Goal: Task Accomplishment & Management: Manage account settings

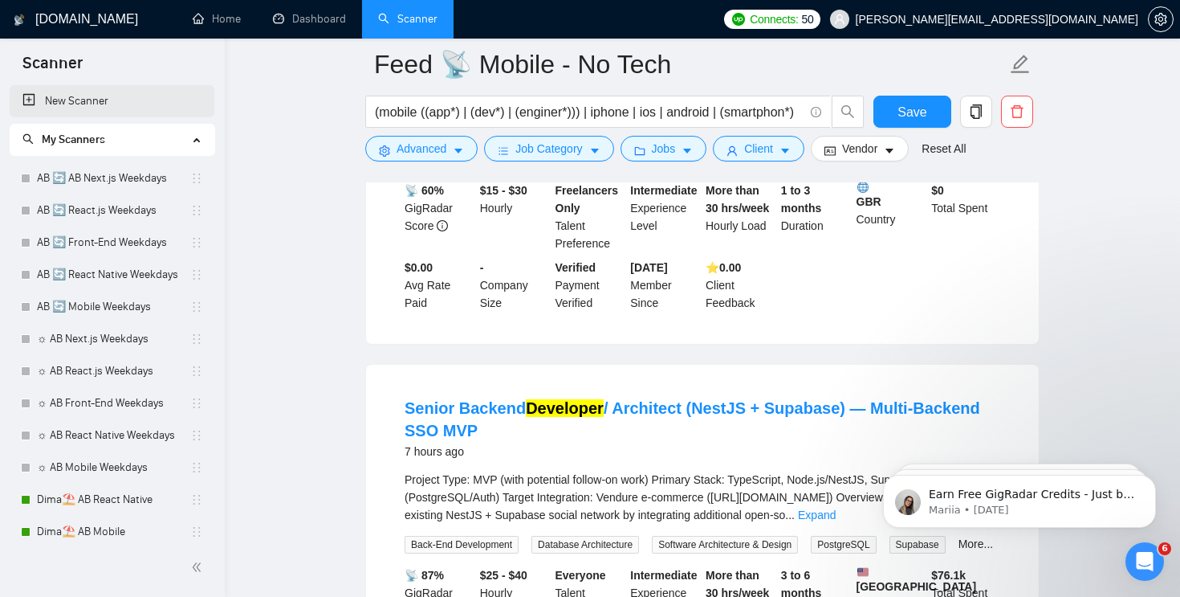
click at [67, 96] on link "New Scanner" at bounding box center [111, 101] width 179 height 32
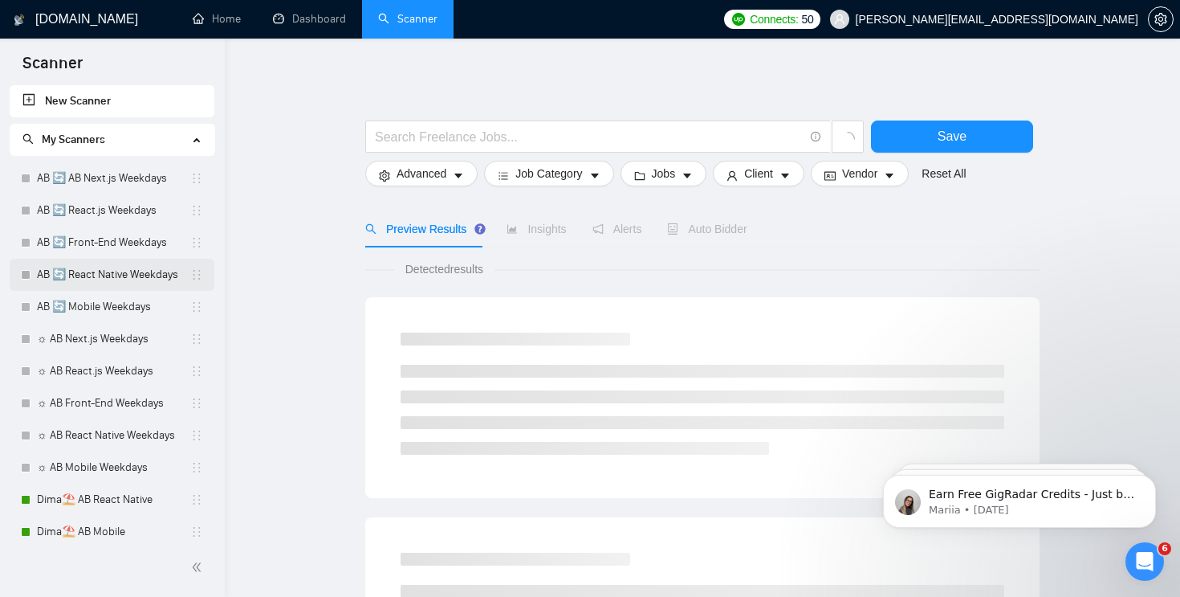
scroll to position [363, 0]
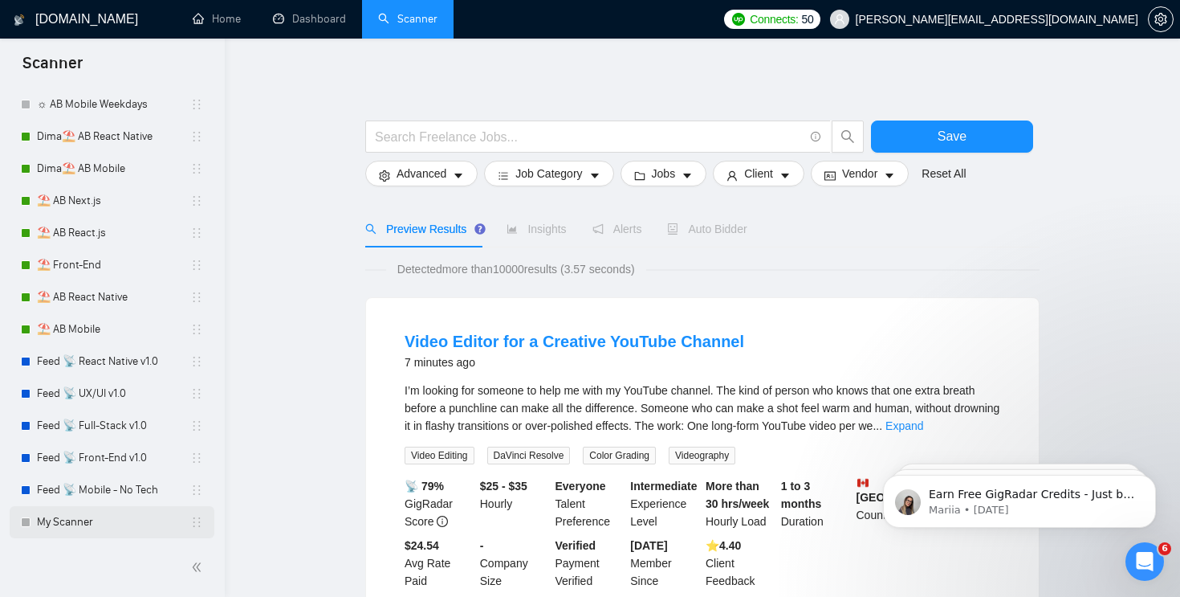
click at [89, 519] on link "My Scanner" at bounding box center [113, 522] width 153 height 32
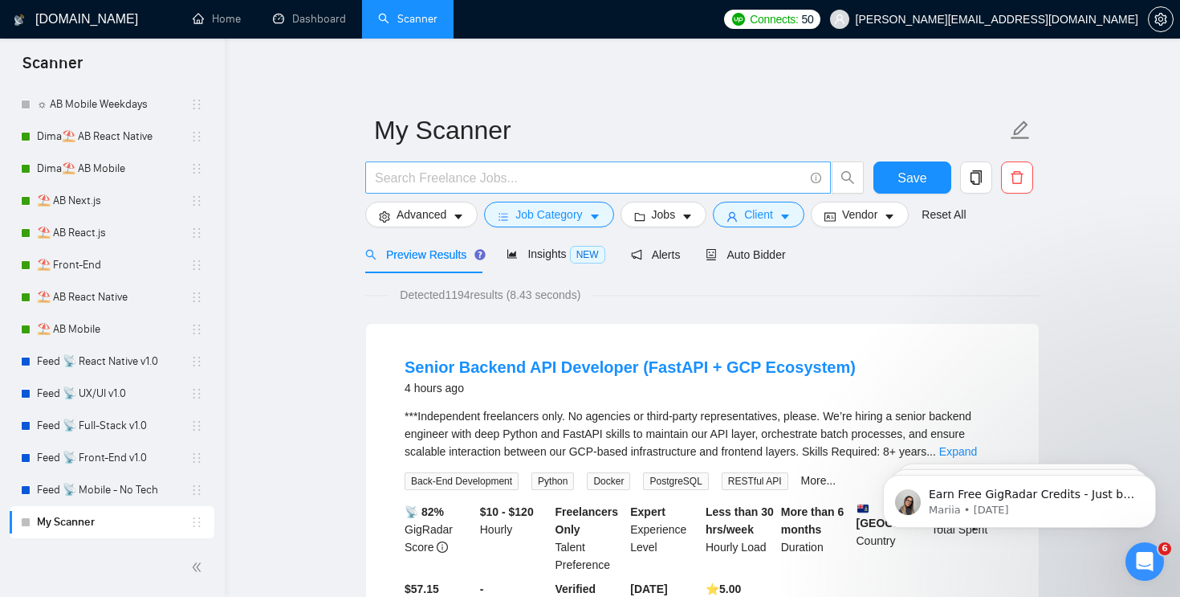
click at [523, 168] on input "text" at bounding box center [589, 178] width 429 height 20
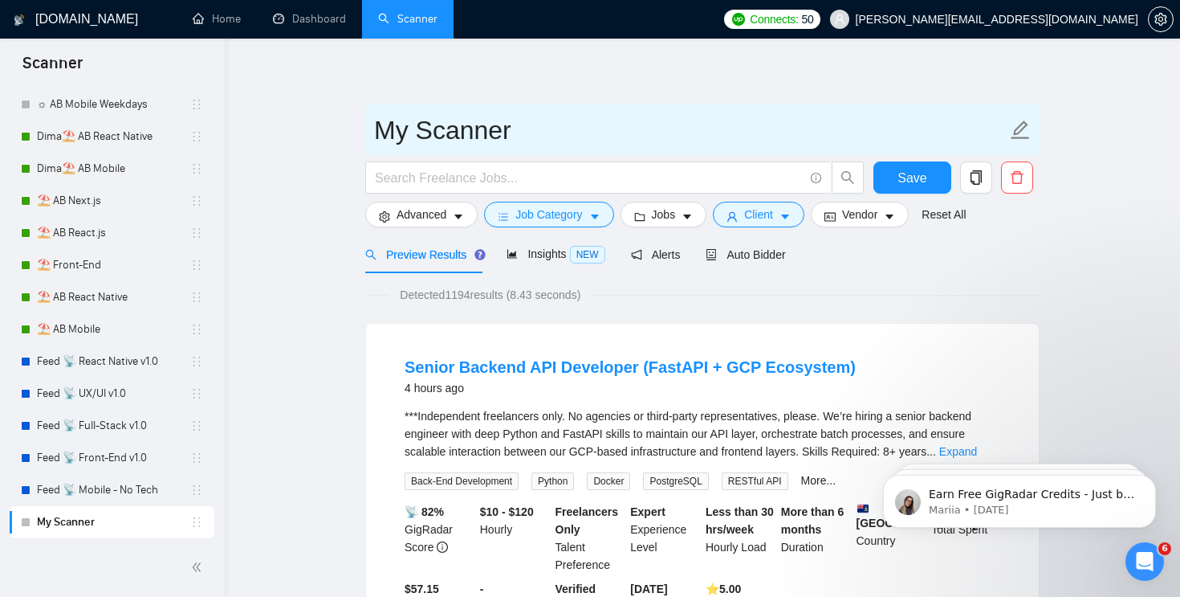
click at [1020, 123] on icon "edit" at bounding box center [1020, 130] width 21 height 21
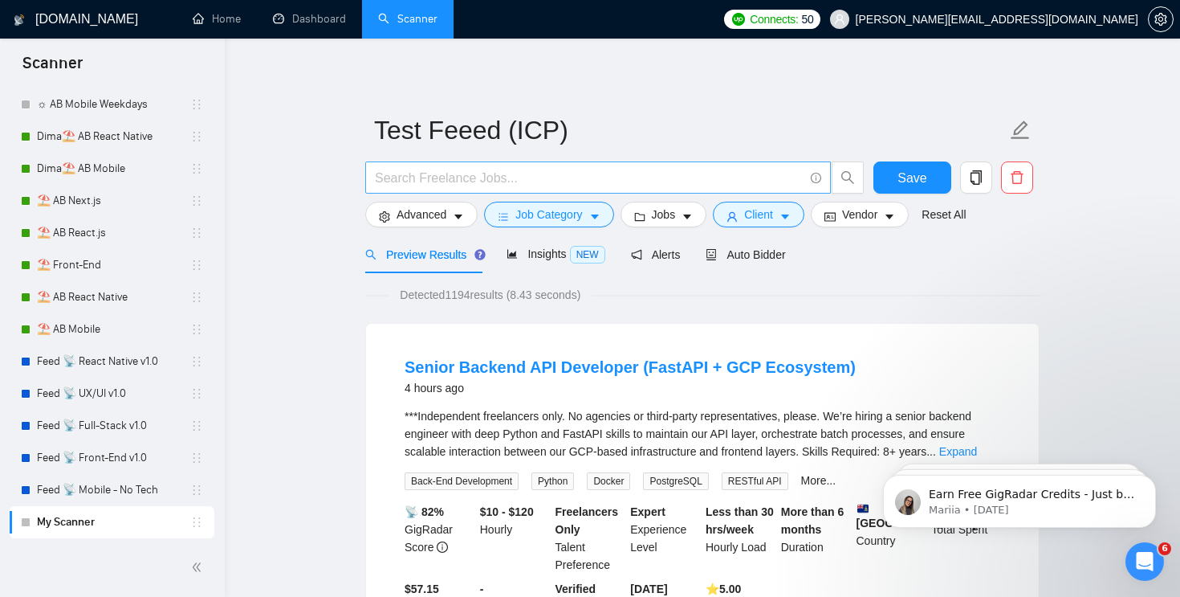
click at [517, 177] on input "text" at bounding box center [589, 178] width 429 height 20
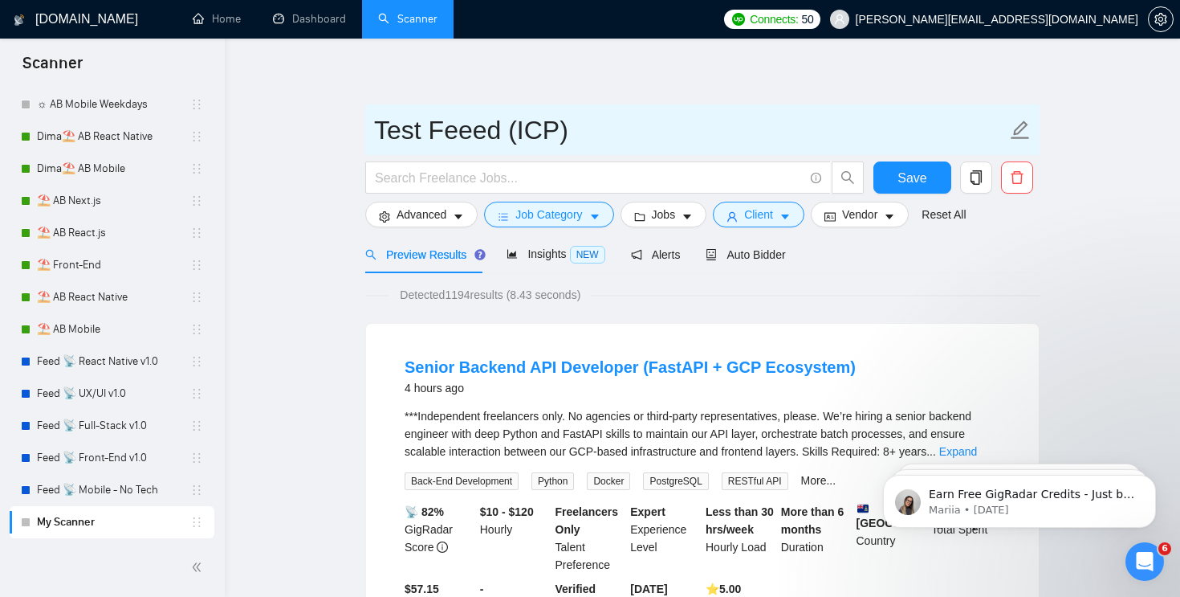
click at [477, 130] on input "Test Feeed (ICP)" at bounding box center [690, 130] width 633 height 40
type input "Test Feed (ICP)"
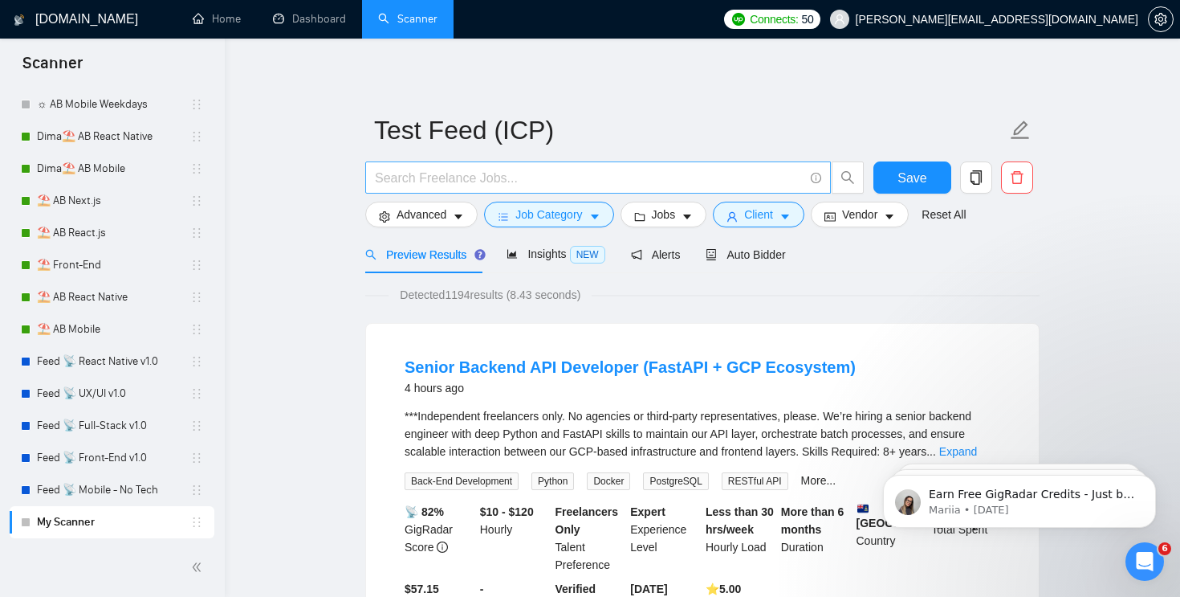
click at [478, 167] on span at bounding box center [598, 177] width 466 height 32
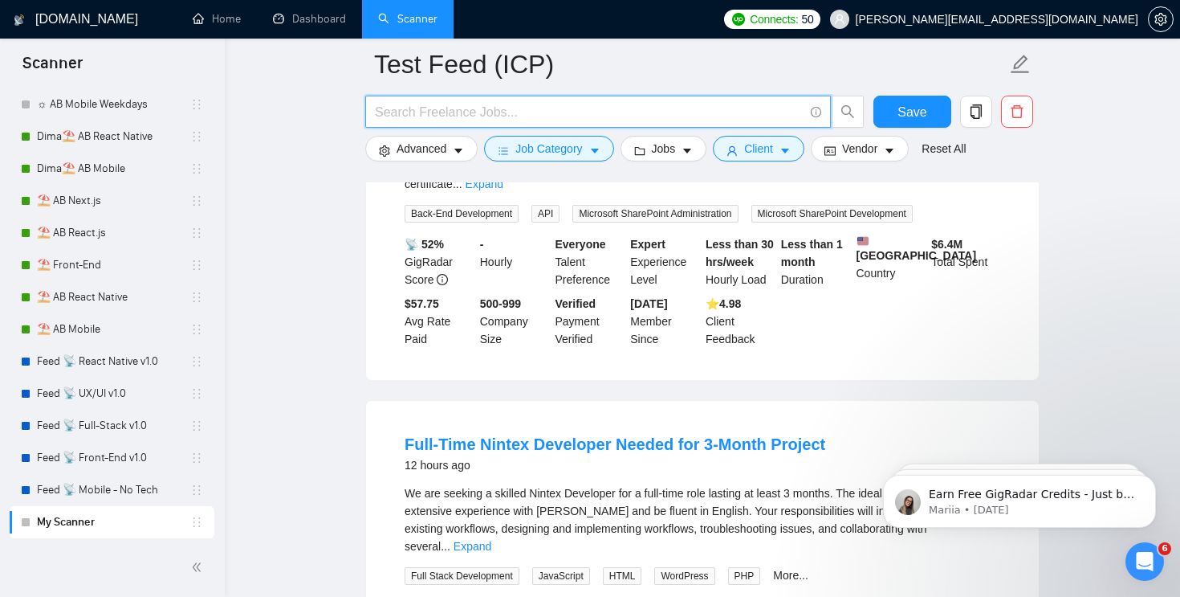
scroll to position [664, 0]
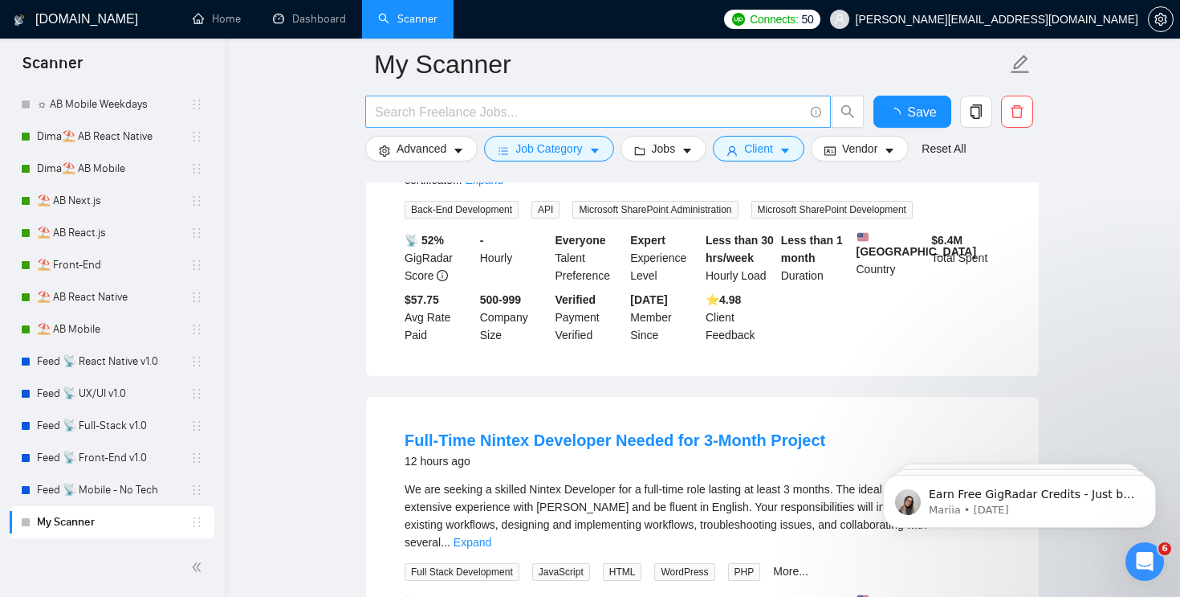
scroll to position [597, 0]
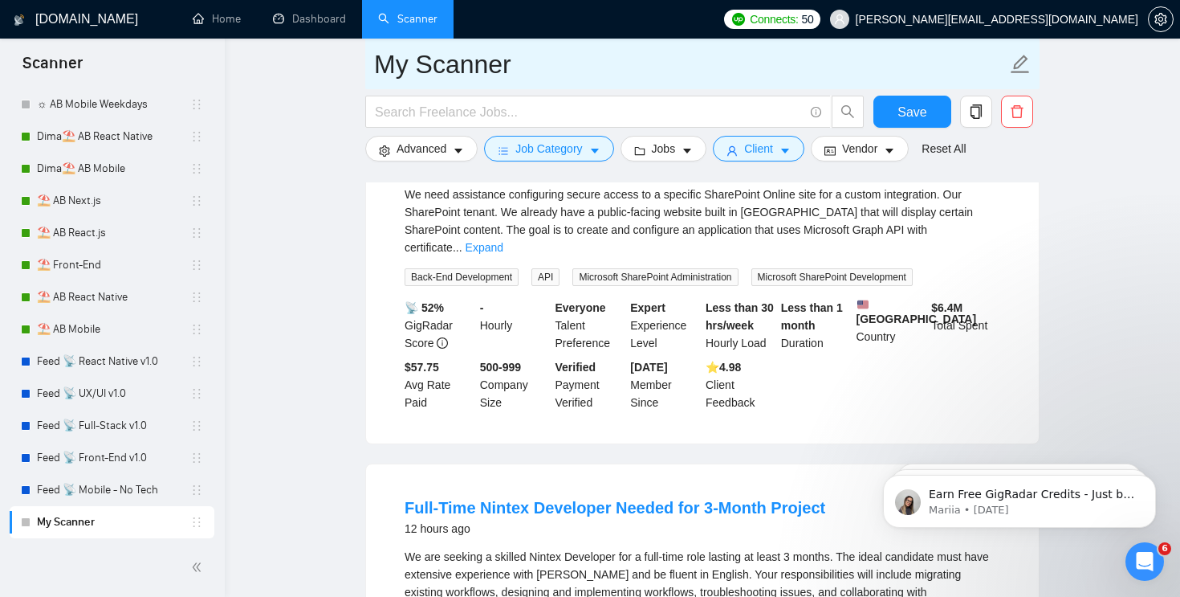
click at [1016, 63] on icon "edit" at bounding box center [1021, 64] width 18 height 18
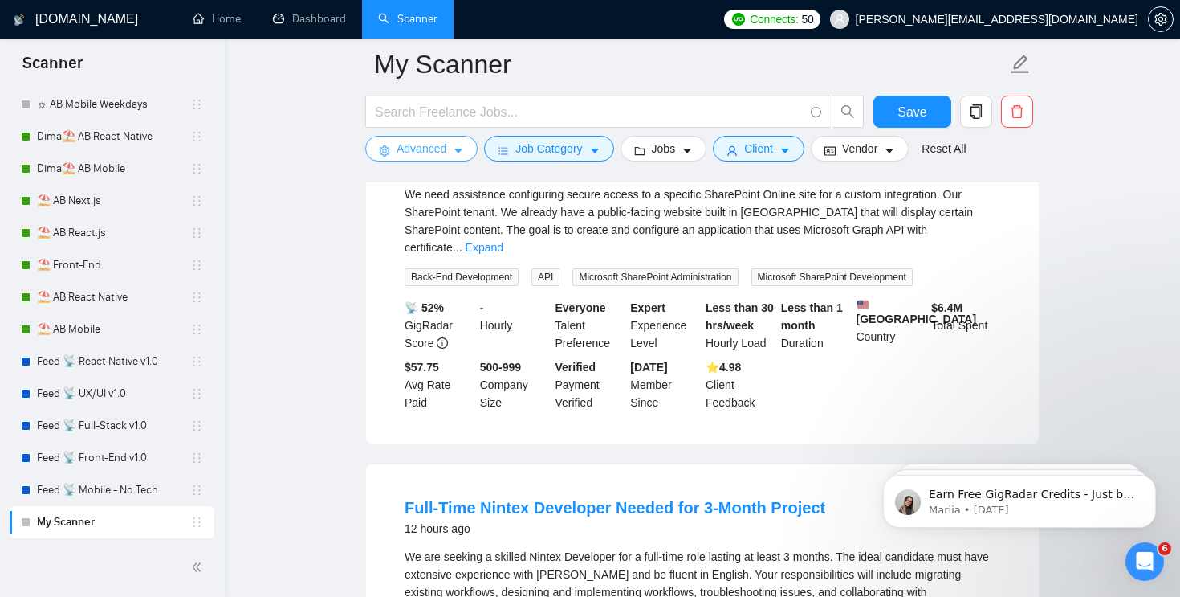
click at [435, 161] on button "Advanced" at bounding box center [421, 149] width 112 height 26
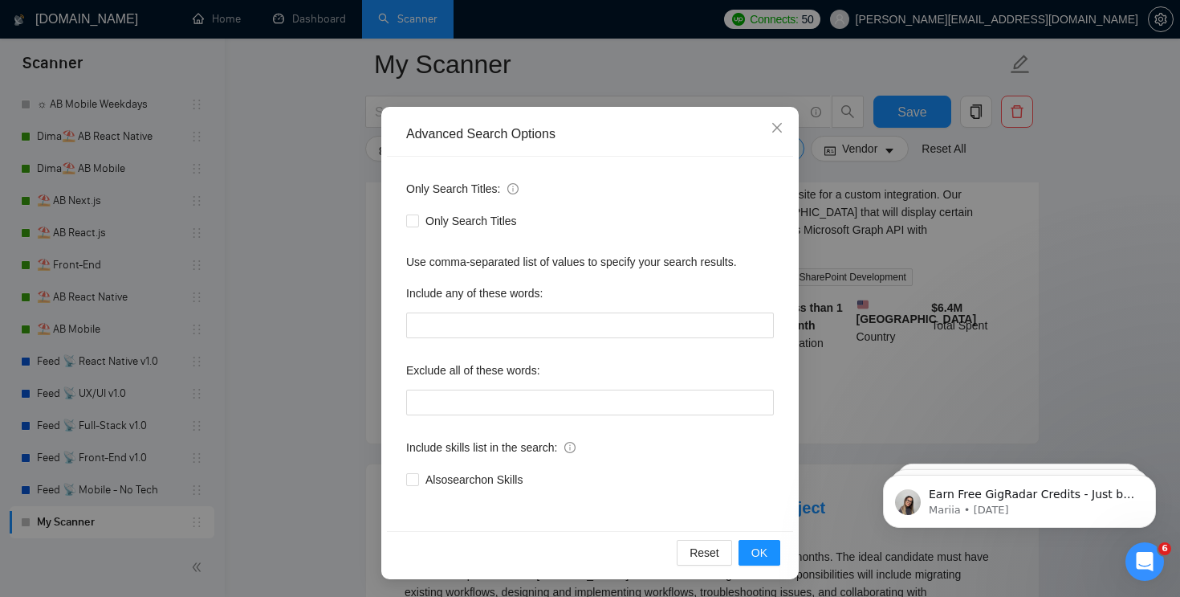
scroll to position [71, 0]
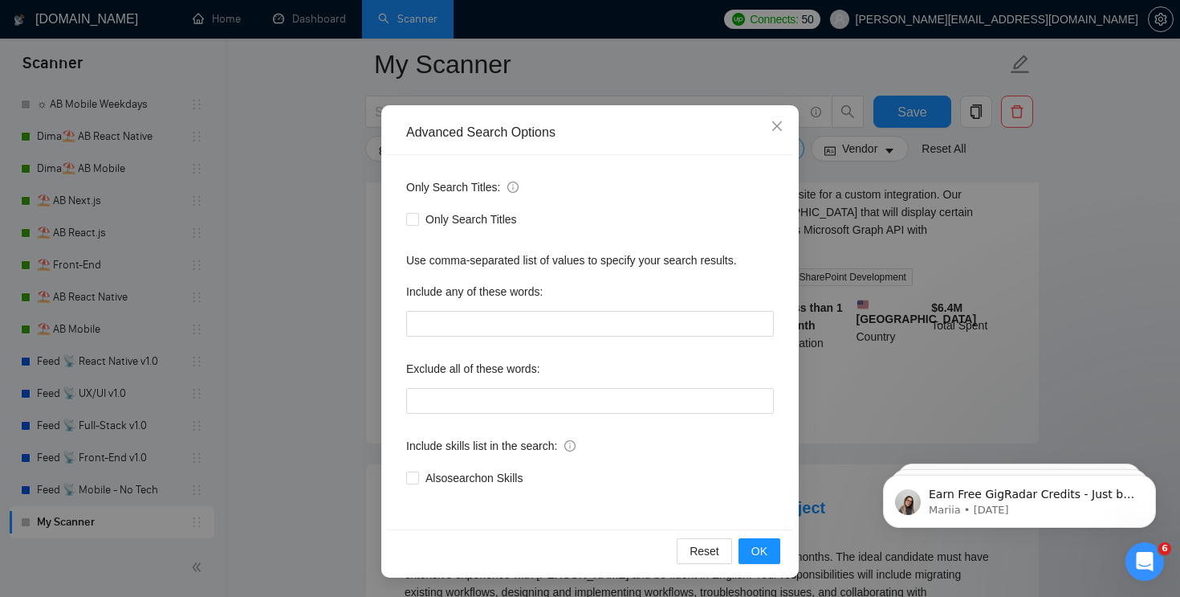
click at [320, 294] on div "Advanced Search Options Only Search Titles: Only Search Titles Use comma-separa…" at bounding box center [590, 298] width 1180 height 597
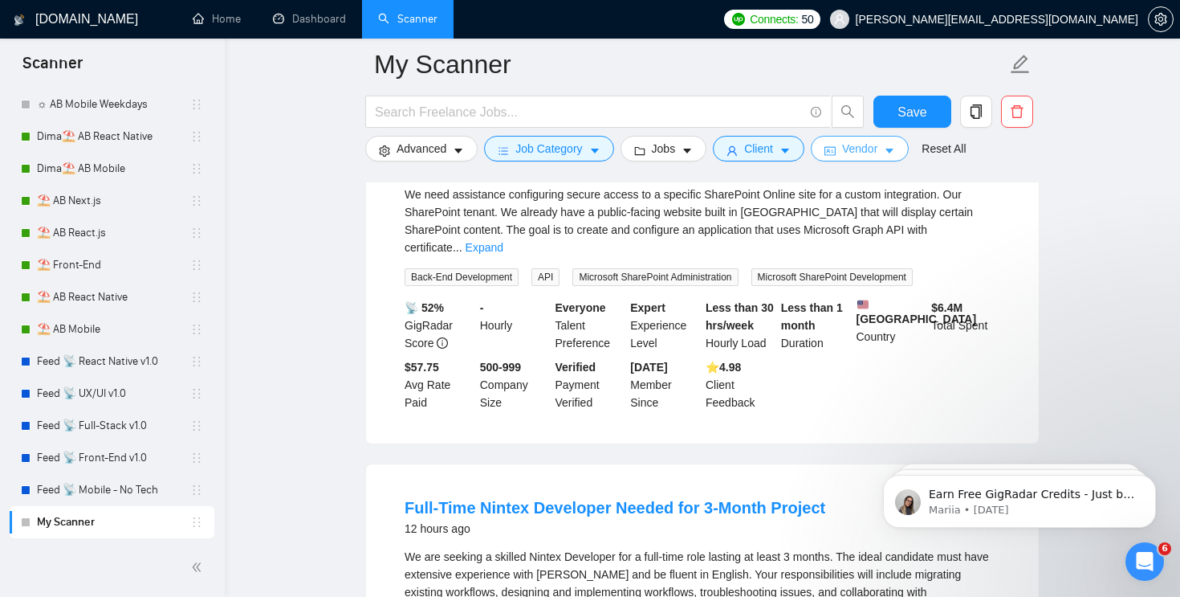
click at [845, 143] on button "Vendor" at bounding box center [860, 149] width 98 height 26
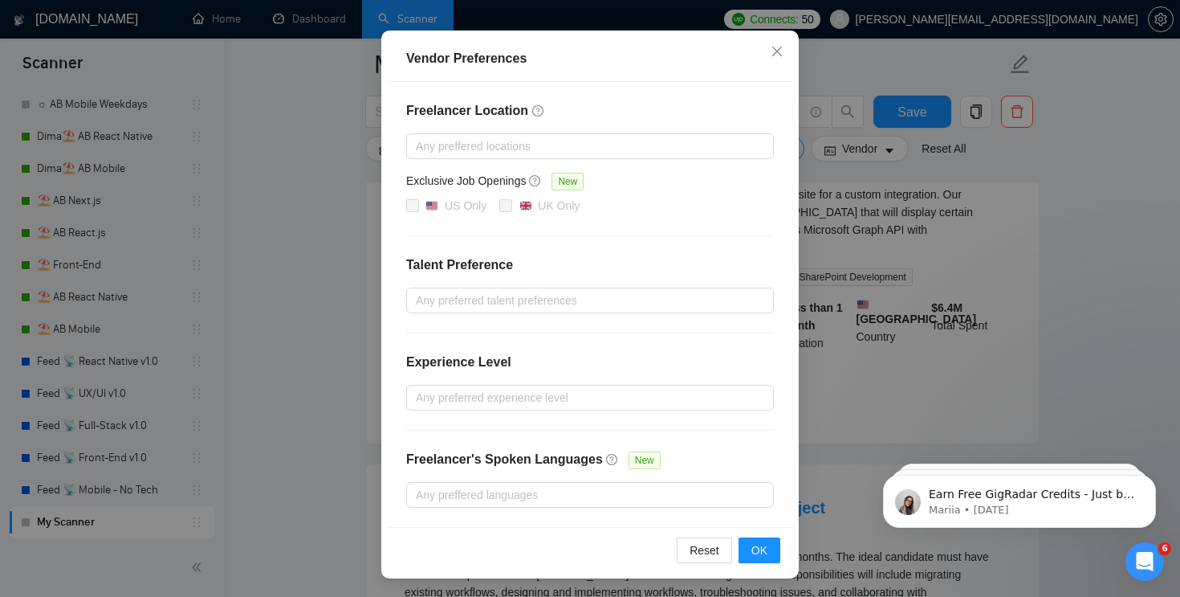
click at [185, 207] on div "Vendor Preferences Freelancer Location Any preffered locations Exclusive Job Op…" at bounding box center [590, 298] width 1180 height 597
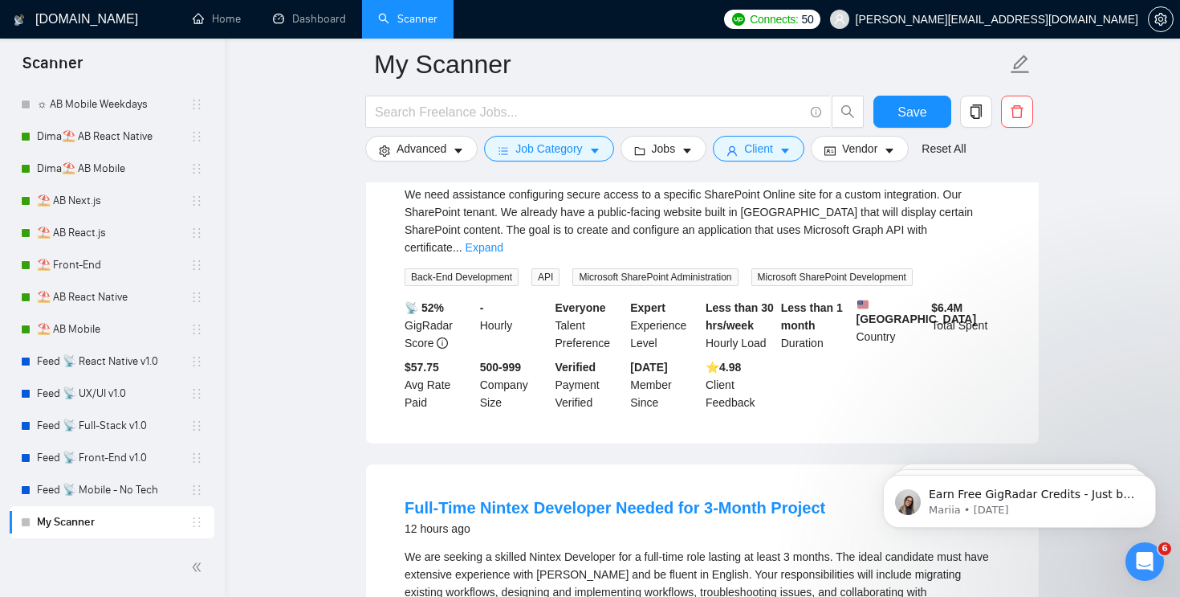
scroll to position [66, 0]
click at [773, 153] on span "Client" at bounding box center [758, 149] width 29 height 18
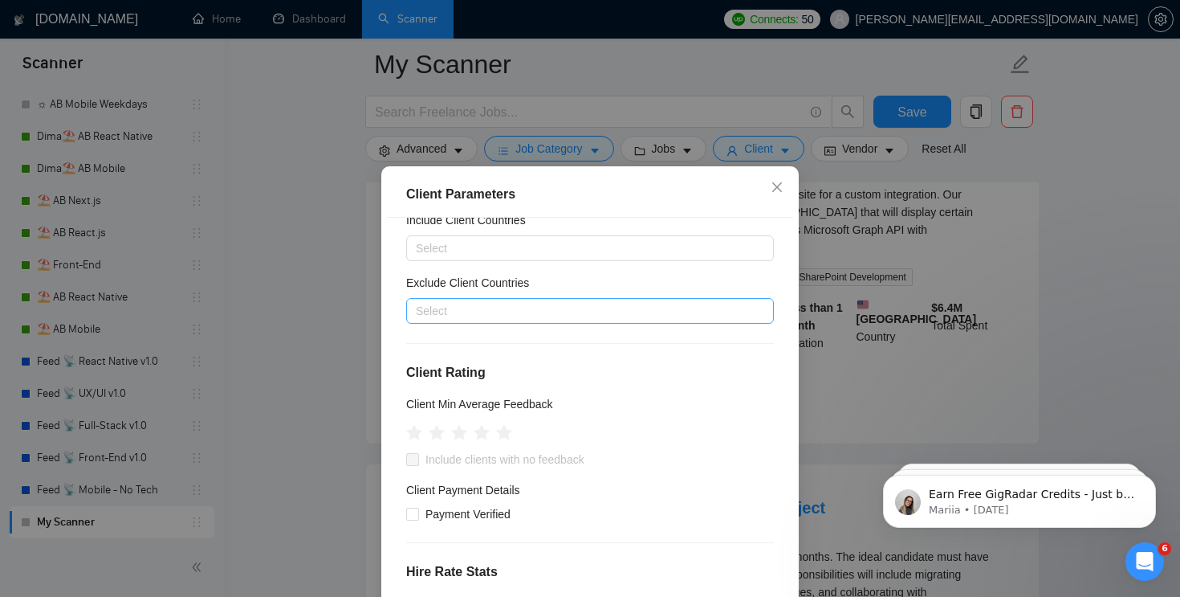
scroll to position [55, 0]
click at [548, 298] on div "Exclude Client Countries" at bounding box center [590, 289] width 368 height 24
click at [522, 324] on div "Select" at bounding box center [590, 314] width 368 height 26
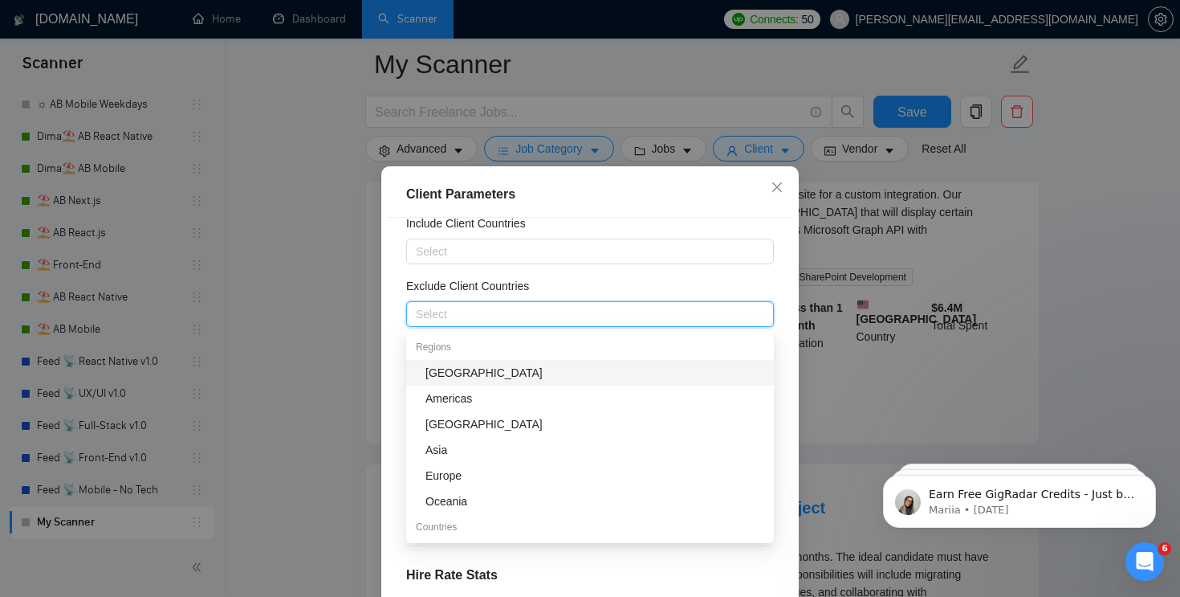
click at [495, 365] on div "[GEOGRAPHIC_DATA]" at bounding box center [595, 373] width 339 height 18
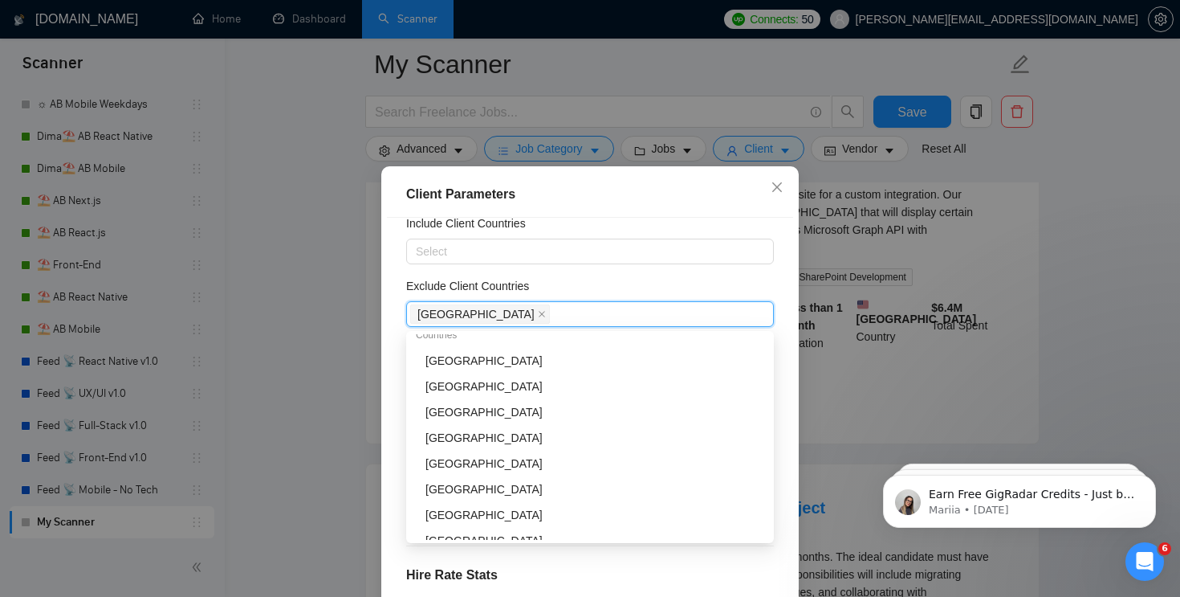
scroll to position [204, 0]
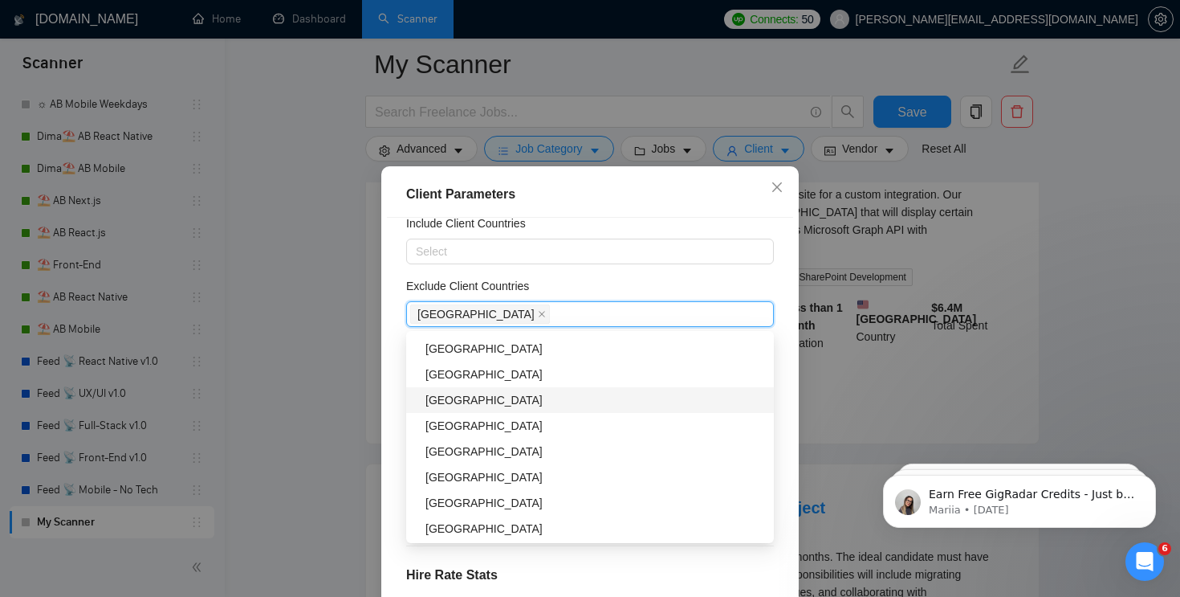
click at [479, 398] on div "[GEOGRAPHIC_DATA]" at bounding box center [595, 400] width 339 height 18
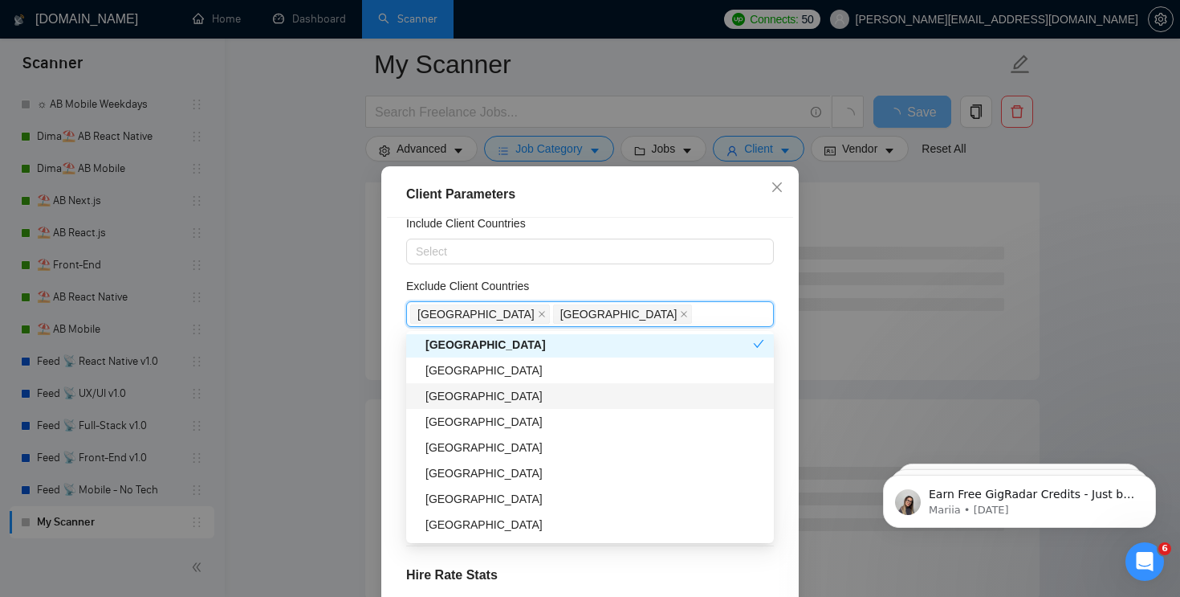
scroll to position [267, 0]
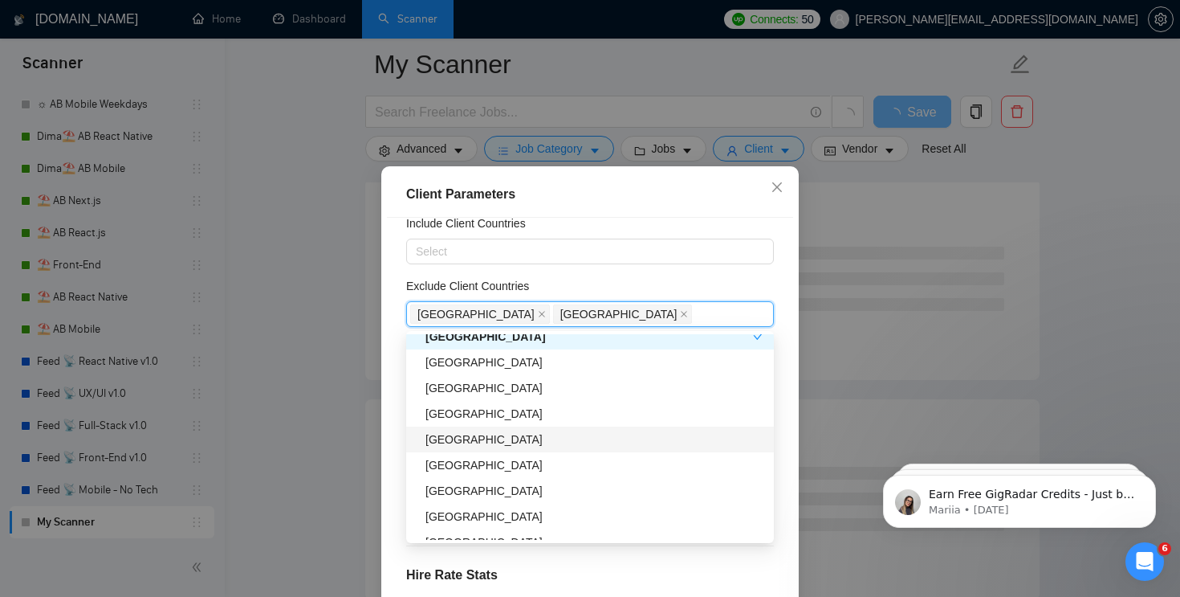
click at [515, 436] on div "[GEOGRAPHIC_DATA]" at bounding box center [595, 439] width 339 height 18
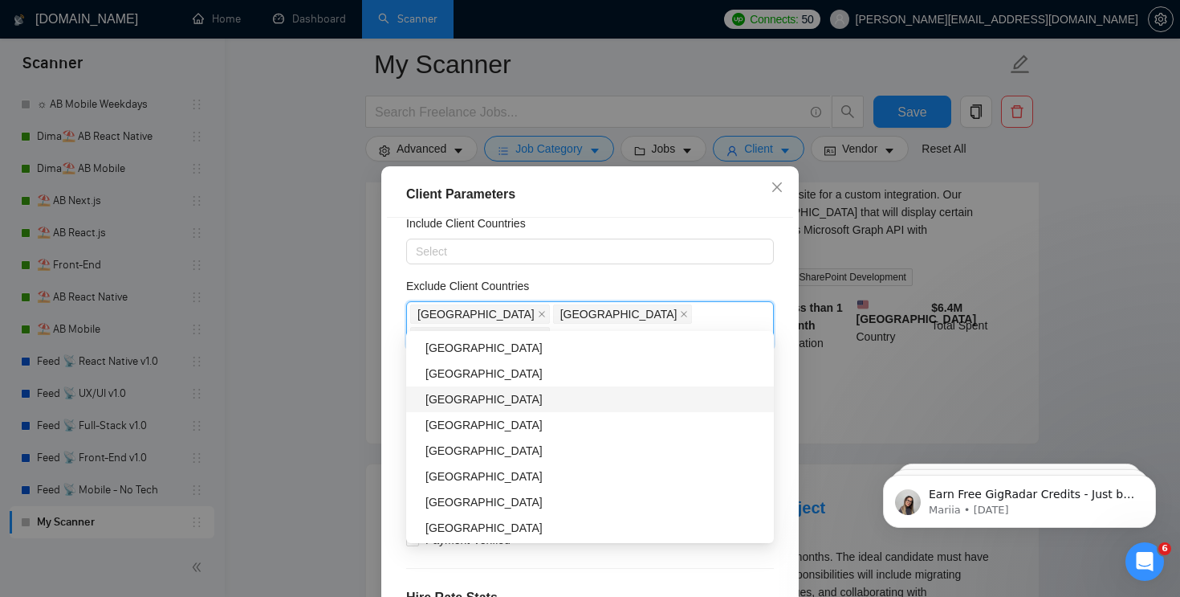
scroll to position [534, 0]
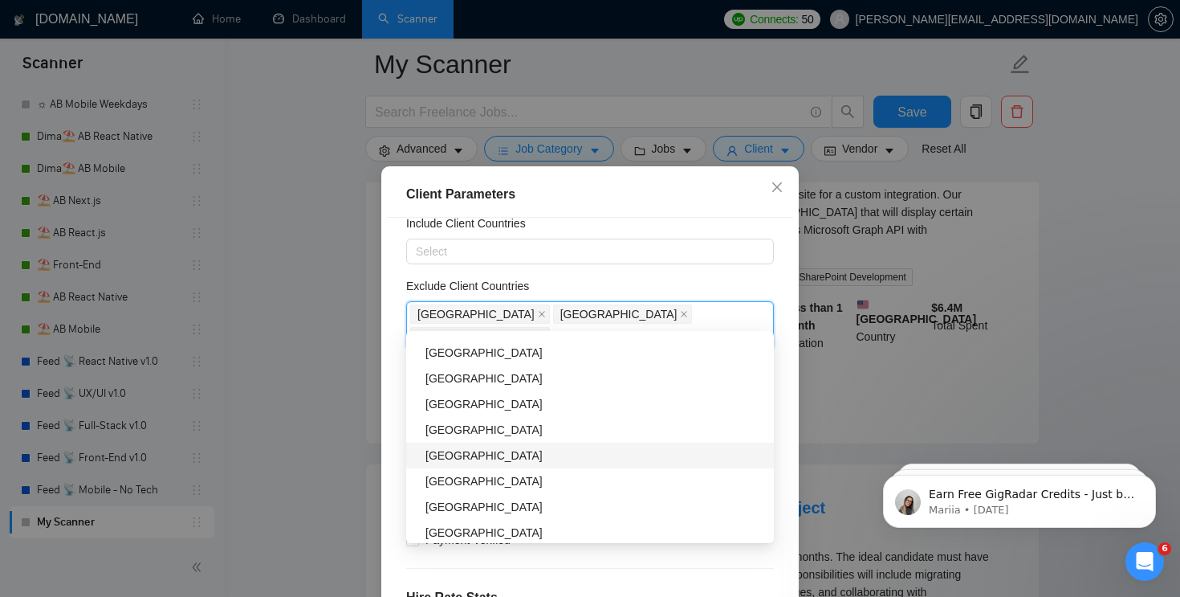
click at [483, 456] on div "[GEOGRAPHIC_DATA]" at bounding box center [595, 455] width 339 height 18
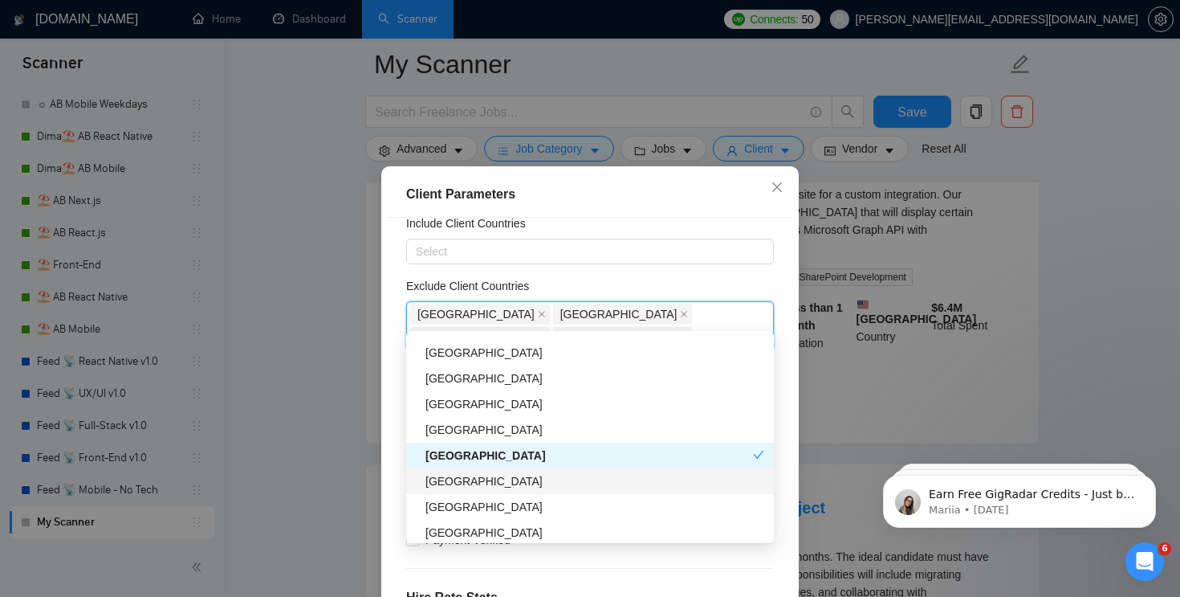
click at [474, 474] on div "[GEOGRAPHIC_DATA]" at bounding box center [595, 481] width 339 height 18
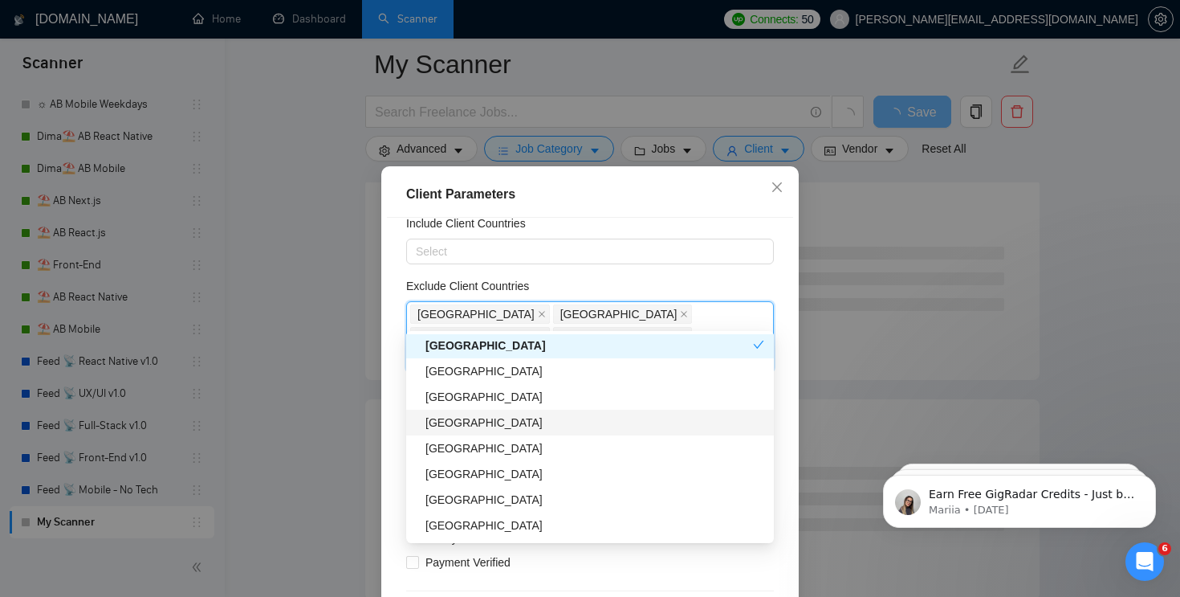
scroll to position [672, 0]
click at [488, 442] on div "[GEOGRAPHIC_DATA]" at bounding box center [595, 446] width 339 height 18
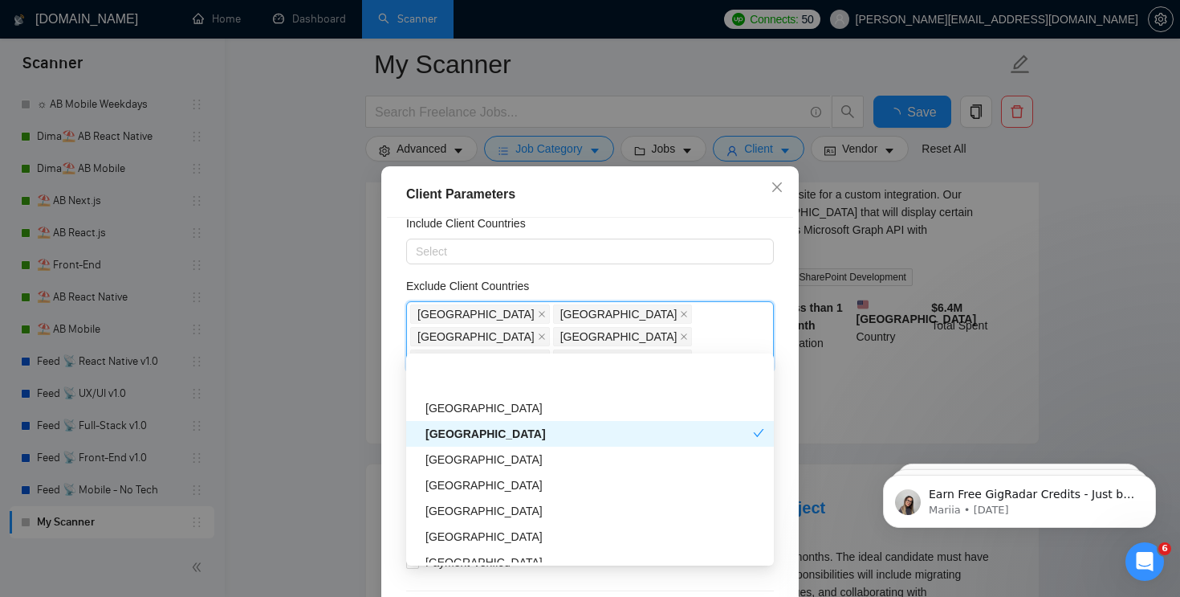
scroll to position [768, 0]
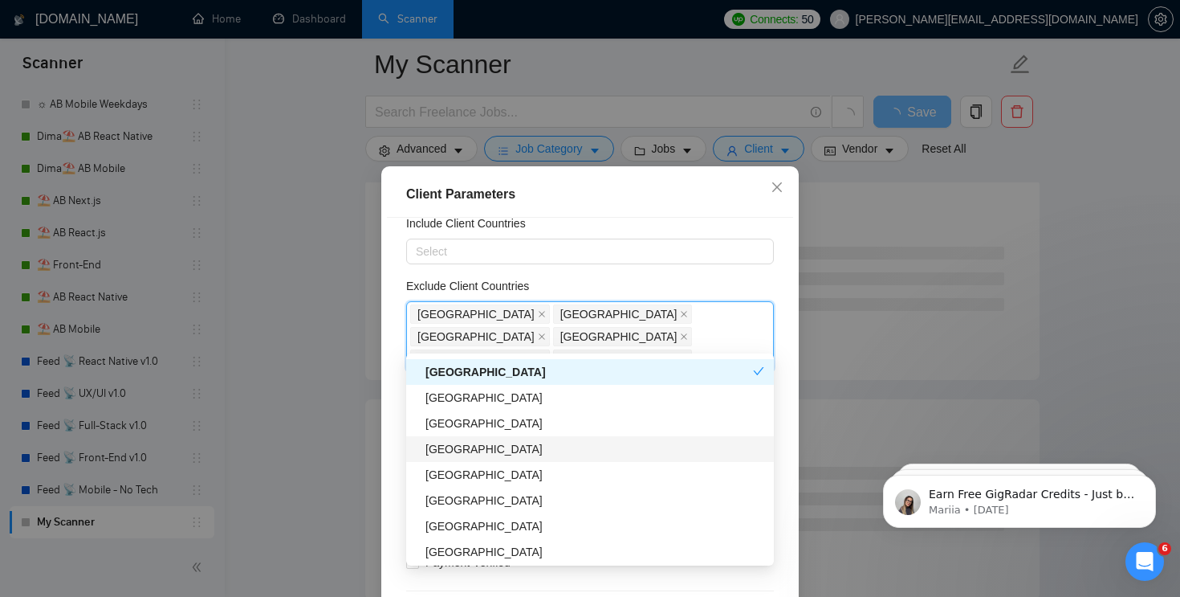
click at [495, 443] on div "[GEOGRAPHIC_DATA]" at bounding box center [595, 449] width 339 height 18
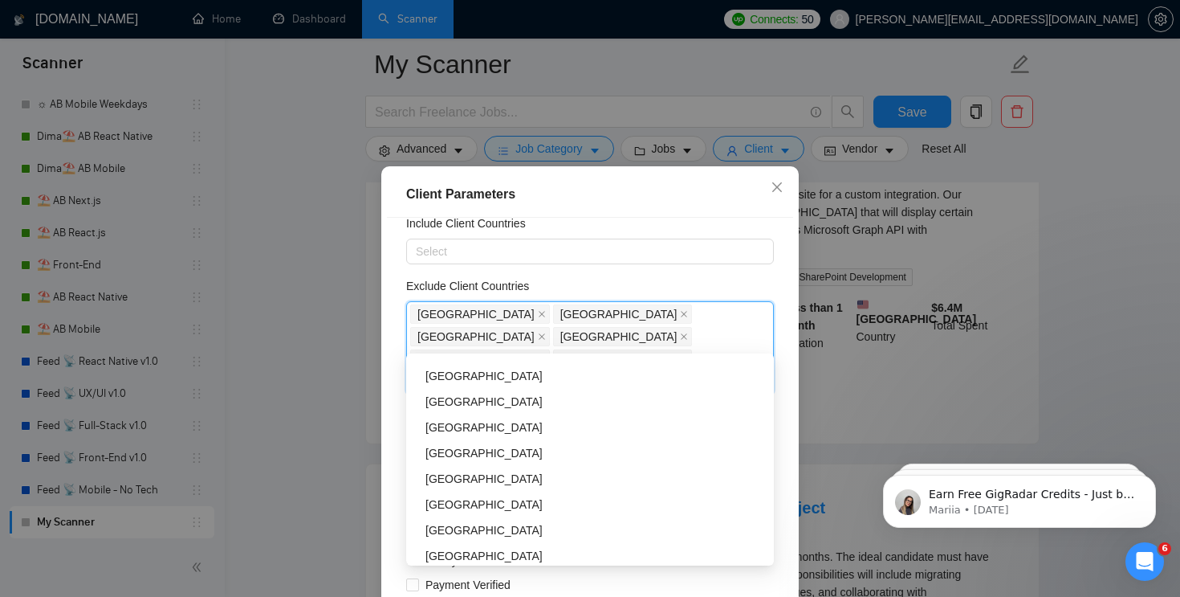
scroll to position [1136, 0]
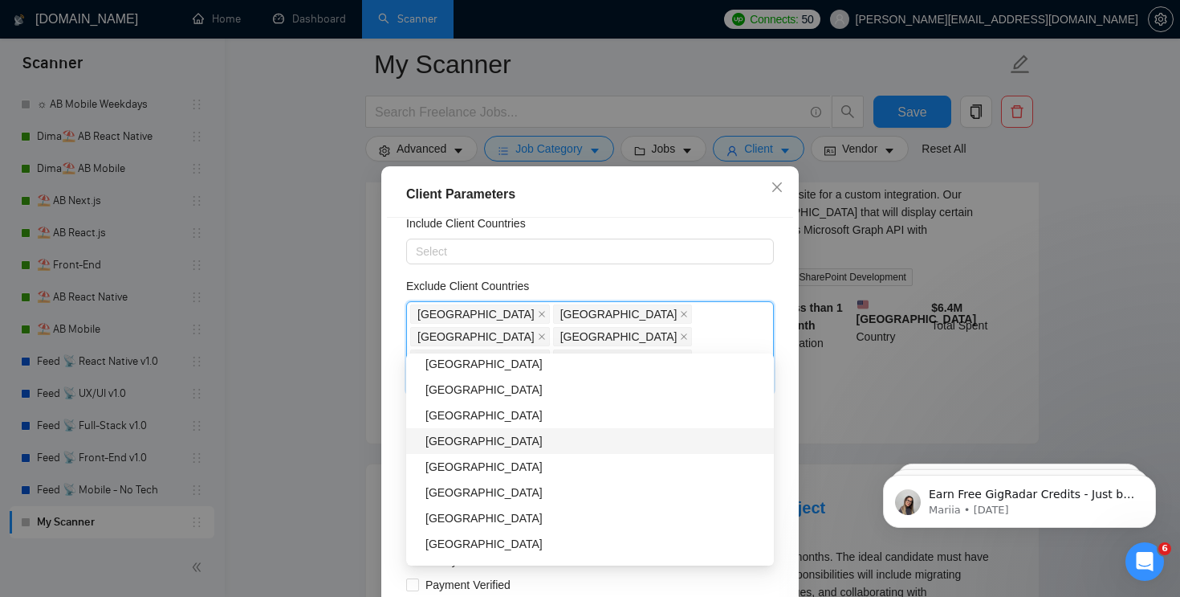
click at [462, 442] on div "[GEOGRAPHIC_DATA]" at bounding box center [595, 441] width 339 height 18
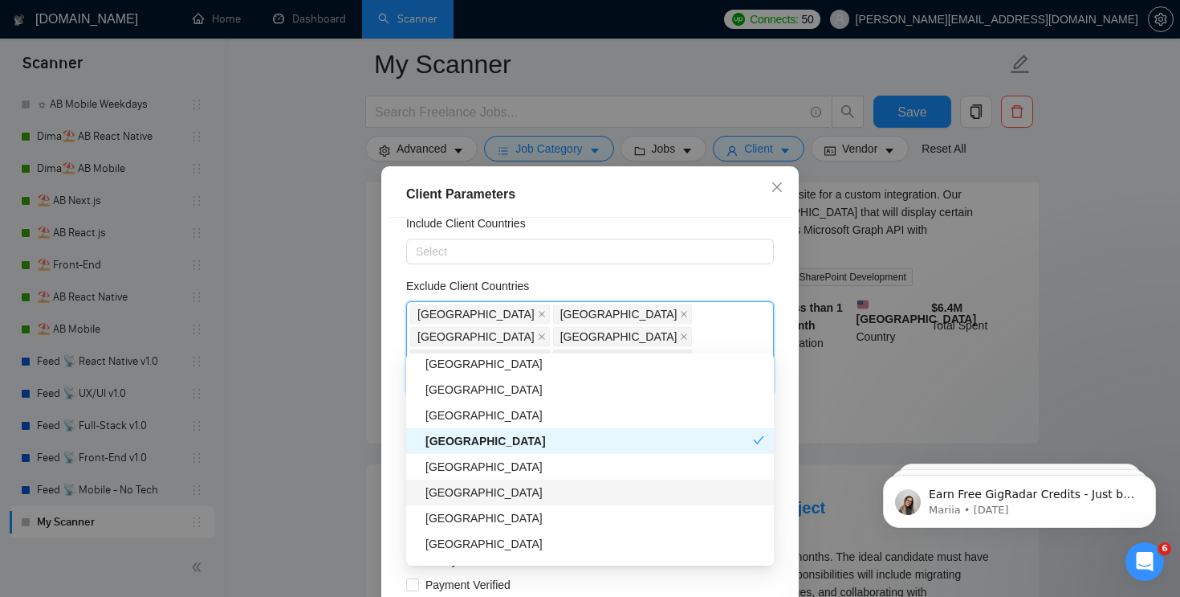
click at [481, 487] on div "[GEOGRAPHIC_DATA]" at bounding box center [595, 492] width 339 height 18
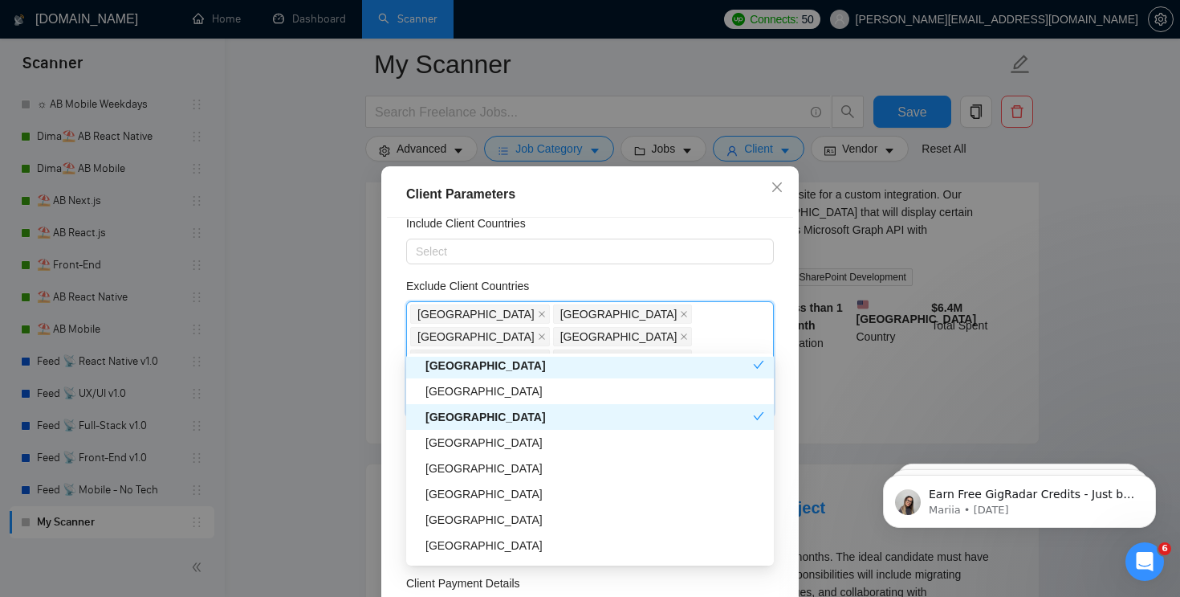
scroll to position [1212, 0]
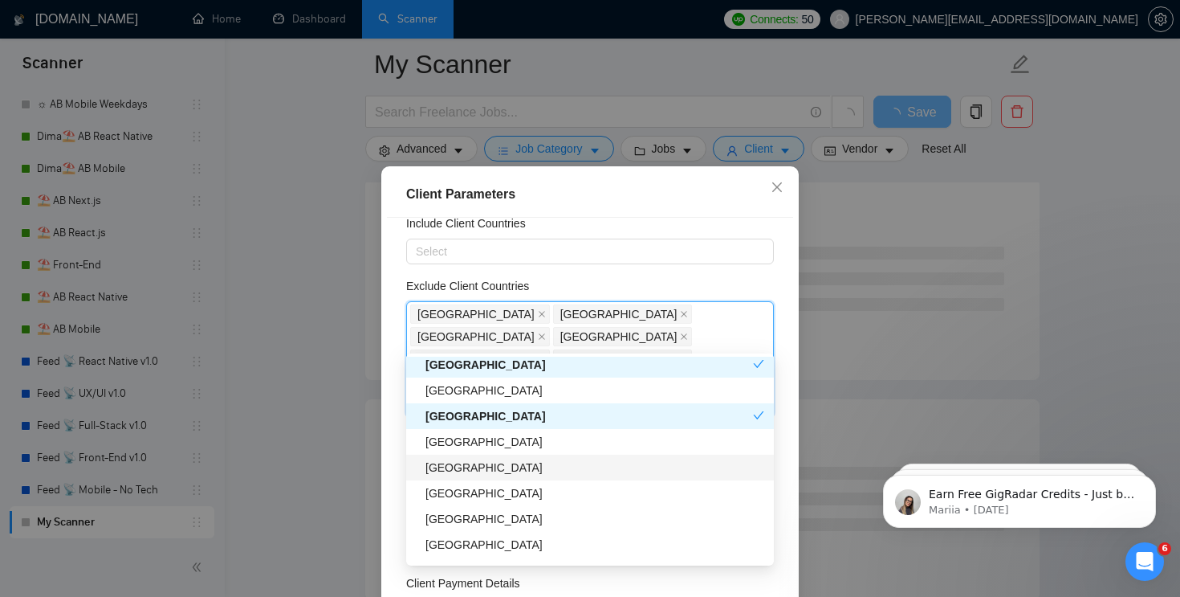
click at [480, 463] on div "[GEOGRAPHIC_DATA]" at bounding box center [595, 467] width 339 height 18
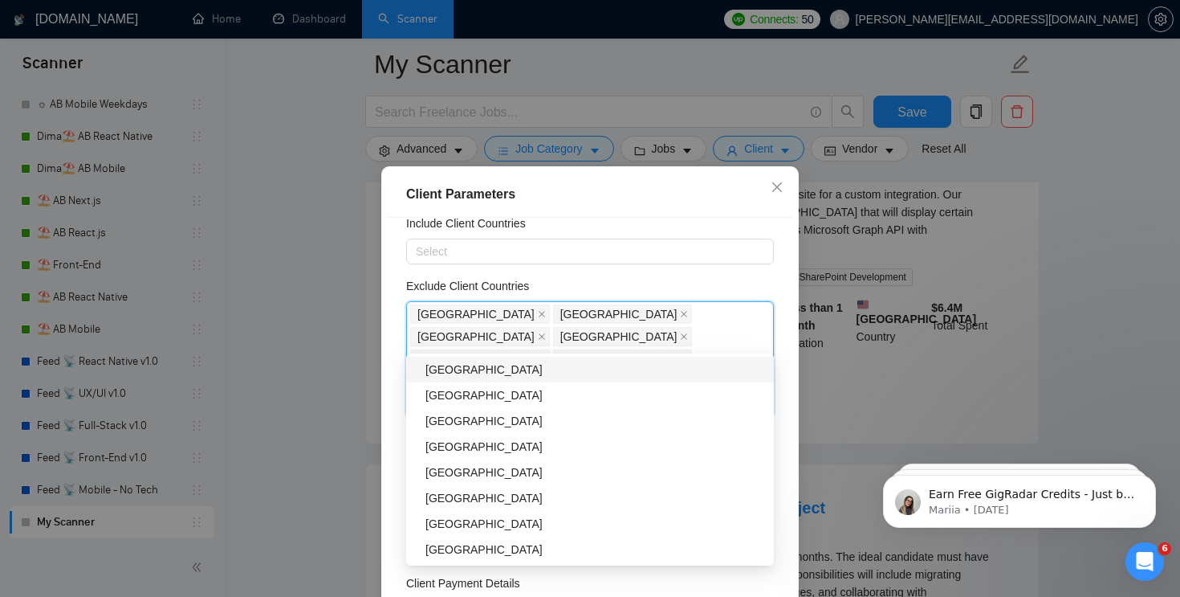
scroll to position [1343, 0]
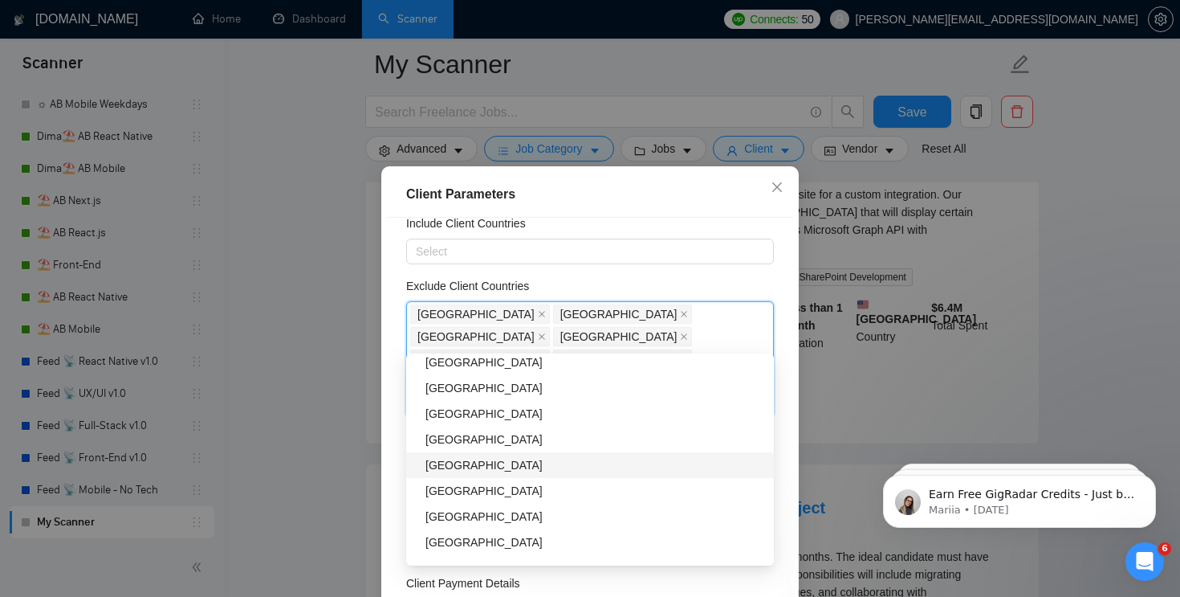
click at [457, 454] on div "[GEOGRAPHIC_DATA]" at bounding box center [590, 465] width 368 height 26
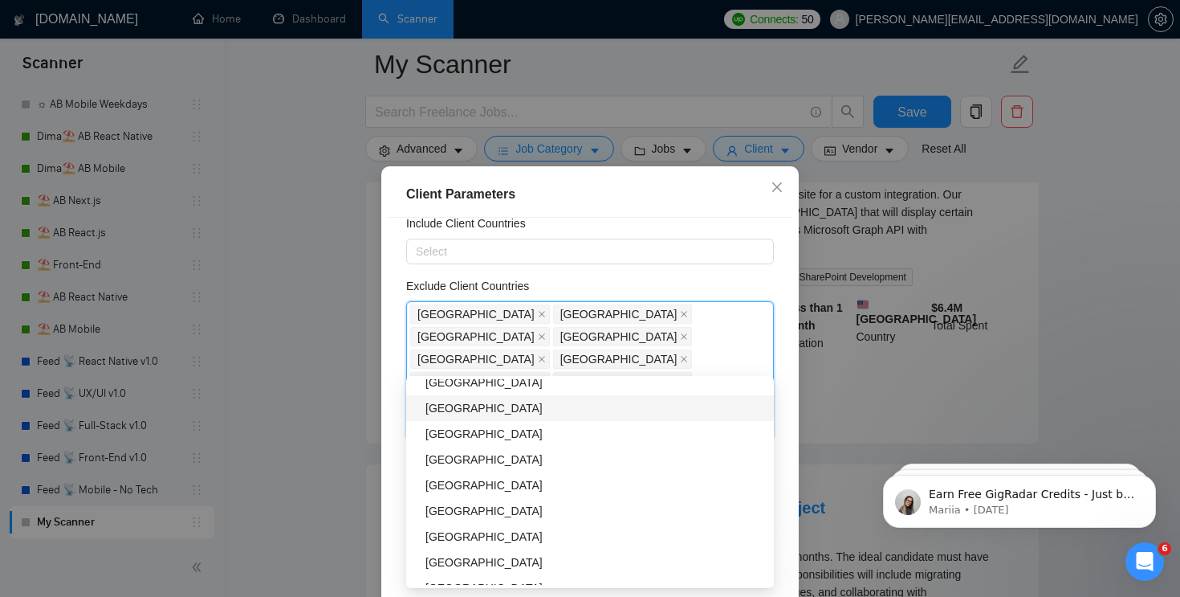
scroll to position [1581, 0]
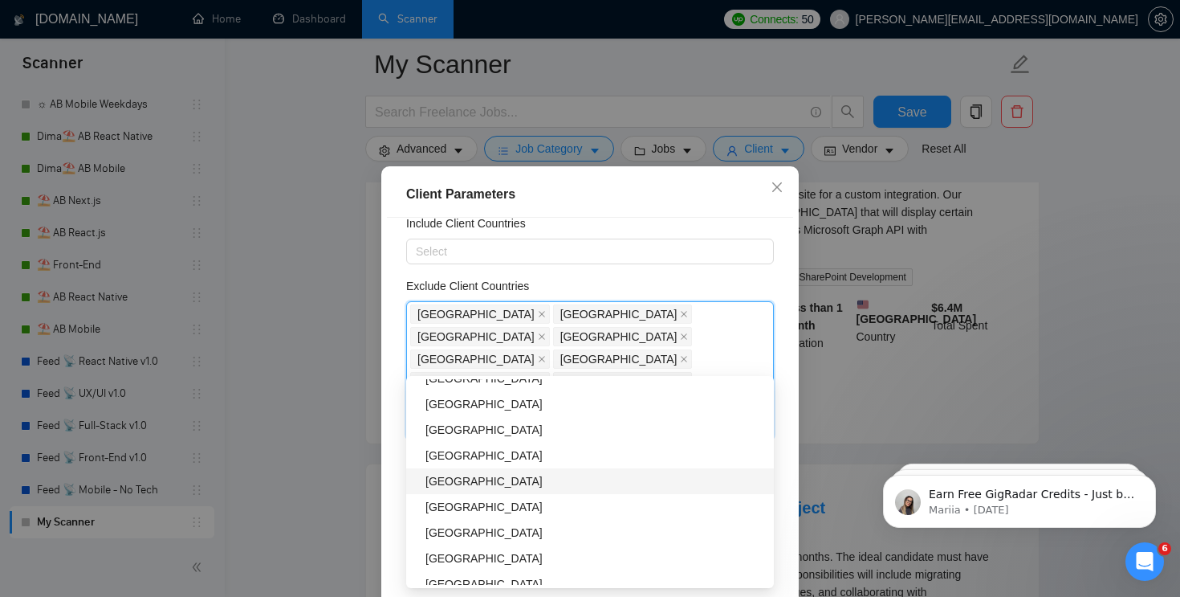
click at [484, 477] on div "[GEOGRAPHIC_DATA]" at bounding box center [595, 481] width 339 height 18
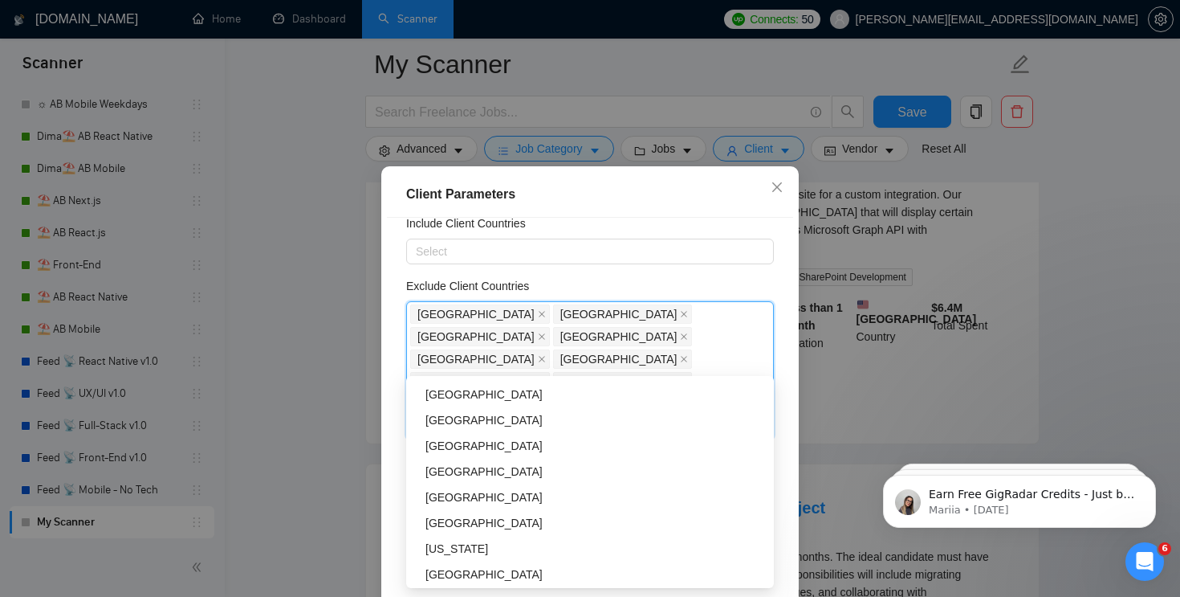
scroll to position [1883, 0]
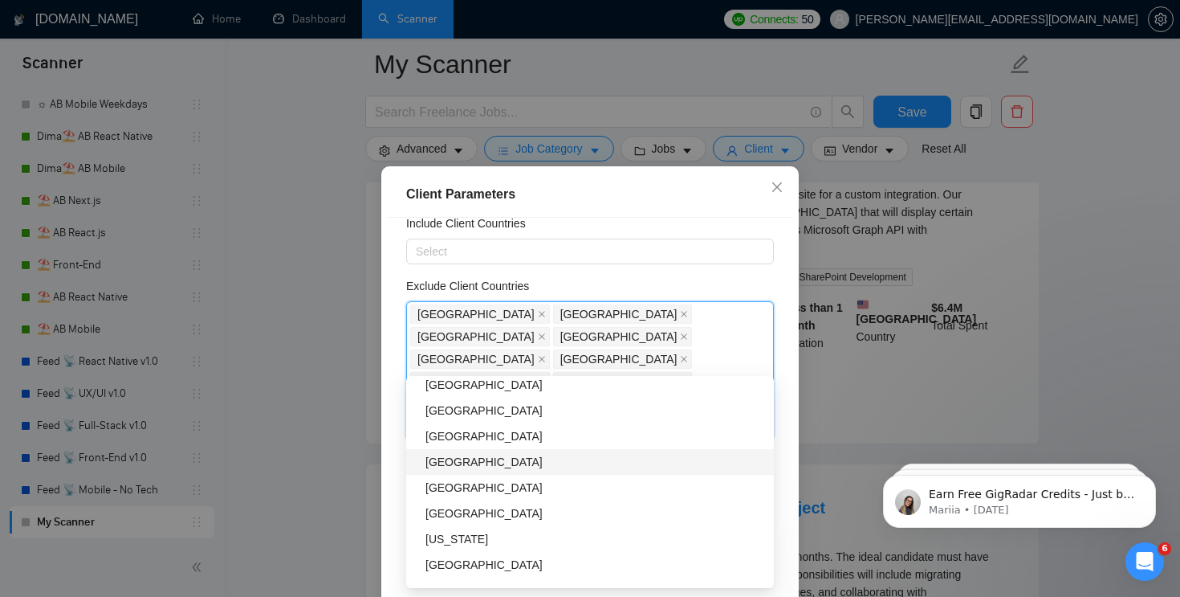
click at [454, 464] on div "[GEOGRAPHIC_DATA]" at bounding box center [595, 462] width 339 height 18
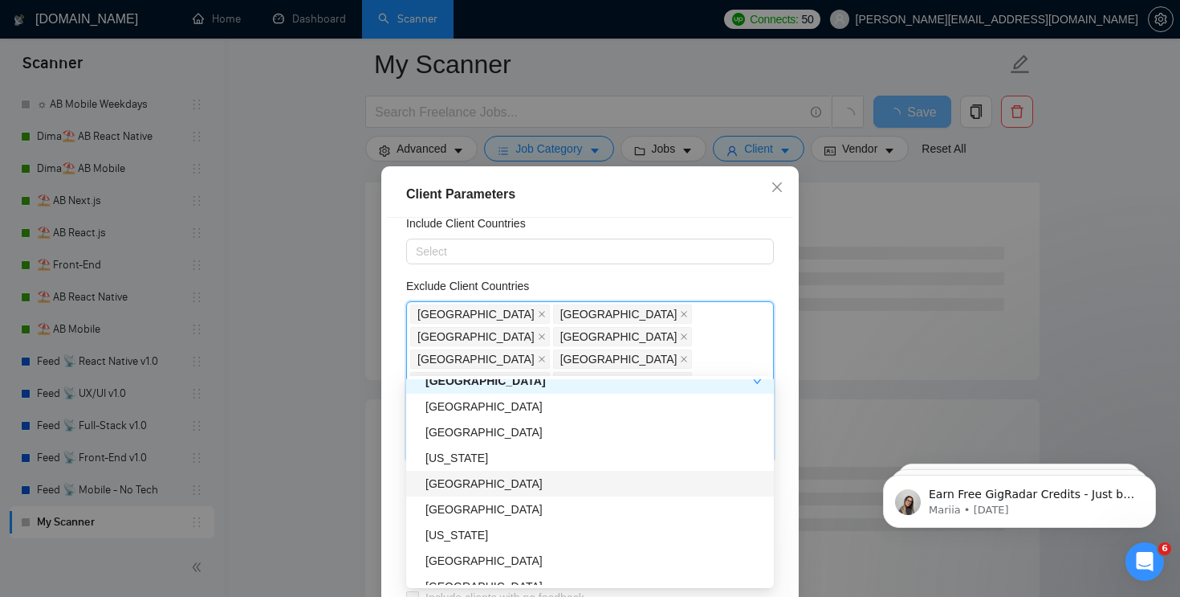
scroll to position [1967, 0]
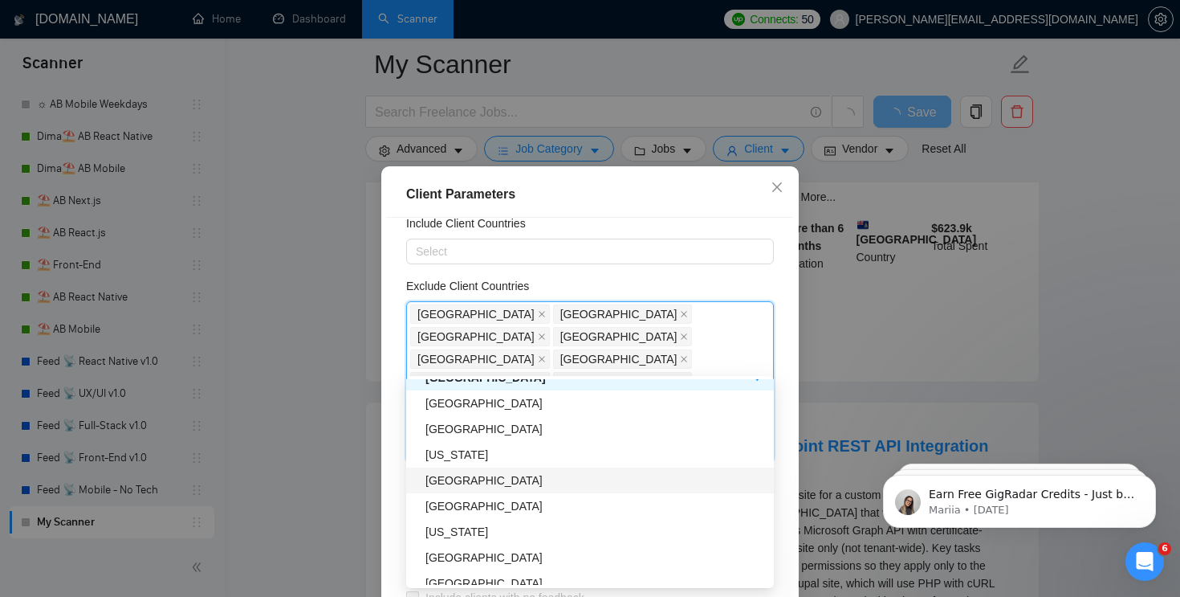
click at [480, 482] on div "[GEOGRAPHIC_DATA]" at bounding box center [595, 480] width 339 height 18
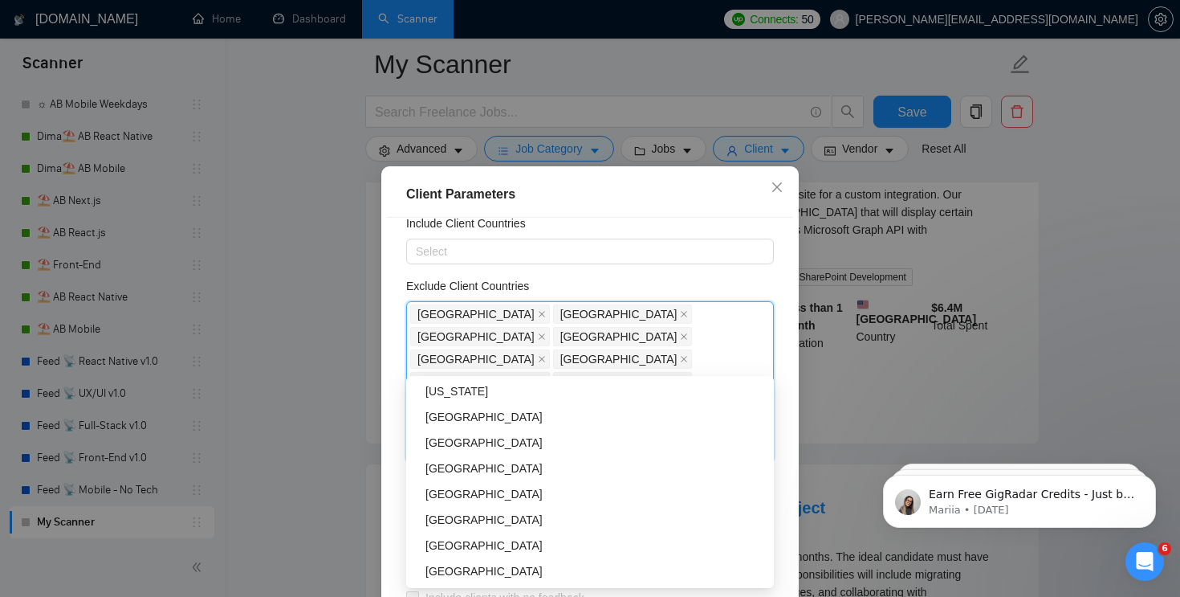
scroll to position [2124, 0]
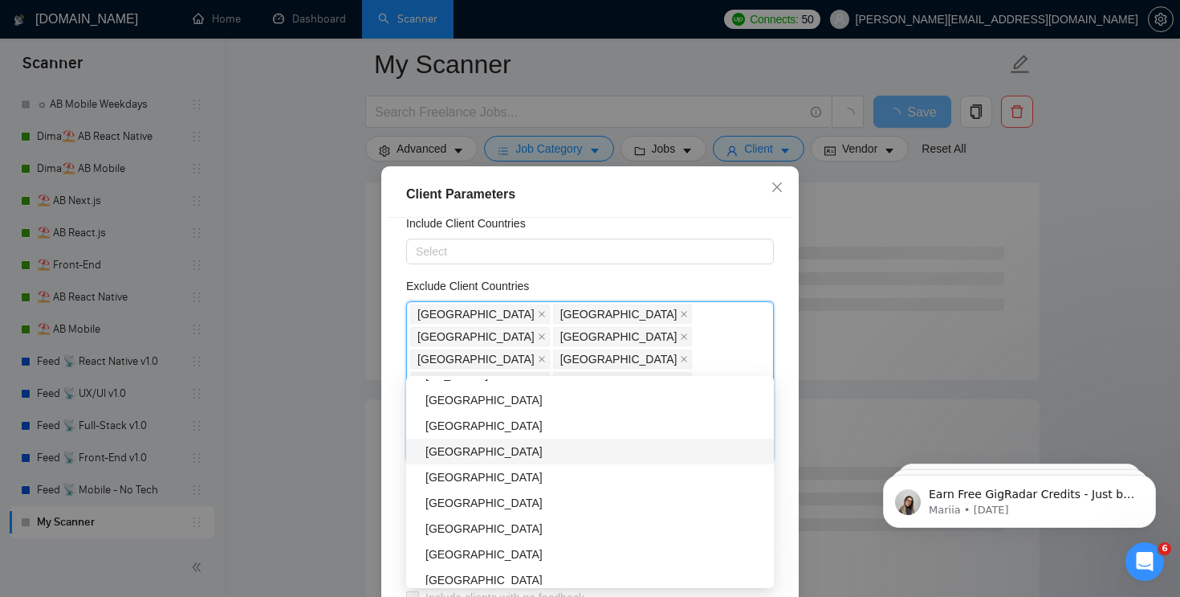
click at [476, 450] on div "[GEOGRAPHIC_DATA]" at bounding box center [595, 451] width 339 height 18
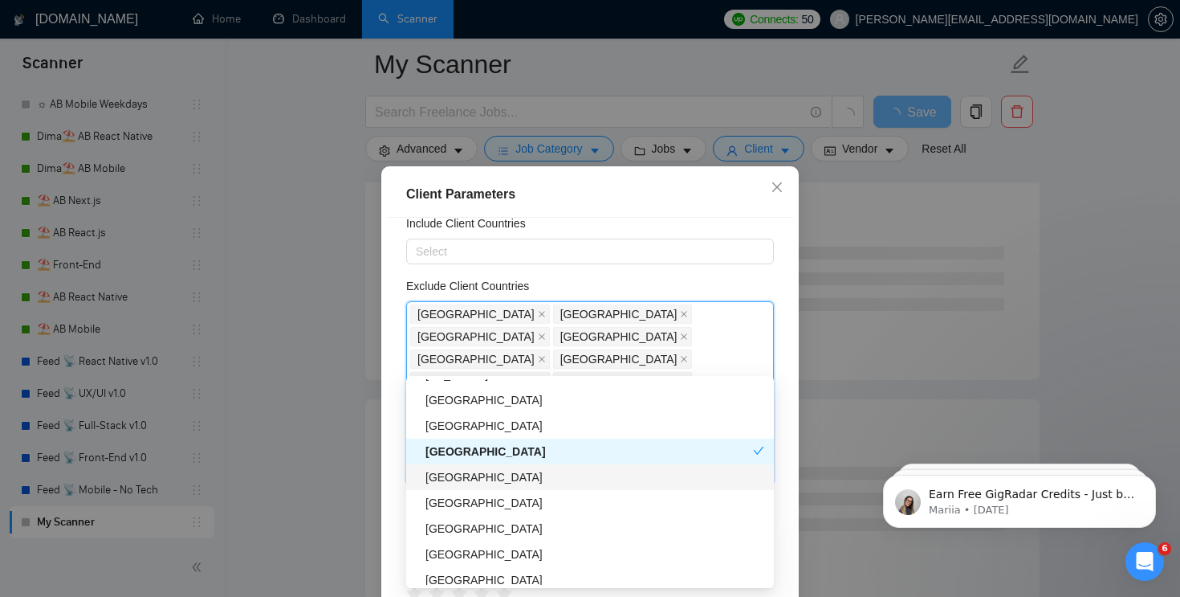
click at [466, 471] on div "[GEOGRAPHIC_DATA]" at bounding box center [595, 477] width 339 height 18
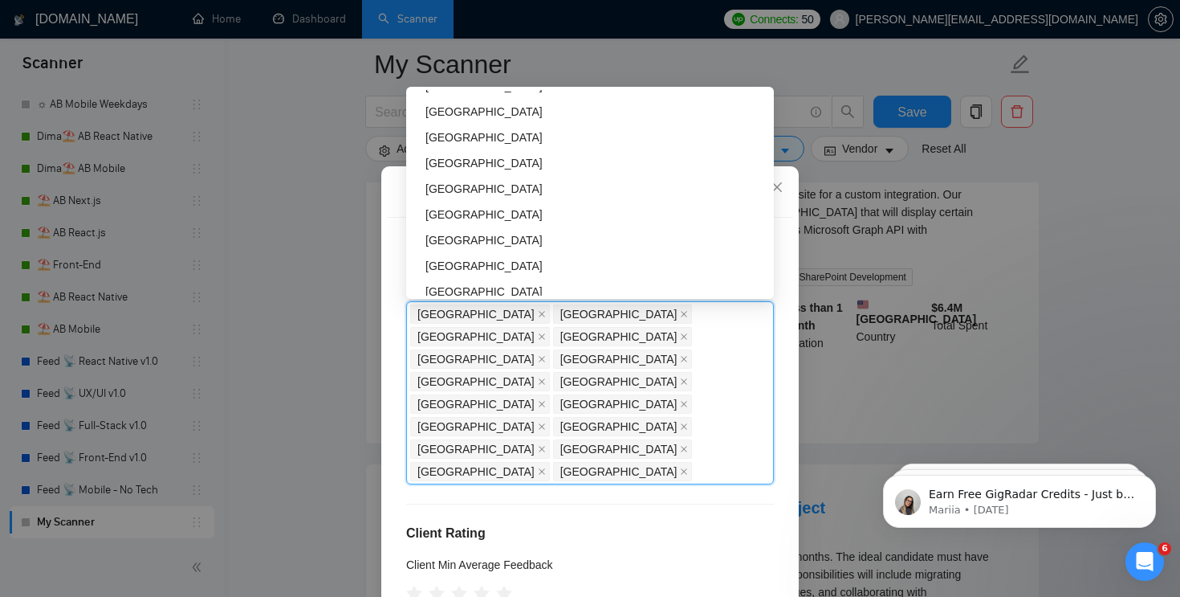
scroll to position [2334, 0]
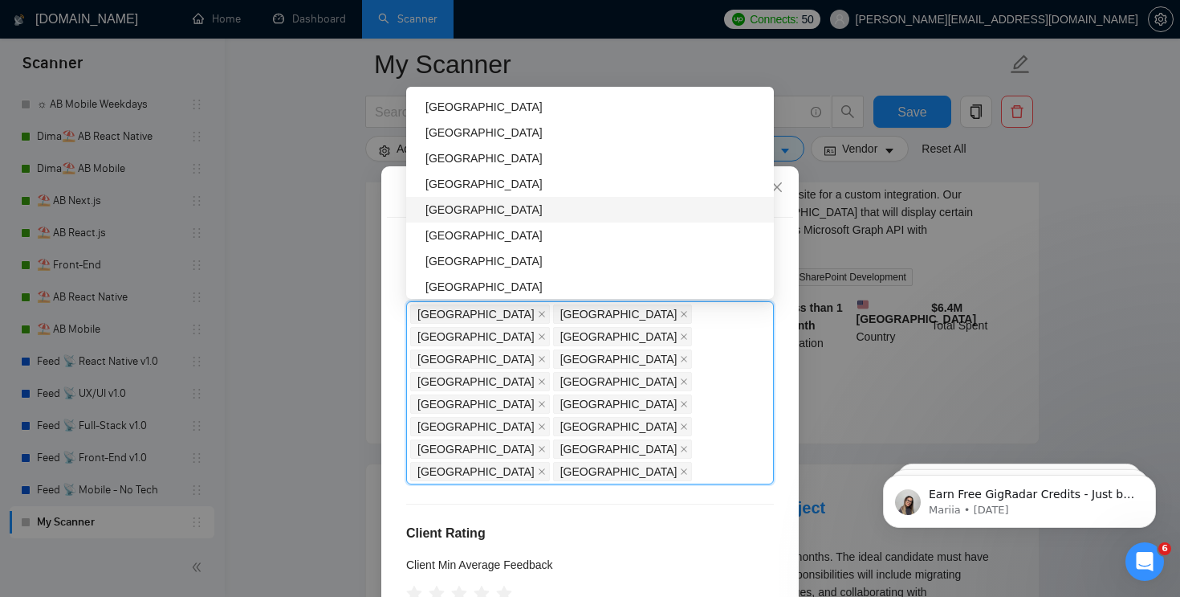
click at [483, 212] on div "[GEOGRAPHIC_DATA]" at bounding box center [595, 210] width 339 height 18
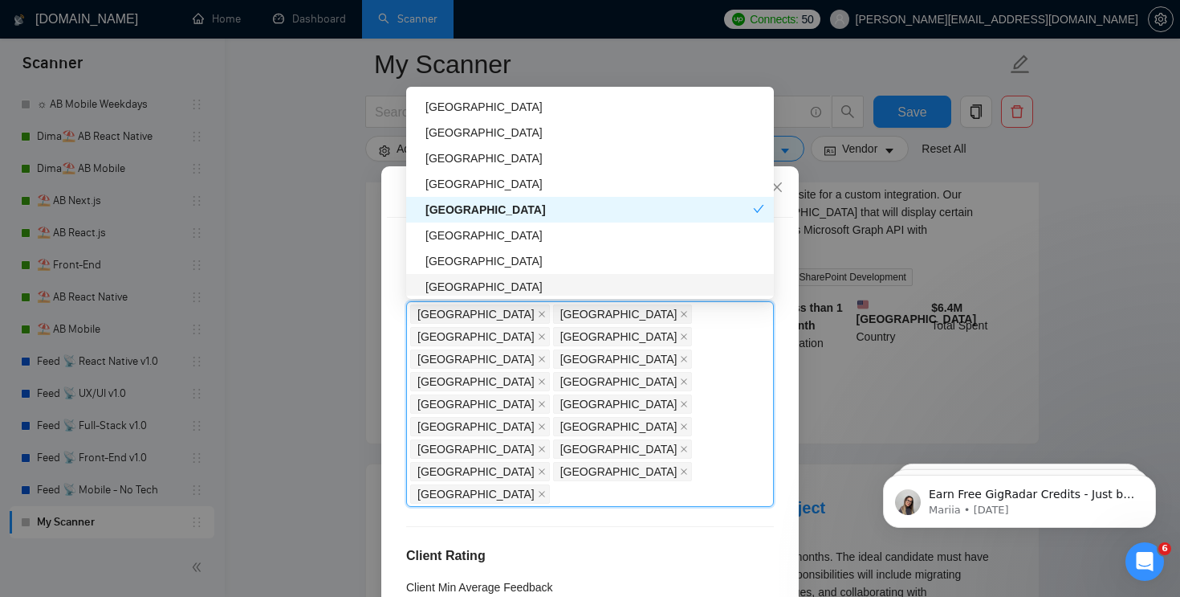
click at [479, 275] on div "[GEOGRAPHIC_DATA]" at bounding box center [590, 287] width 368 height 26
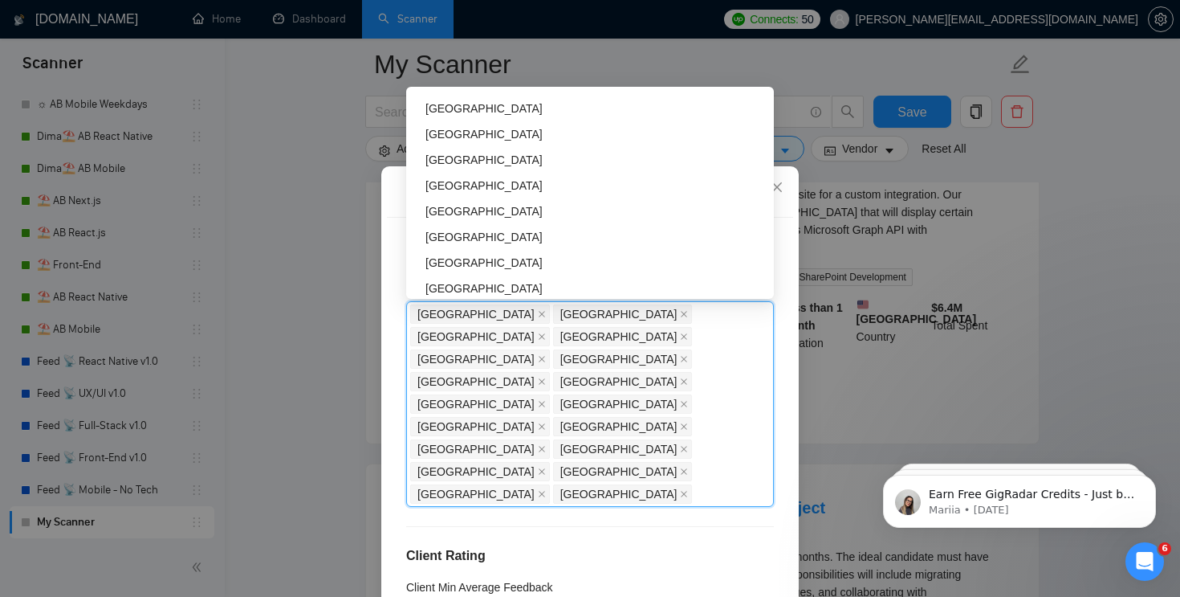
scroll to position [2667, 0]
click at [459, 181] on div "[GEOGRAPHIC_DATA]" at bounding box center [595, 185] width 339 height 18
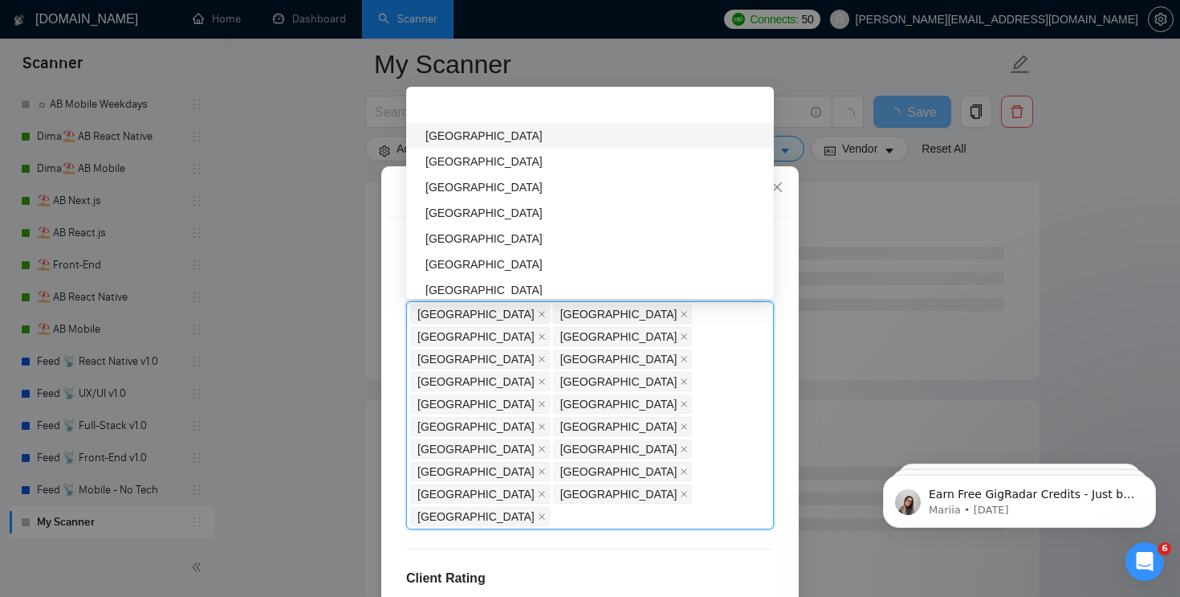
scroll to position [2873, 0]
click at [479, 141] on div "[GEOGRAPHIC_DATA]" at bounding box center [595, 133] width 339 height 18
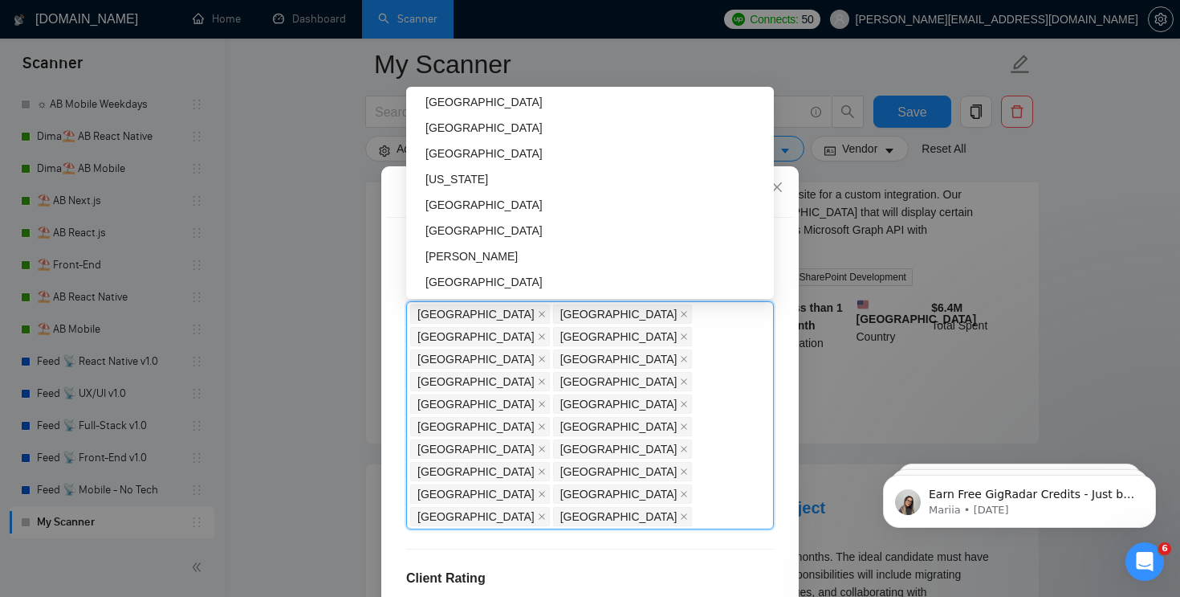
scroll to position [5138, 0]
click at [555, 454] on div "Client Location Include Client Countries Select Exclude Client Countries [GEOGR…" at bounding box center [590, 426] width 406 height 417
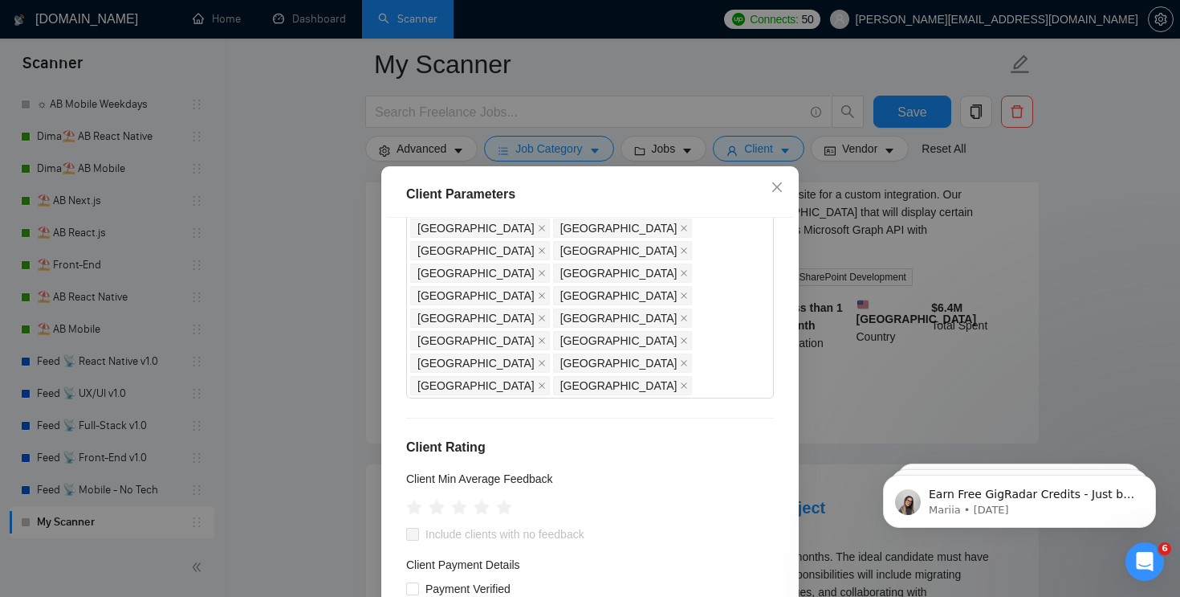
scroll to position [191, 0]
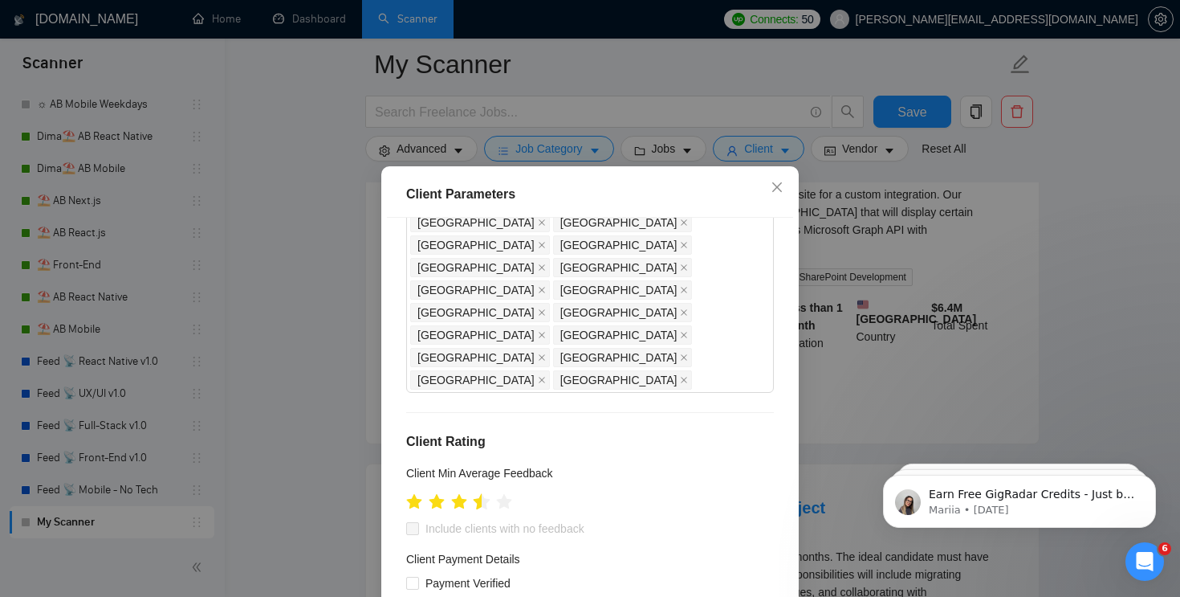
click at [479, 493] on icon "star" at bounding box center [482, 501] width 17 height 16
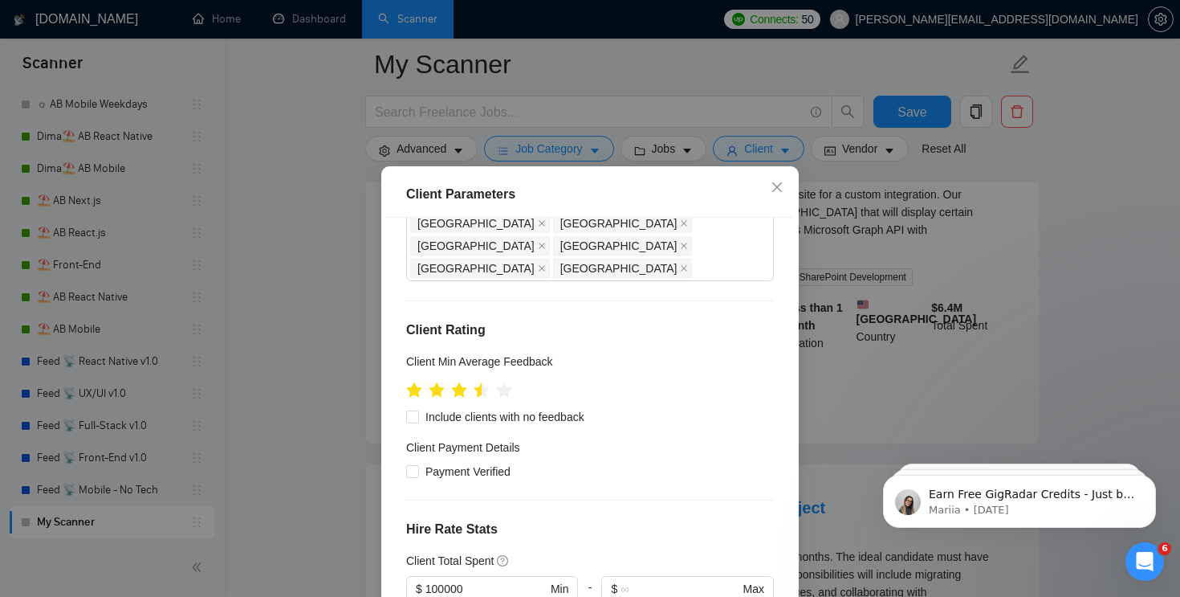
scroll to position [308, 0]
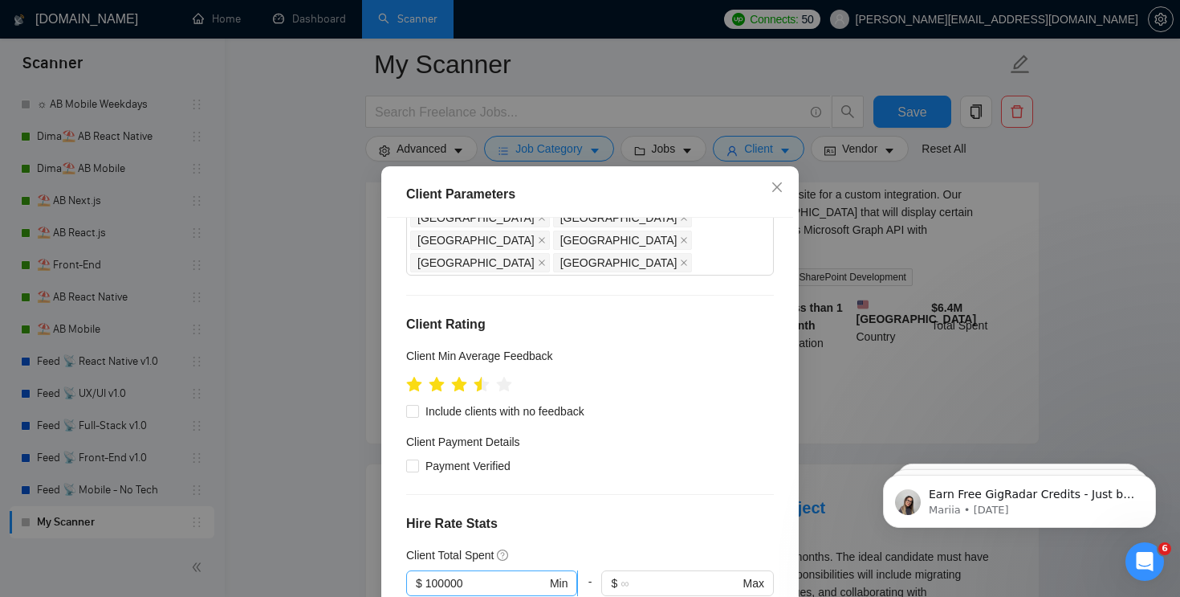
click at [478, 574] on input "100000" at bounding box center [486, 583] width 121 height 18
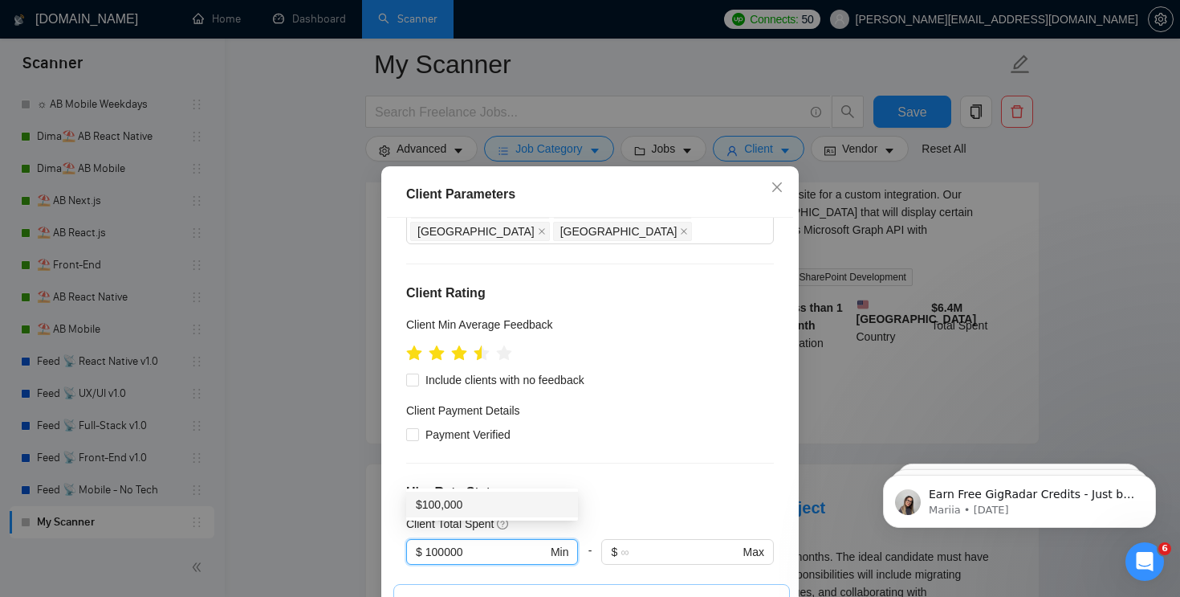
scroll to position [359, 0]
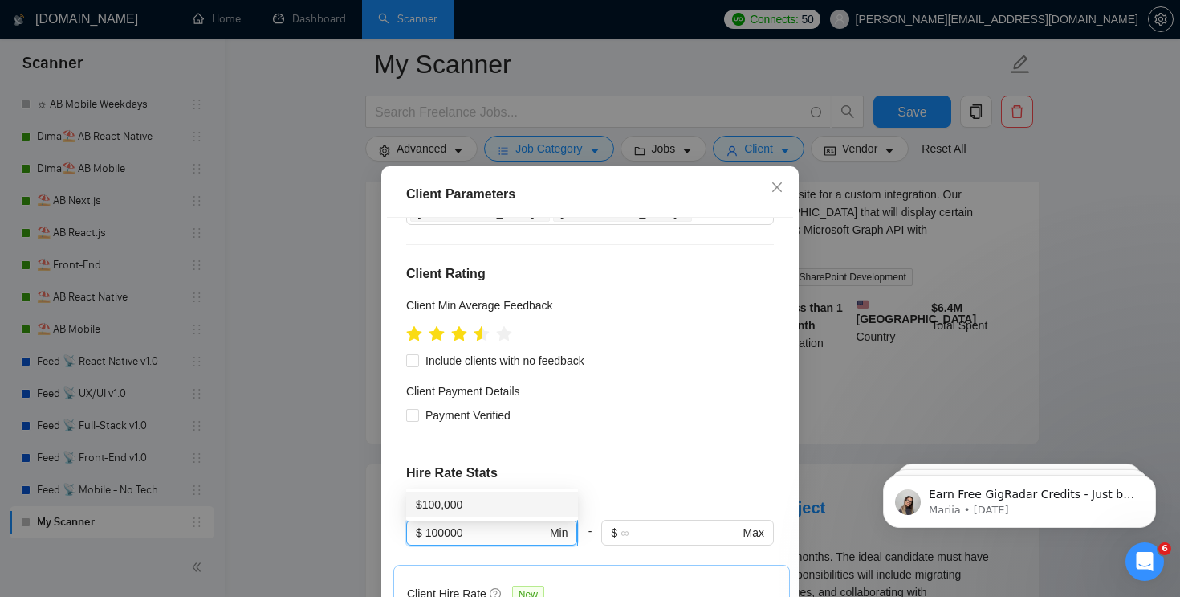
click at [494, 523] on input "100000" at bounding box center [486, 532] width 121 height 18
click at [484, 442] on div "$10,000" at bounding box center [492, 454] width 172 height 26
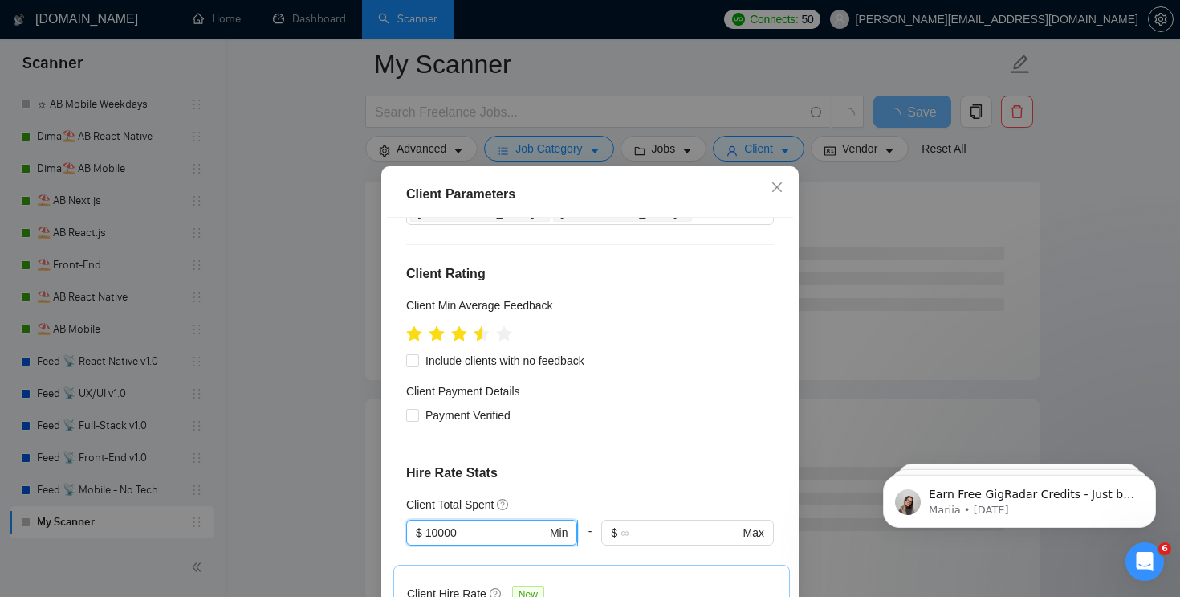
click at [480, 523] on input "10000" at bounding box center [486, 532] width 121 height 18
type input "5000"
click at [541, 348] on div "Client Location Include Client Countries Select Exclude Client Countries [GEOGR…" at bounding box center [590, 426] width 406 height 417
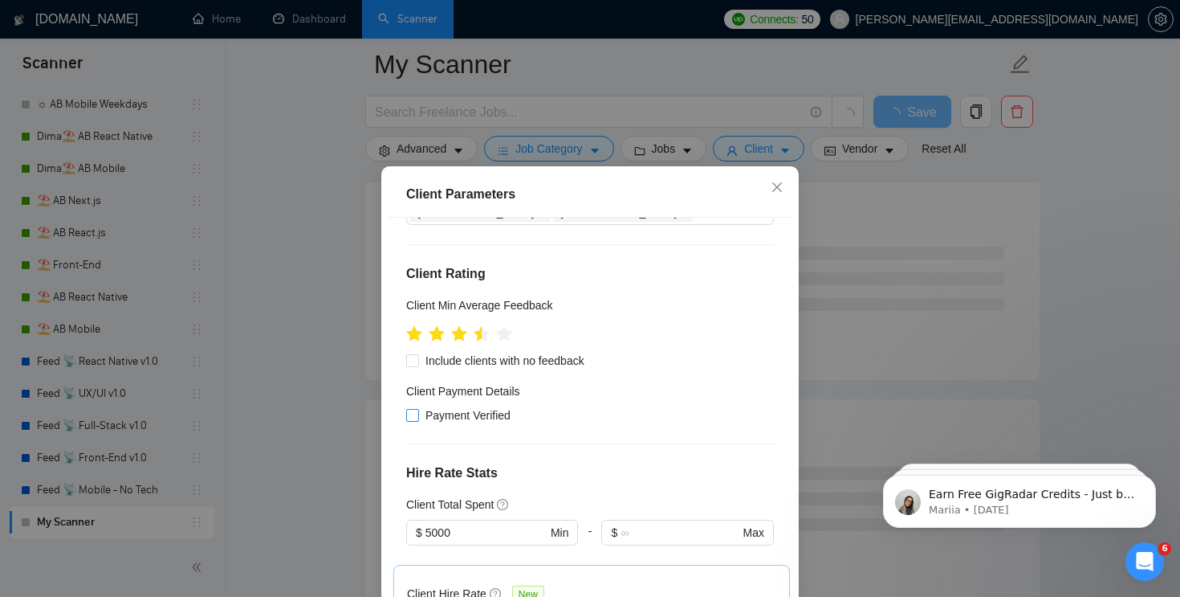
click at [491, 406] on span "Payment Verified" at bounding box center [468, 415] width 98 height 18
click at [417, 409] on input "Payment Verified" at bounding box center [411, 414] width 11 height 11
checkbox input "true"
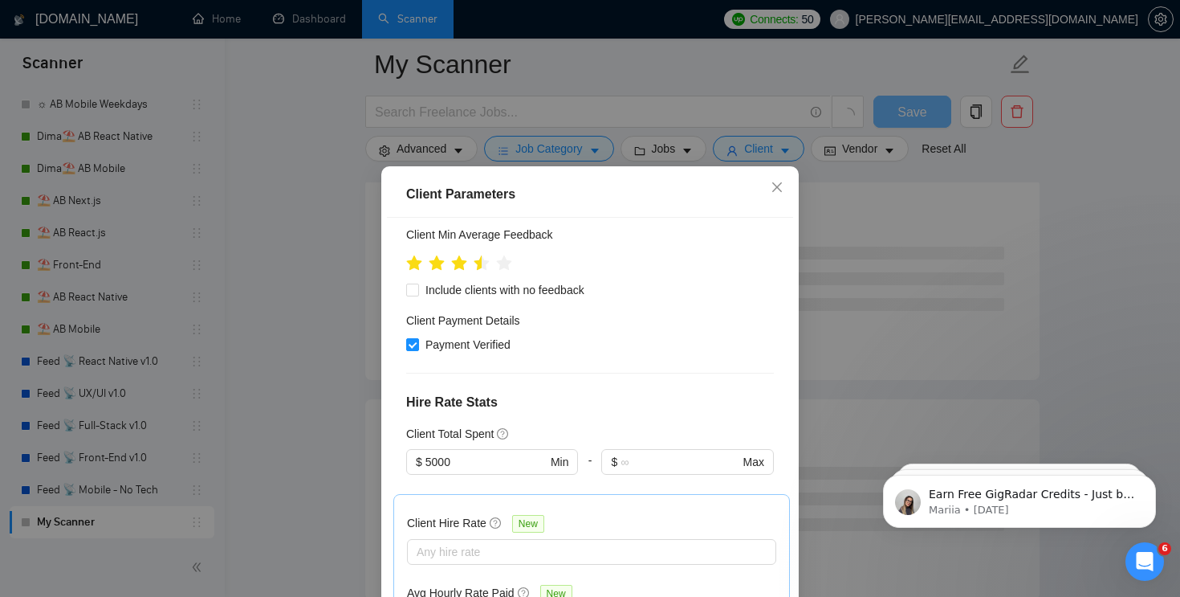
scroll to position [465, 0]
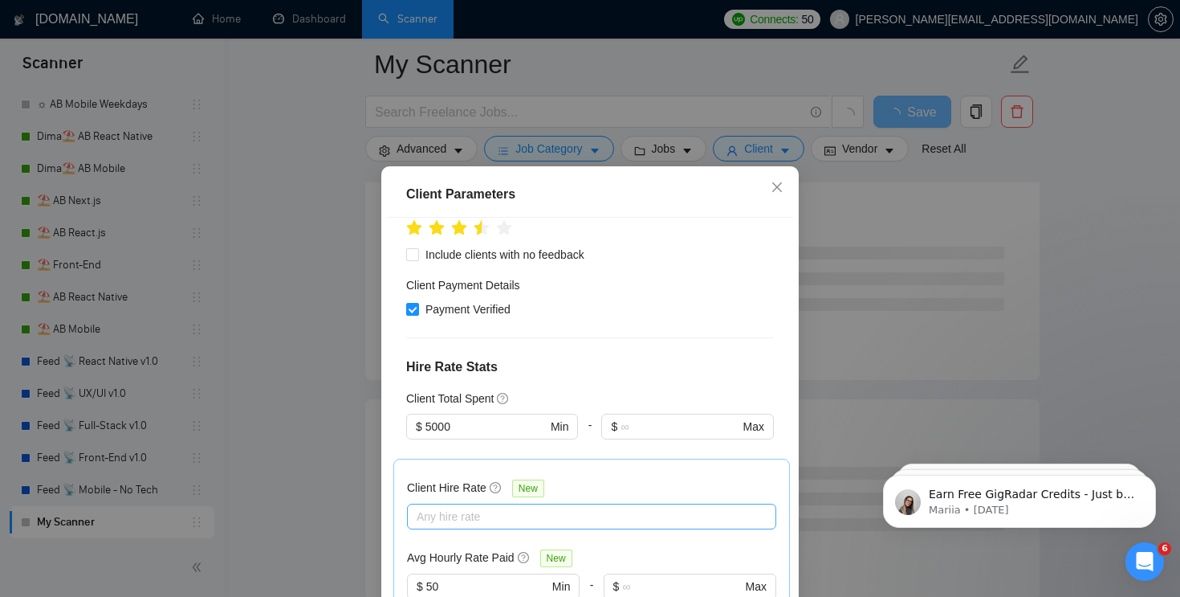
click at [511, 507] on div at bounding box center [583, 516] width 345 height 19
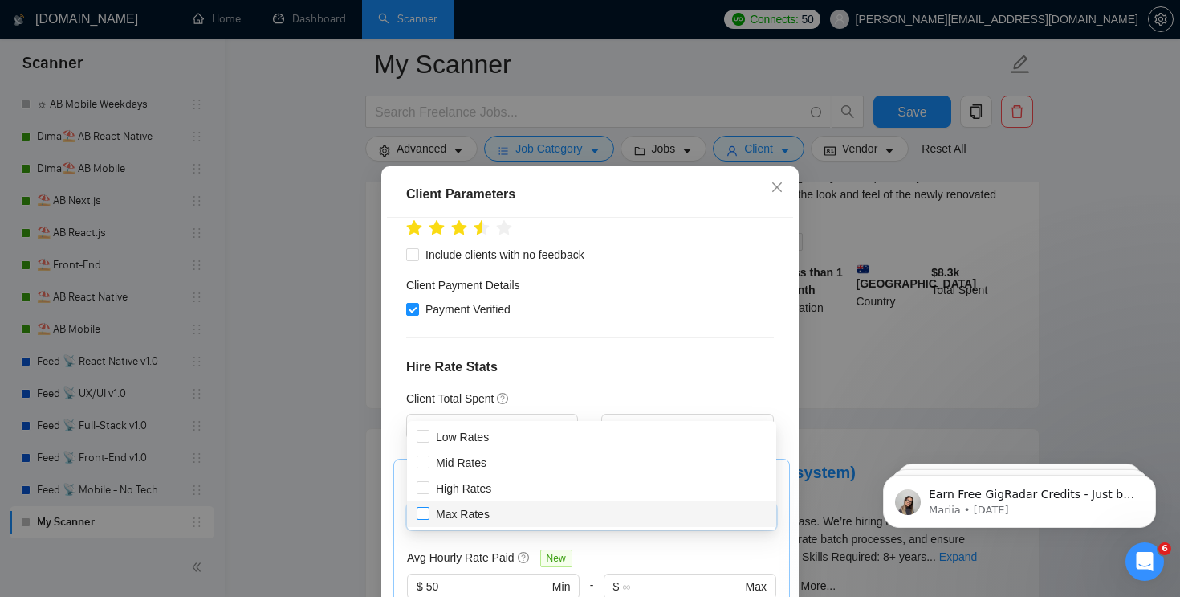
click at [419, 510] on input "Max Rates" at bounding box center [422, 512] width 11 height 11
checkbox input "true"
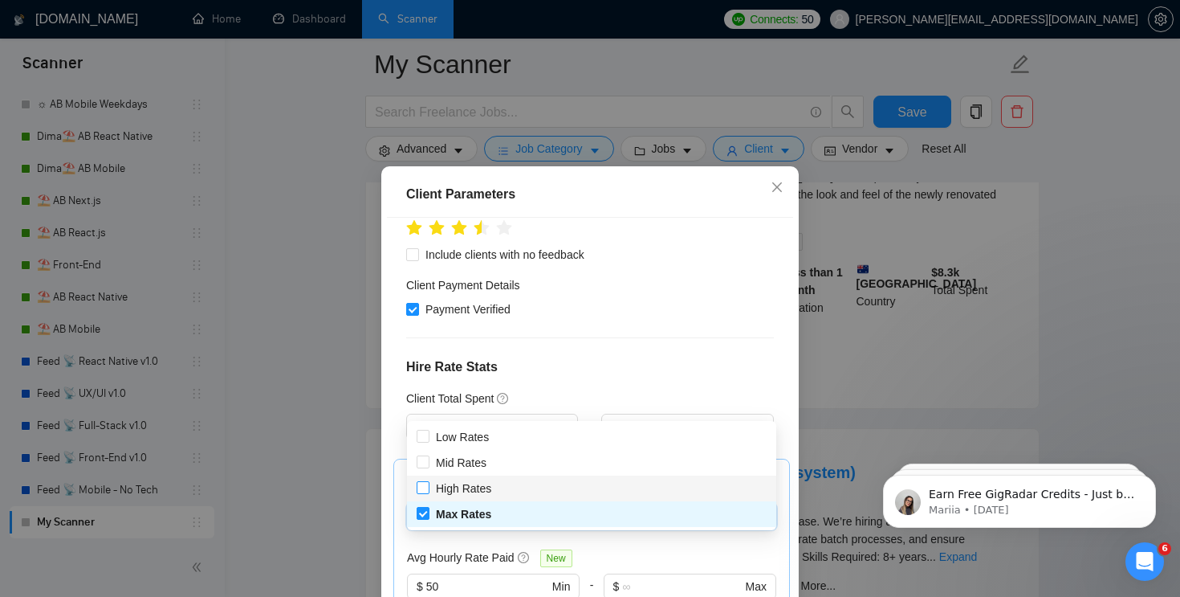
click at [424, 488] on input "High Rates" at bounding box center [422, 486] width 11 height 11
checkbox input "true"
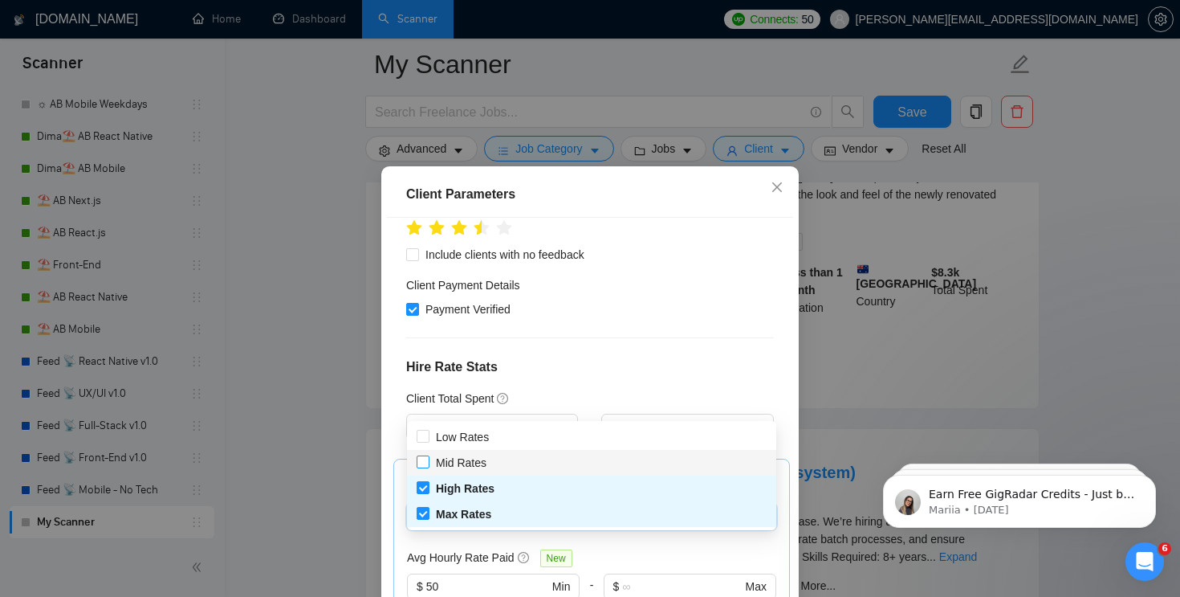
click at [425, 459] on input "Mid Rates" at bounding box center [422, 460] width 11 height 11
checkbox input "true"
click at [641, 458] on div "Client Hire Rate New Max Rates High Rates Mid Rates Avg Hourly Rate Paid New $ …" at bounding box center [591, 557] width 397 height 199
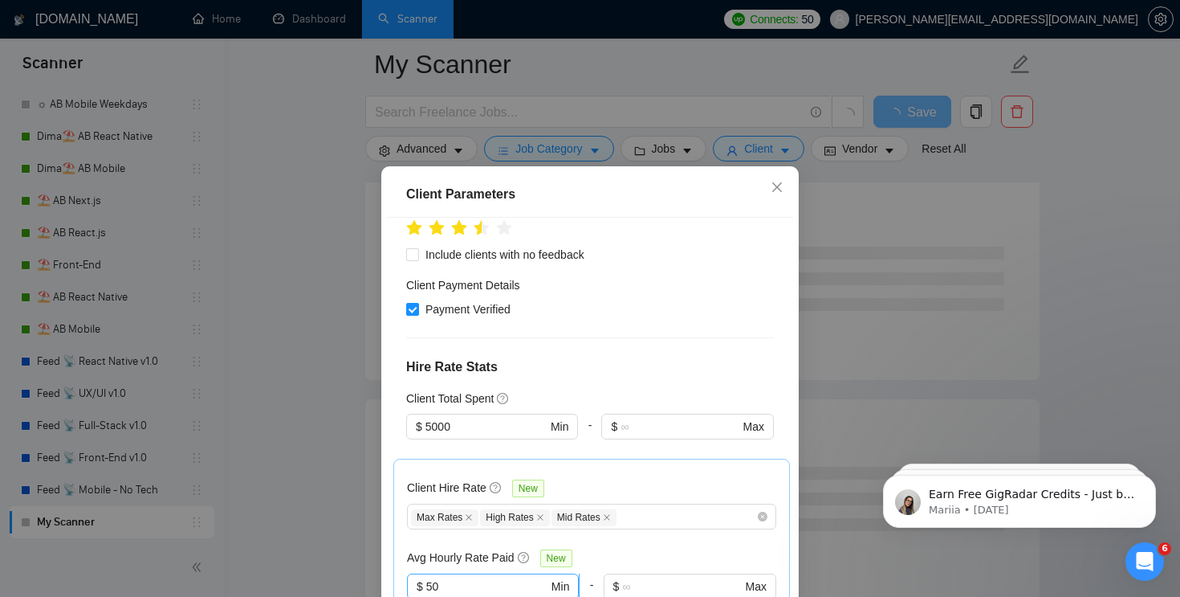
click at [504, 577] on input "50" at bounding box center [487, 586] width 122 height 18
type input "5"
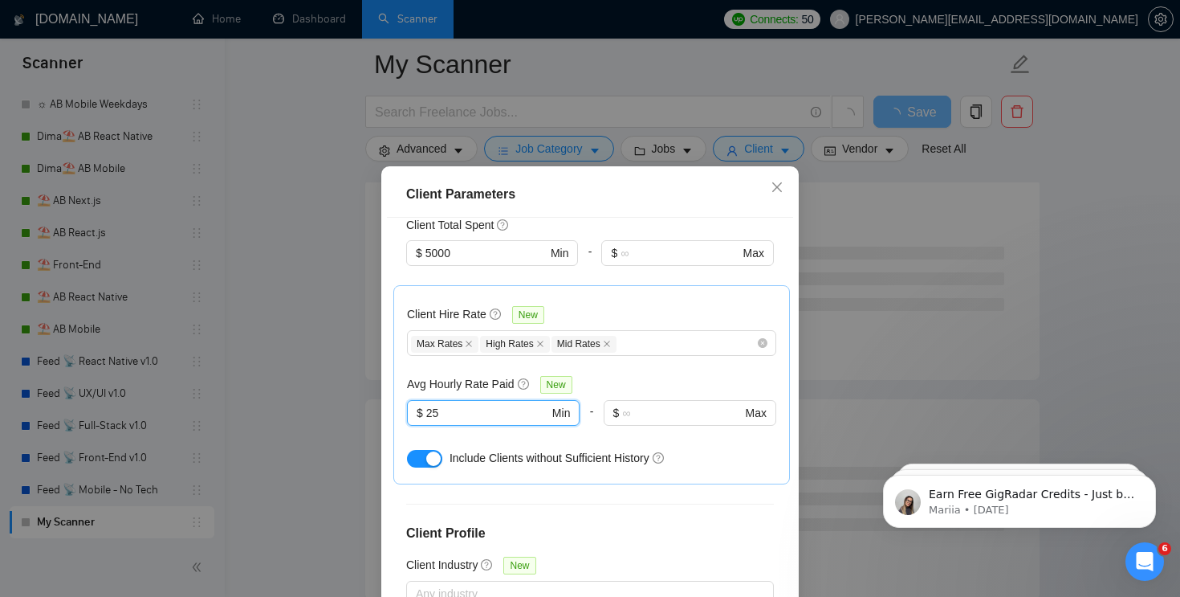
scroll to position [673, 0]
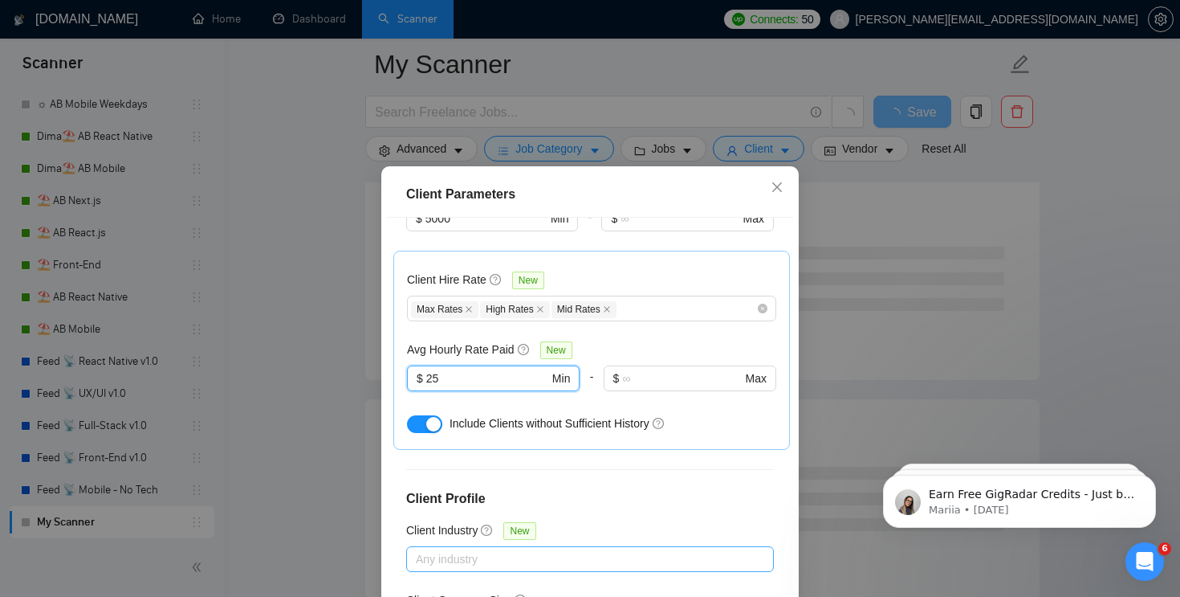
click at [506, 549] on div at bounding box center [582, 558] width 344 height 19
type input "25"
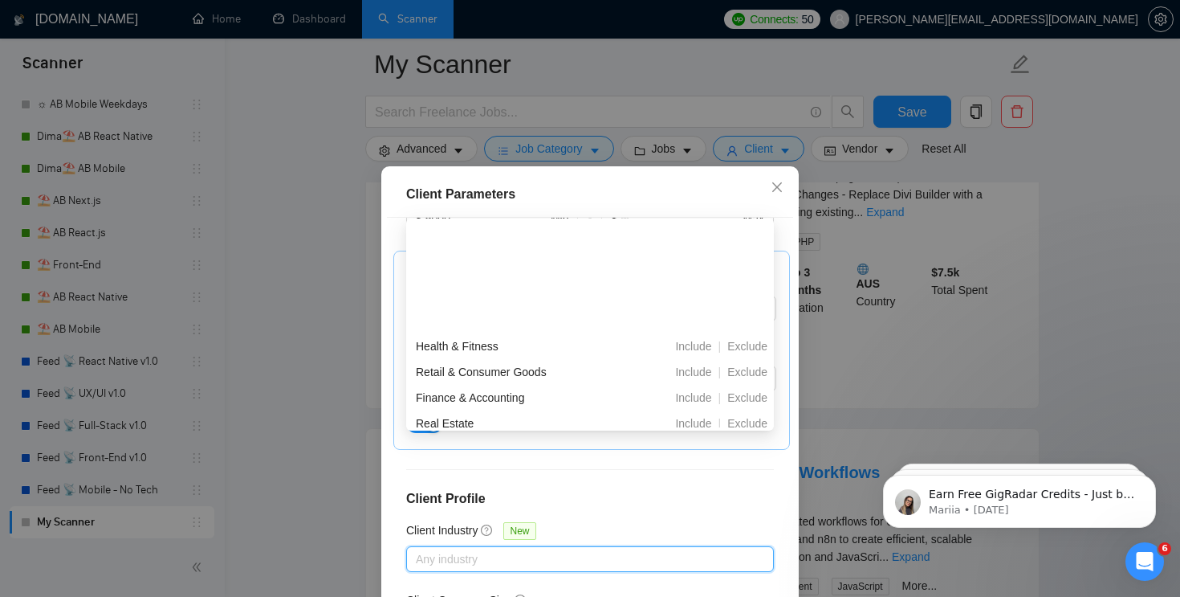
scroll to position [0, 0]
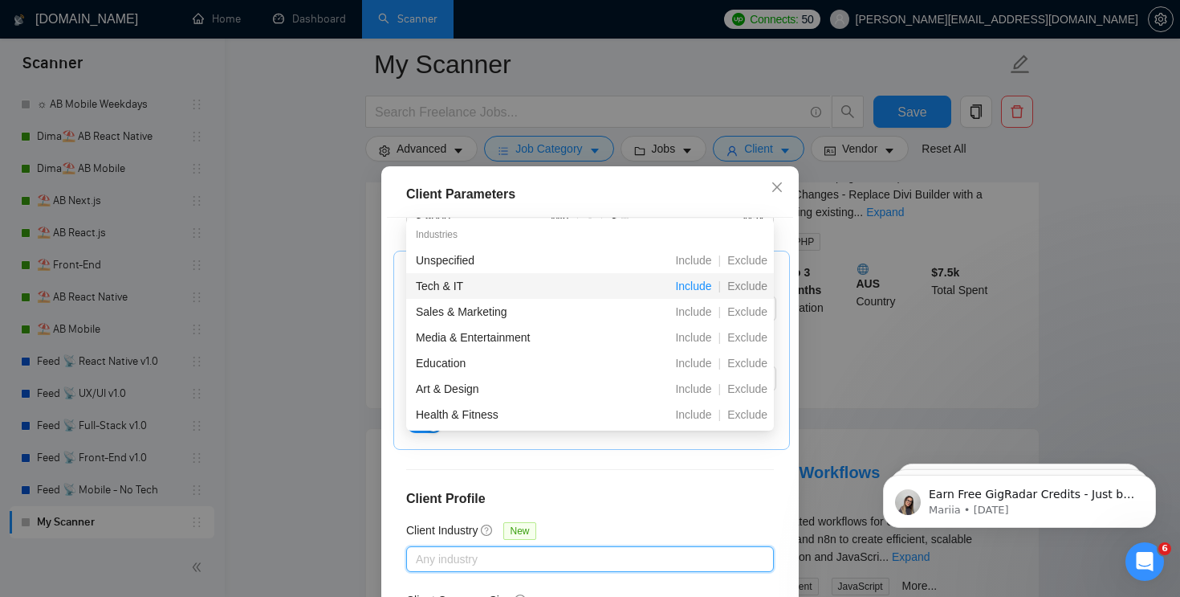
click at [699, 281] on span "Include" at bounding box center [693, 285] width 49 height 13
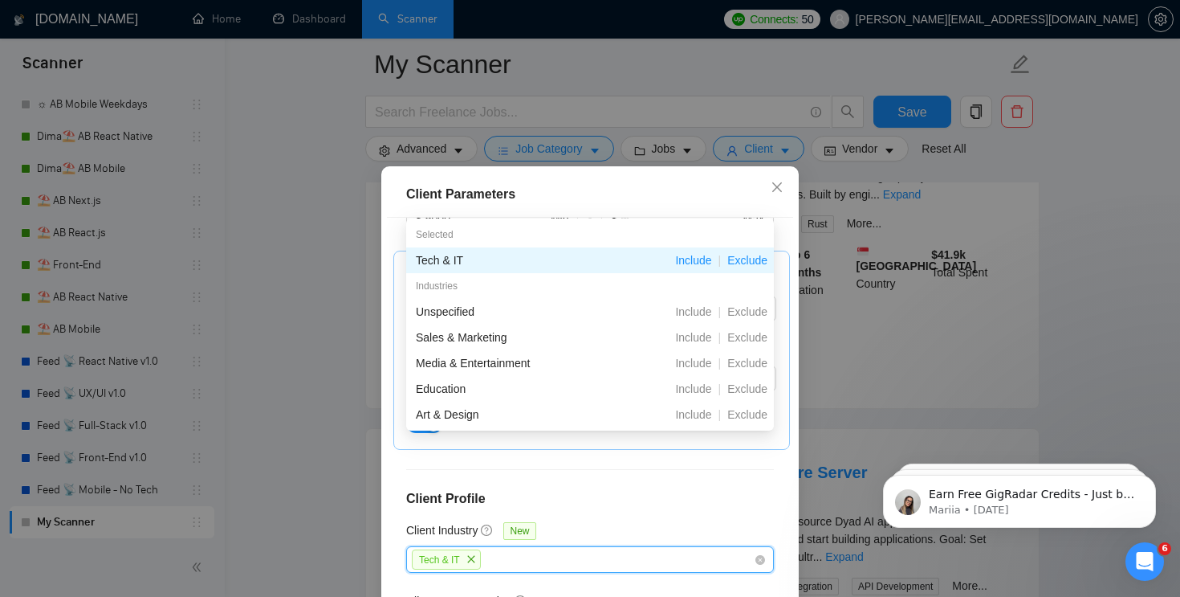
click at [756, 258] on span "Exclude" at bounding box center [747, 260] width 53 height 13
click at [698, 255] on span "Include" at bounding box center [693, 260] width 49 height 13
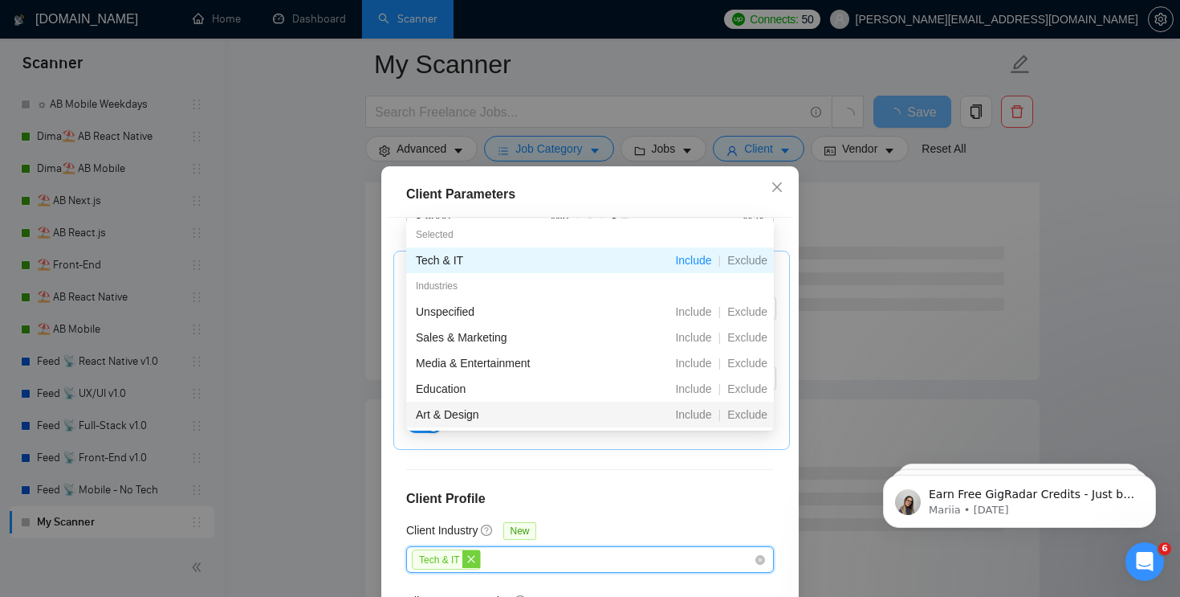
click at [472, 556] on icon "close" at bounding box center [470, 559] width 7 height 7
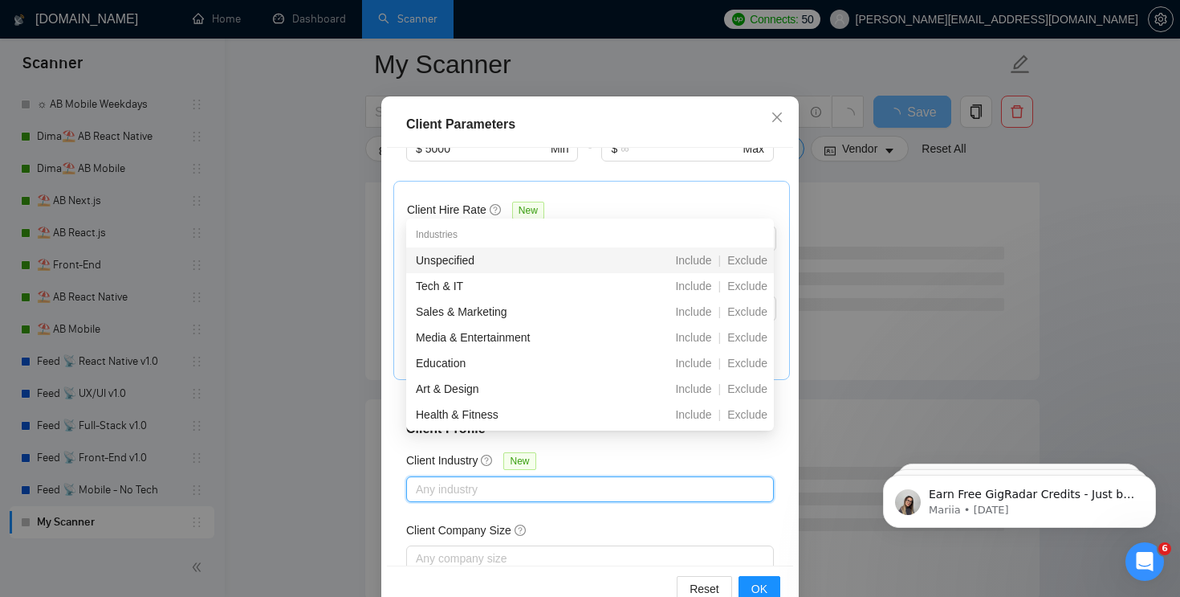
scroll to position [80, 0]
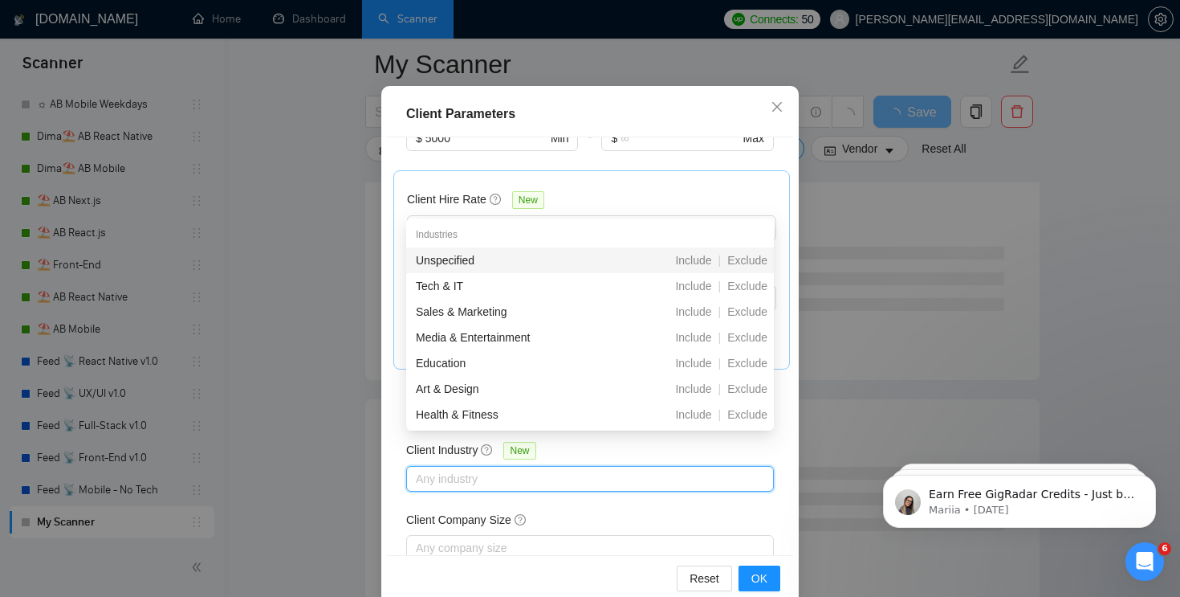
click at [591, 580] on div "Enterprise Clients New" at bounding box center [590, 592] width 368 height 25
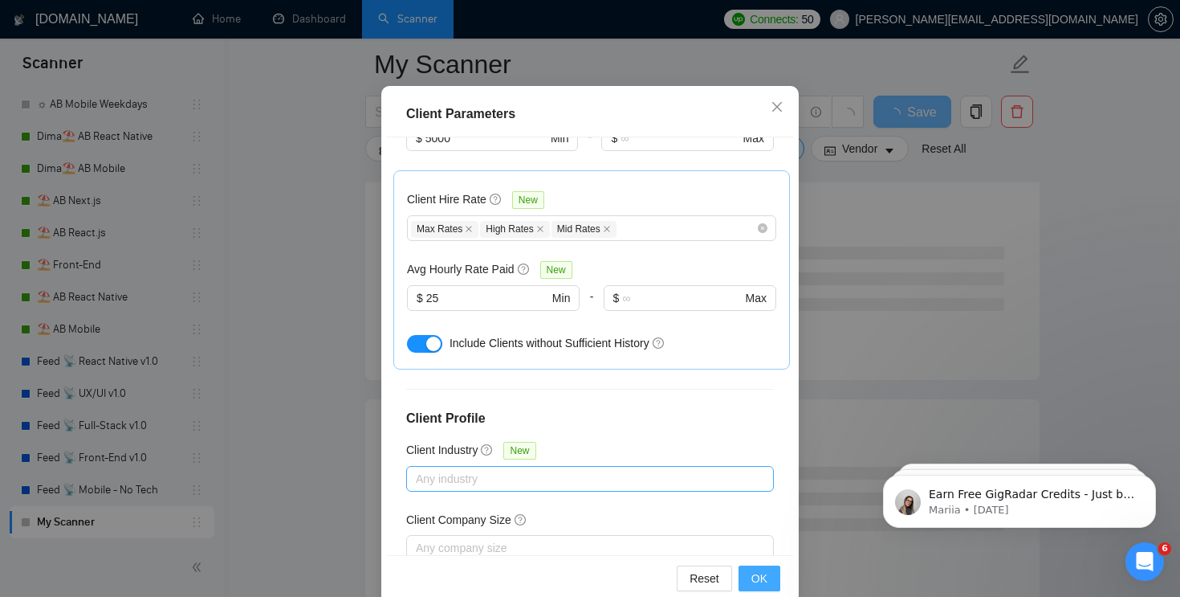
click at [758, 573] on span "OK" at bounding box center [759, 578] width 16 height 18
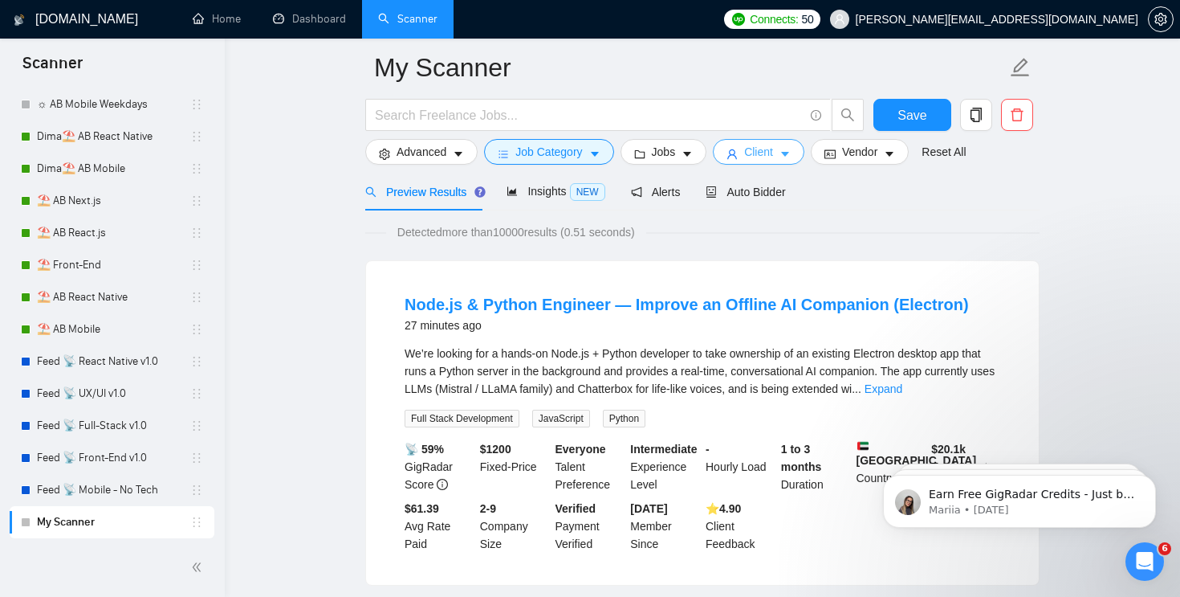
scroll to position [0, 0]
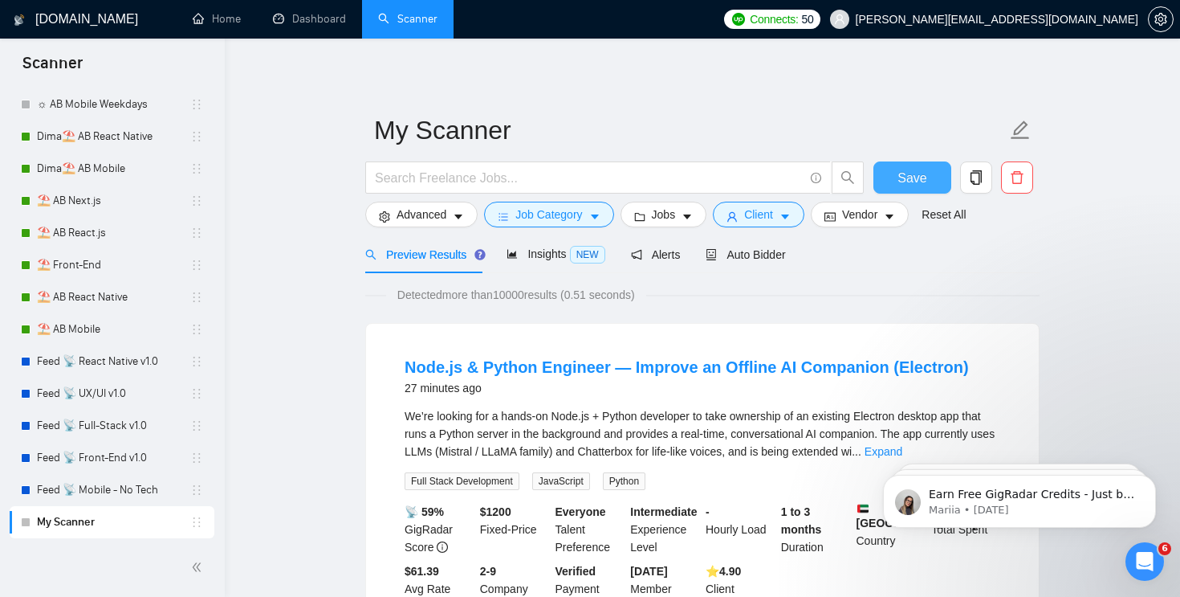
click at [910, 176] on span "Save" at bounding box center [912, 178] width 29 height 20
click at [78, 327] on link "⛱️ AB Mobile" at bounding box center [113, 329] width 153 height 32
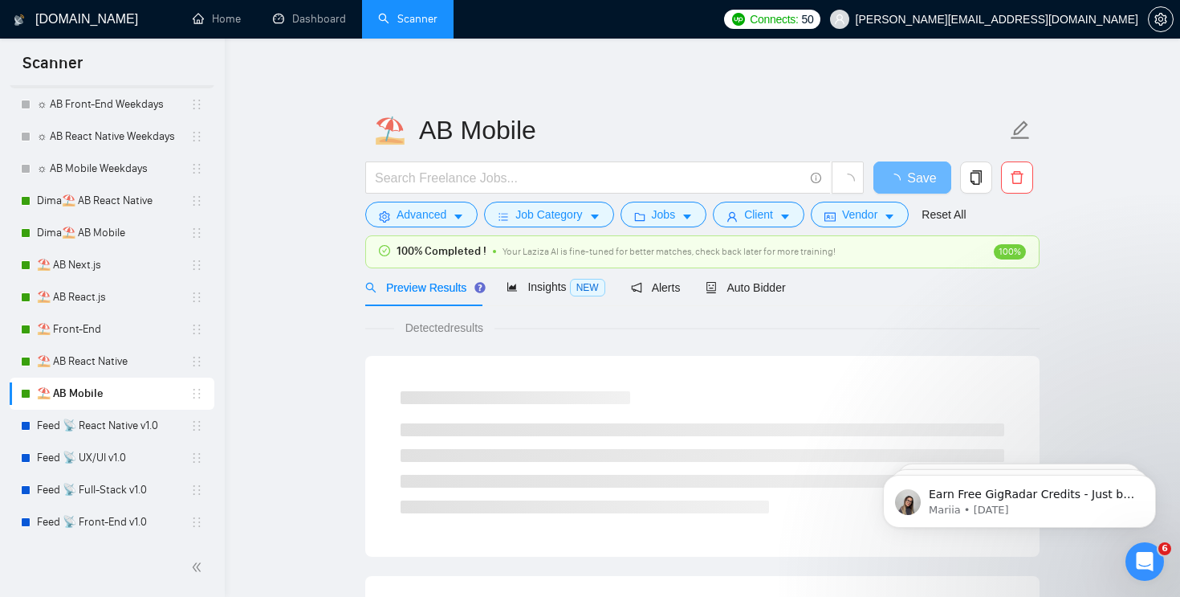
scroll to position [301, 0]
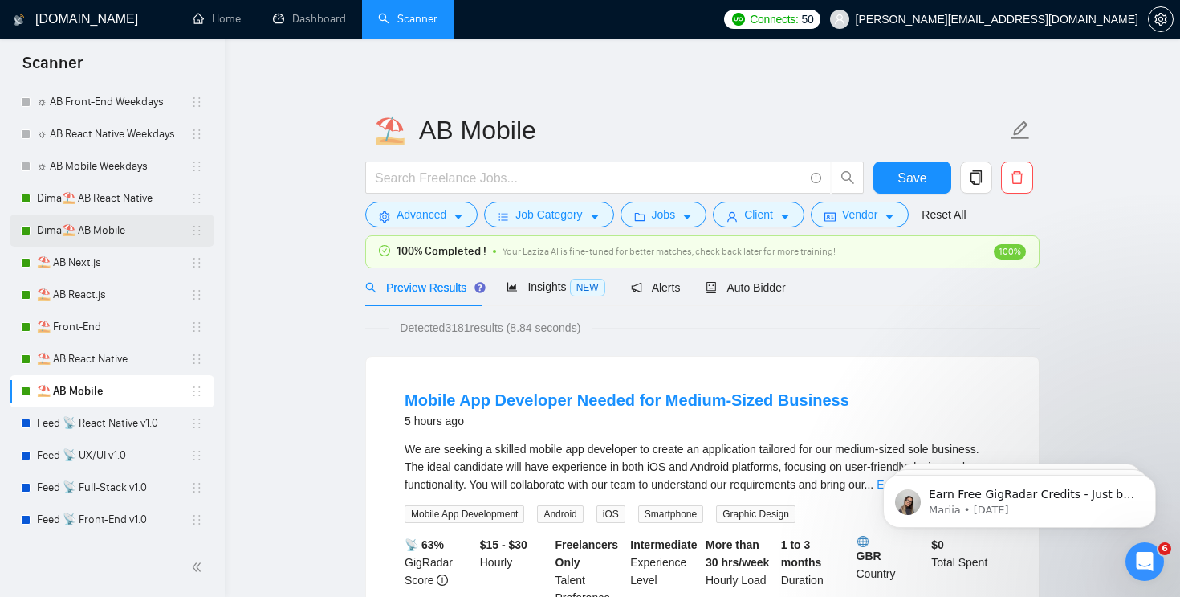
click at [105, 234] on link "Dima⛱️ AB Mobile" at bounding box center [113, 230] width 153 height 32
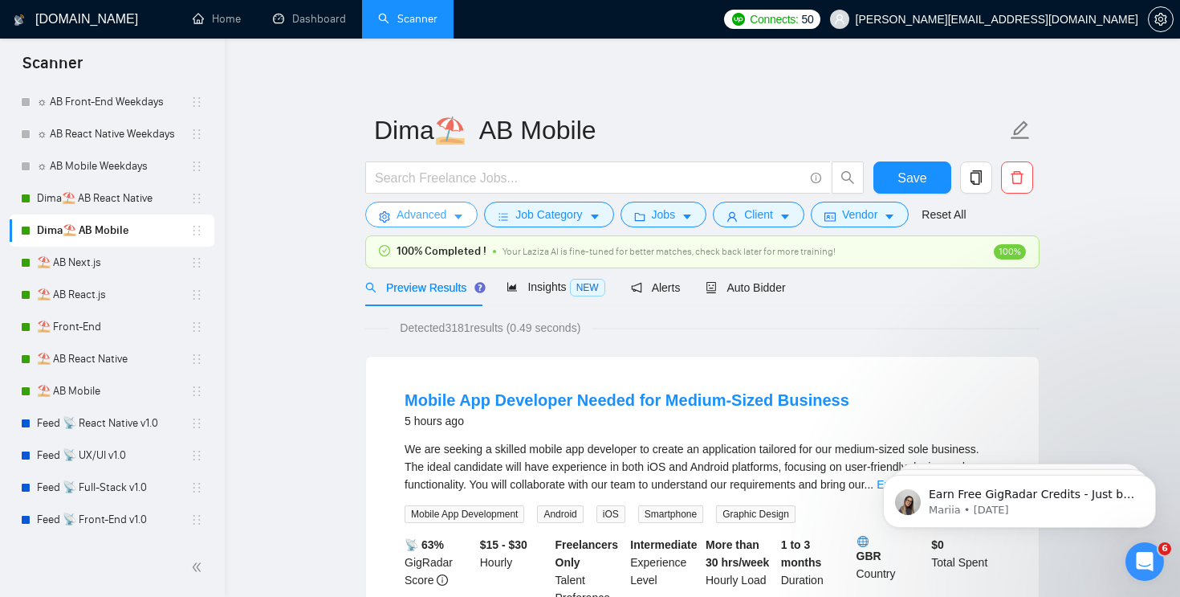
click at [411, 215] on span "Advanced" at bounding box center [422, 215] width 50 height 18
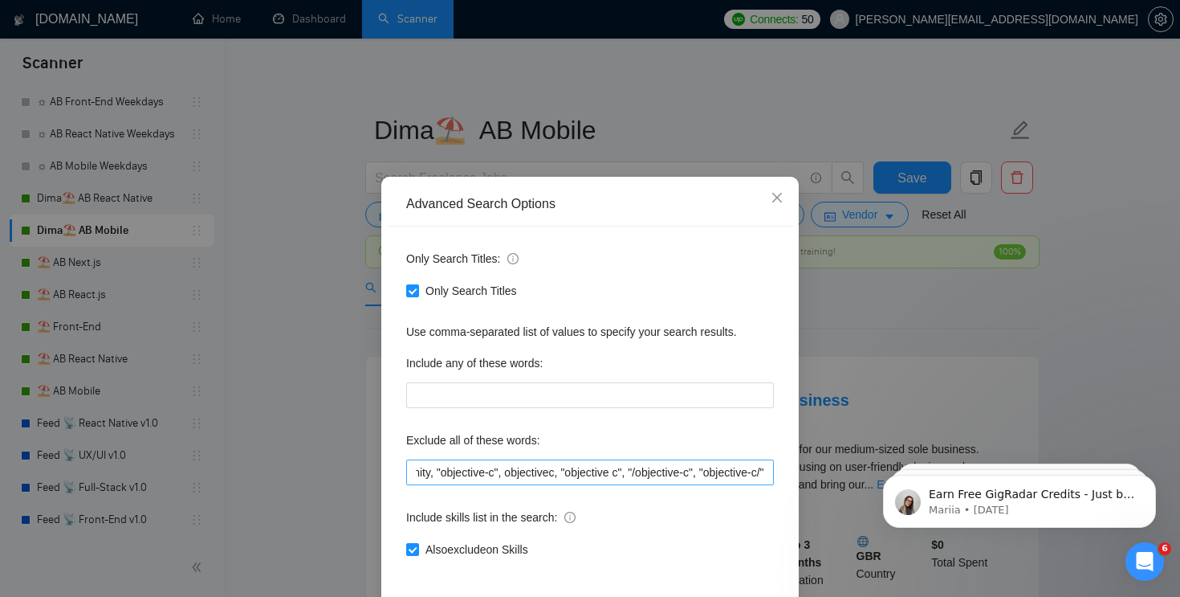
scroll to position [0, 2663]
click at [295, 369] on div "Advanced Search Options Only Search Titles: Only Search Titles Use comma-separa…" at bounding box center [590, 298] width 1180 height 597
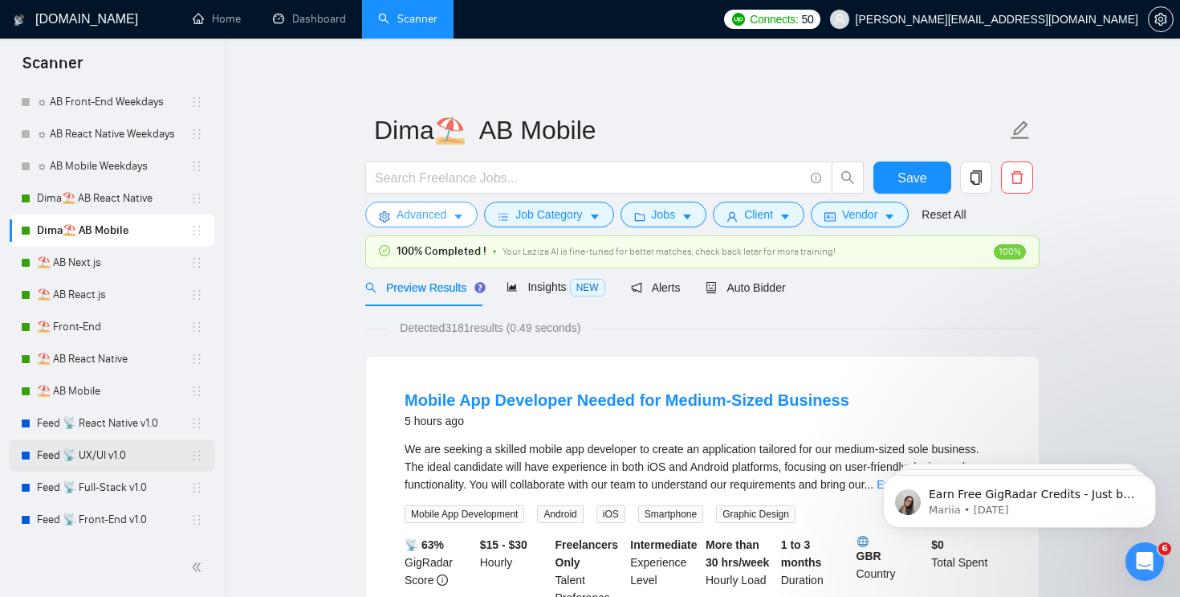
scroll to position [363, 0]
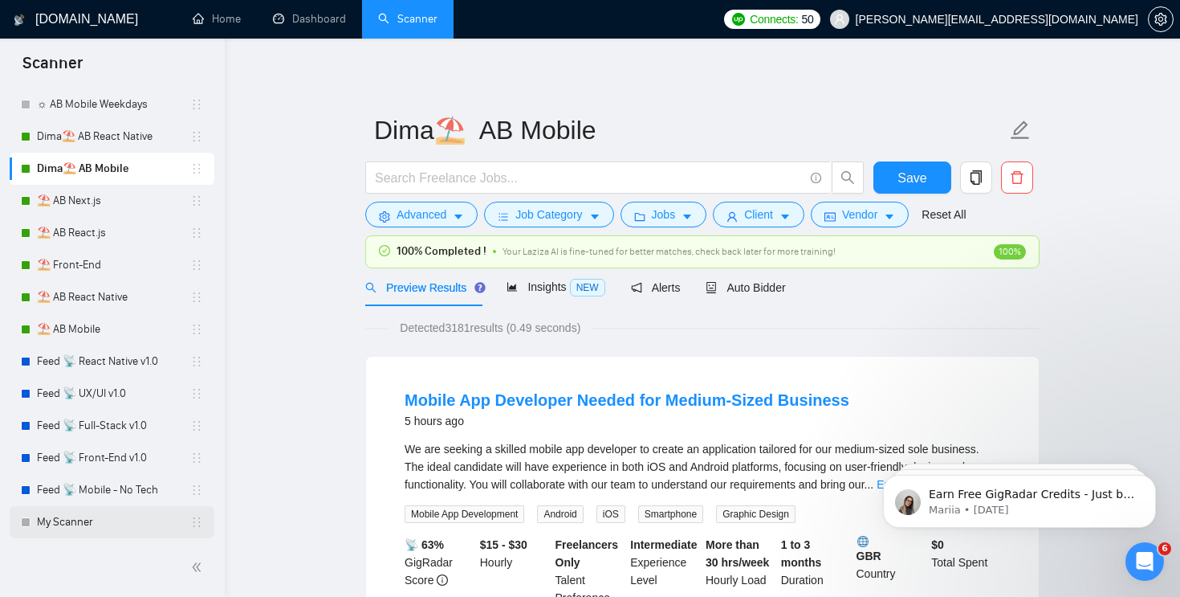
click at [81, 509] on link "My Scanner" at bounding box center [113, 522] width 153 height 32
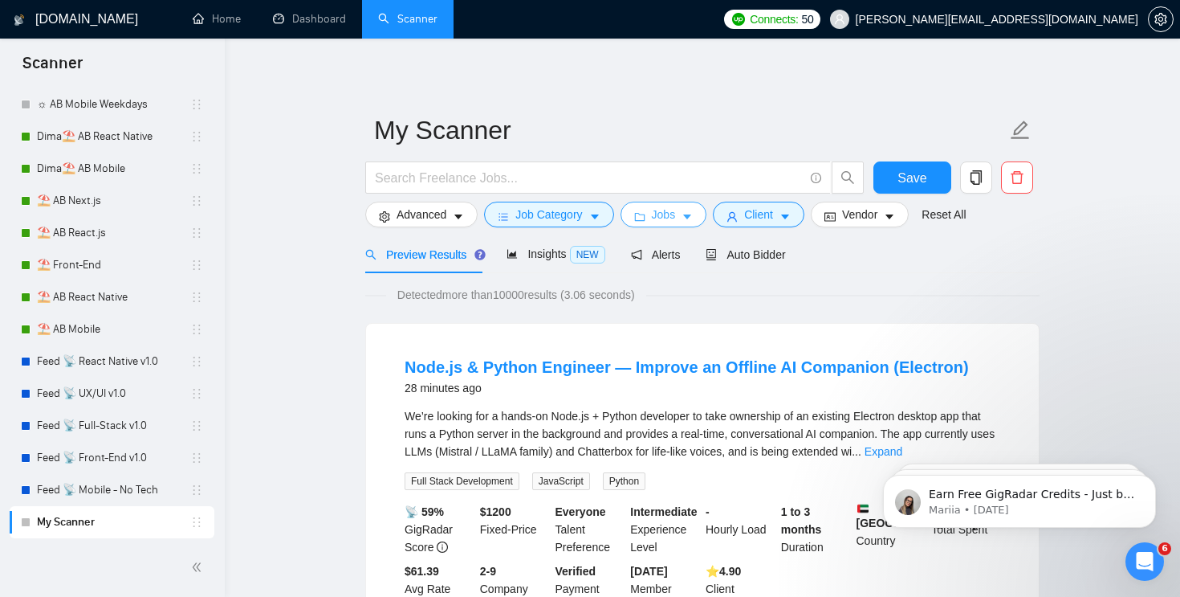
click at [689, 215] on icon "caret-down" at bounding box center [687, 216] width 11 height 11
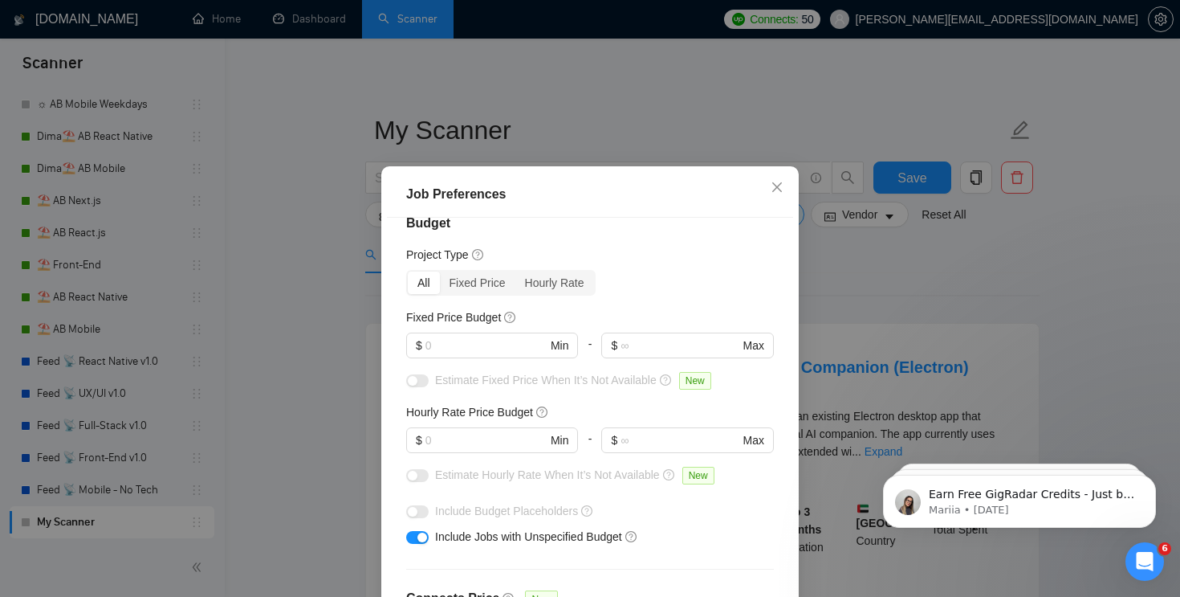
scroll to position [33, 0]
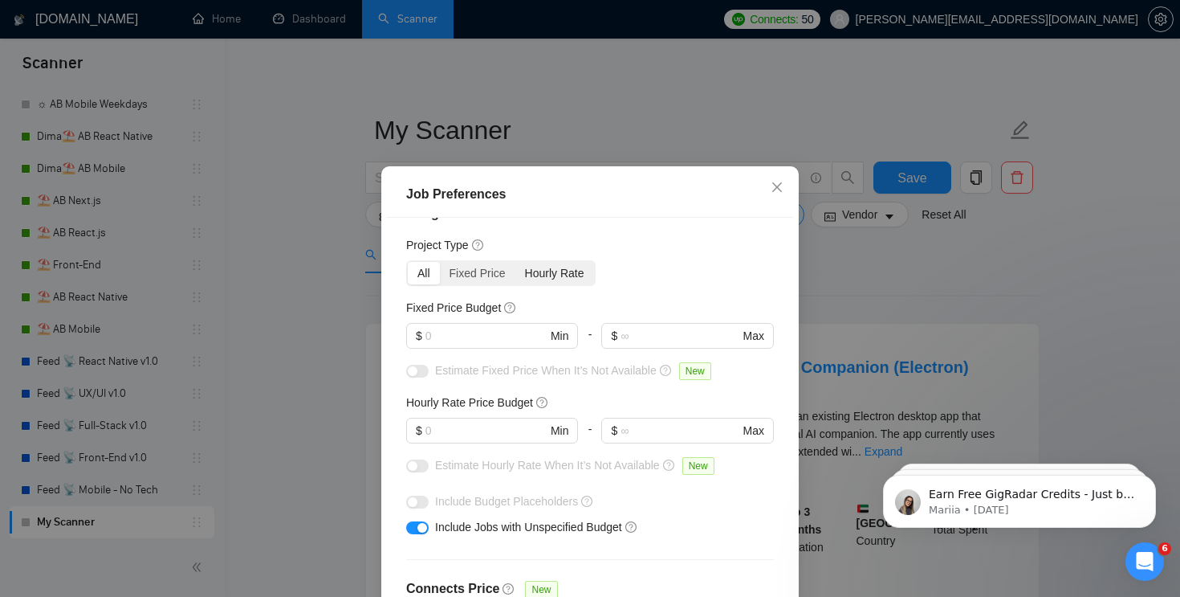
click at [564, 273] on div "Hourly Rate" at bounding box center [554, 273] width 79 height 22
click at [515, 262] on input "Hourly Rate" at bounding box center [515, 262] width 0 height 0
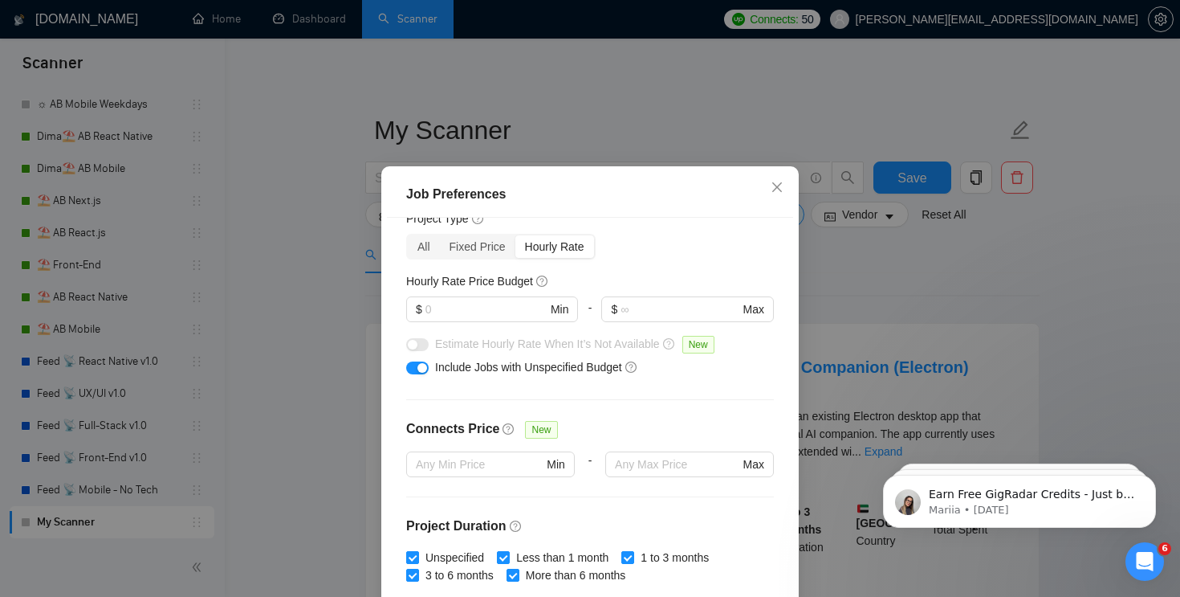
scroll to position [60, 0]
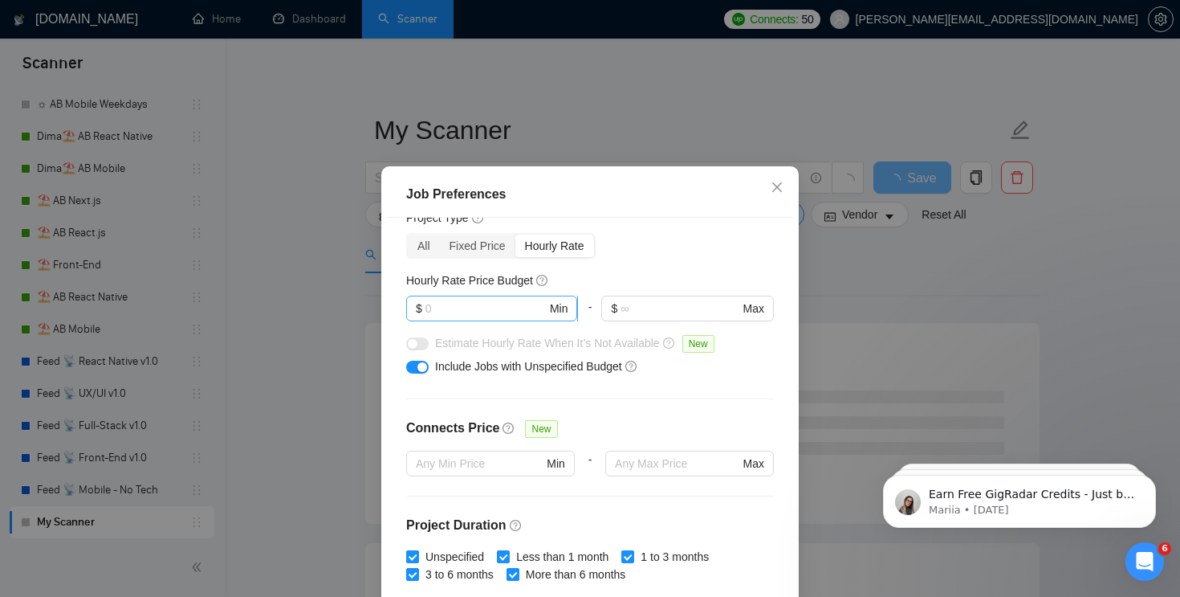
click at [510, 303] on input "text" at bounding box center [486, 308] width 121 height 18
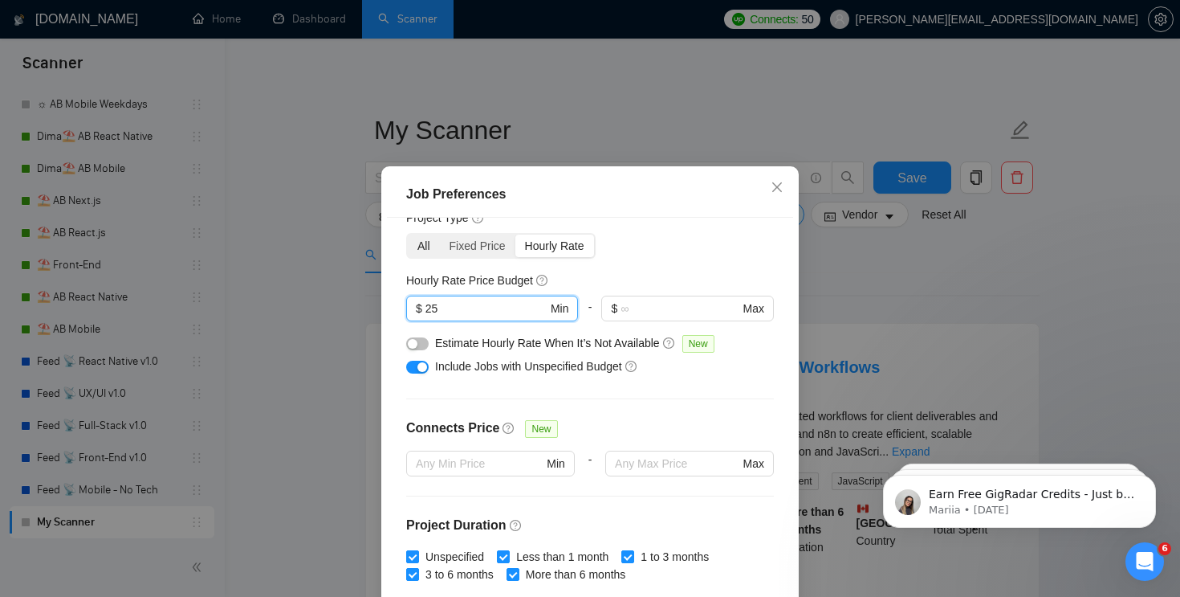
type input "25"
click at [429, 248] on div "All" at bounding box center [424, 245] width 32 height 22
click at [408, 234] on input "All" at bounding box center [408, 234] width 0 height 0
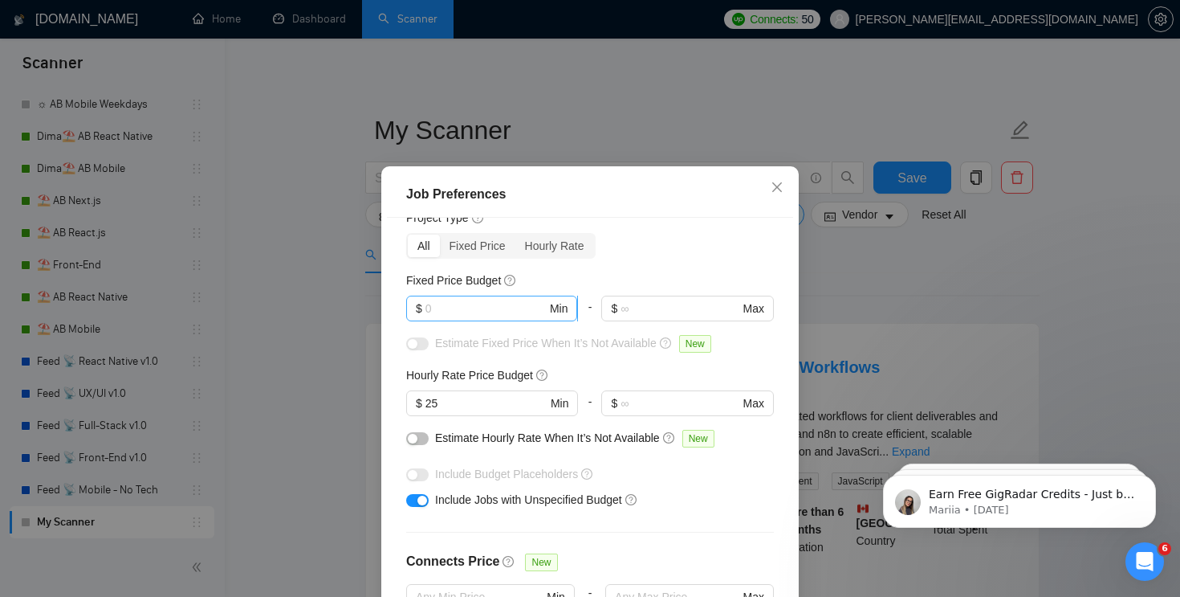
click at [478, 307] on input "text" at bounding box center [486, 308] width 121 height 18
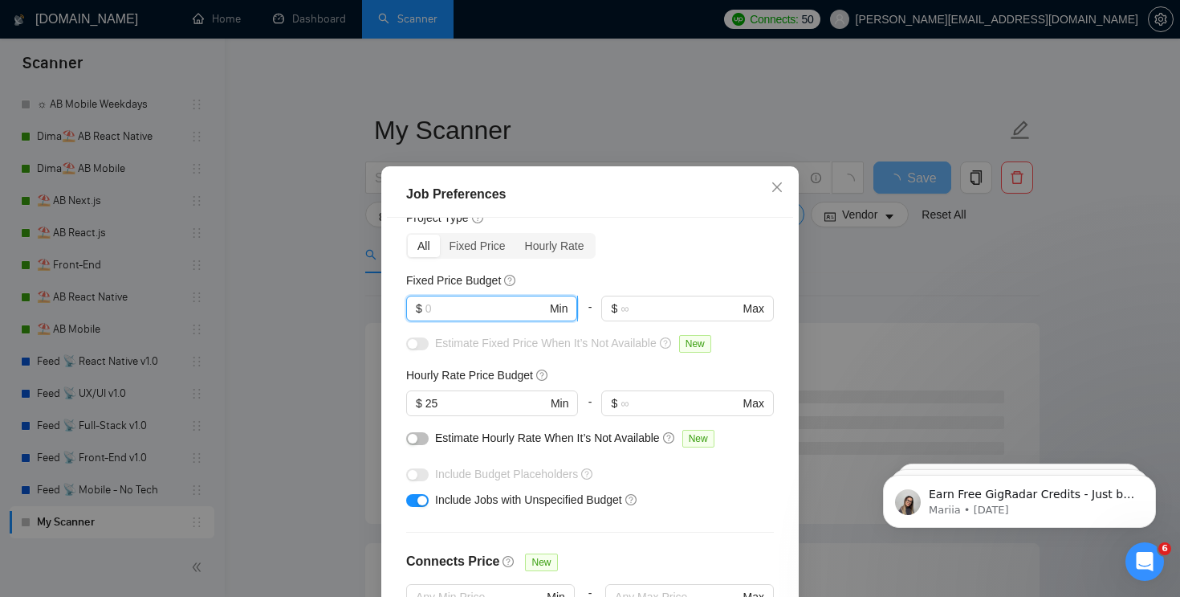
type input "5"
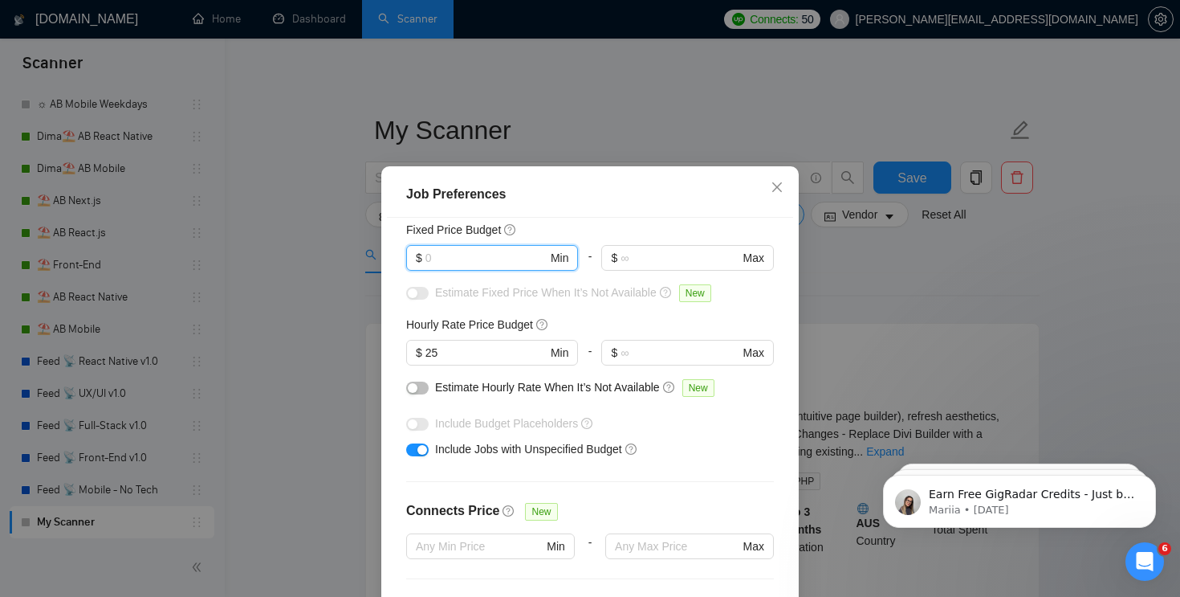
scroll to position [112, 0]
click at [418, 389] on button "button" at bounding box center [417, 386] width 22 height 13
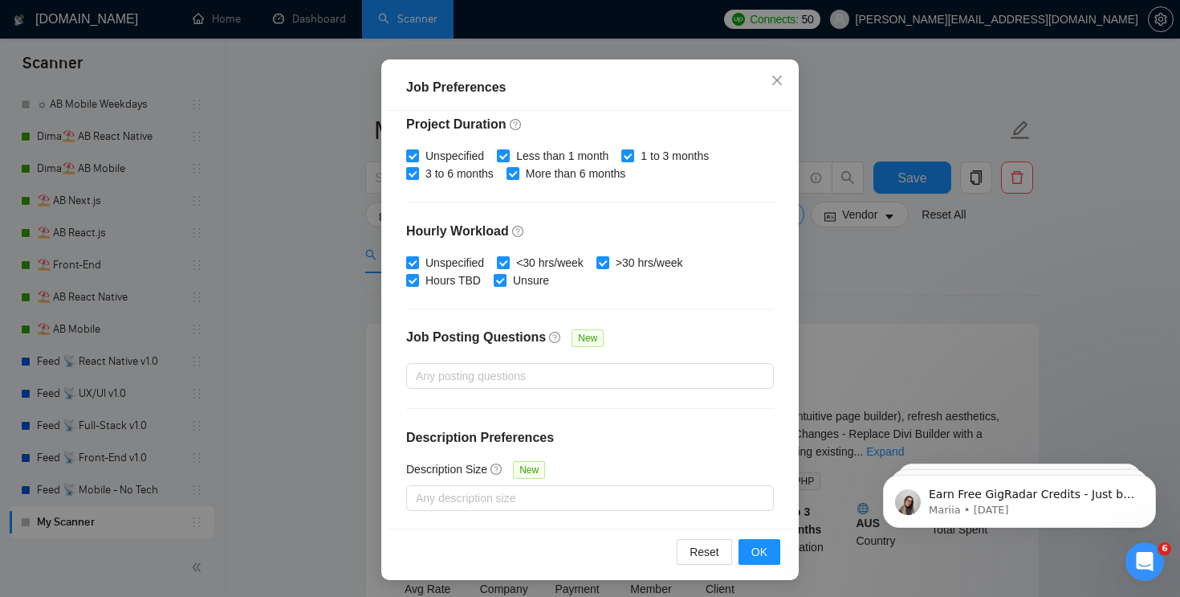
scroll to position [109, 0]
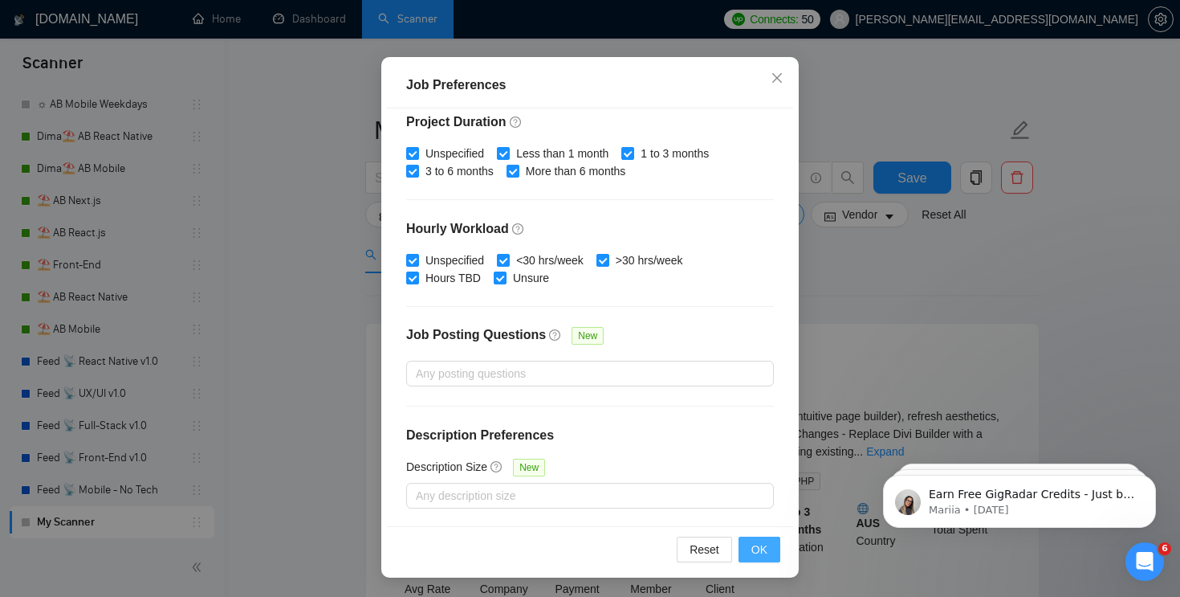
click at [752, 545] on span "OK" at bounding box center [759, 549] width 16 height 18
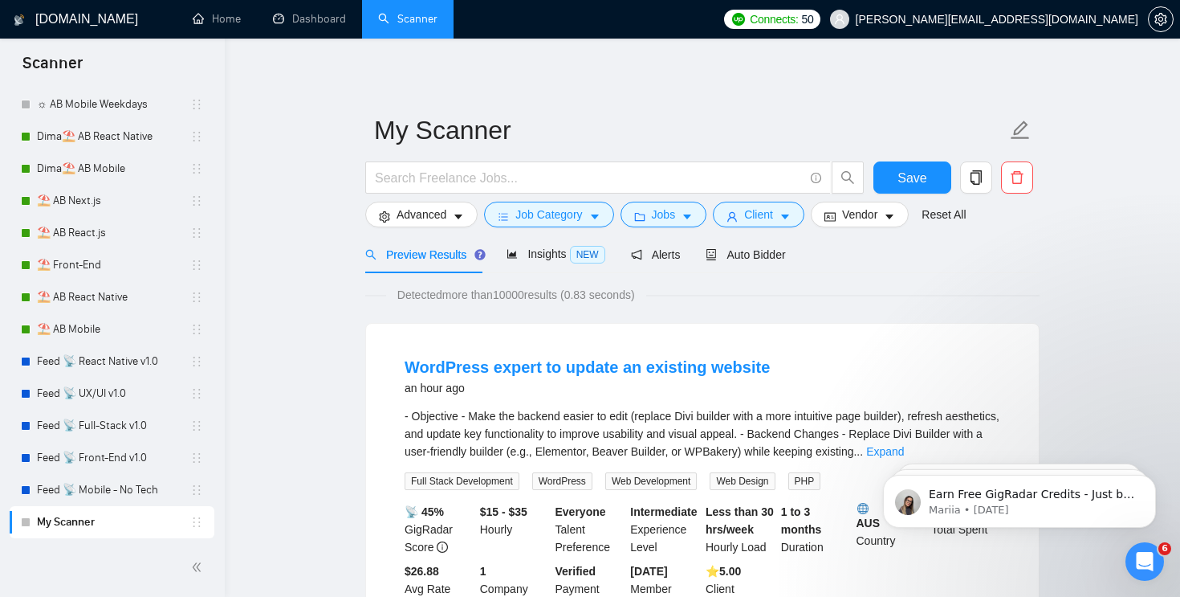
scroll to position [39, 0]
click at [874, 217] on span "Vendor" at bounding box center [859, 215] width 35 height 18
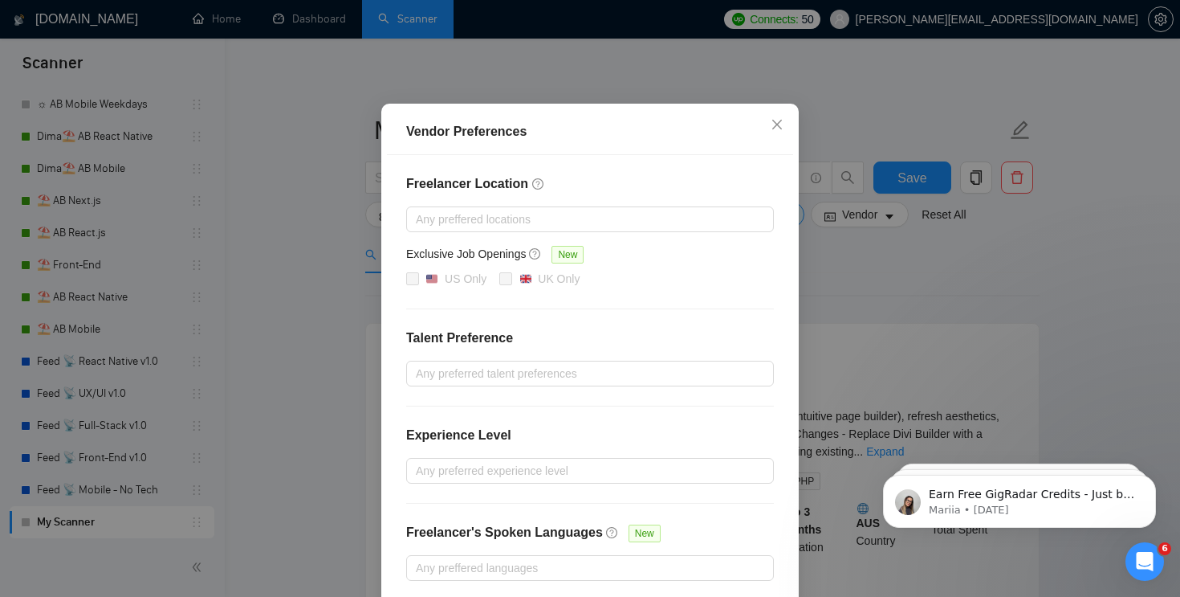
scroll to position [146, 0]
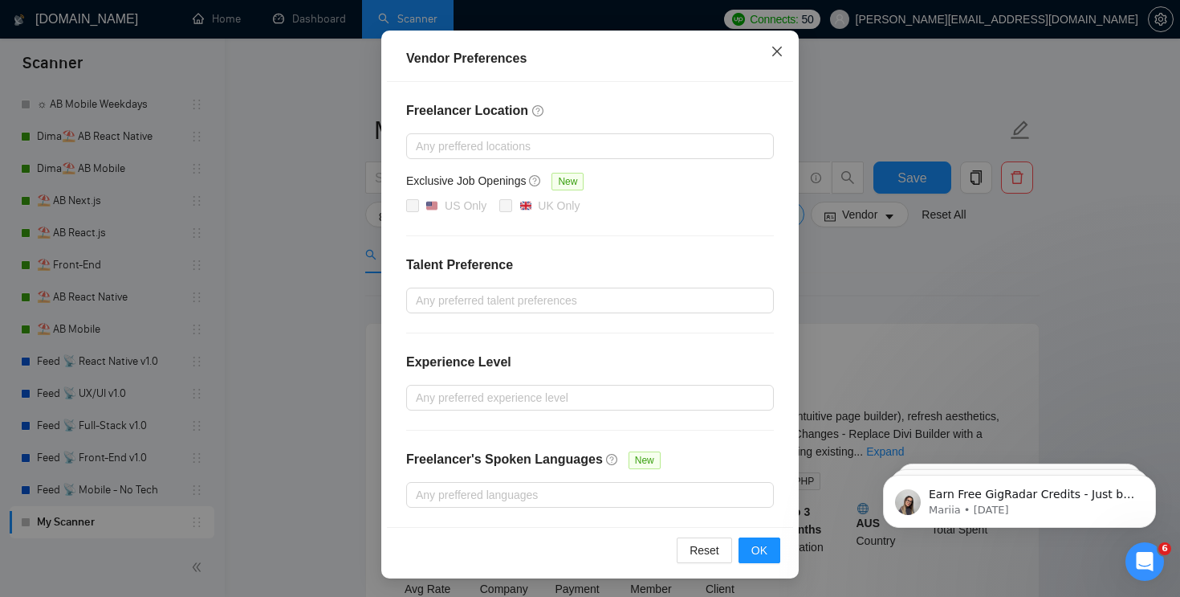
click at [777, 49] on icon "close" at bounding box center [777, 51] width 13 height 13
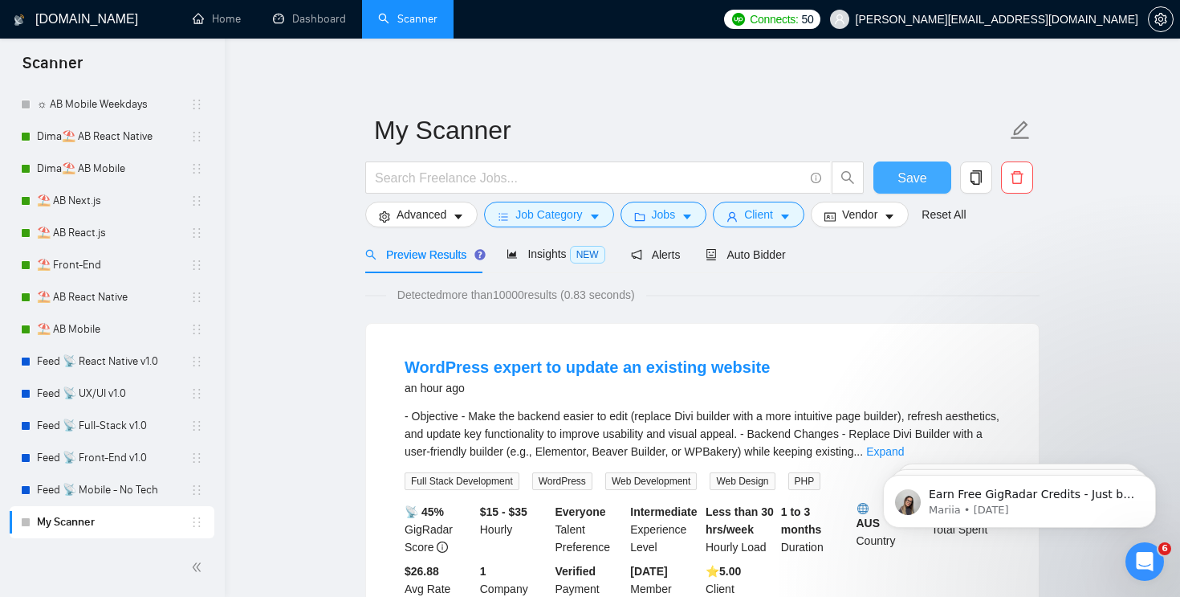
click at [911, 175] on span "Save" at bounding box center [912, 178] width 29 height 20
click at [512, 214] on button "Job Category" at bounding box center [548, 215] width 129 height 26
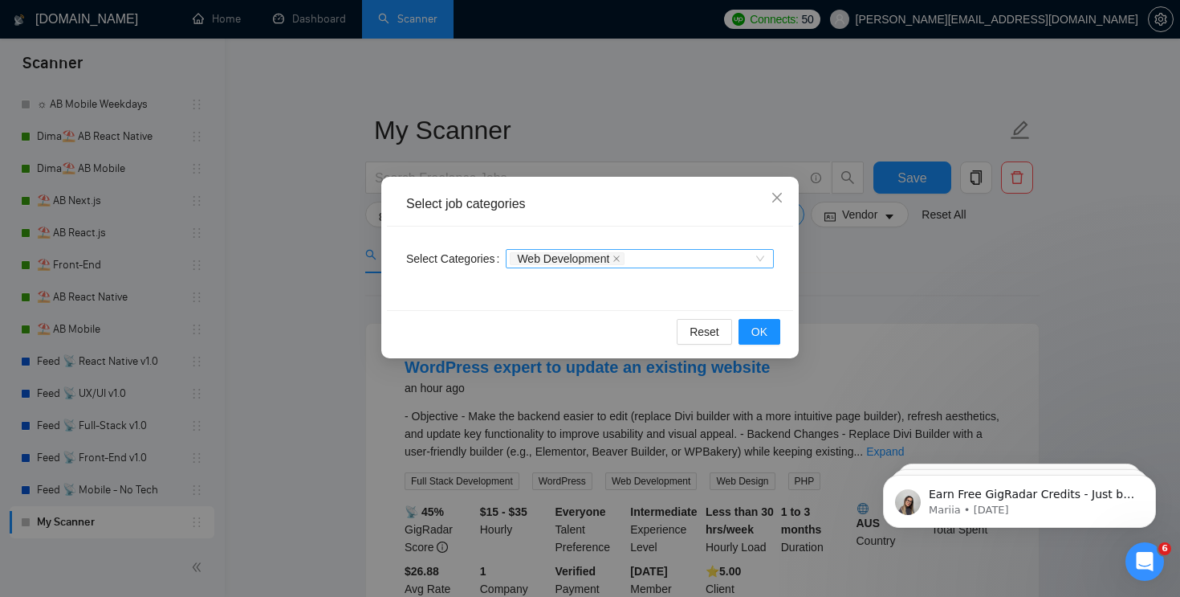
click at [652, 254] on div "Web Development" at bounding box center [632, 258] width 244 height 16
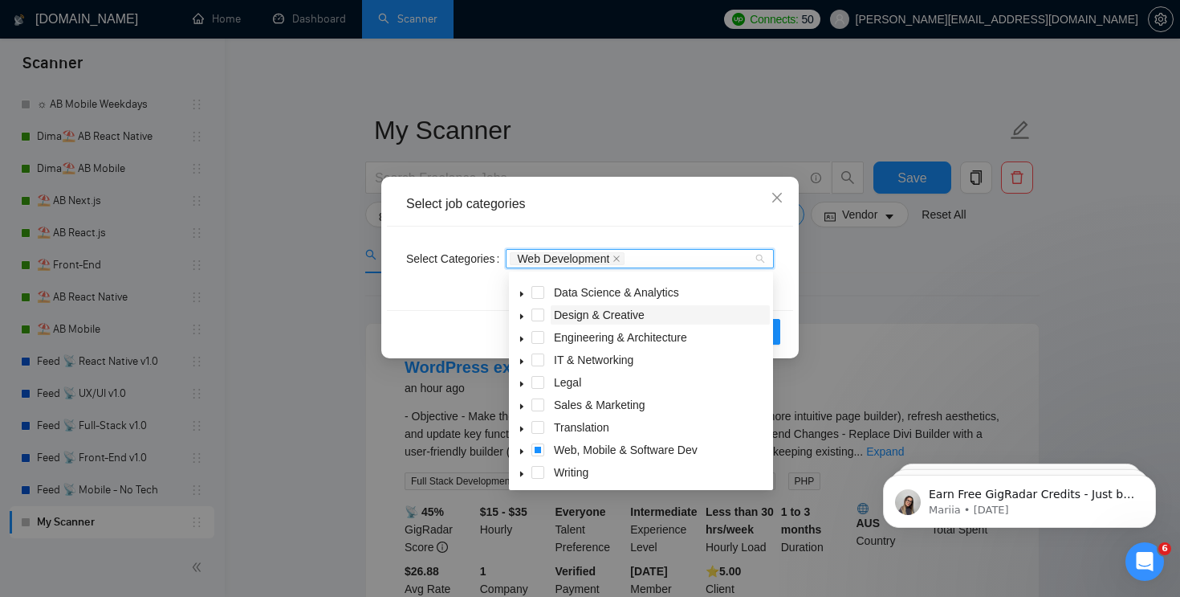
scroll to position [64, 0]
click at [517, 447] on span at bounding box center [521, 447] width 19 height 19
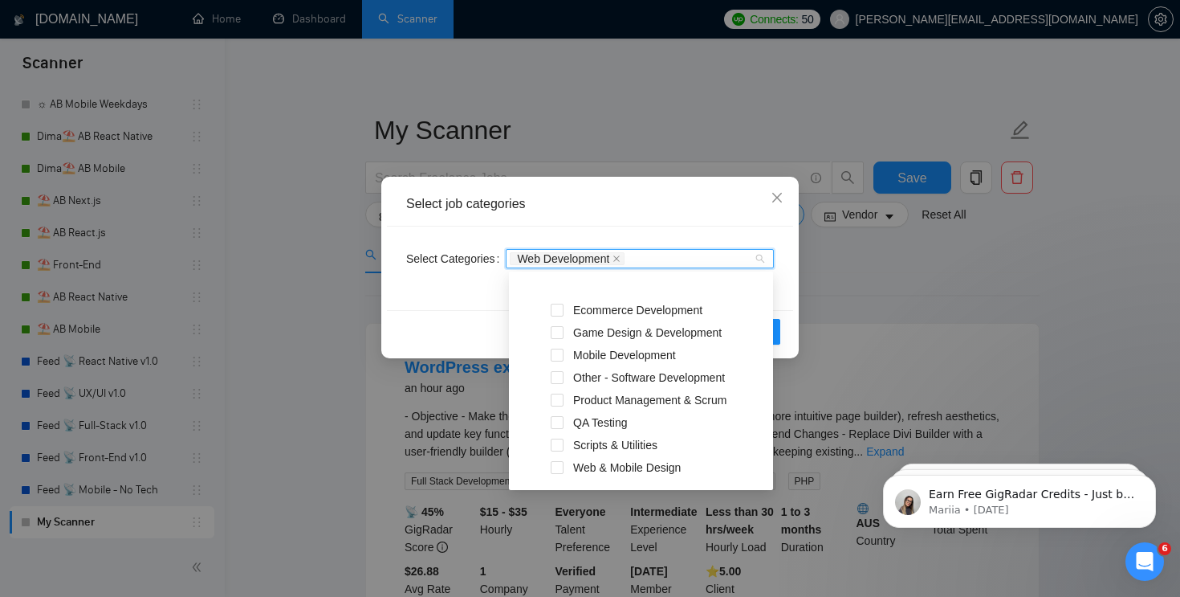
scroll to position [334, 0]
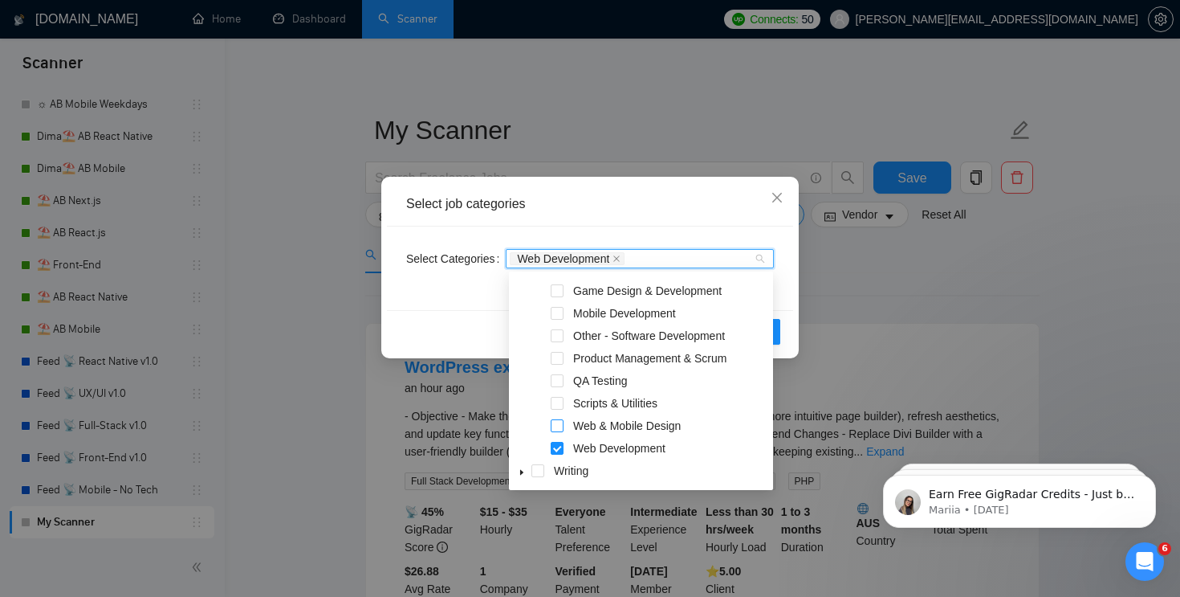
click at [561, 419] on span at bounding box center [557, 425] width 13 height 13
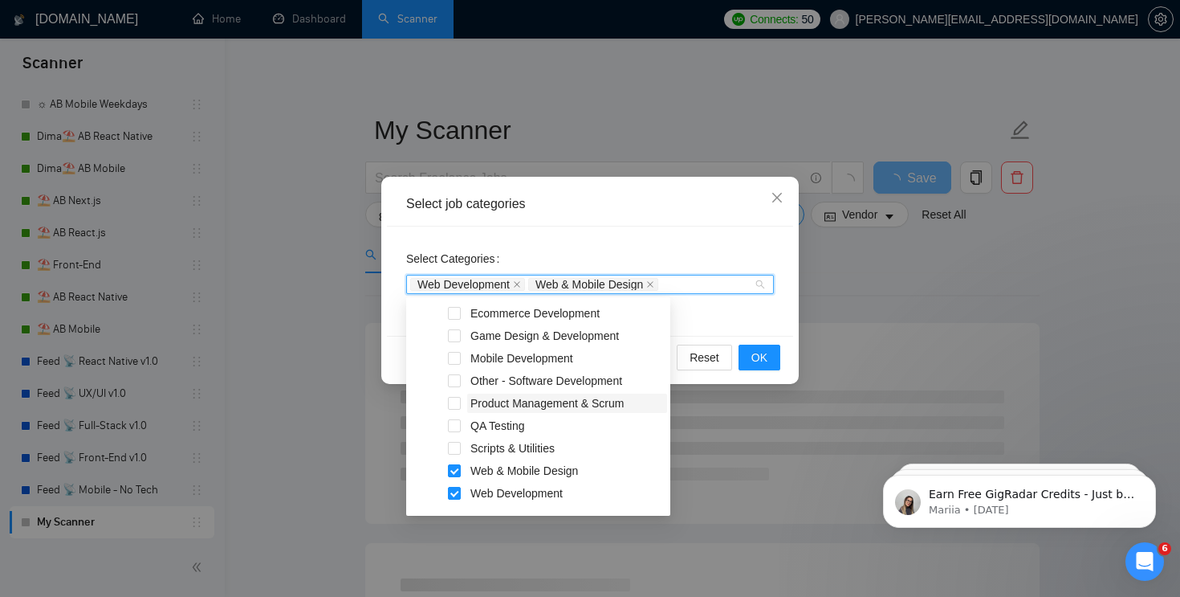
scroll to position [312, 0]
click at [455, 364] on span at bounding box center [454, 361] width 13 height 13
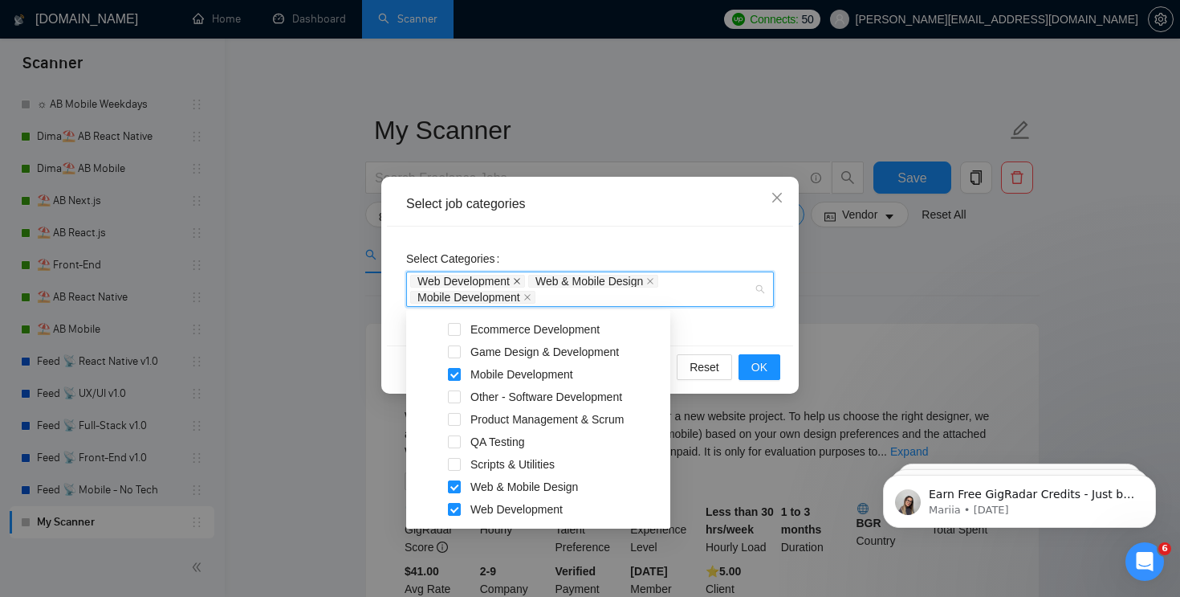
click at [520, 279] on icon "close" at bounding box center [517, 281] width 8 height 8
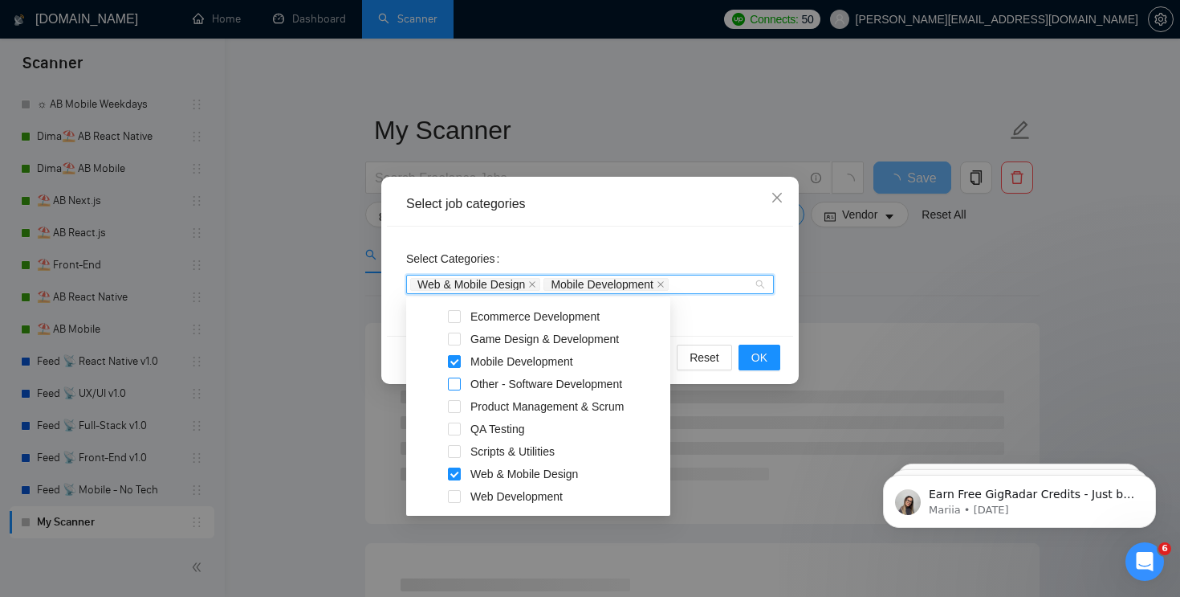
click at [455, 383] on span at bounding box center [454, 383] width 13 height 13
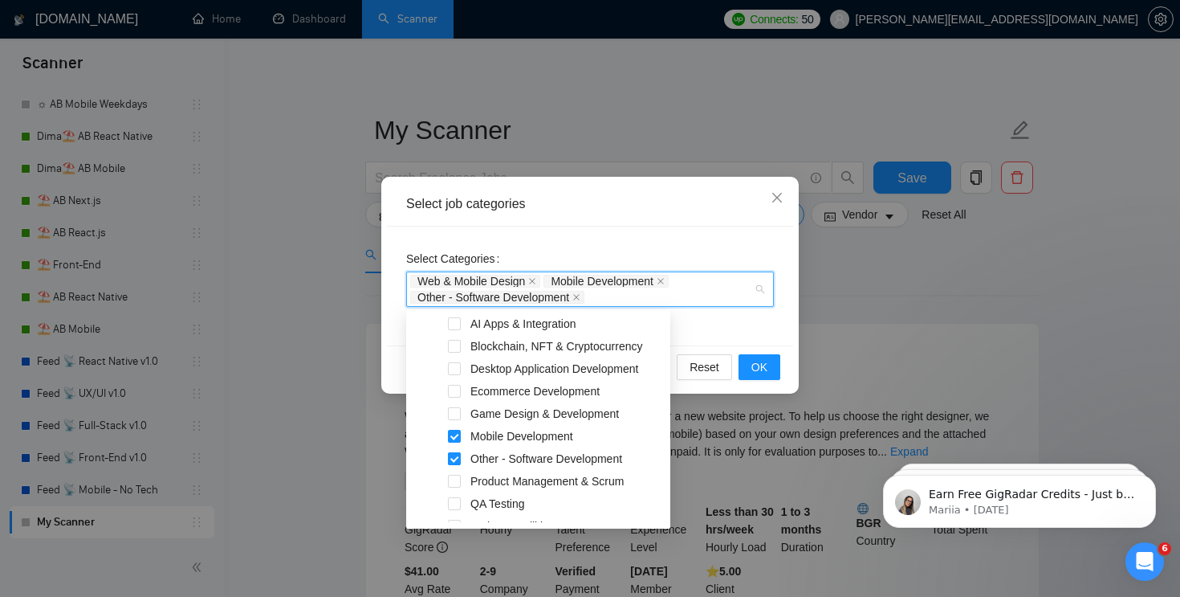
scroll to position [246, 0]
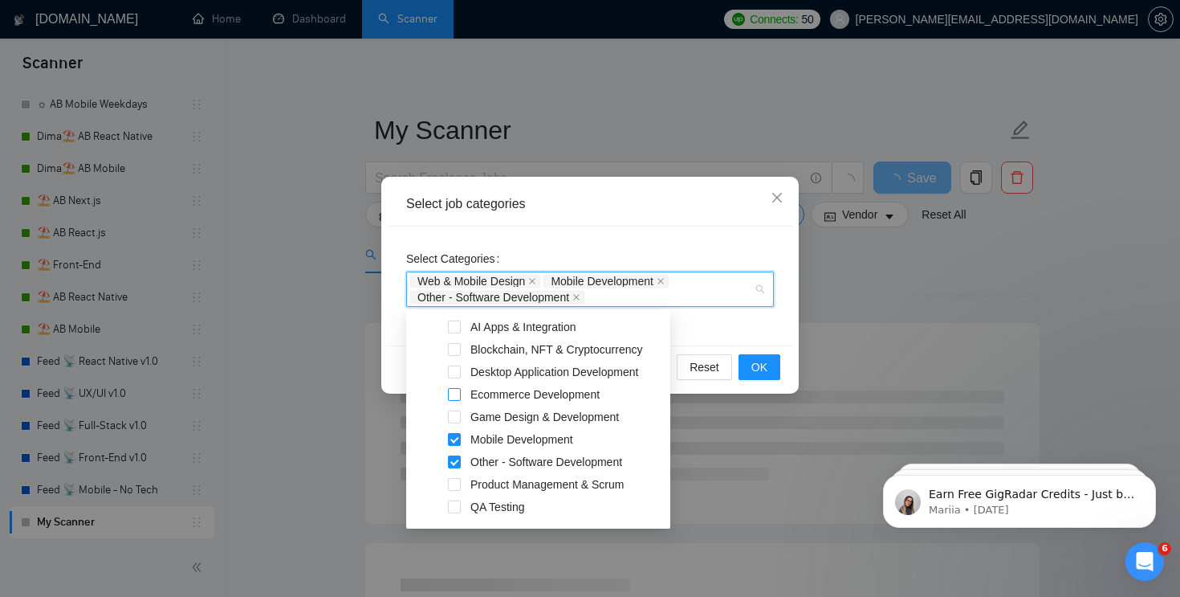
click at [454, 391] on span at bounding box center [454, 394] width 13 height 13
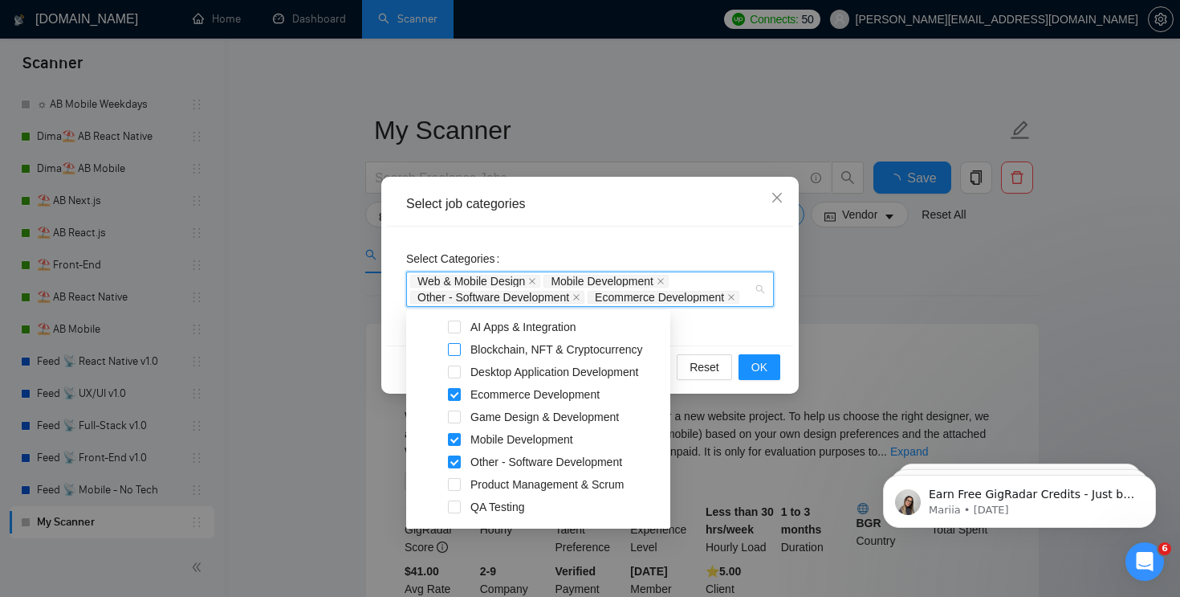
scroll to position [206, 0]
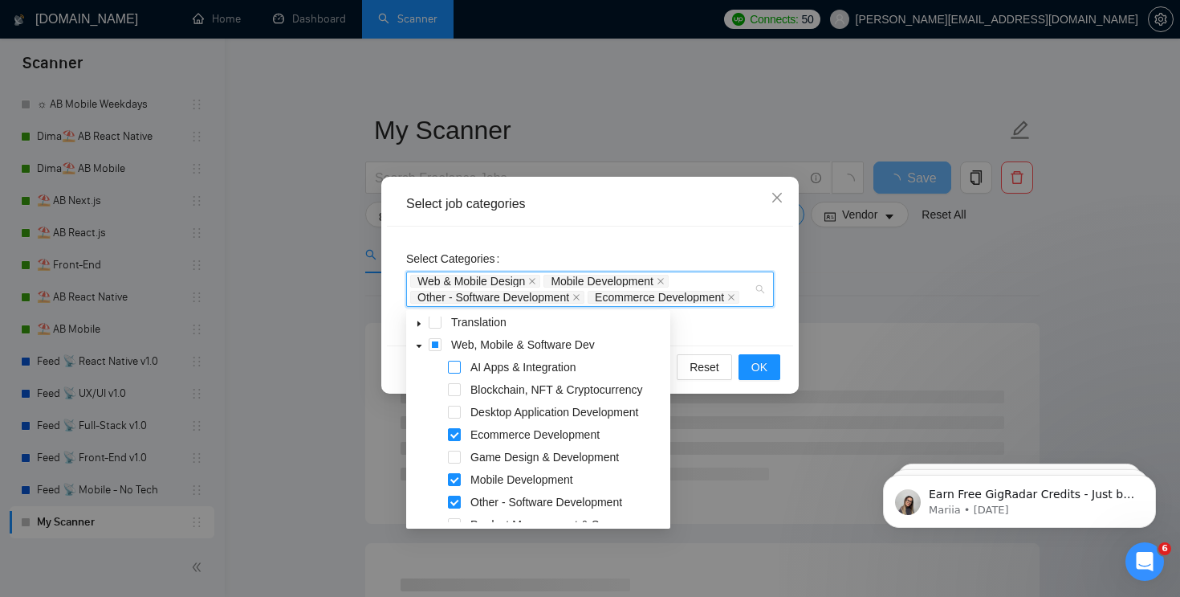
click at [457, 369] on span at bounding box center [454, 366] width 13 height 13
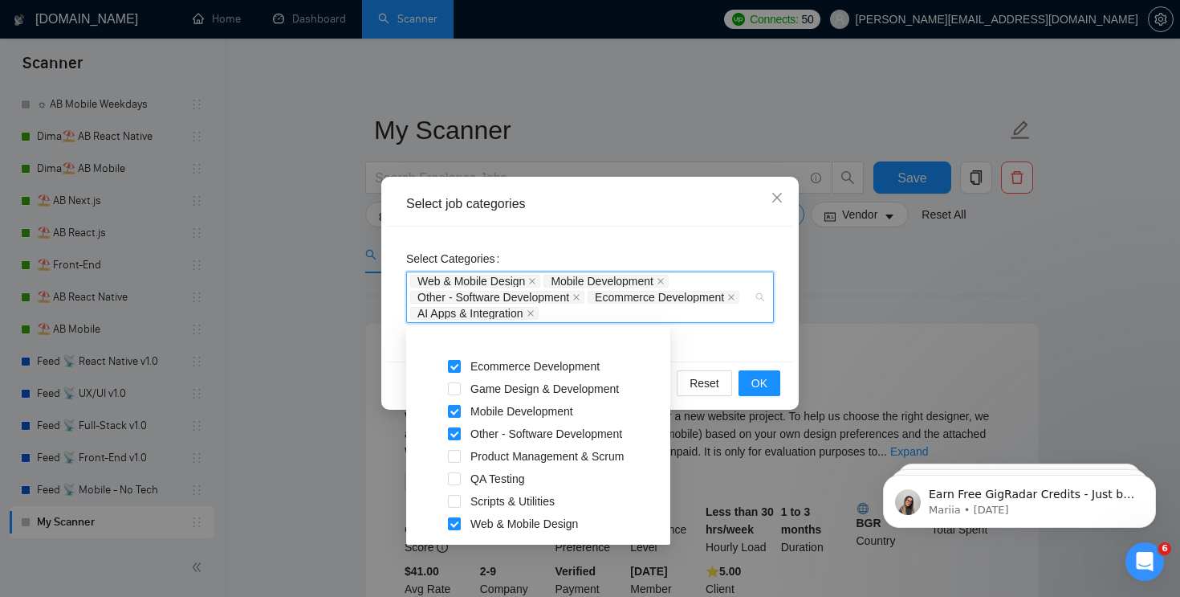
scroll to position [334, 0]
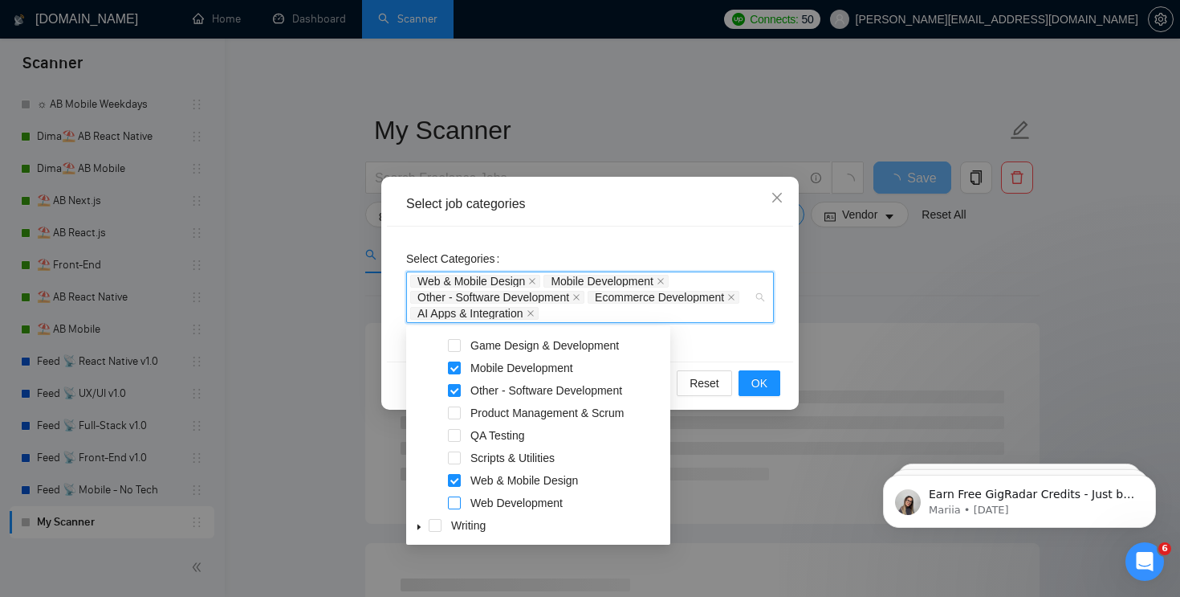
click at [458, 502] on span at bounding box center [454, 502] width 13 height 13
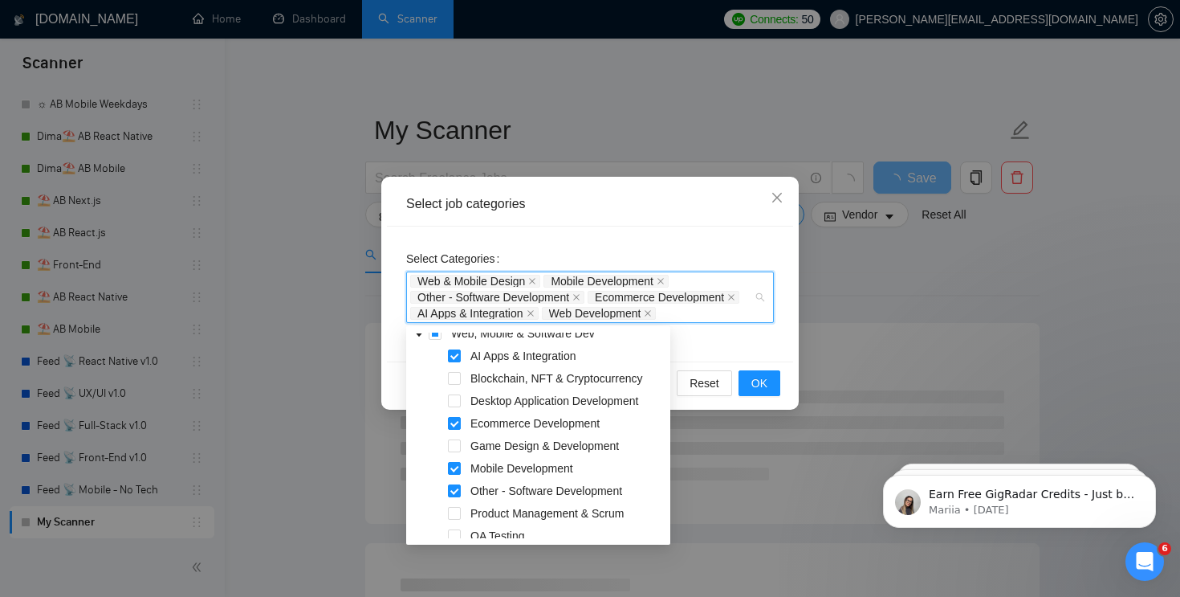
scroll to position [233, 0]
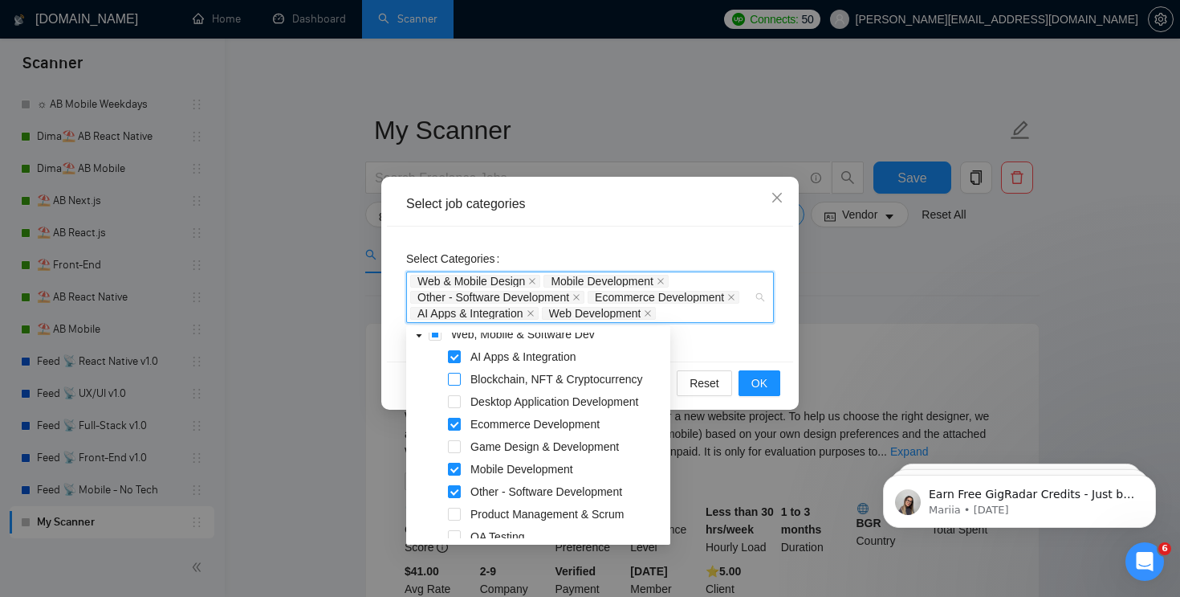
click at [456, 379] on span at bounding box center [454, 379] width 13 height 13
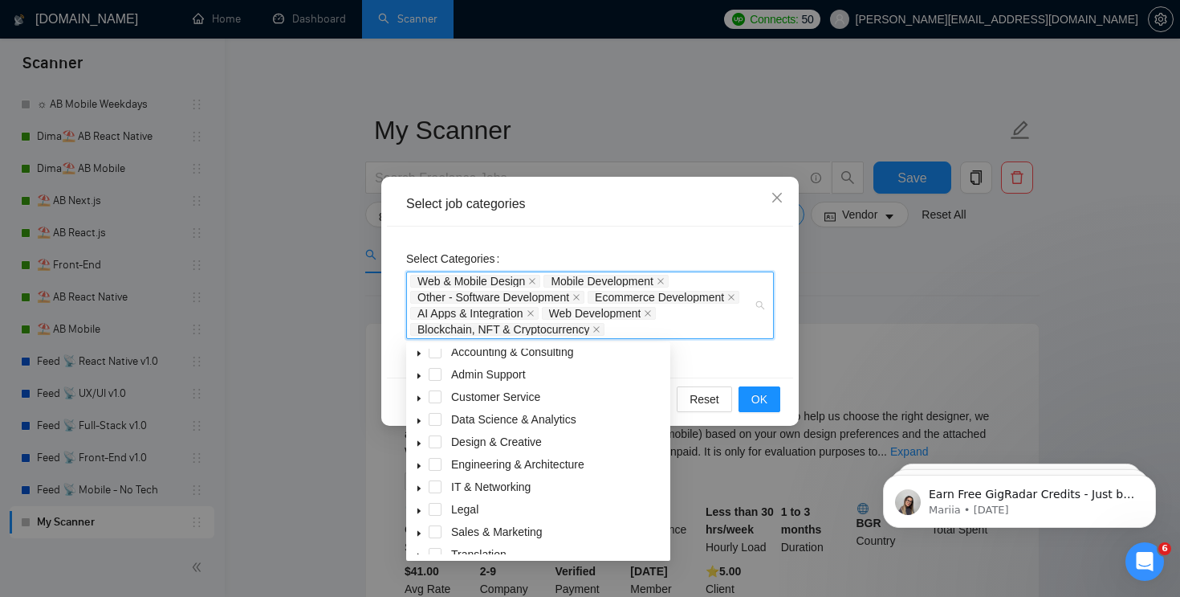
scroll to position [0, 0]
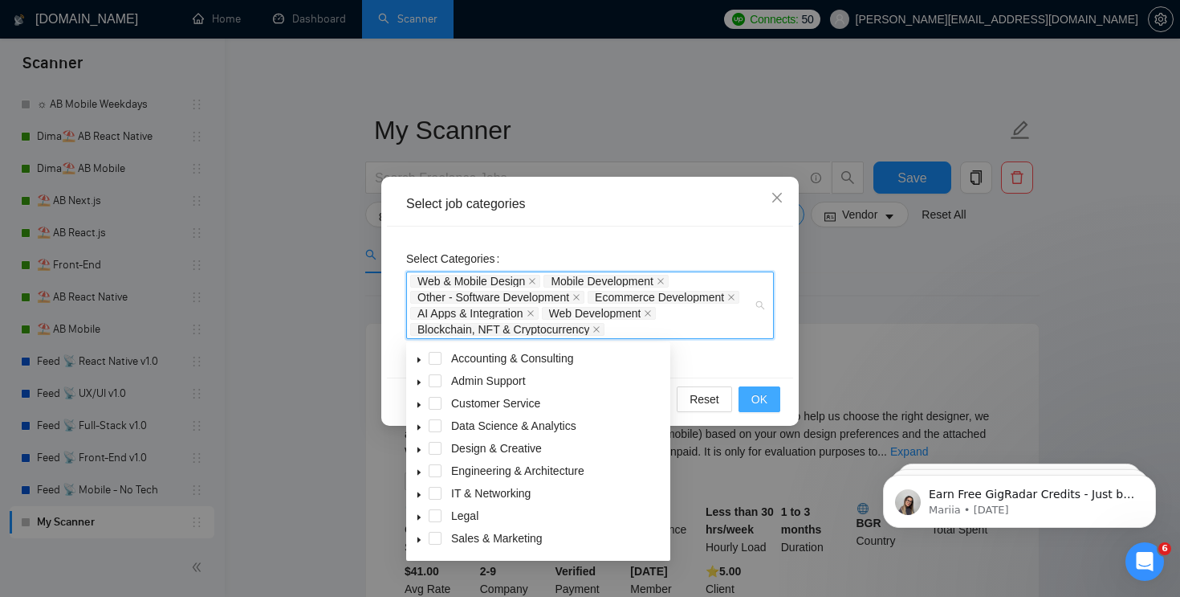
click at [757, 393] on span "OK" at bounding box center [759, 399] width 16 height 18
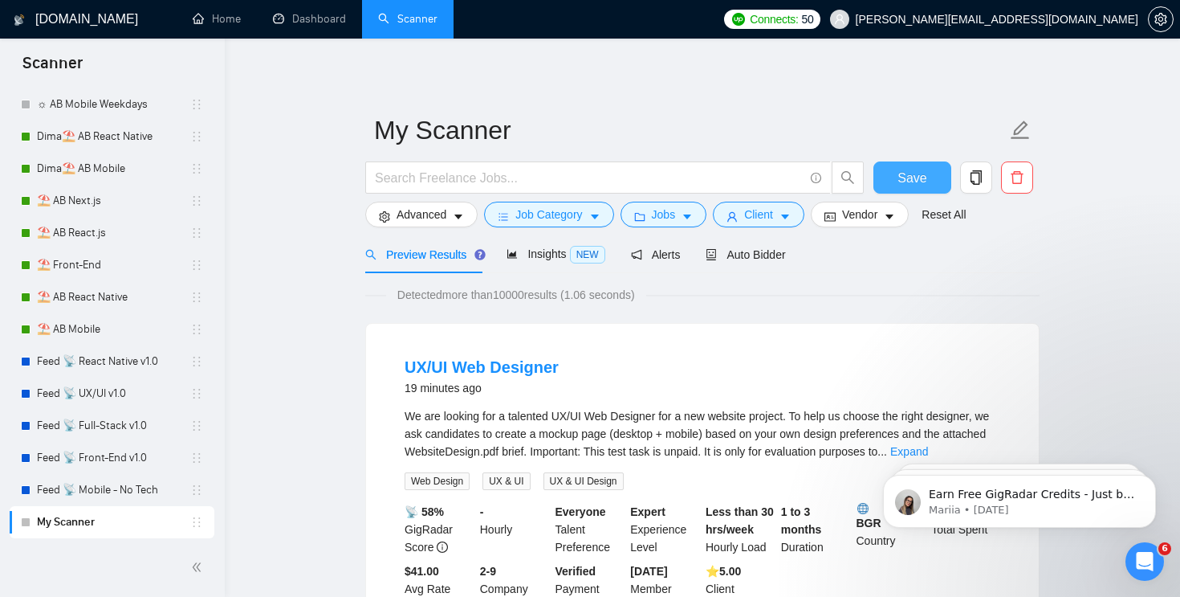
click at [903, 176] on span "Save" at bounding box center [912, 178] width 29 height 20
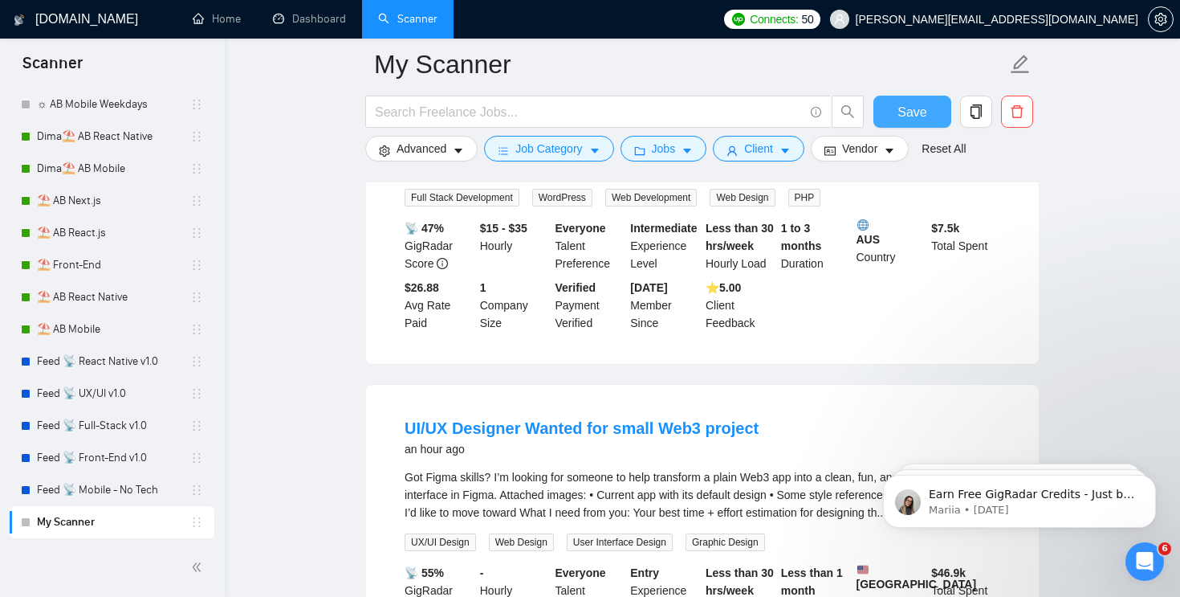
scroll to position [702, 0]
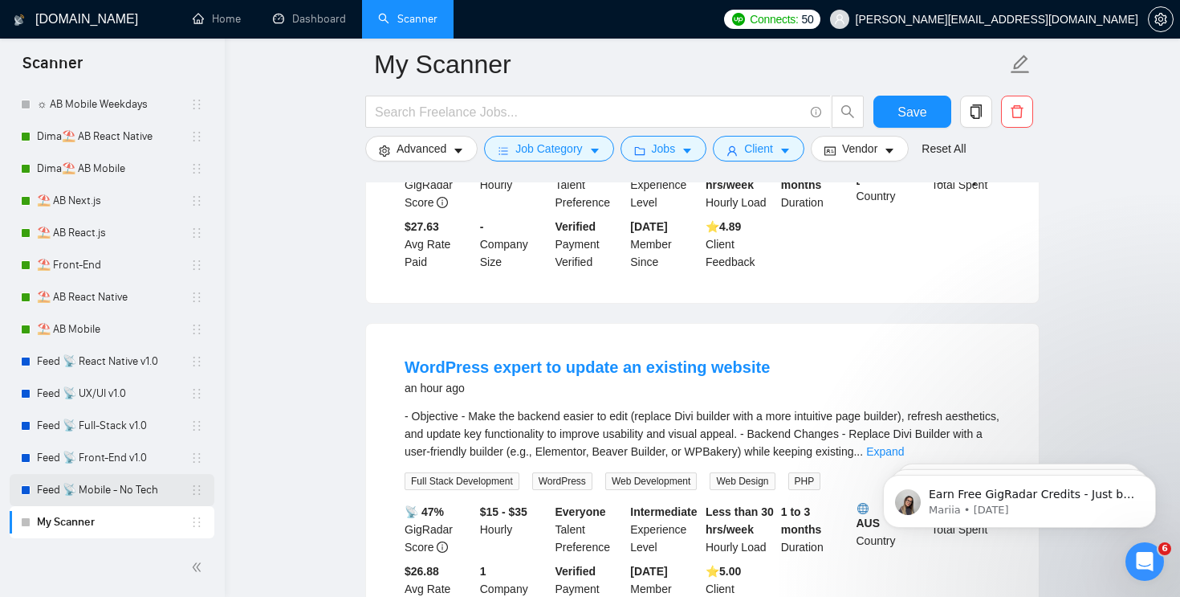
click at [97, 490] on link "Feed 📡 Mobile - No Tech" at bounding box center [113, 490] width 153 height 32
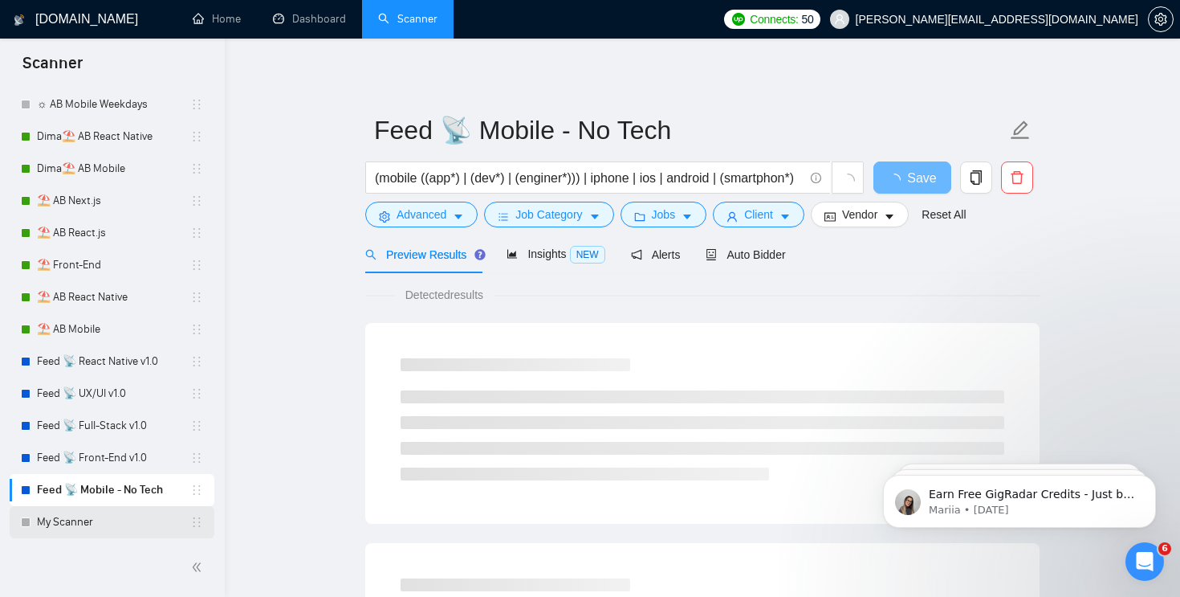
click at [96, 510] on link "My Scanner" at bounding box center [113, 522] width 153 height 32
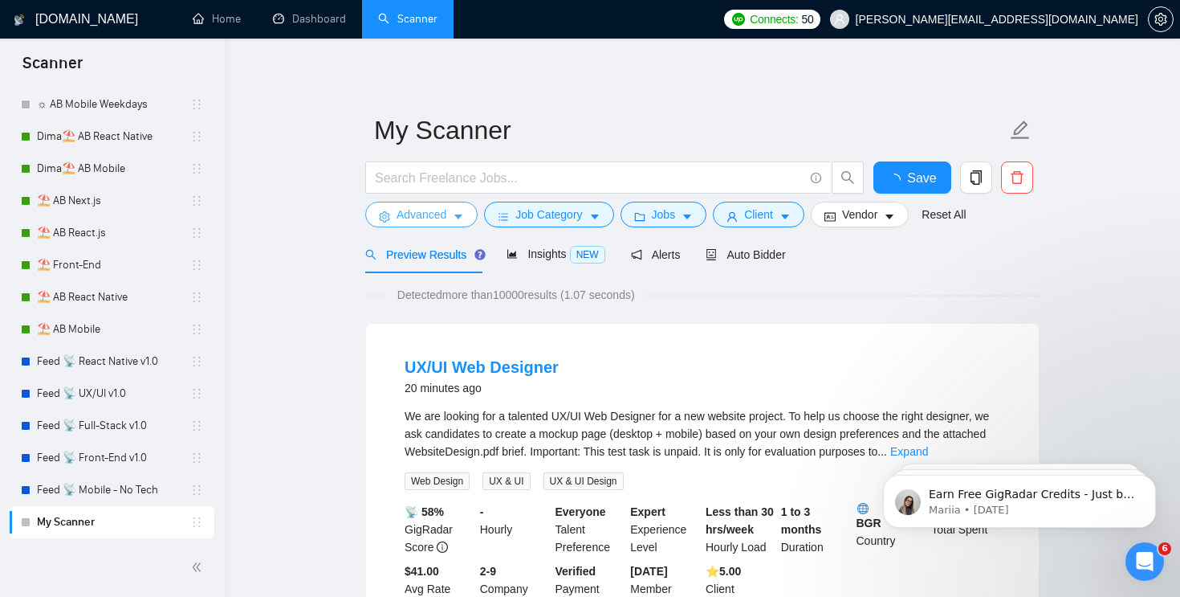
click at [431, 210] on span "Advanced" at bounding box center [422, 215] width 50 height 18
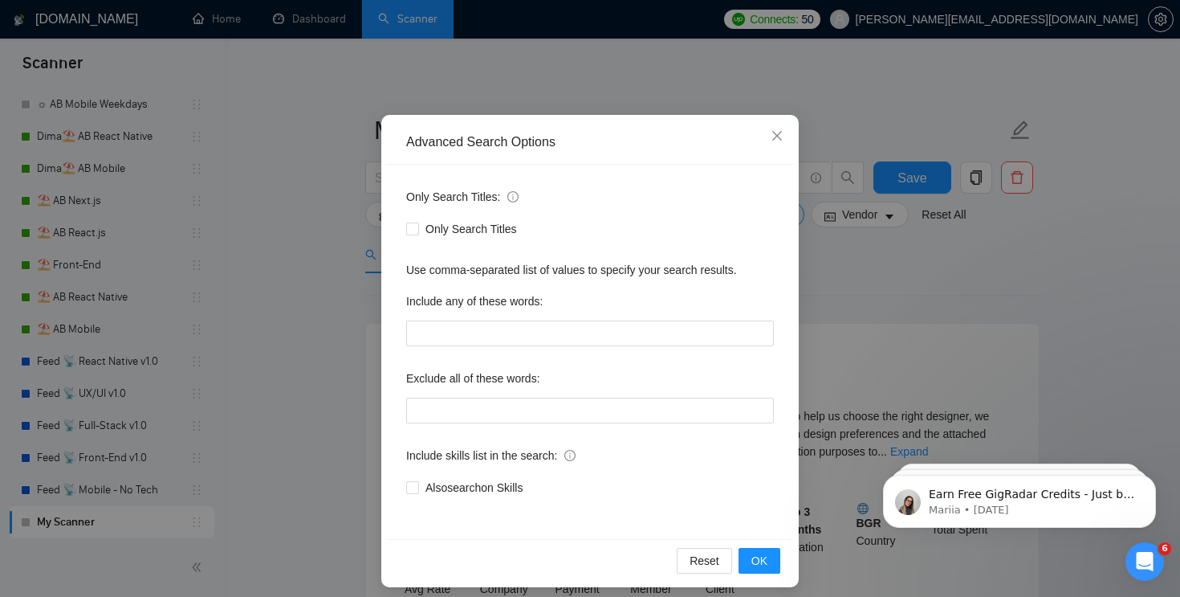
scroll to position [71, 0]
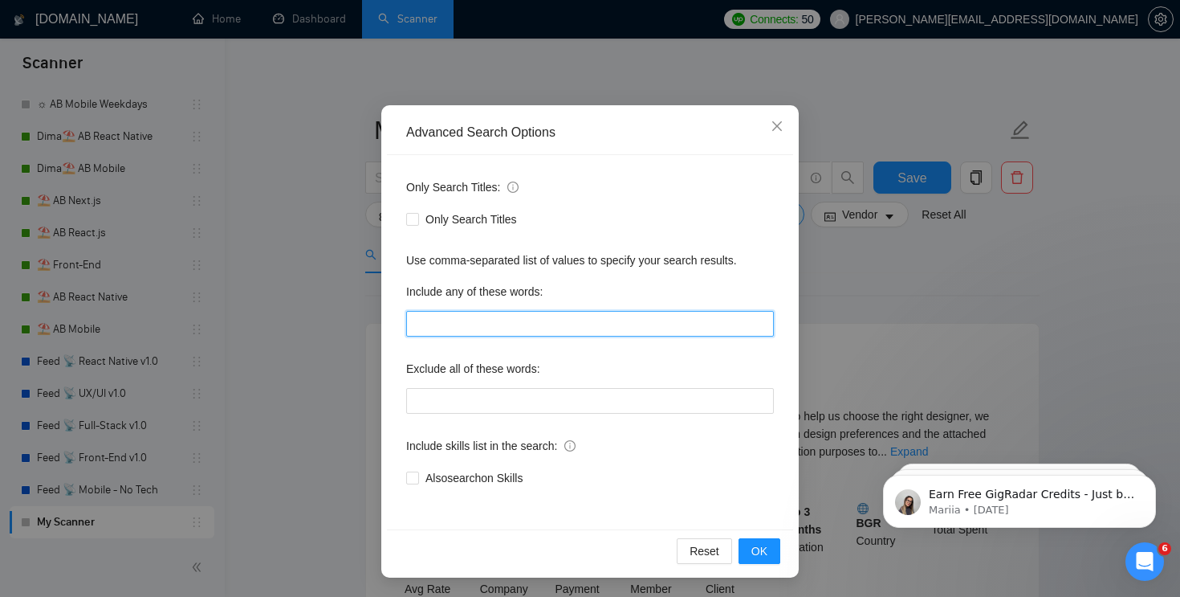
click at [494, 333] on input "text" at bounding box center [590, 324] width 368 height 26
type input ""UI/UX", UI, UX,"
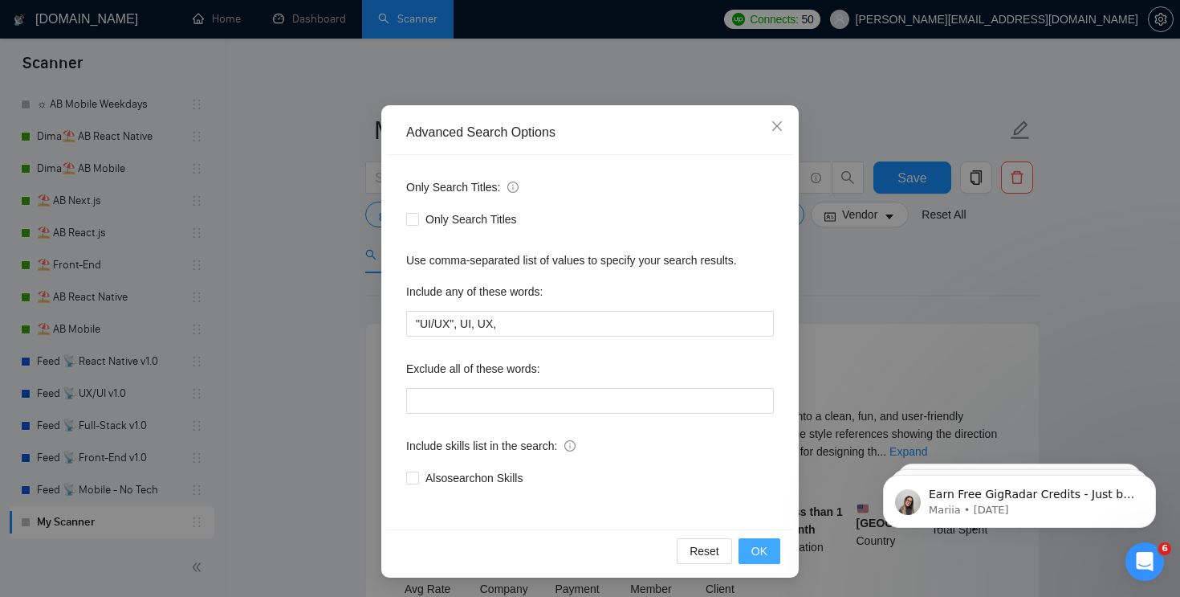
click at [763, 550] on span "OK" at bounding box center [759, 551] width 16 height 18
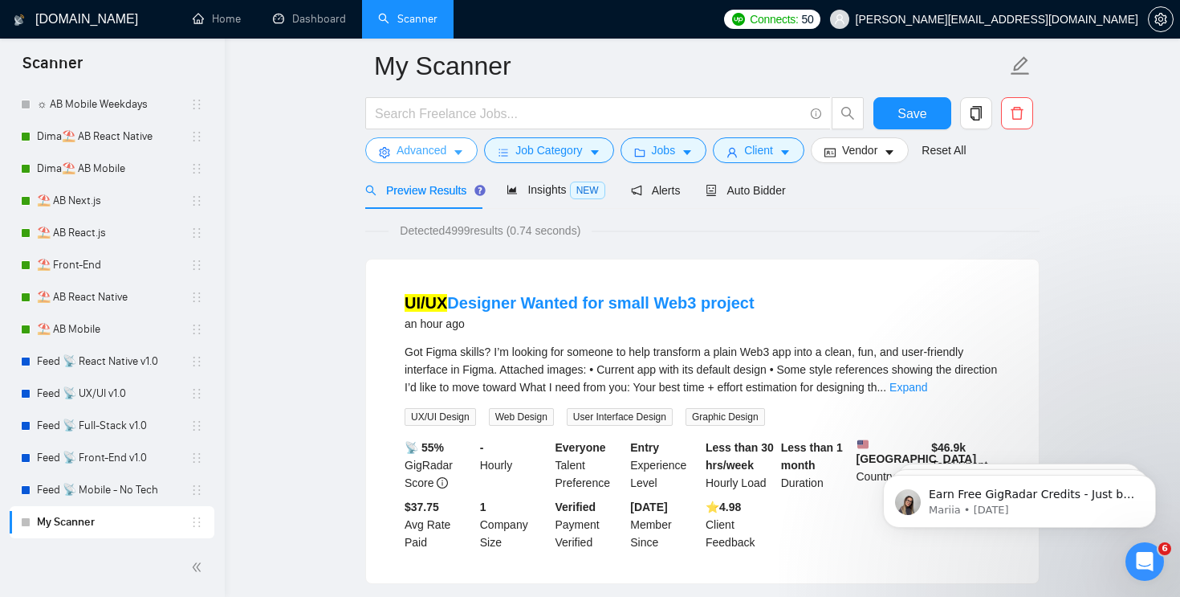
scroll to position [0, 0]
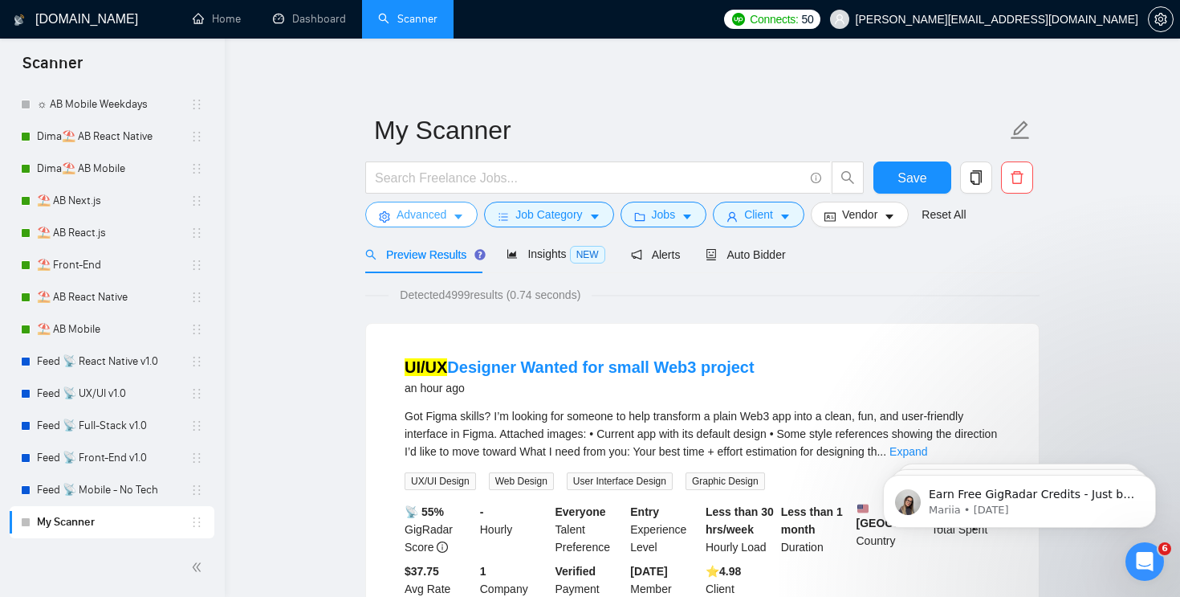
click at [437, 219] on span "Advanced" at bounding box center [422, 215] width 50 height 18
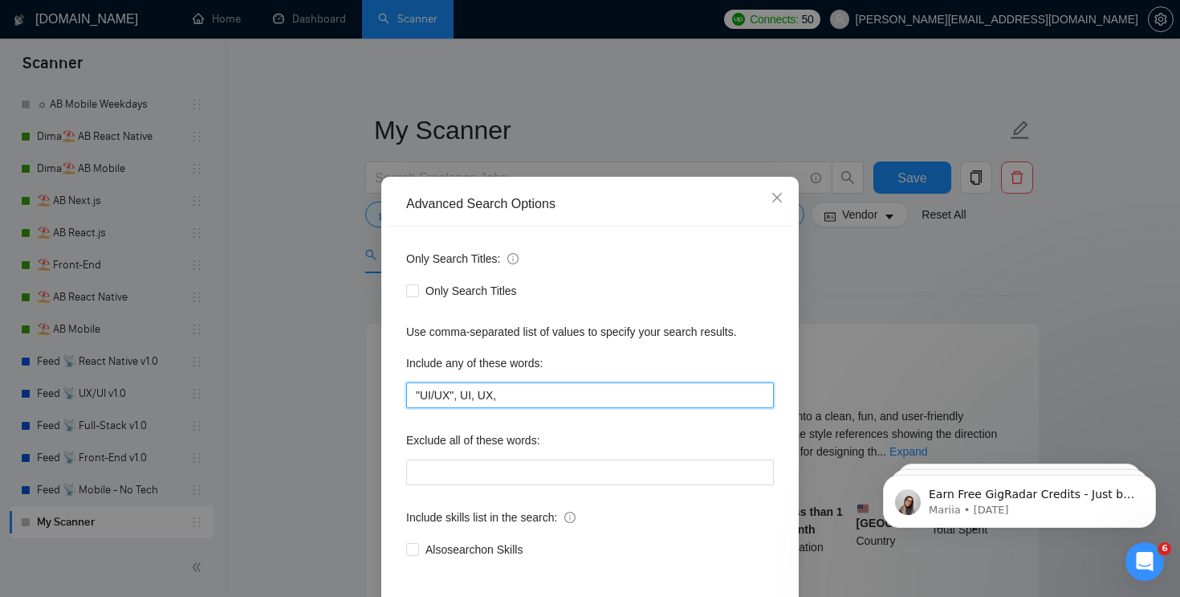
click at [519, 394] on input ""UI/UX", UI, UX," at bounding box center [590, 395] width 368 height 26
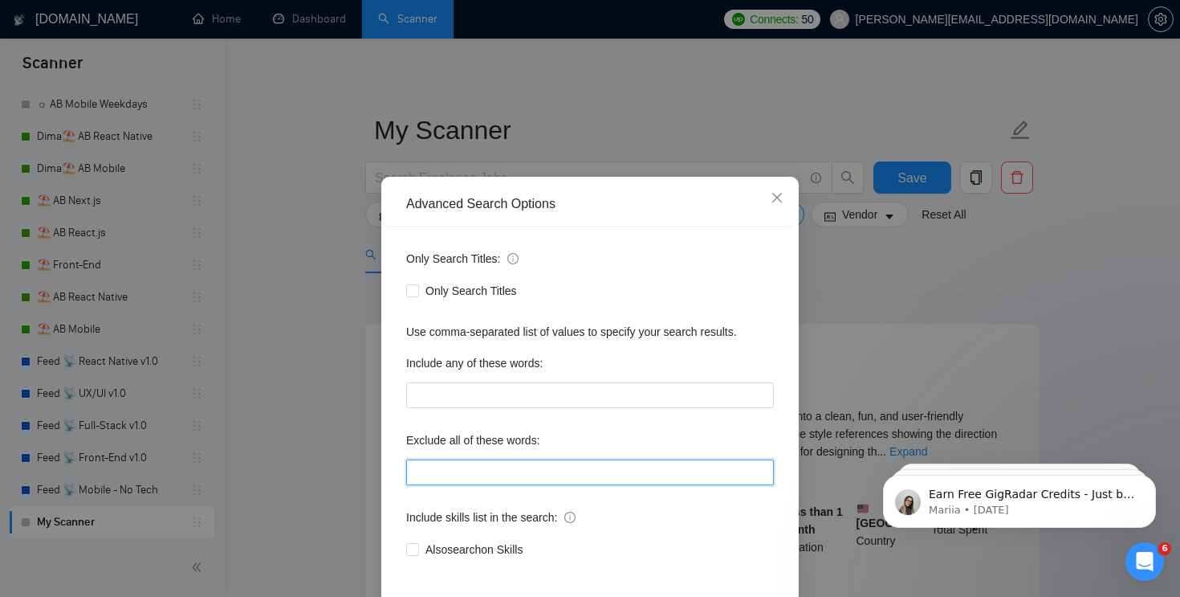
click at [481, 476] on input "text" at bounding box center [590, 472] width 368 height 26
paste input ""UI/UX", UI, UX,"
click at [601, 507] on div "Include skills list in the search:" at bounding box center [590, 520] width 368 height 32
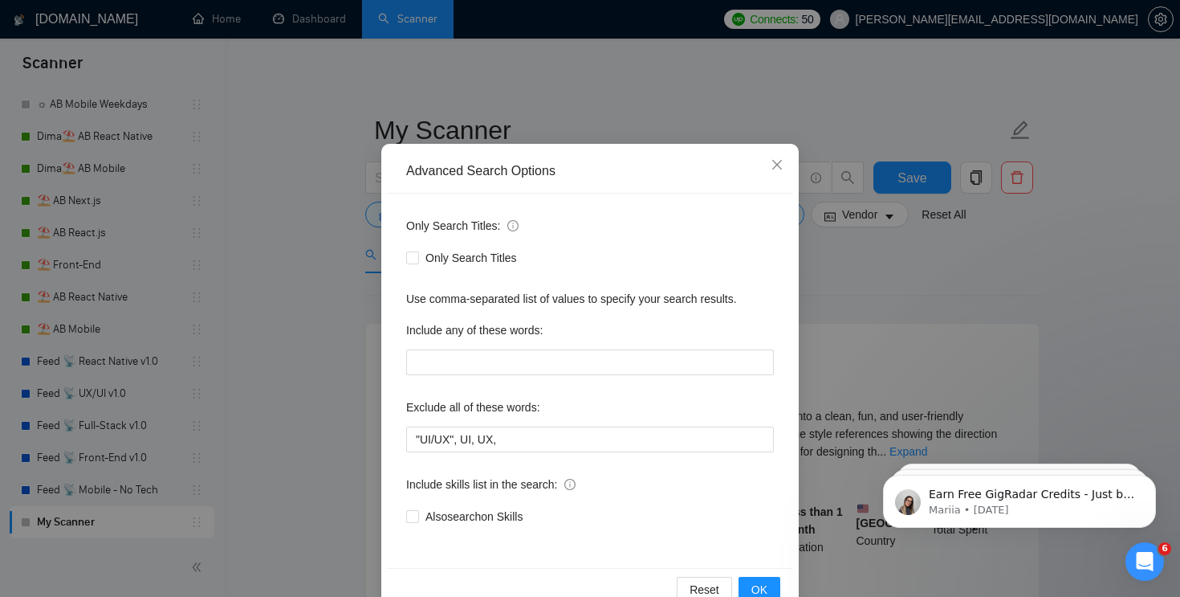
scroll to position [71, 0]
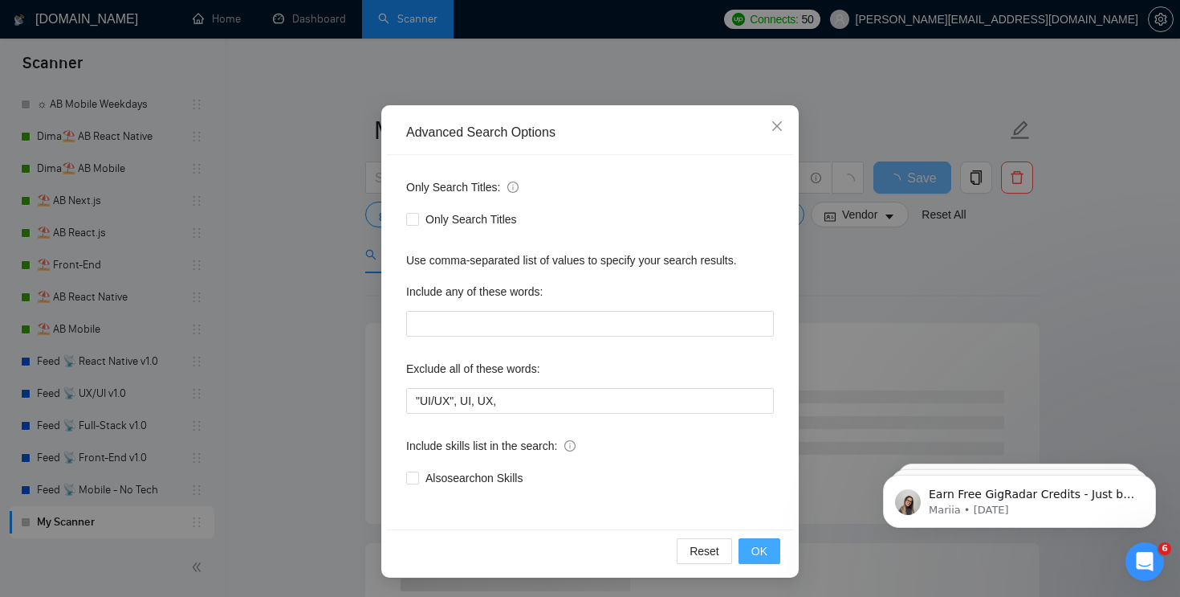
click at [771, 552] on button "OK" at bounding box center [760, 551] width 42 height 26
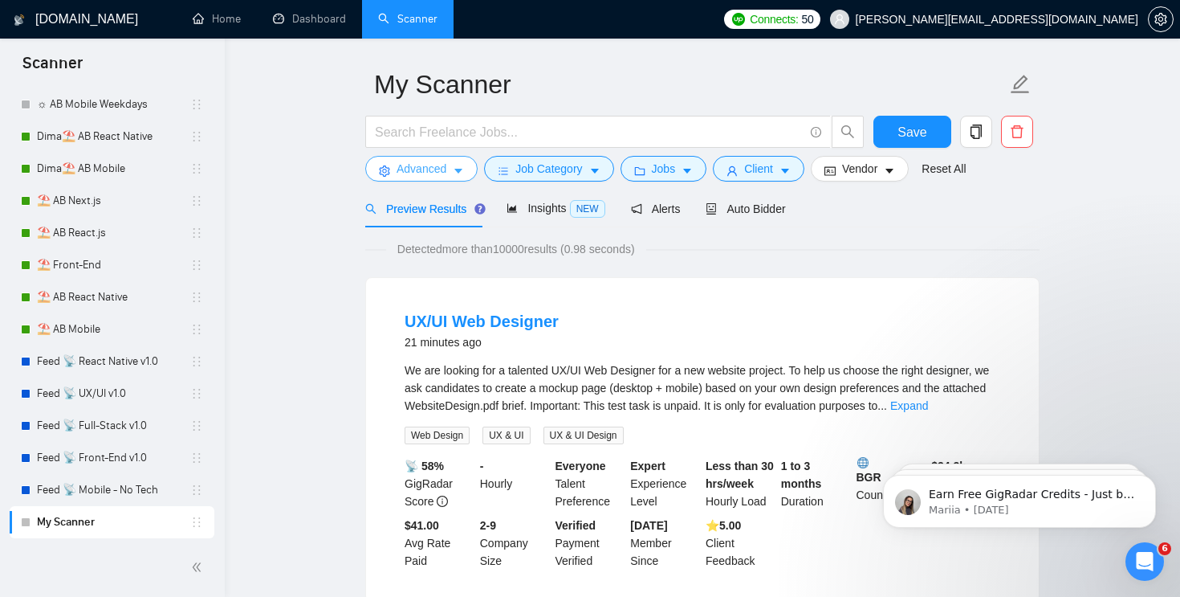
scroll to position [56, 0]
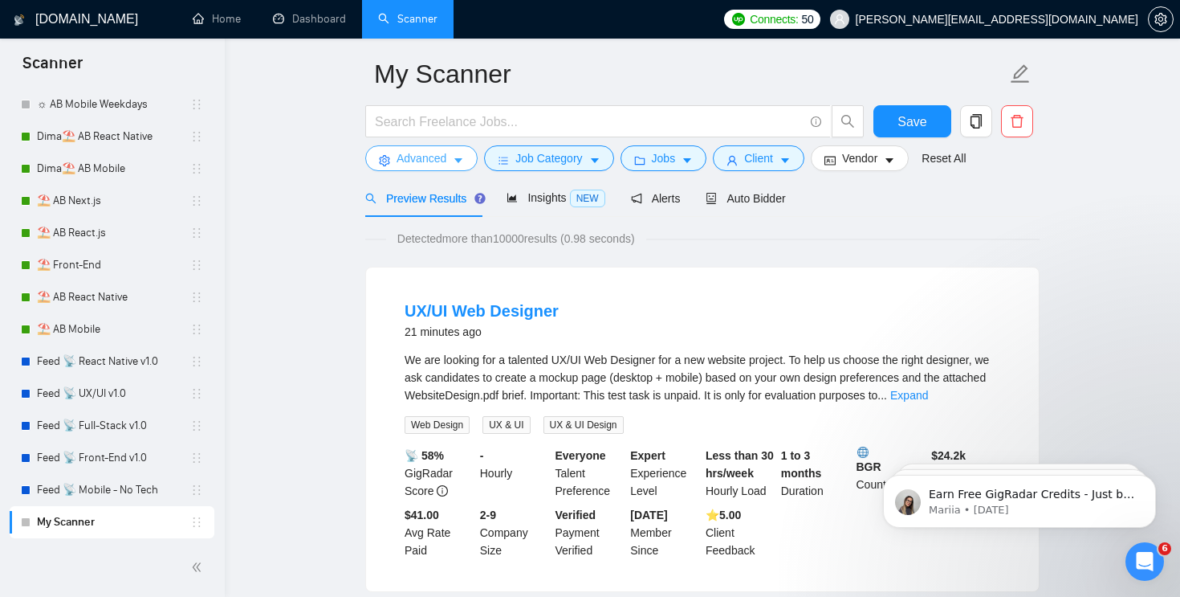
click at [443, 152] on span "Advanced" at bounding box center [422, 158] width 50 height 18
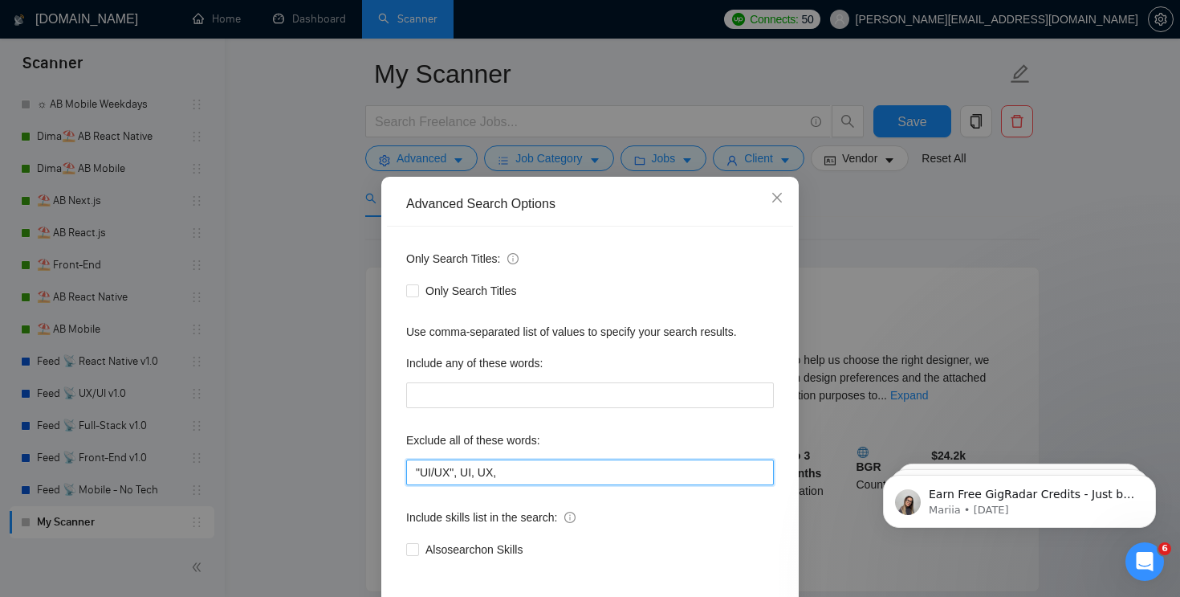
click at [450, 471] on input ""UI/UX", UI, UX," at bounding box center [590, 472] width 368 height 26
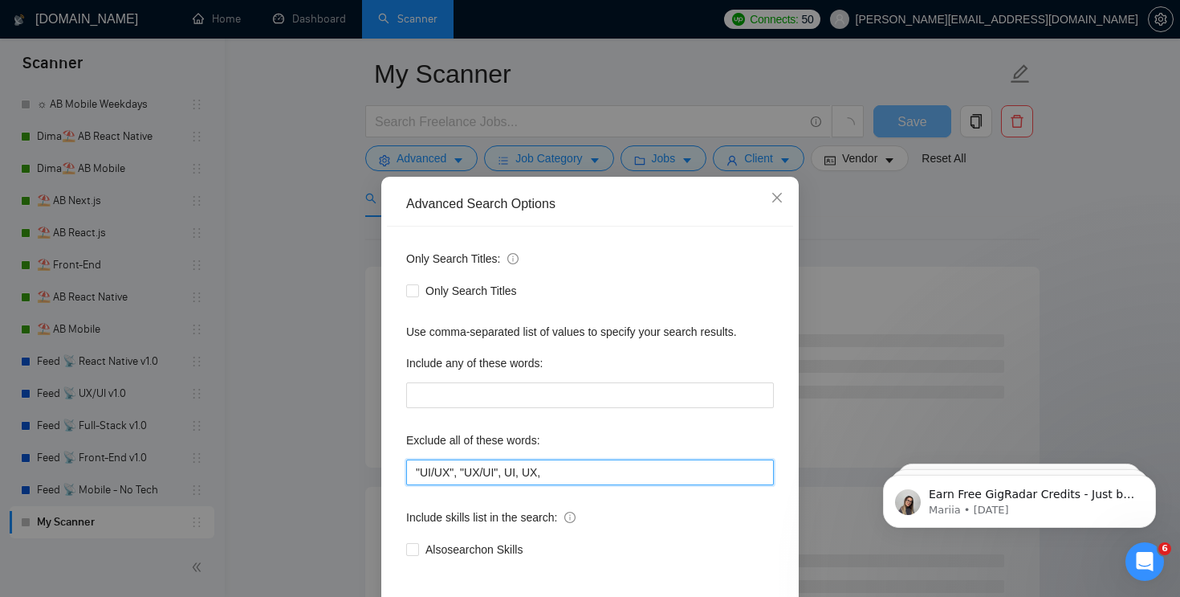
scroll to position [71, 0]
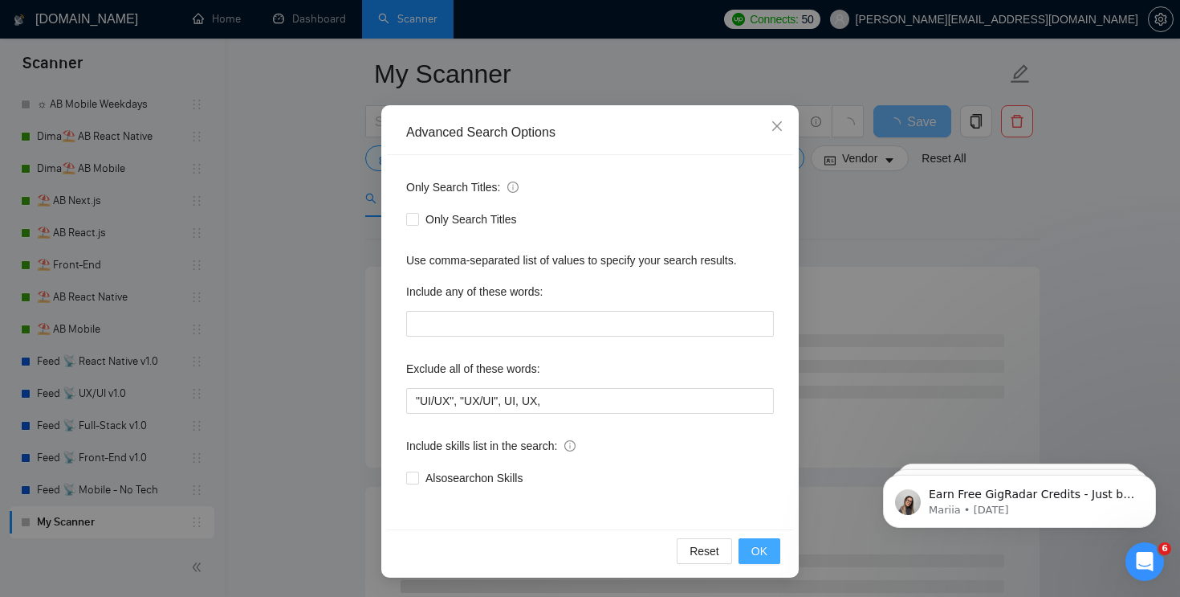
click at [760, 558] on span "OK" at bounding box center [759, 551] width 16 height 18
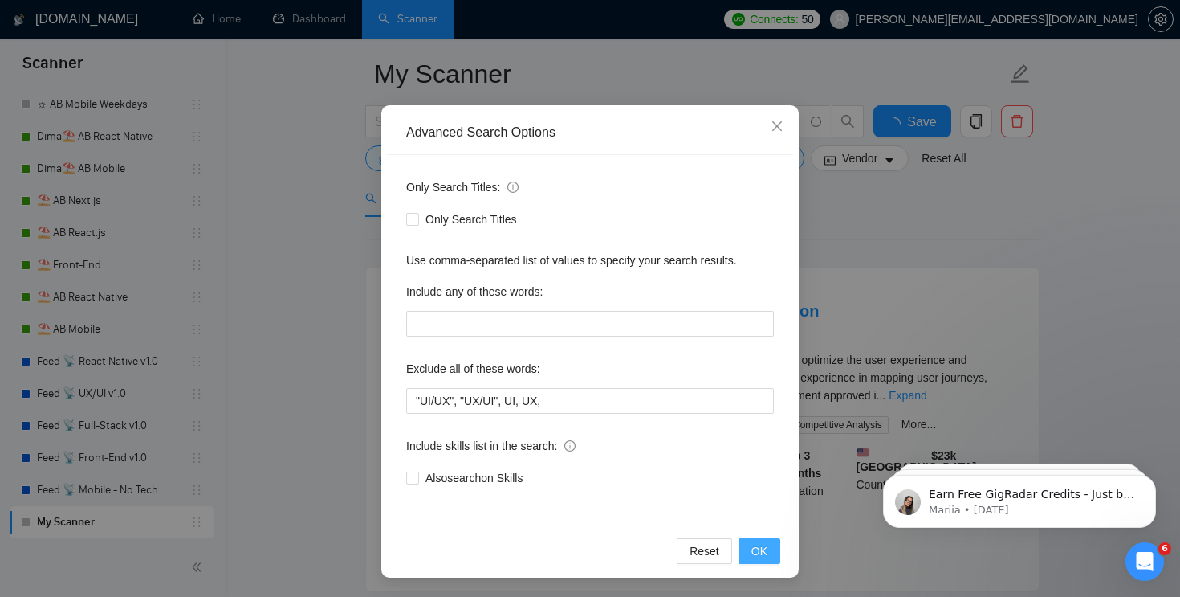
scroll to position [0, 0]
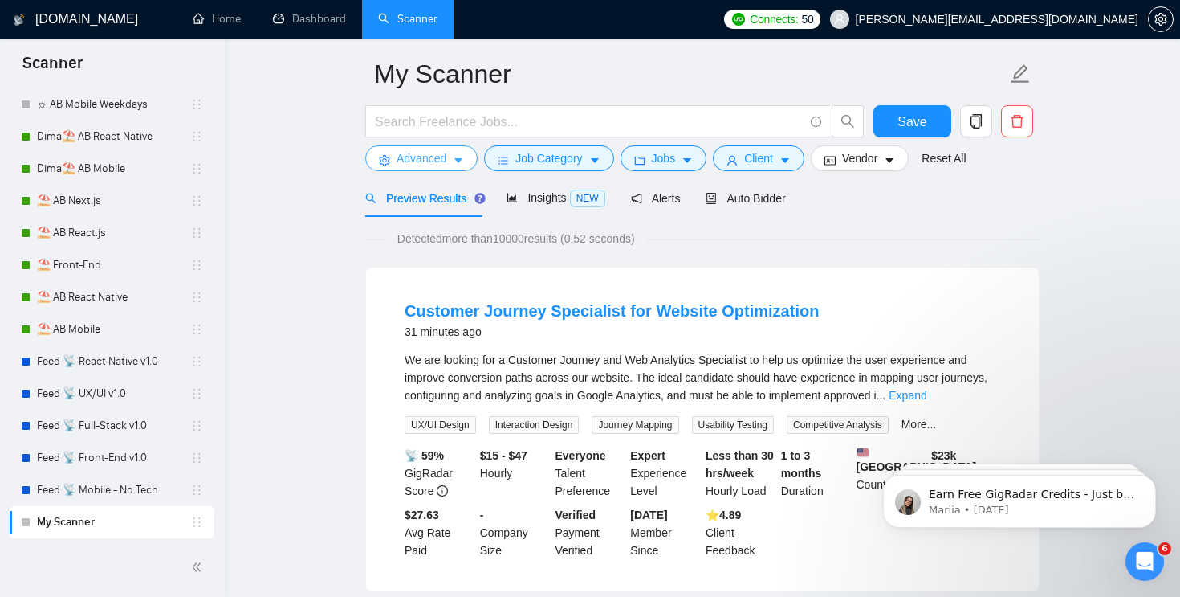
click at [438, 157] on span "Advanced" at bounding box center [422, 158] width 50 height 18
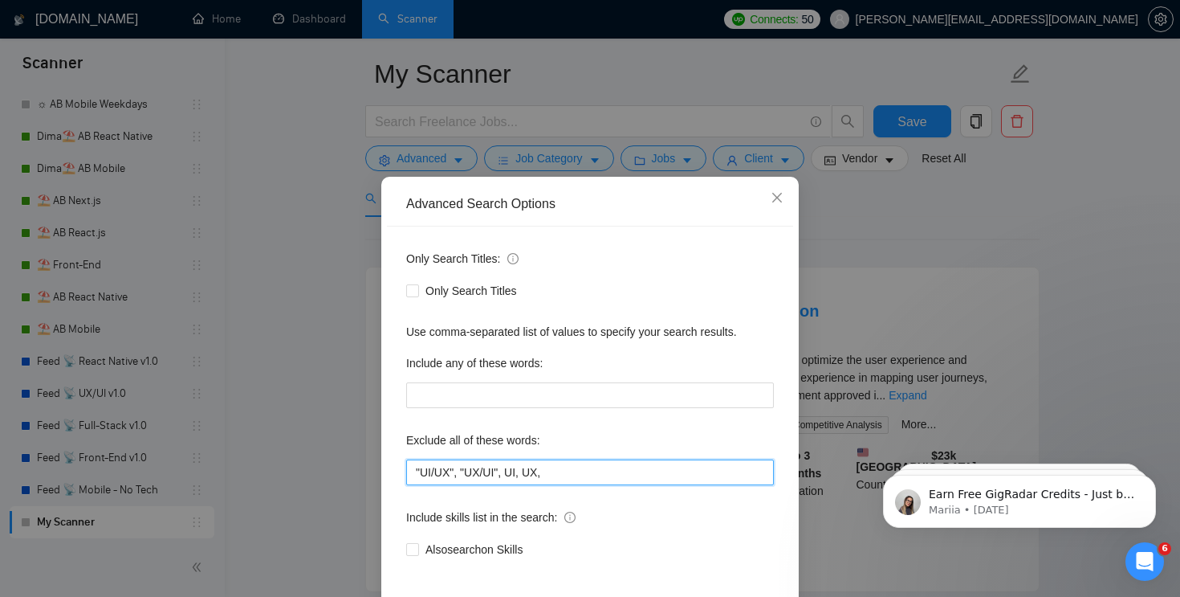
click at [572, 465] on input ""UI/UX", "UX/UI", UI, UX," at bounding box center [590, 472] width 368 height 26
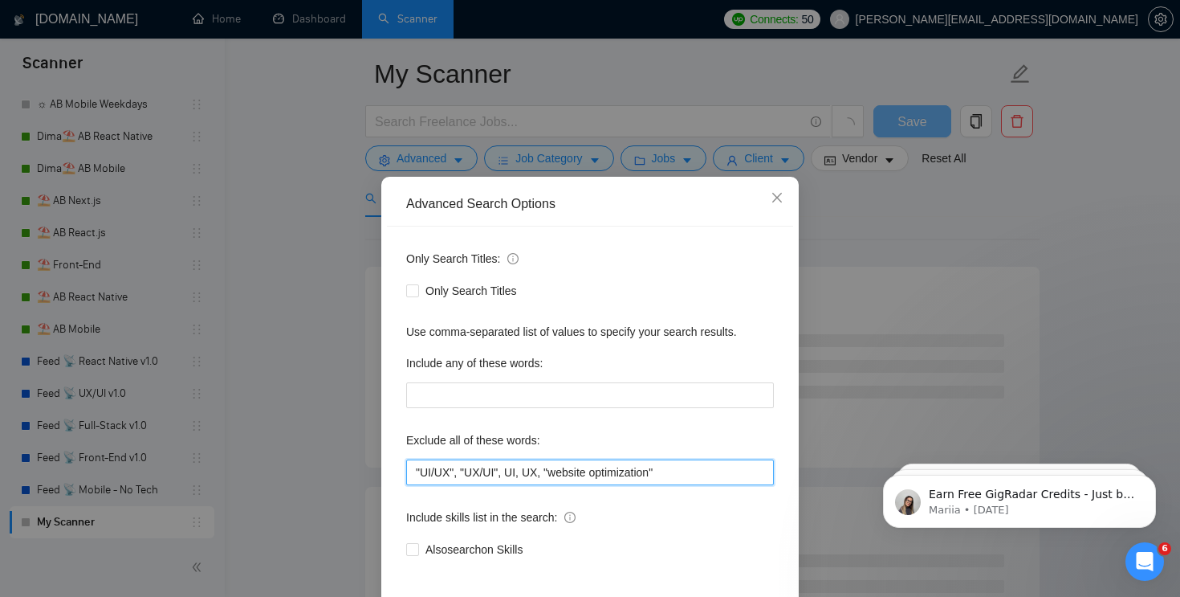
click at [697, 474] on input ""UI/UX", "UX/UI", UI, UX, "website optimization"" at bounding box center [590, 472] width 368 height 26
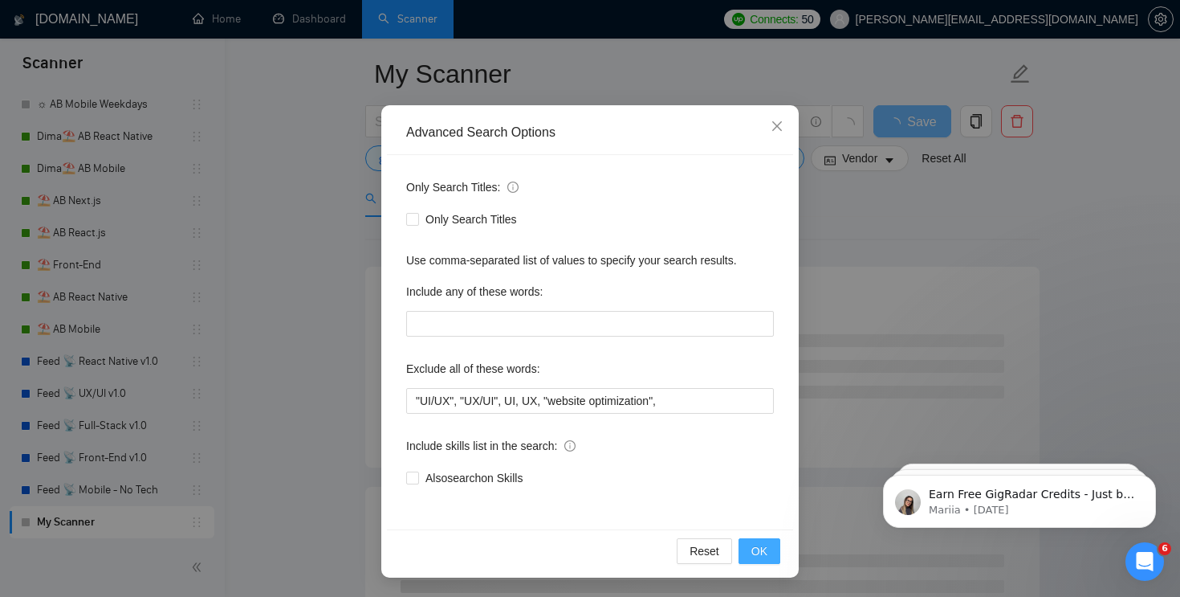
click at [768, 552] on button "OK" at bounding box center [760, 551] width 42 height 26
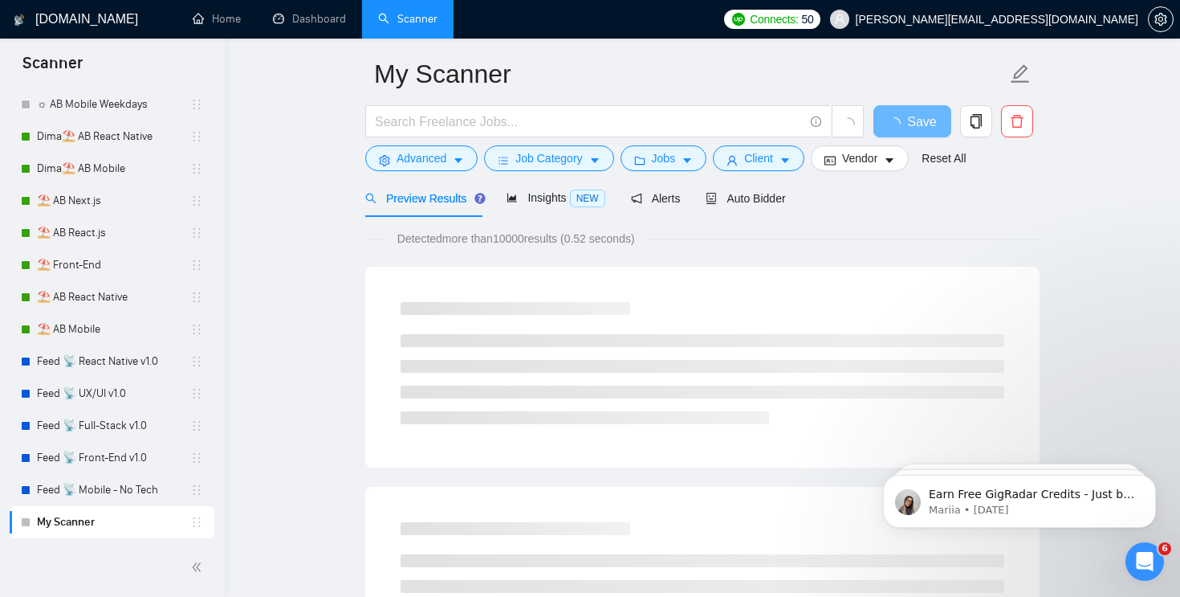
scroll to position [0, 0]
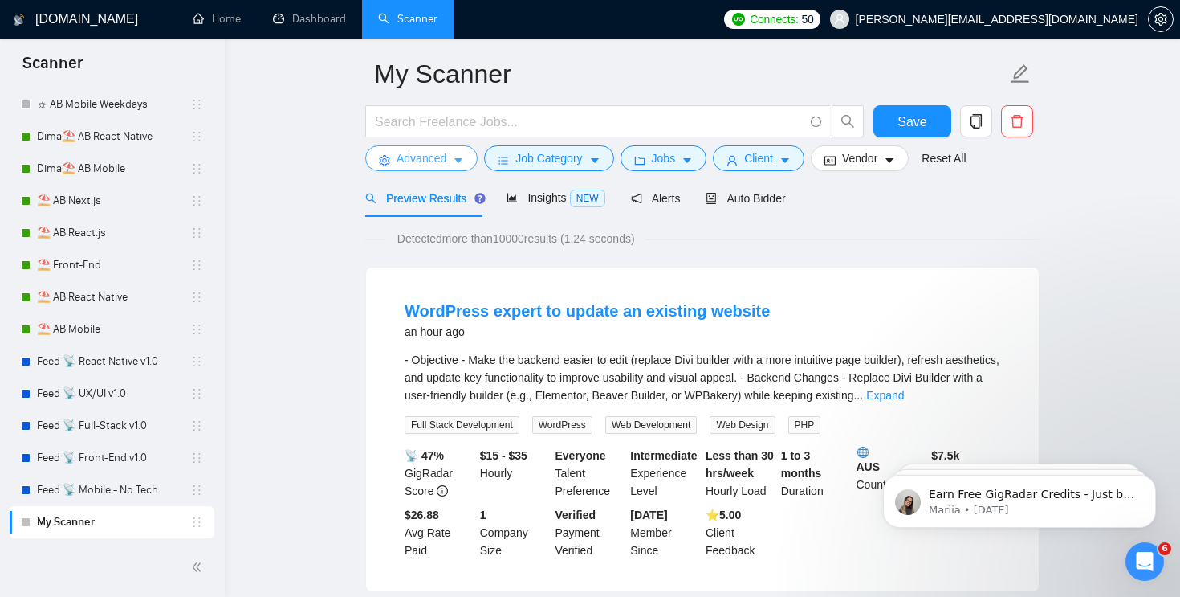
click at [430, 157] on span "Advanced" at bounding box center [422, 158] width 50 height 18
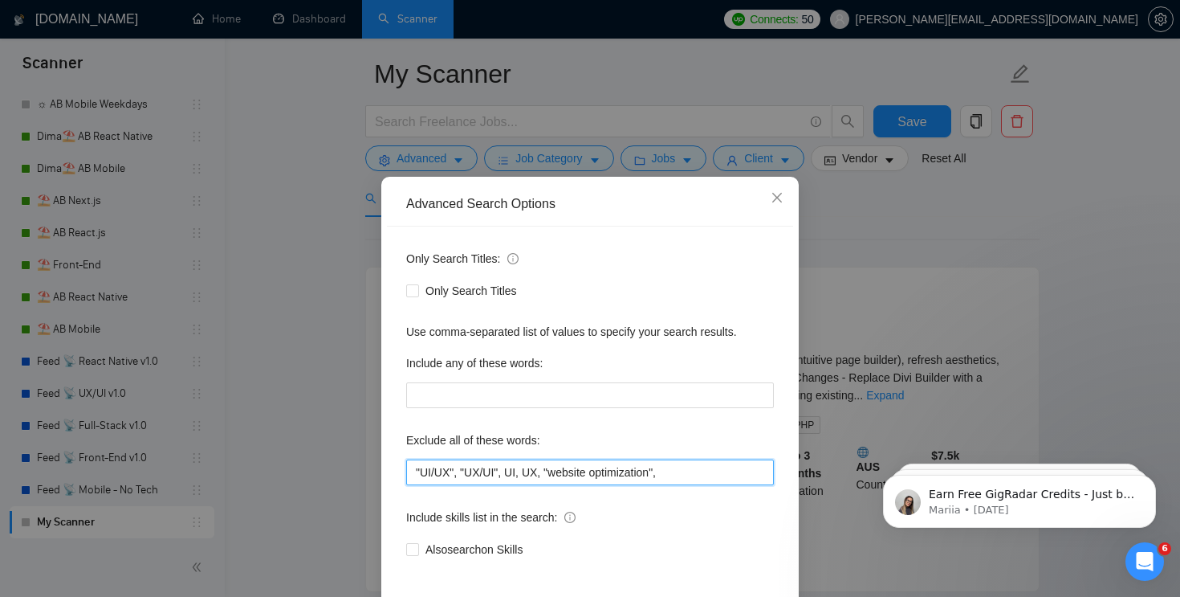
click at [680, 479] on input ""UI/UX", "UX/UI", UI, UX, "website optimization"," at bounding box center [590, 472] width 368 height 26
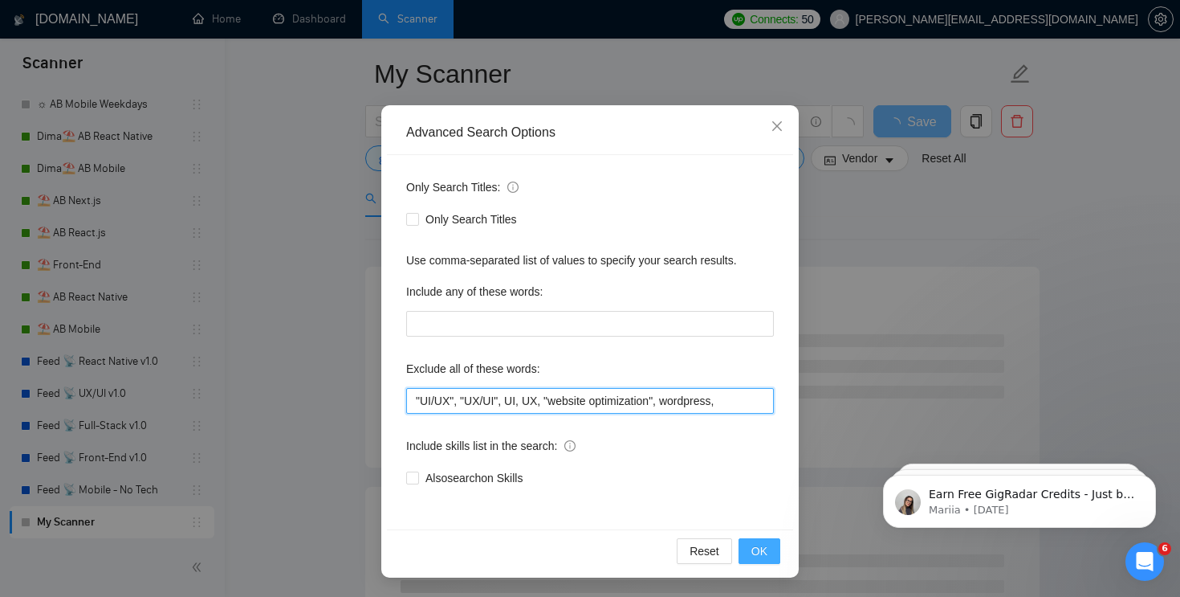
type input ""UI/UX", "UX/UI", UI, UX, "website optimization", wordpress,"
click at [756, 551] on span "OK" at bounding box center [759, 551] width 16 height 18
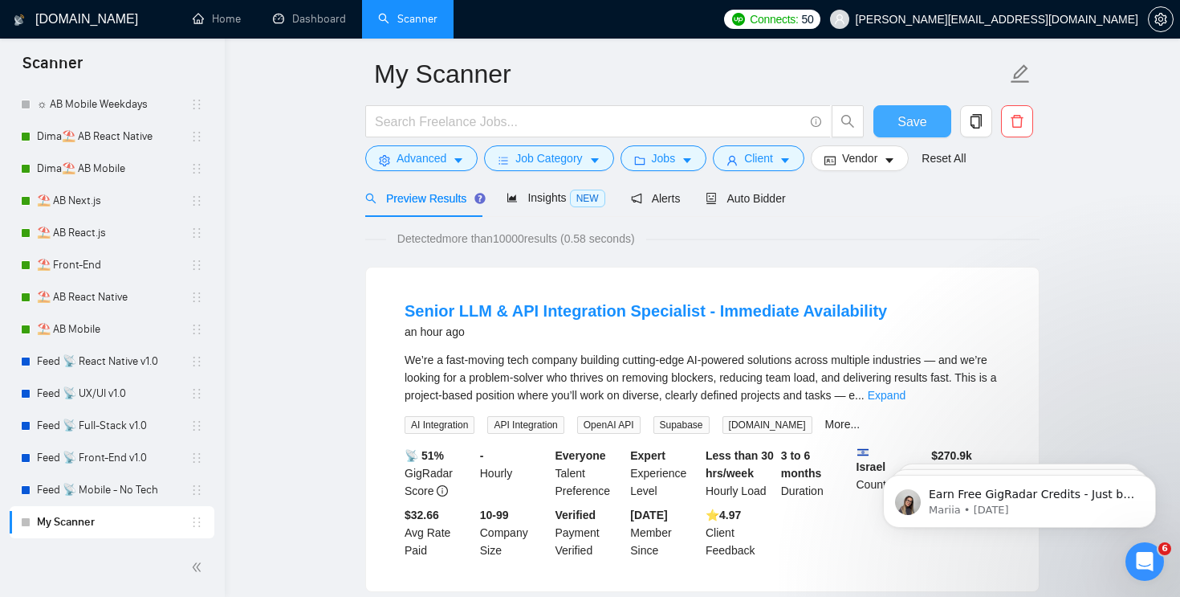
click at [906, 119] on span "Save" at bounding box center [912, 122] width 29 height 20
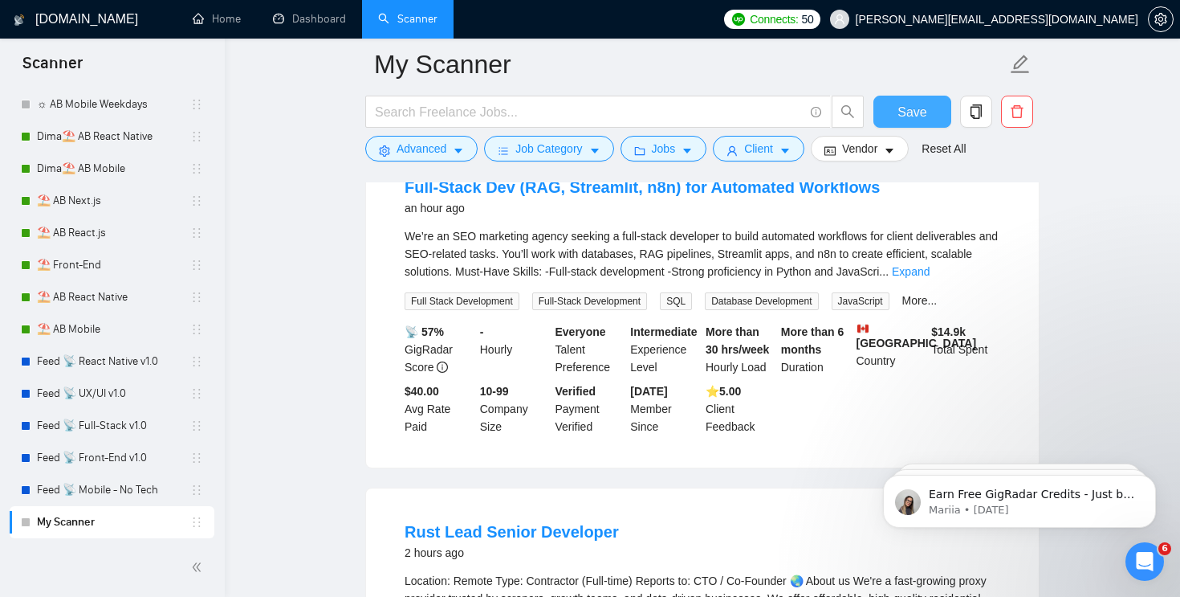
scroll to position [499, 0]
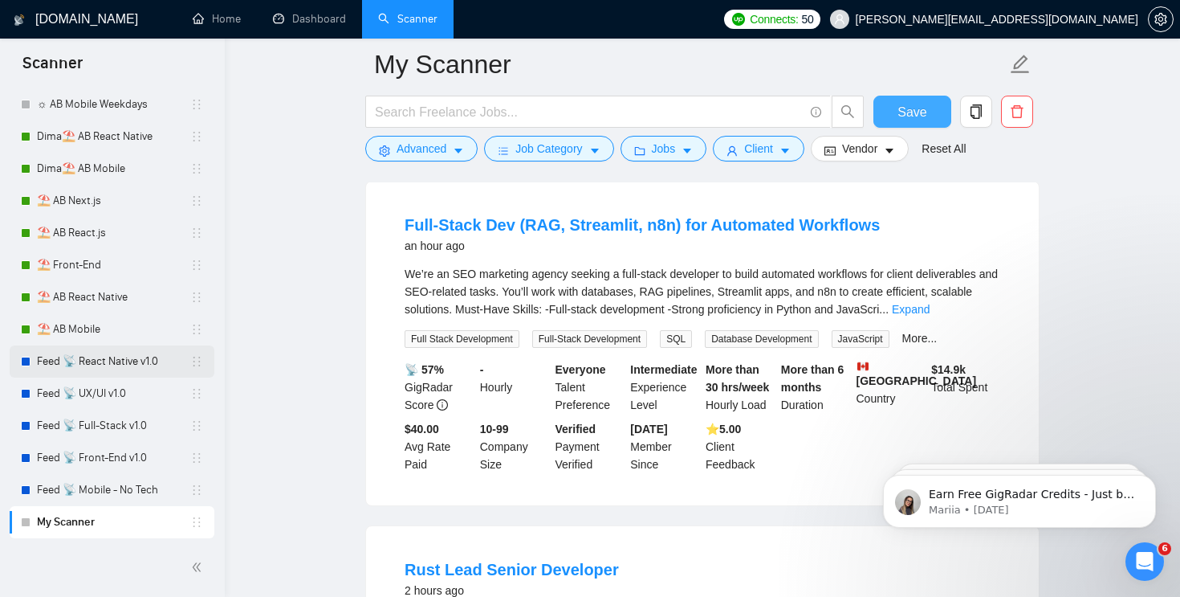
click at [112, 363] on link "Feed 📡 React Native v1.0" at bounding box center [113, 361] width 153 height 32
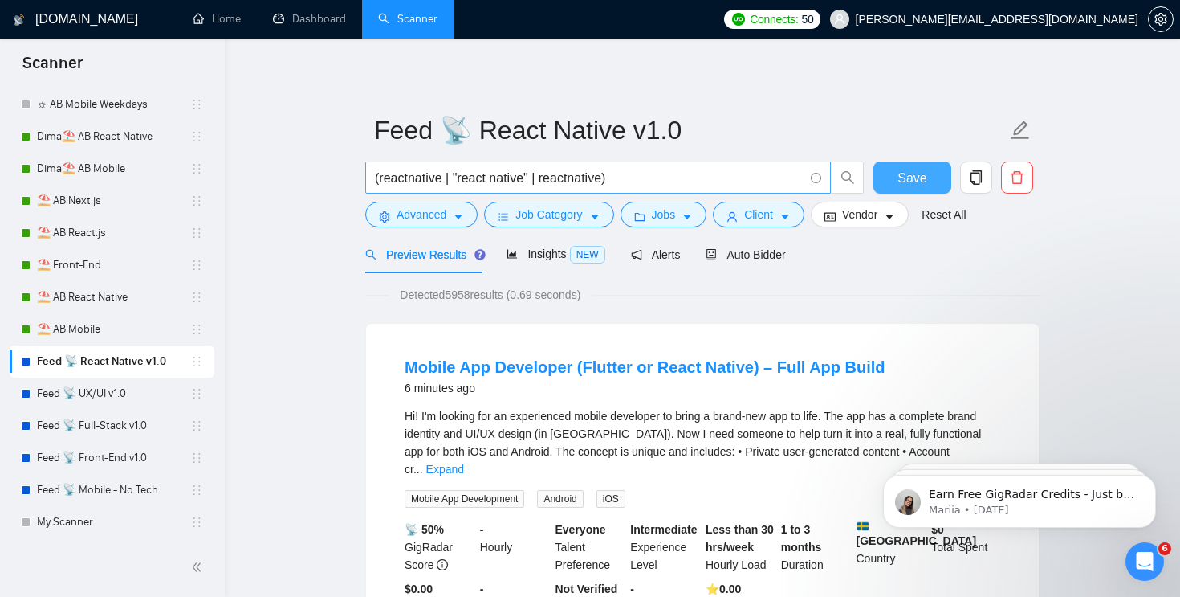
click at [623, 173] on input "(reactnative | "react native" | reactnative)" at bounding box center [589, 178] width 429 height 20
click at [97, 520] on link "My Scanner" at bounding box center [113, 522] width 153 height 32
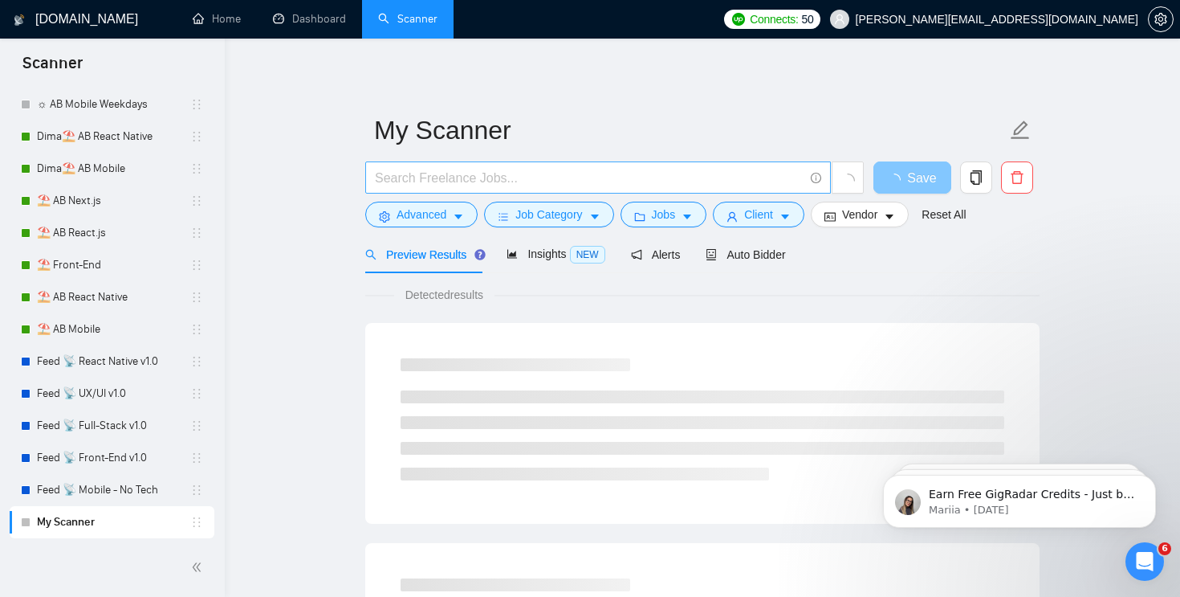
click at [470, 177] on input "text" at bounding box center [589, 178] width 429 height 20
paste input "(reactnative | "react native" | reactnative)"
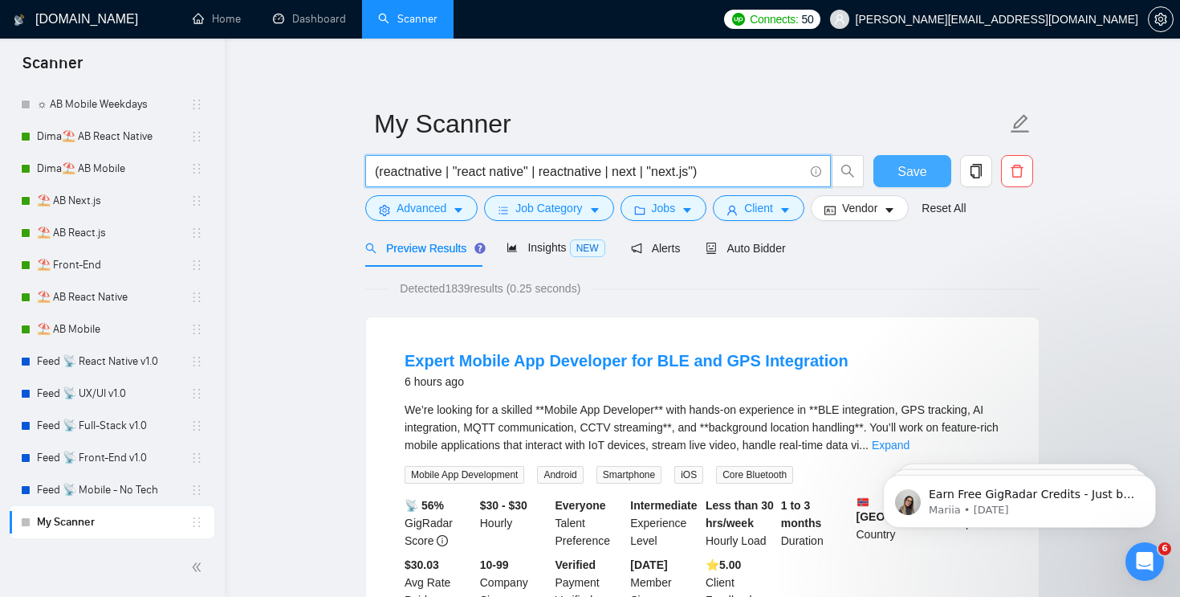
scroll to position [3, 0]
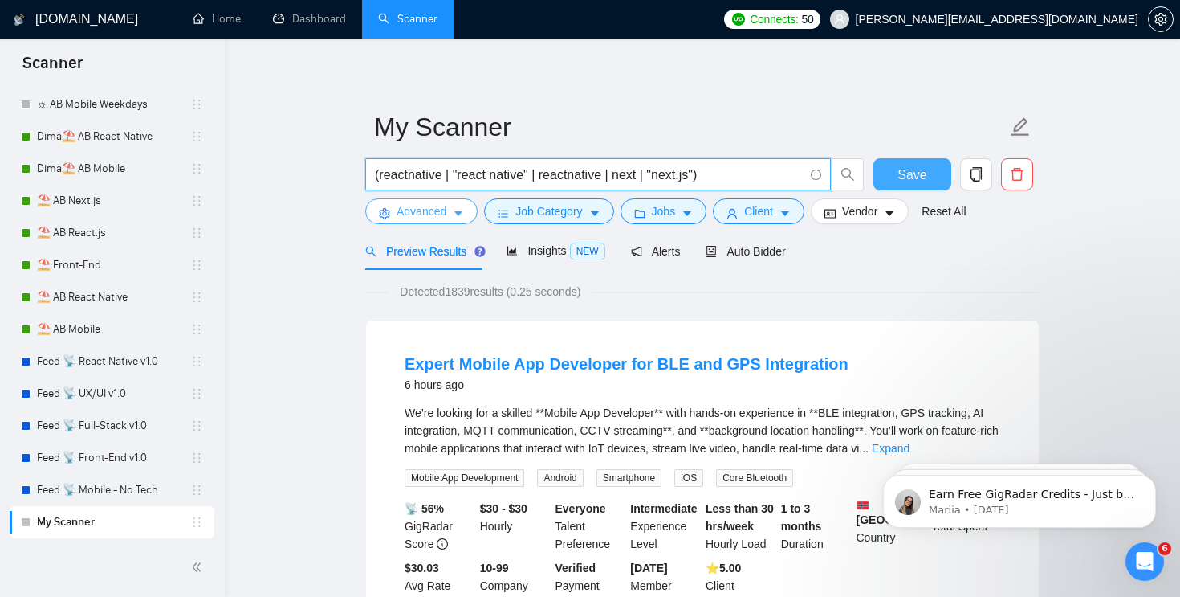
type input "(reactnative | "react native" | reactnative | next | "next.js")"
click at [429, 212] on span "Advanced" at bounding box center [422, 211] width 50 height 18
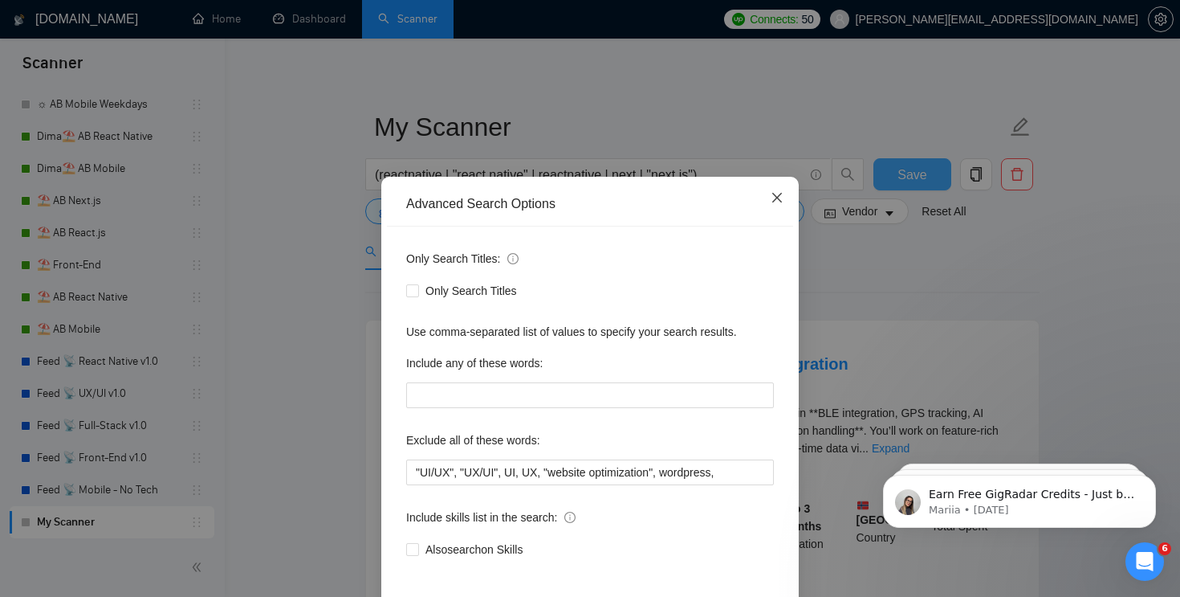
click at [776, 201] on icon "close" at bounding box center [777, 197] width 13 height 13
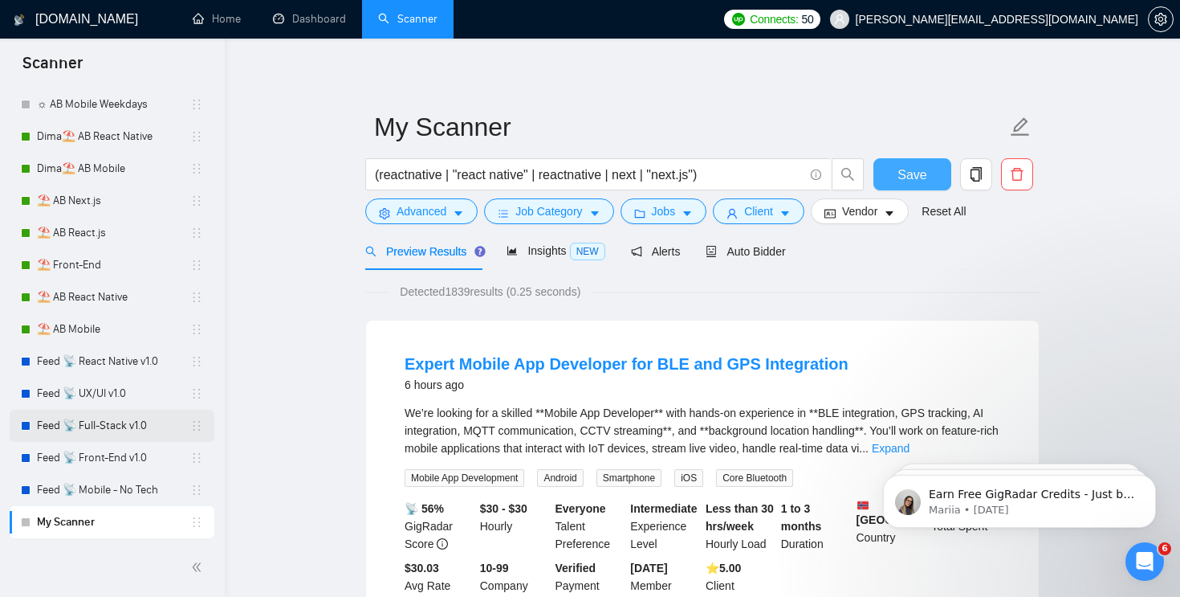
click at [116, 417] on link "Feed 📡 Full-Stack v1.0" at bounding box center [113, 425] width 153 height 32
click at [931, 175] on button "Save" at bounding box center [913, 174] width 78 height 32
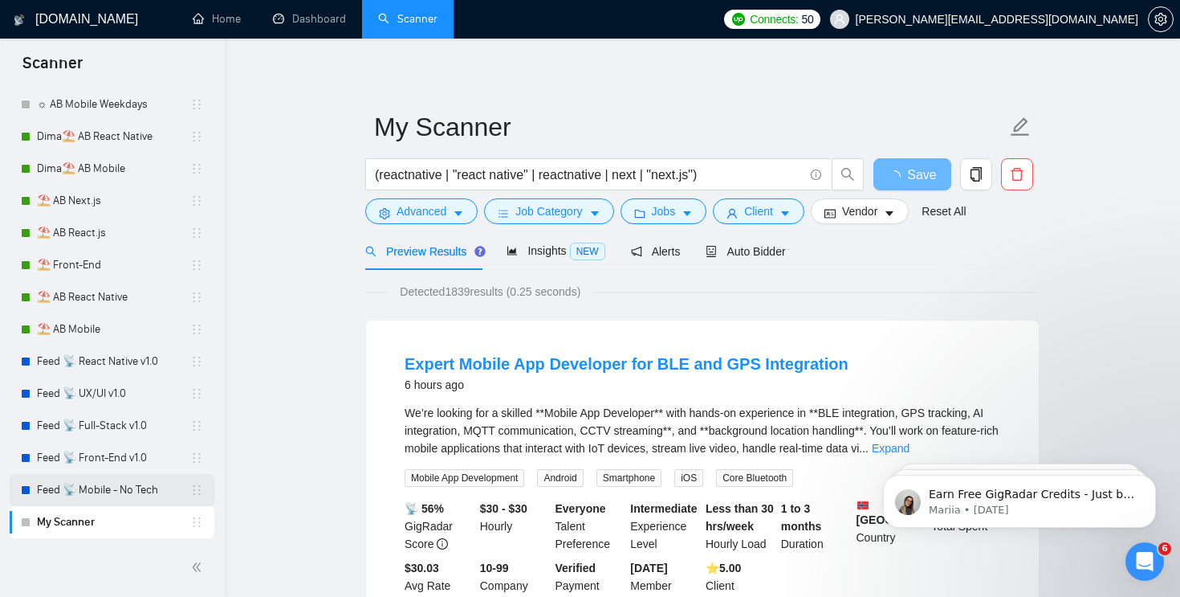
click at [106, 481] on link "Feed 📡 Mobile - No Tech" at bounding box center [113, 490] width 153 height 32
click at [101, 486] on link "Feed 📡 Mobile - No Tech" at bounding box center [113, 490] width 153 height 32
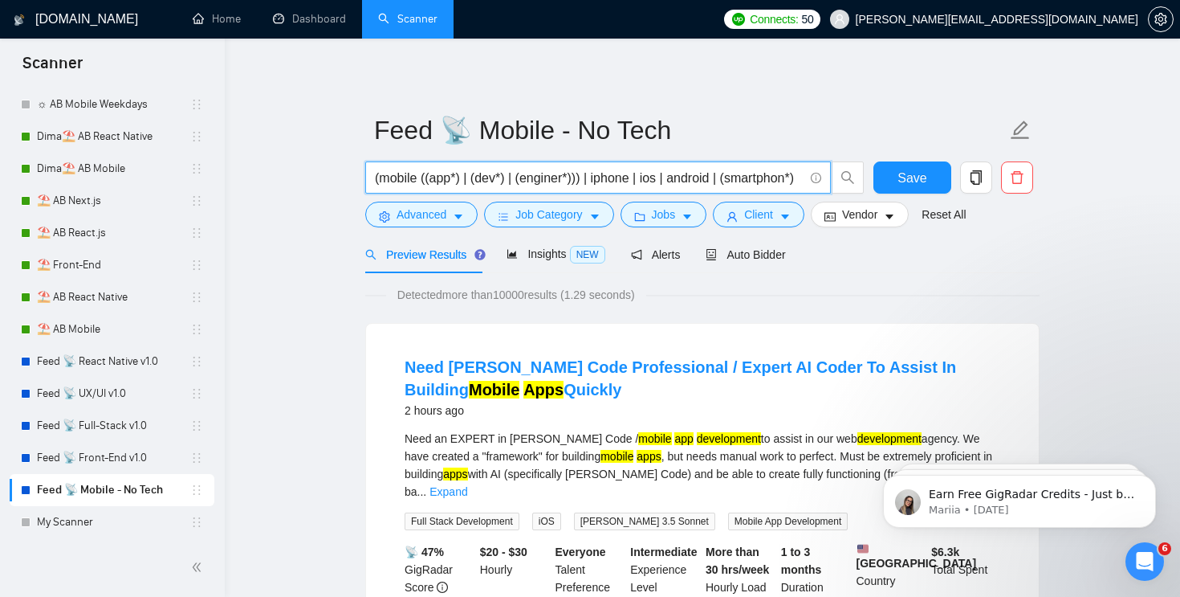
drag, startPoint x: 378, startPoint y: 177, endPoint x: 589, endPoint y: 183, distance: 211.2
click at [589, 183] on input "(mobile ((app*) | (dev*) | (enginer*))) | iphone | ios | android | (smartphon*)" at bounding box center [589, 178] width 429 height 20
click at [92, 515] on link "My Scanner" at bounding box center [113, 522] width 153 height 32
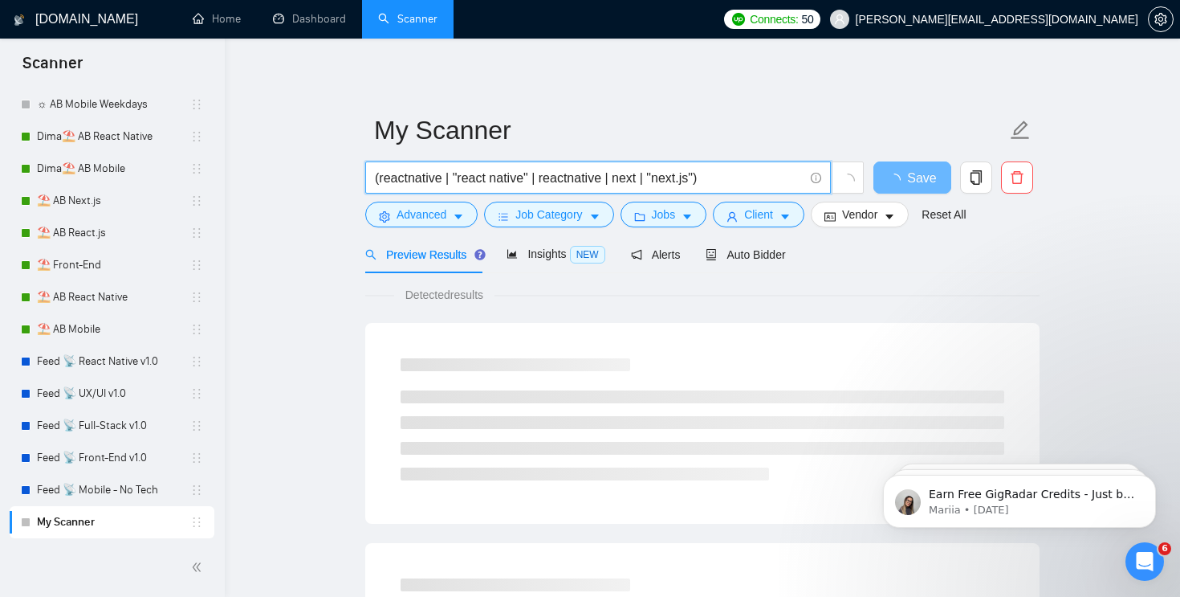
click at [700, 181] on input "(reactnative | "react native" | reactnative | next | "next.js")" at bounding box center [589, 178] width 429 height 20
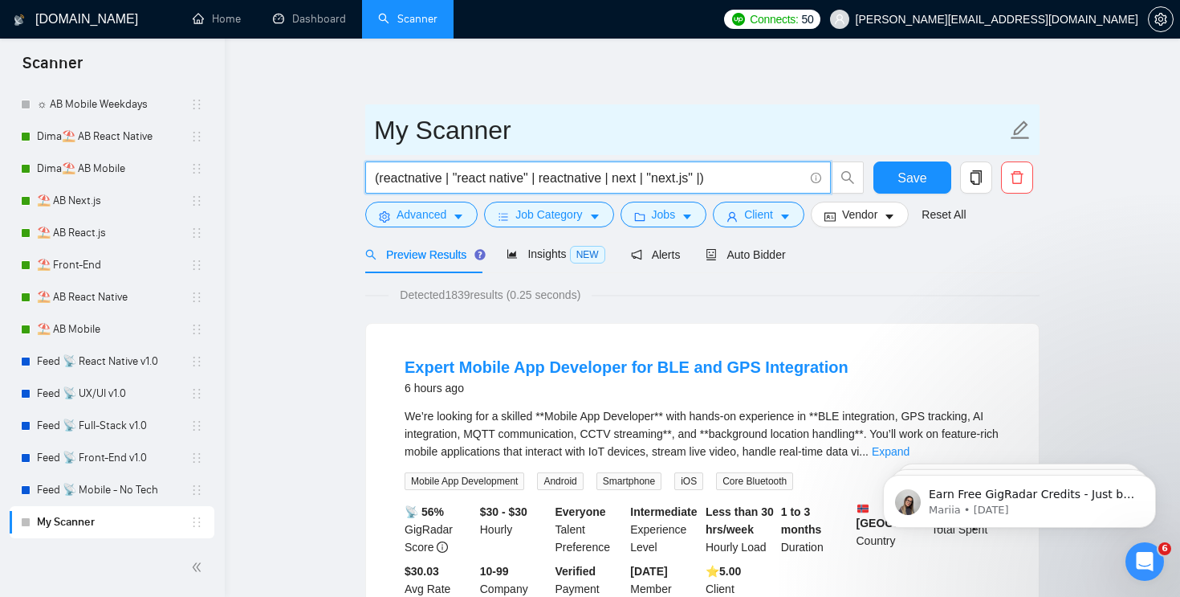
paste input "mobile ((app*) | (dev*) | (enginer*)))"
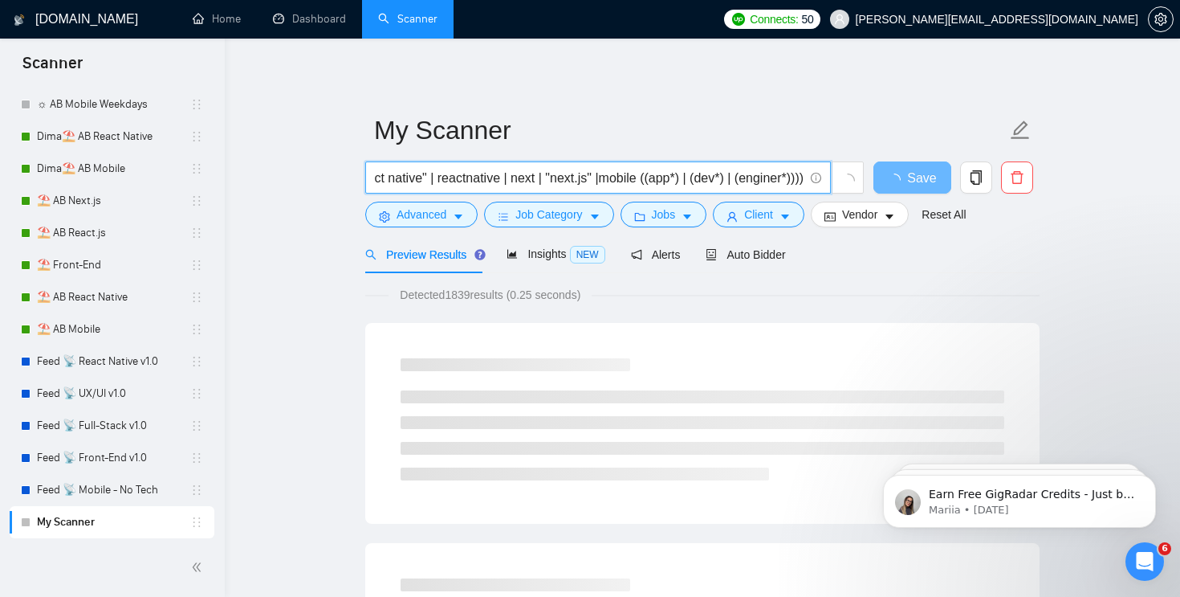
click at [598, 177] on input "(reactnative | "react native" | reactnative | next | "next.js" |mobile ((app*) …" at bounding box center [589, 178] width 429 height 20
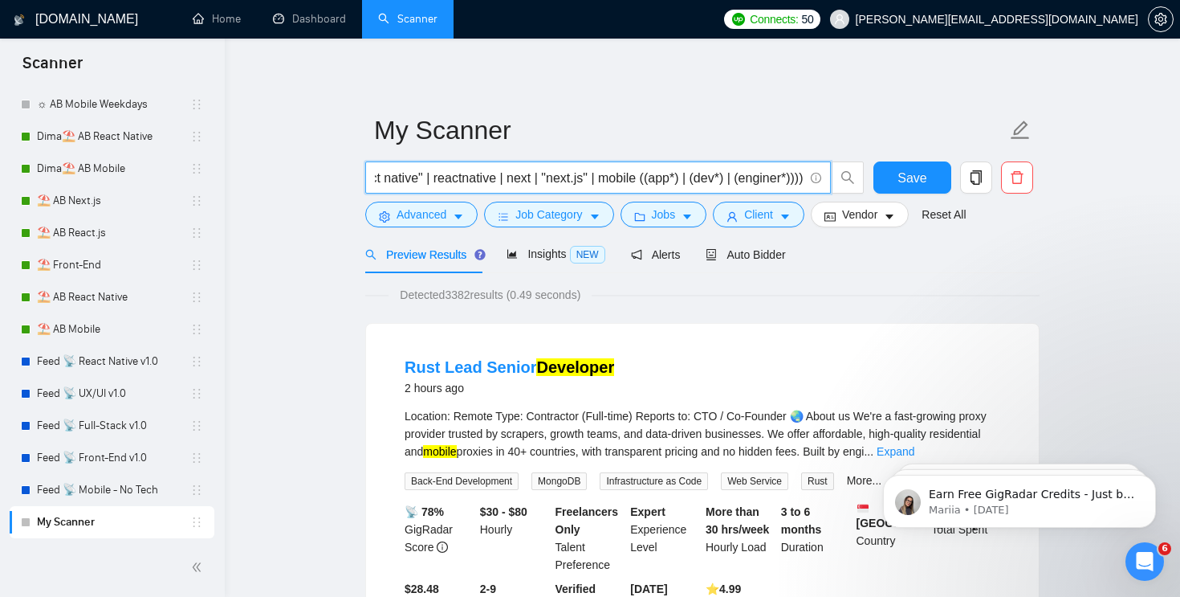
scroll to position [0, 122]
click at [803, 178] on input "(reactnative | "react native" | reactnative | next | "next.js" | mobile ((app*)…" at bounding box center [589, 178] width 429 height 20
type input "(reactnative | "react native" | reactnative | next | "next.js" | mobile ((app*)…"
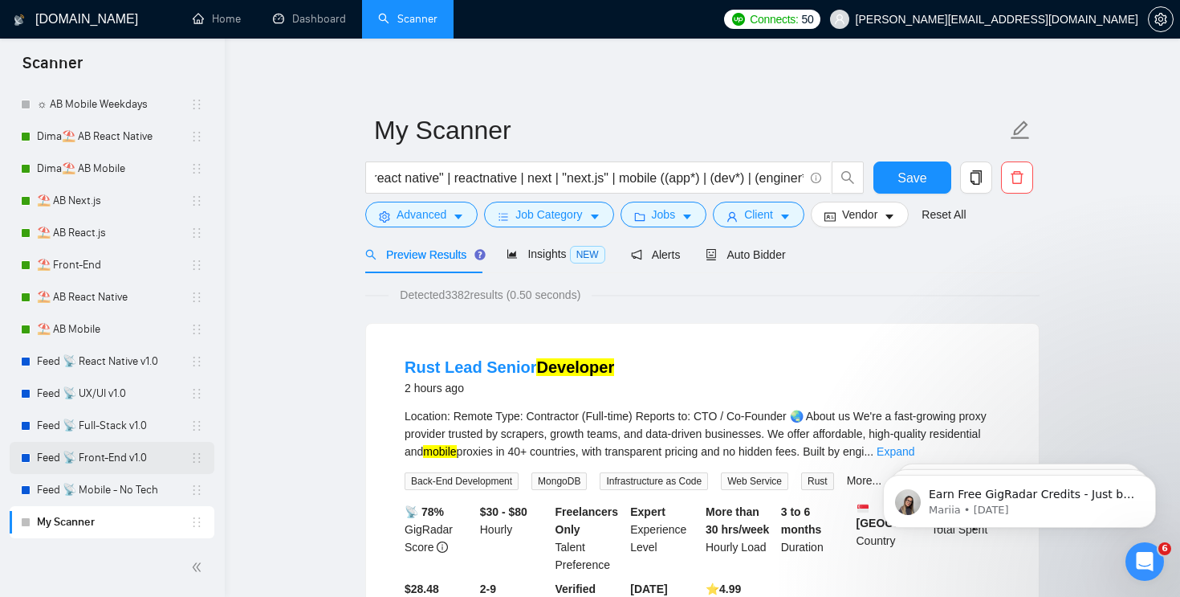
click at [112, 457] on link "Feed 📡 Front-End v1.0" at bounding box center [113, 458] width 153 height 32
click at [895, 181] on button "Save" at bounding box center [913, 177] width 78 height 32
click at [118, 421] on link "Feed 📡 Full-Stack v1.0" at bounding box center [113, 425] width 153 height 32
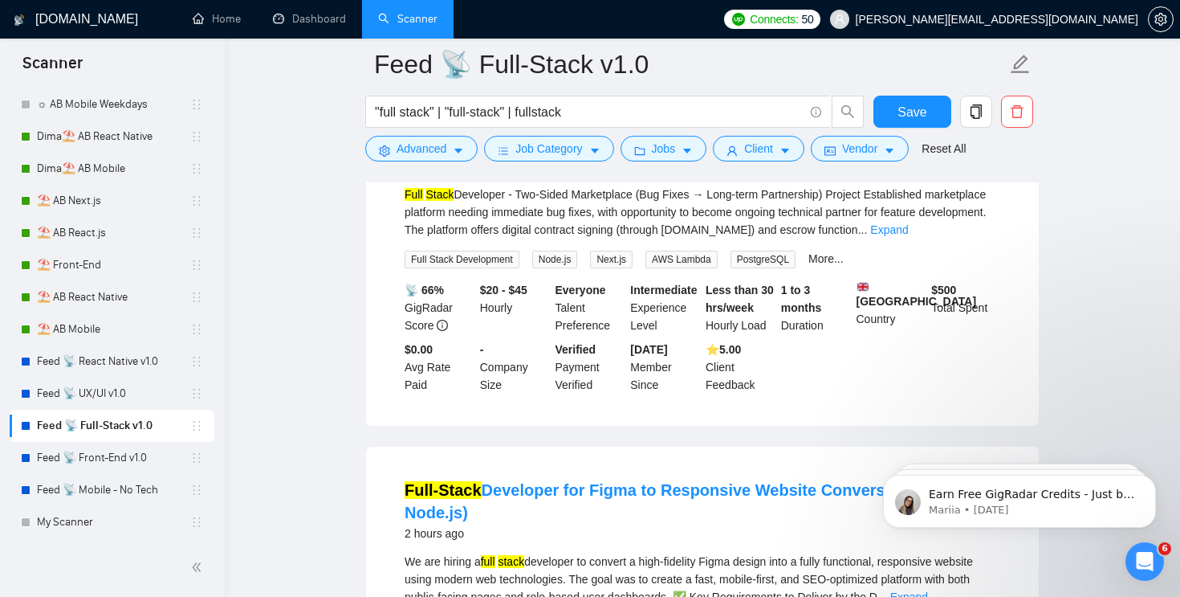
scroll to position [623, 0]
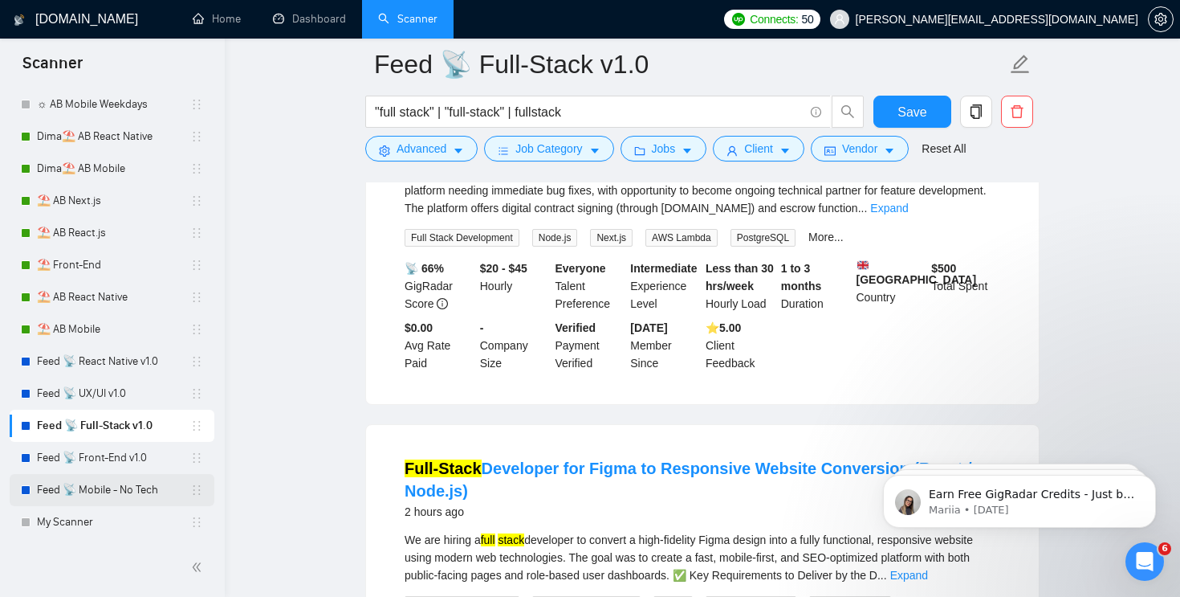
click at [90, 500] on link "Feed 📡 Mobile - No Tech" at bounding box center [113, 490] width 153 height 32
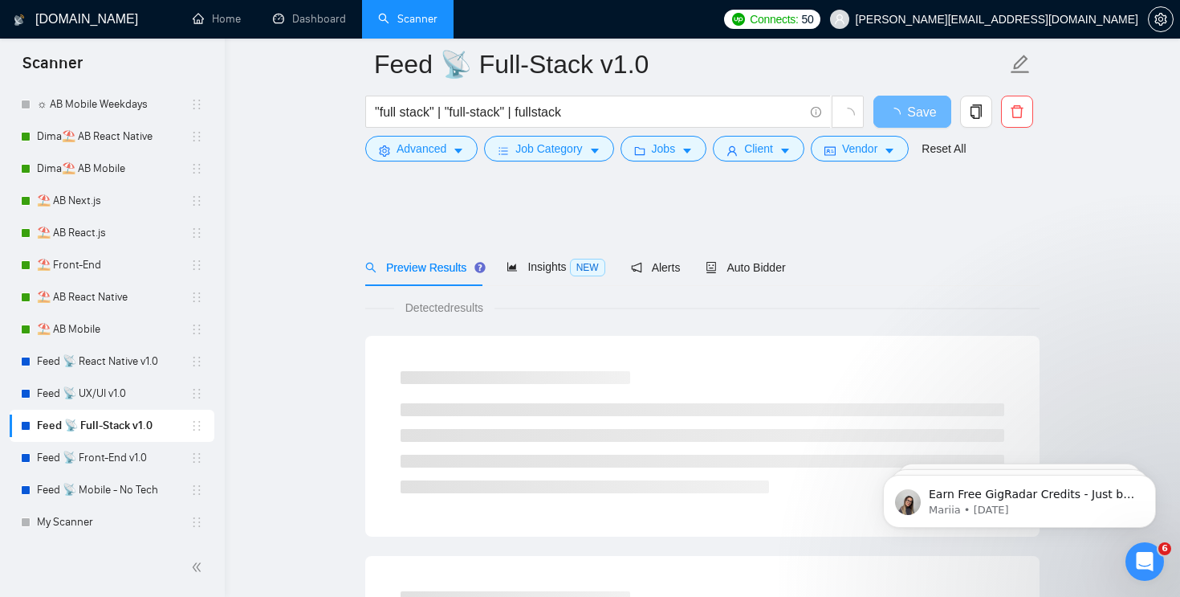
scroll to position [623, 0]
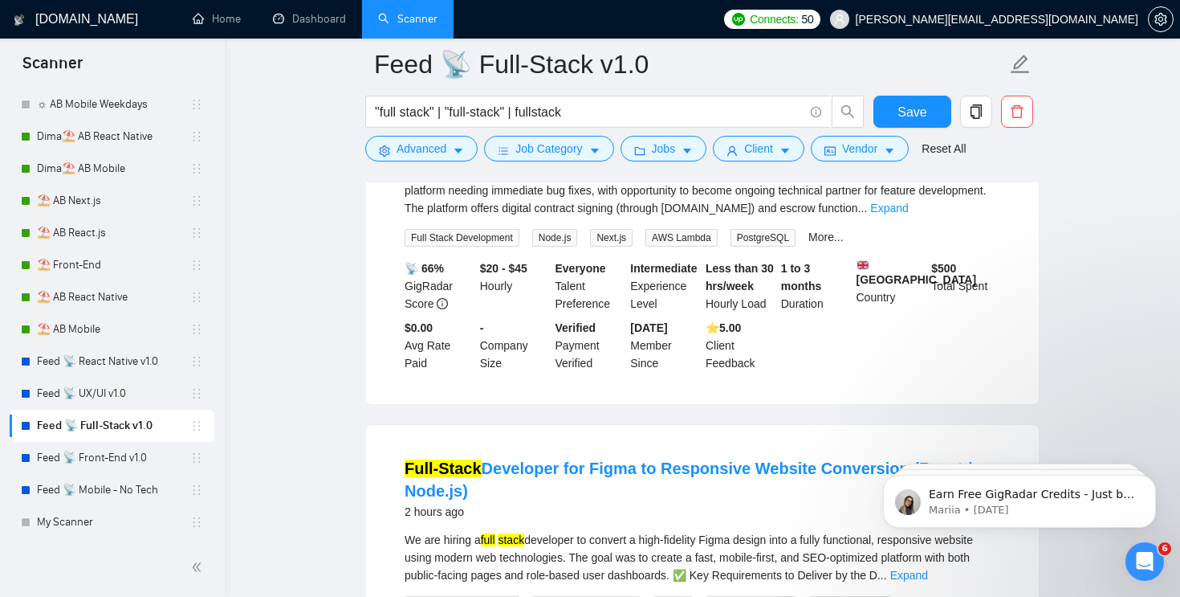
click at [95, 519] on link "My Scanner" at bounding box center [113, 522] width 153 height 32
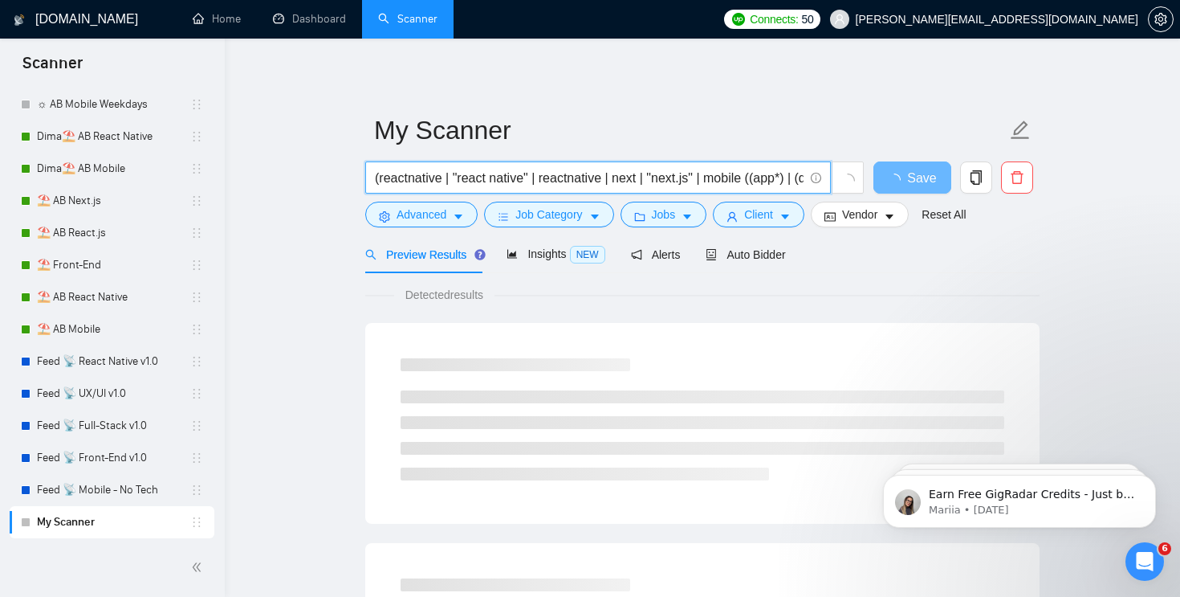
click at [711, 174] on input "(reactnative | "react native" | reactnative | next | "next.js" | mobile ((app*)…" at bounding box center [589, 178] width 429 height 20
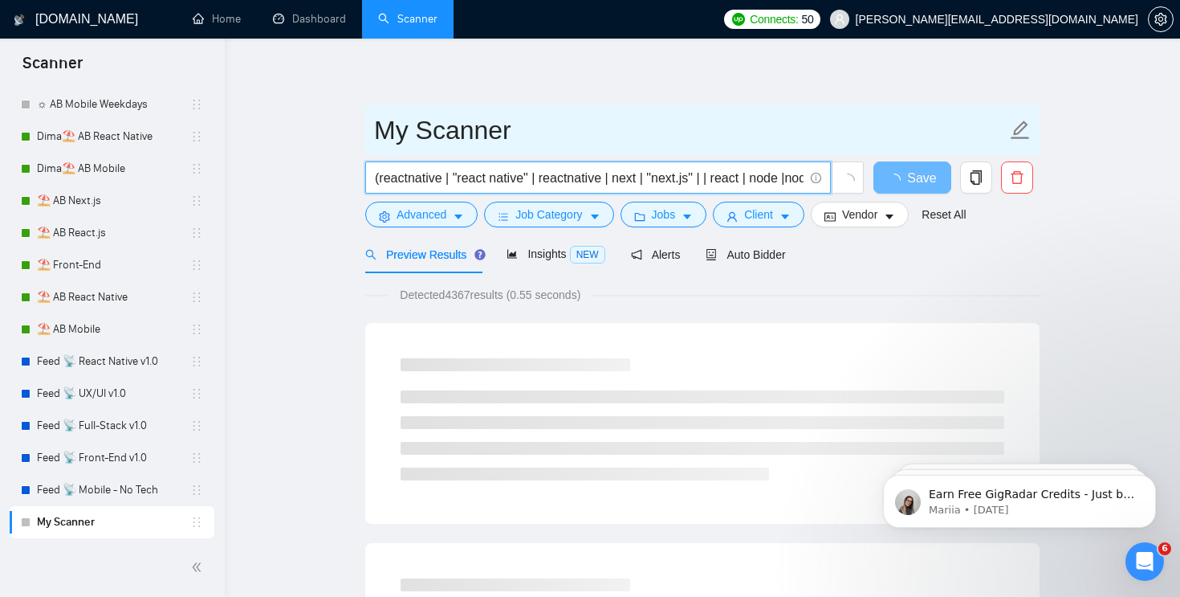
scroll to position [0, 21]
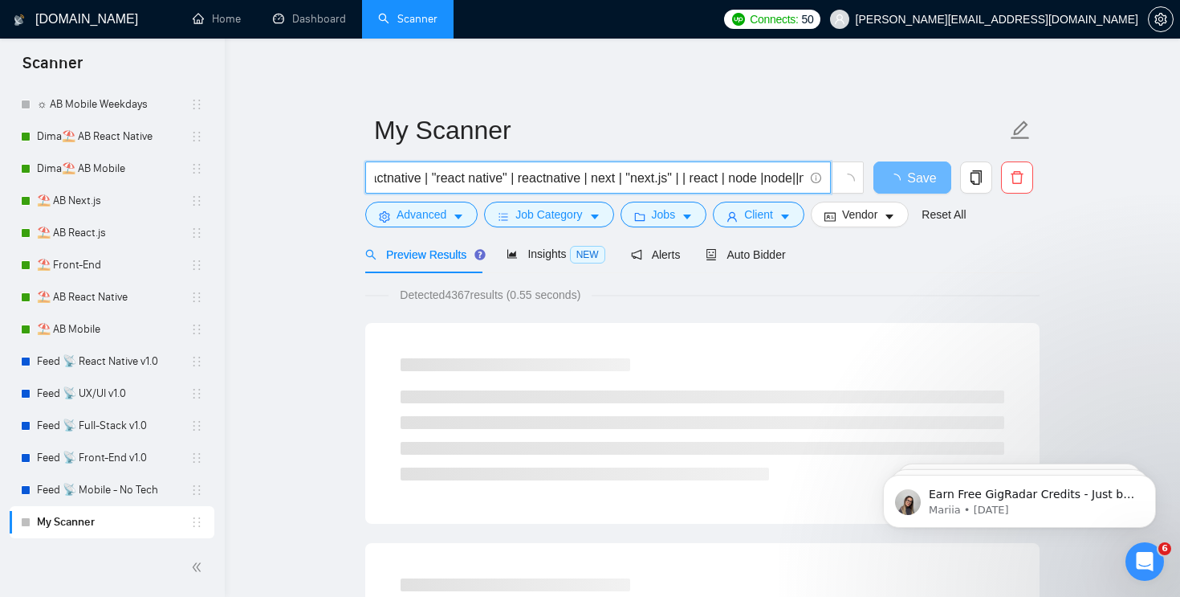
click at [739, 178] on input "(reactnative | "react native" | reactnative | next | "next.js" | | react | node…" at bounding box center [589, 178] width 429 height 20
click at [696, 175] on input "(reactnative | "react native" | reactnative | next | "next.js" | | react | "rea…" at bounding box center [589, 178] width 429 height 20
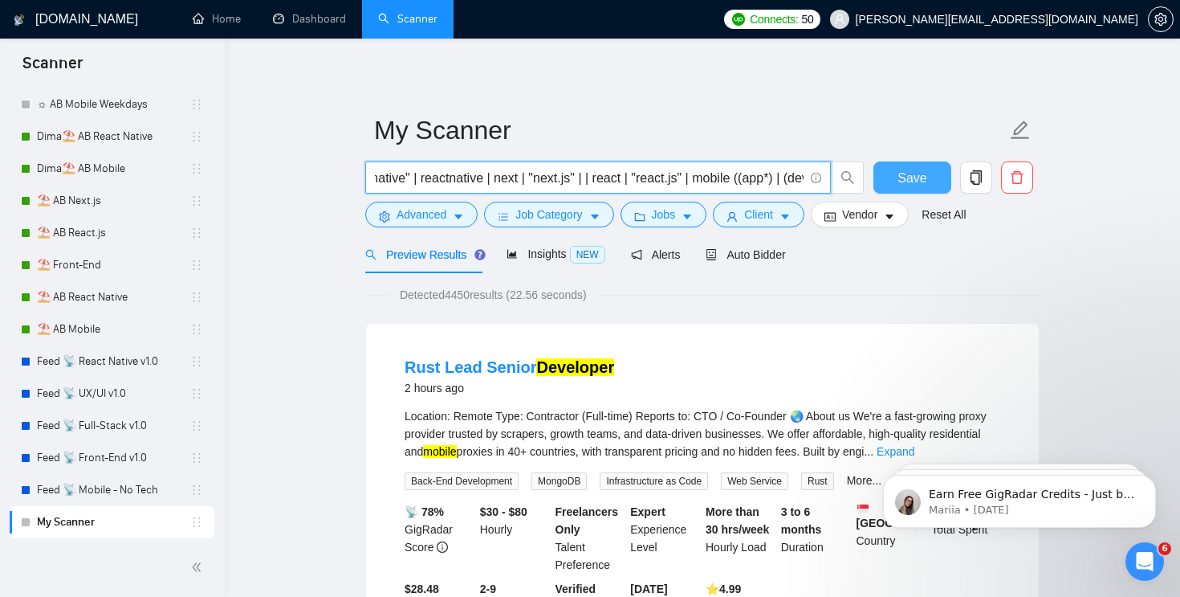
type input "(reactnative | "react native" | reactnative | next | "next.js" | | react | "rea…"
click at [912, 179] on span "Save" at bounding box center [912, 178] width 29 height 20
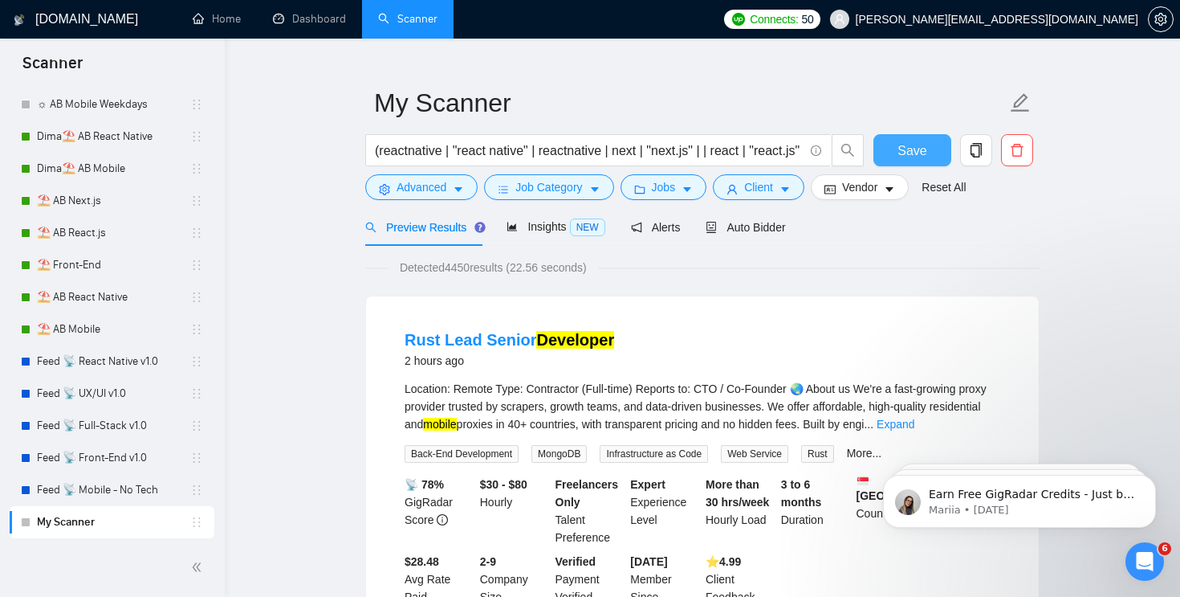
scroll to position [31, 0]
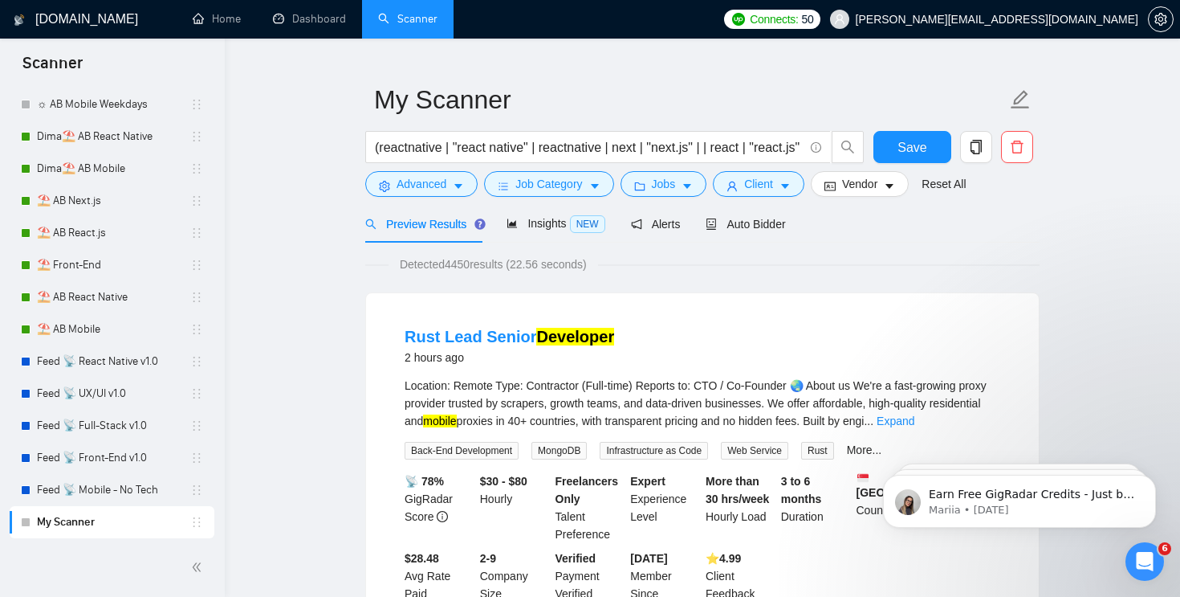
click at [431, 197] on form "My Scanner (reactnative | "react native" | reactnative | next | "next.js" | | r…" at bounding box center [702, 139] width 674 height 131
click at [438, 189] on span "Advanced" at bounding box center [422, 184] width 50 height 18
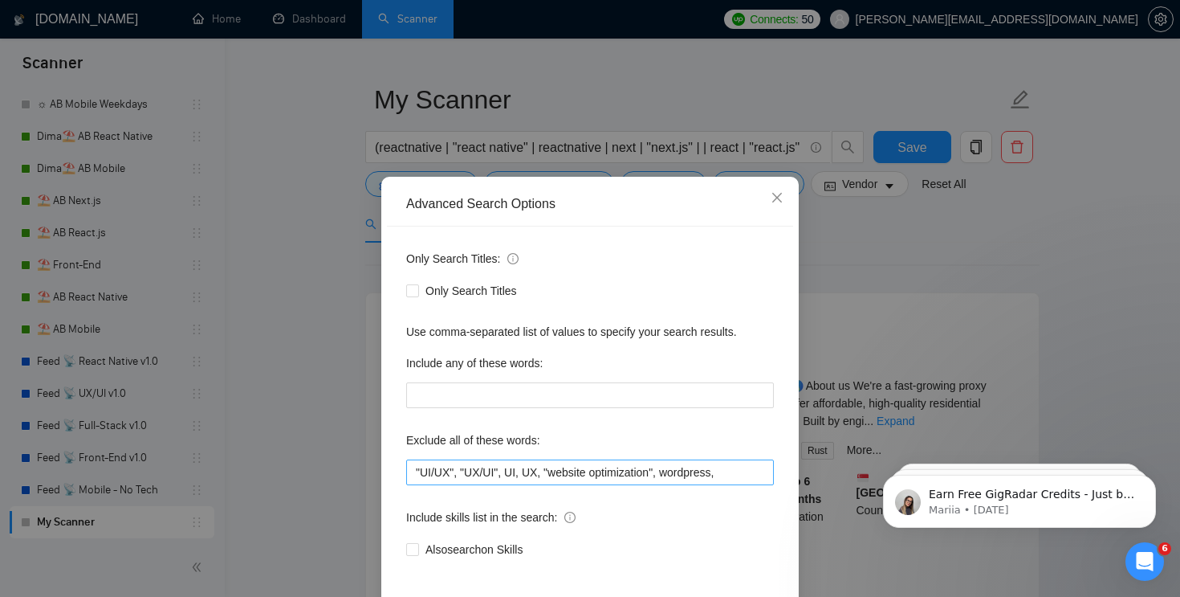
scroll to position [10, 0]
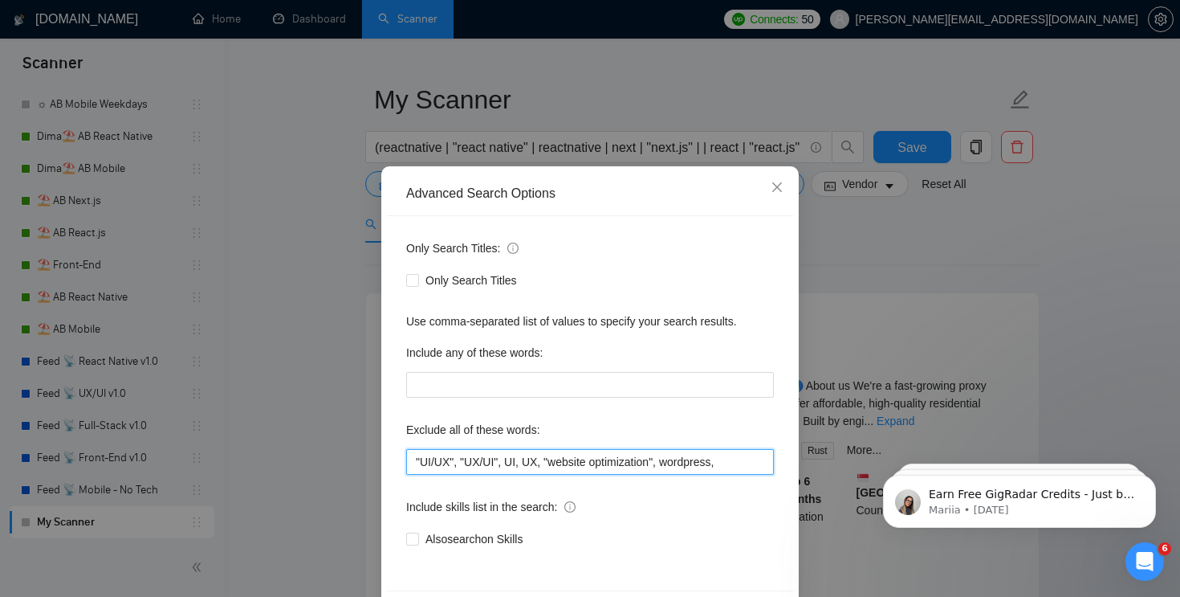
click at [736, 461] on input ""UI/UX", "UX/UI", UI, UX, "website optimization", wordpress," at bounding box center [590, 462] width 368 height 26
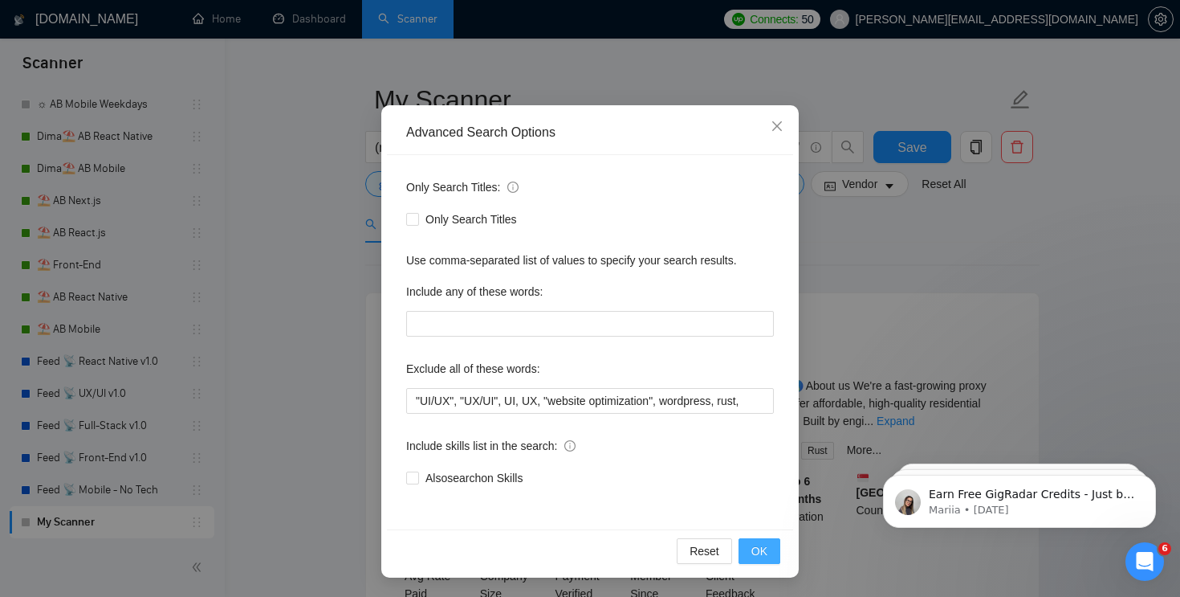
click at [768, 554] on button "OK" at bounding box center [760, 551] width 42 height 26
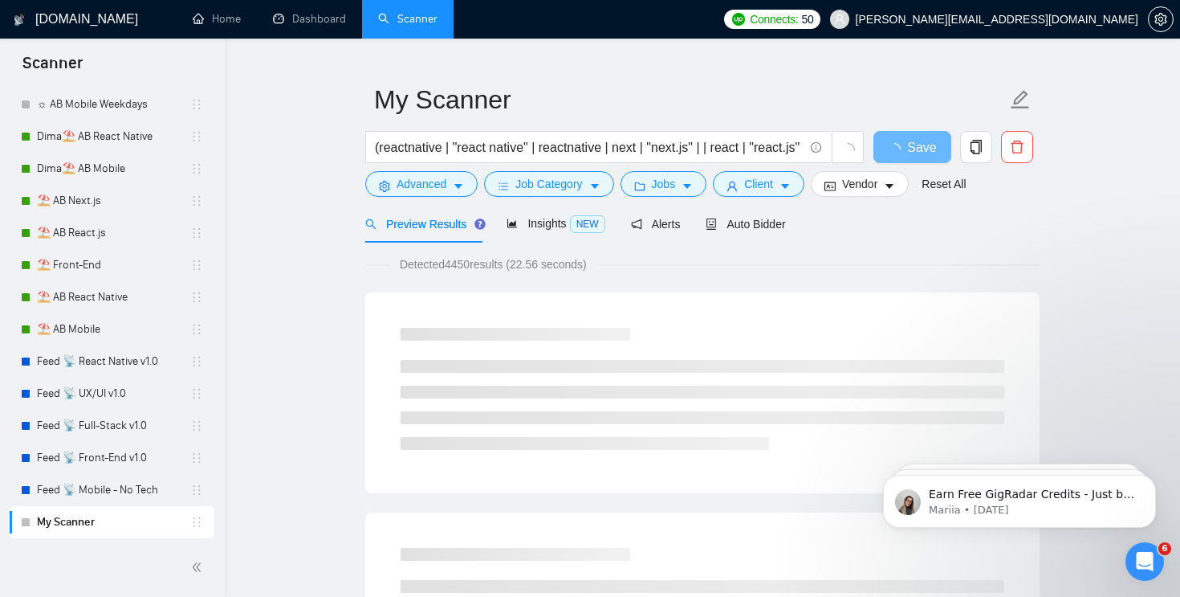
scroll to position [0, 0]
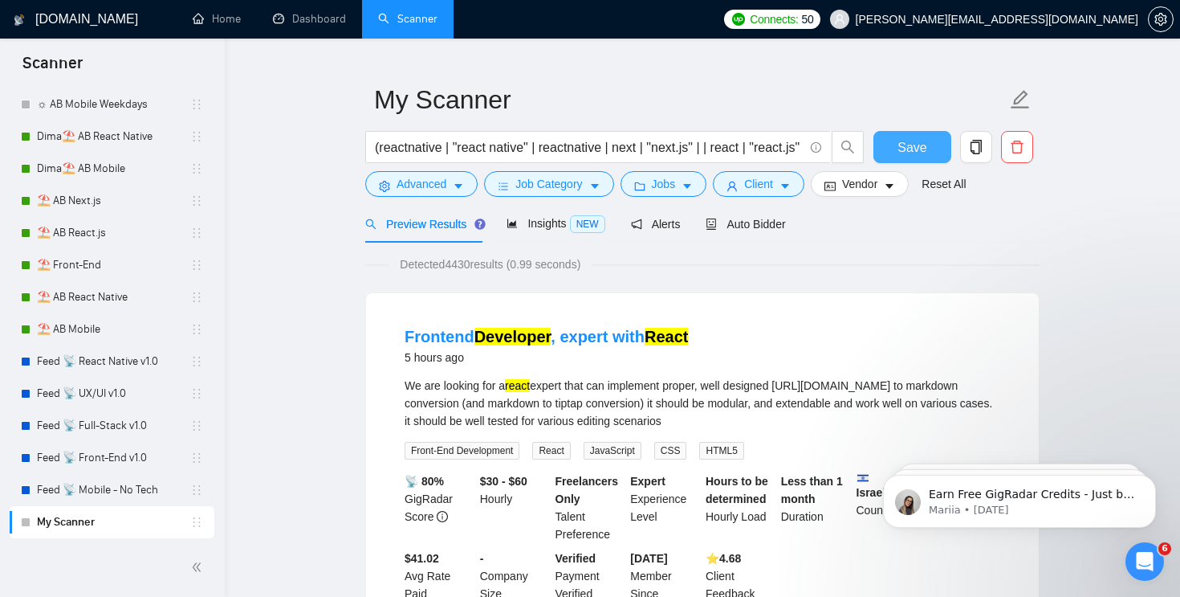
click at [899, 153] on span "Save" at bounding box center [912, 147] width 29 height 20
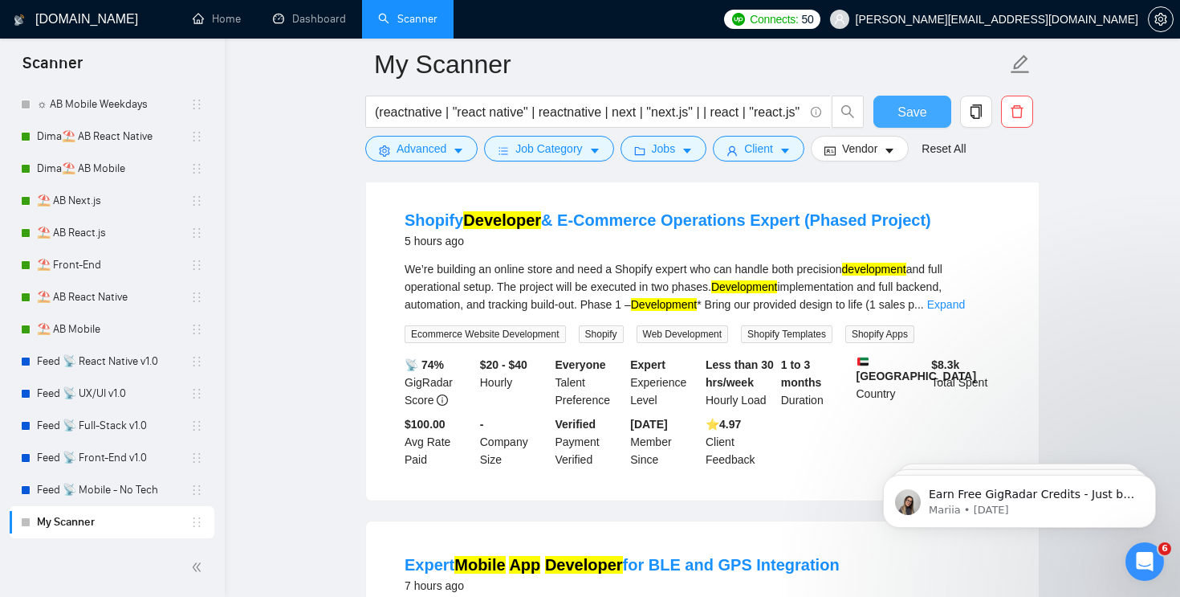
scroll to position [523, 0]
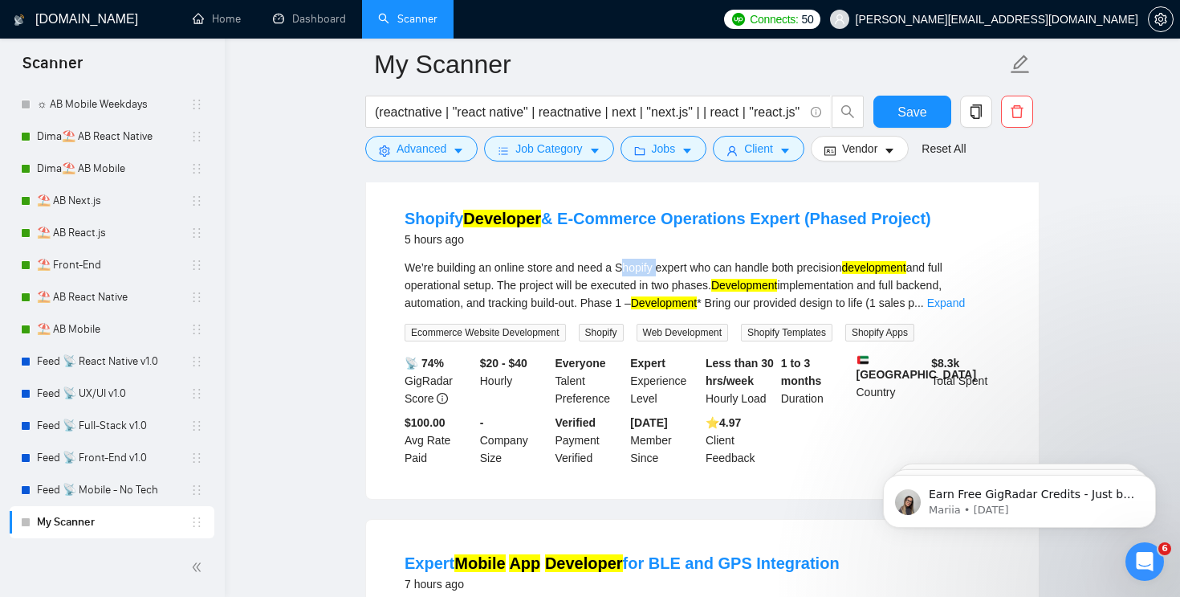
drag, startPoint x: 626, startPoint y: 268, endPoint x: 662, endPoint y: 268, distance: 35.3
click at [662, 268] on div "We’re building an online store and need a Shopify expert who can handle both pr…" at bounding box center [703, 285] width 596 height 53
copy div "Shopify"
click at [446, 151] on span "Advanced" at bounding box center [422, 149] width 50 height 18
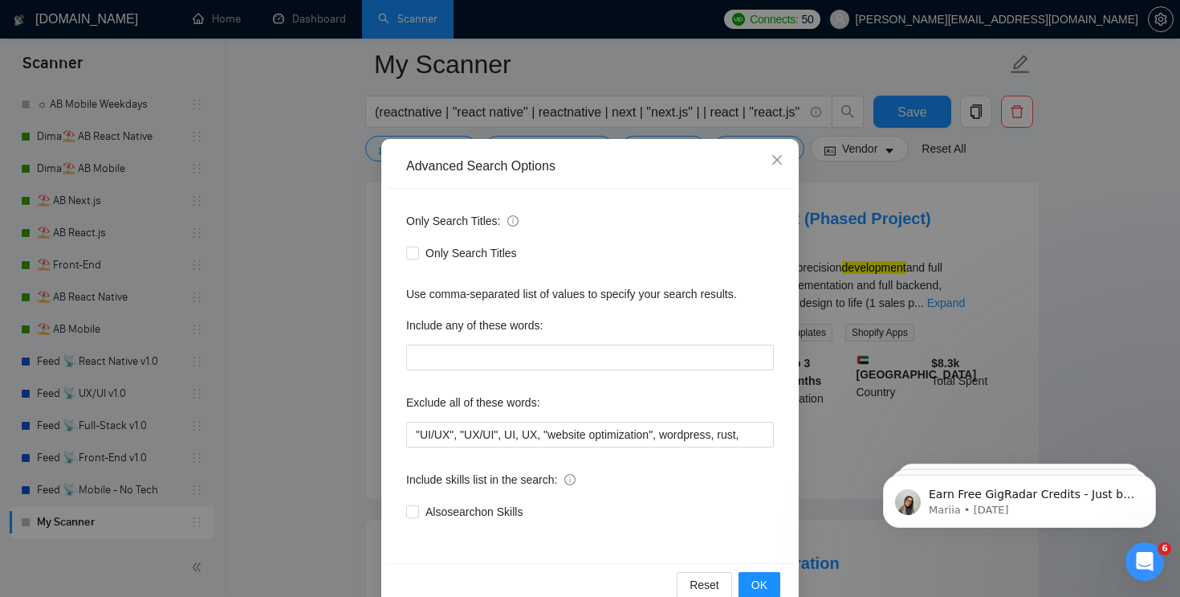
scroll to position [49, 0]
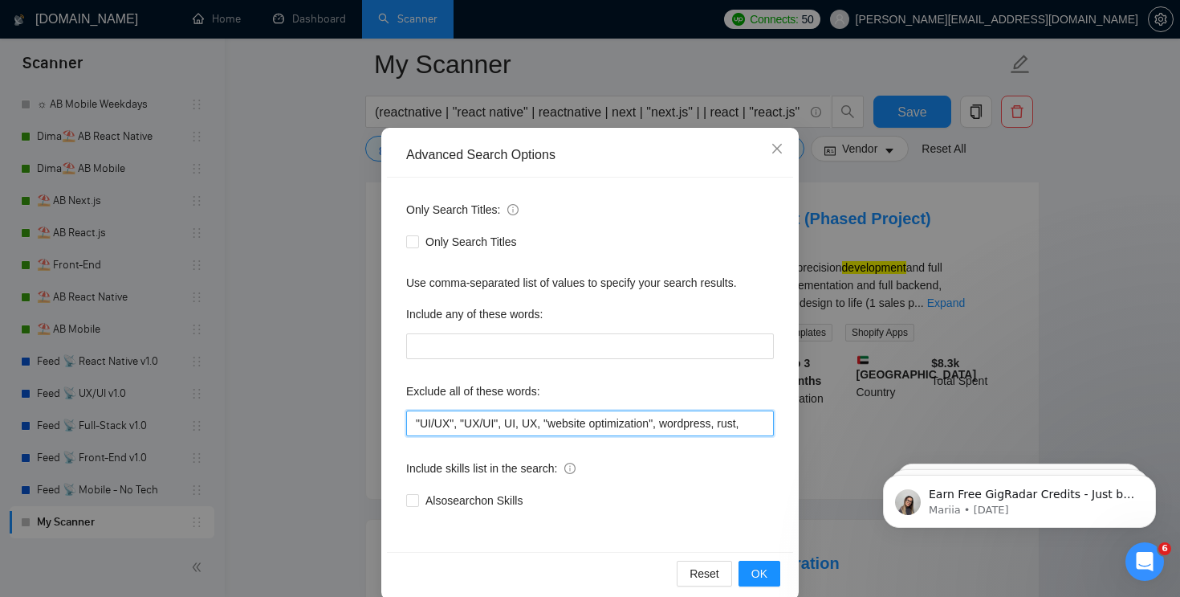
click at [755, 423] on input ""UI/UX", "UX/UI", UI, UX, "website optimization", wordpress, rust," at bounding box center [590, 423] width 368 height 26
paste input "Shopify"
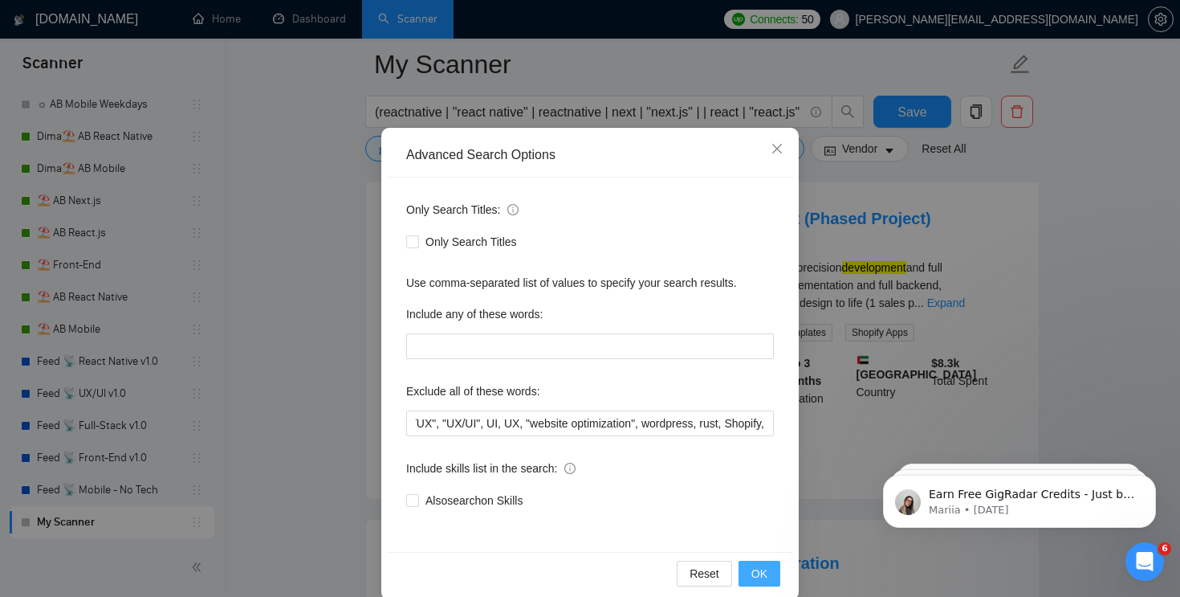
click at [752, 570] on span "OK" at bounding box center [759, 573] width 16 height 18
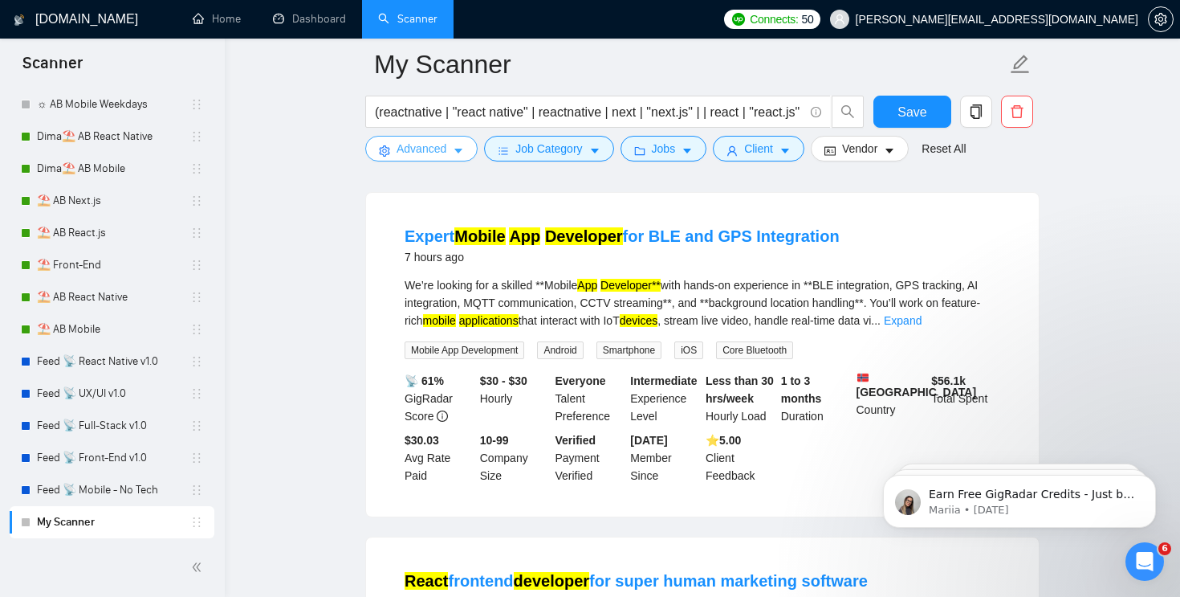
scroll to position [474, 0]
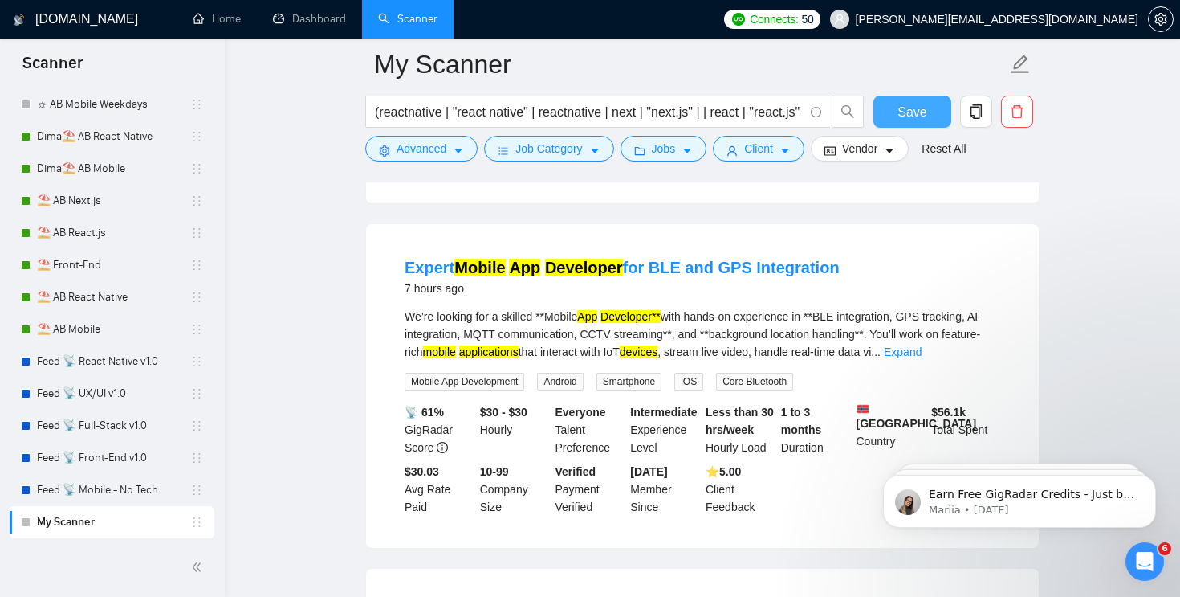
click at [910, 104] on span "Save" at bounding box center [912, 112] width 29 height 20
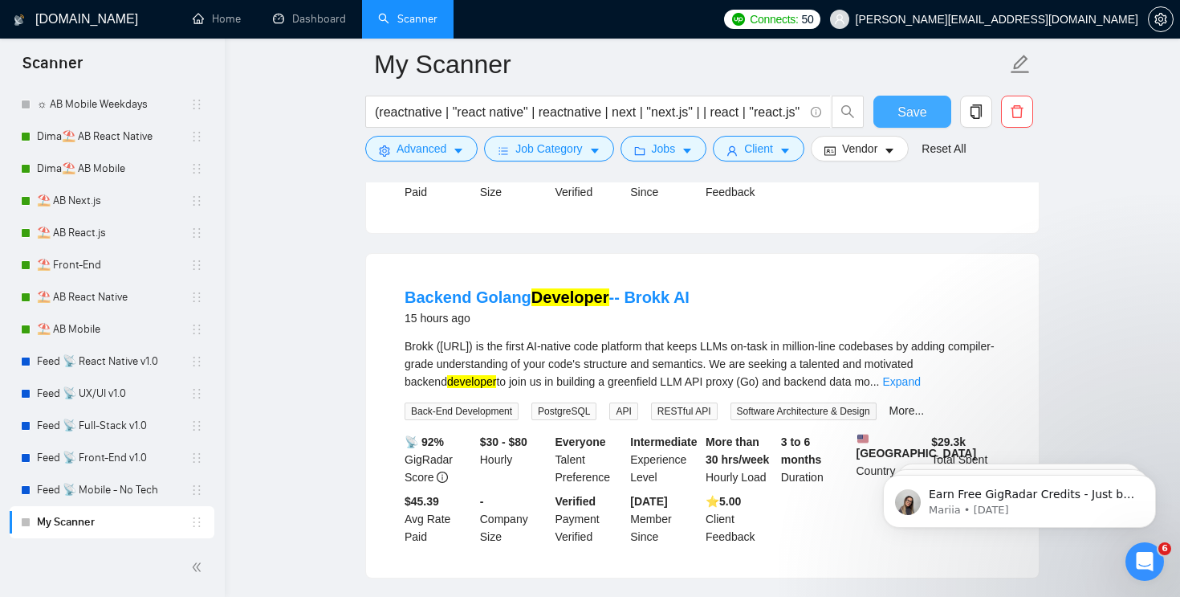
scroll to position [1148, 0]
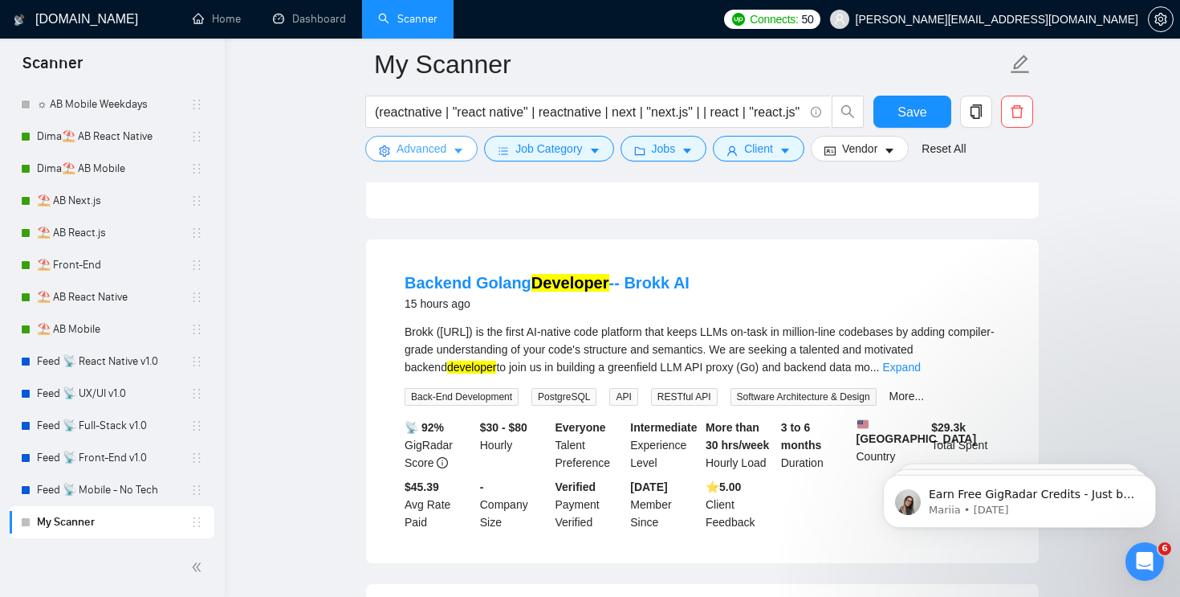
click at [407, 148] on span "Advanced" at bounding box center [422, 149] width 50 height 18
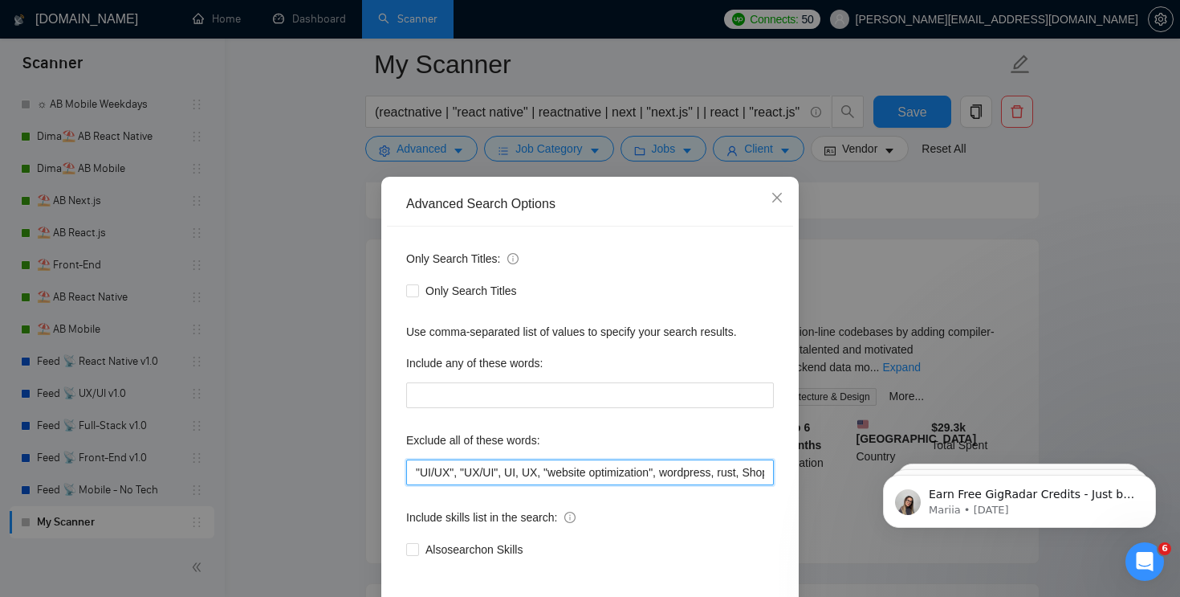
click at [564, 469] on input ""UI/UX", "UX/UI", UI, UX, "website optimization", wordpress, rust, Shopify," at bounding box center [590, 472] width 368 height 26
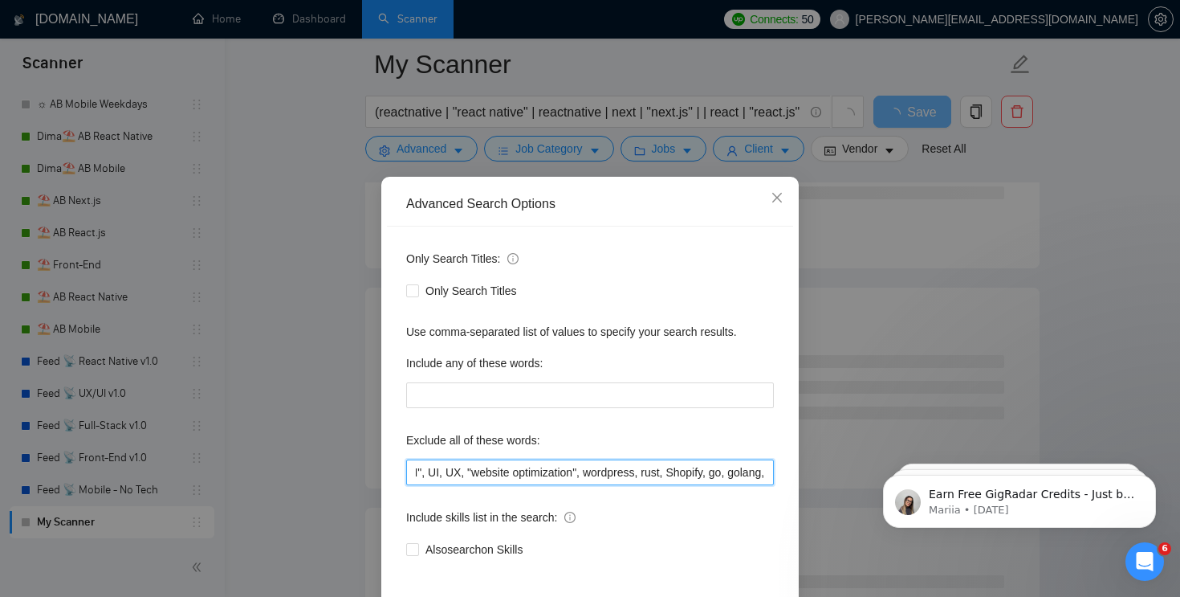
scroll to position [71, 0]
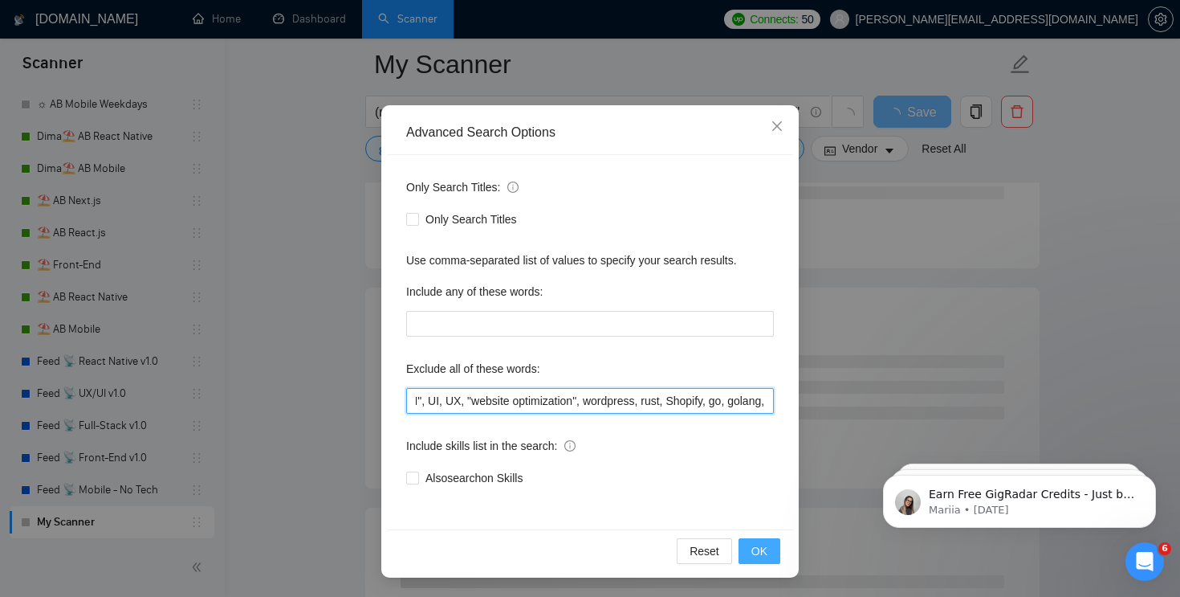
type input ""UI/UX", "UX/UI", UI, UX, "website optimization", wordpress, rust, Shopify, go,…"
click at [757, 544] on span "OK" at bounding box center [759, 551] width 16 height 18
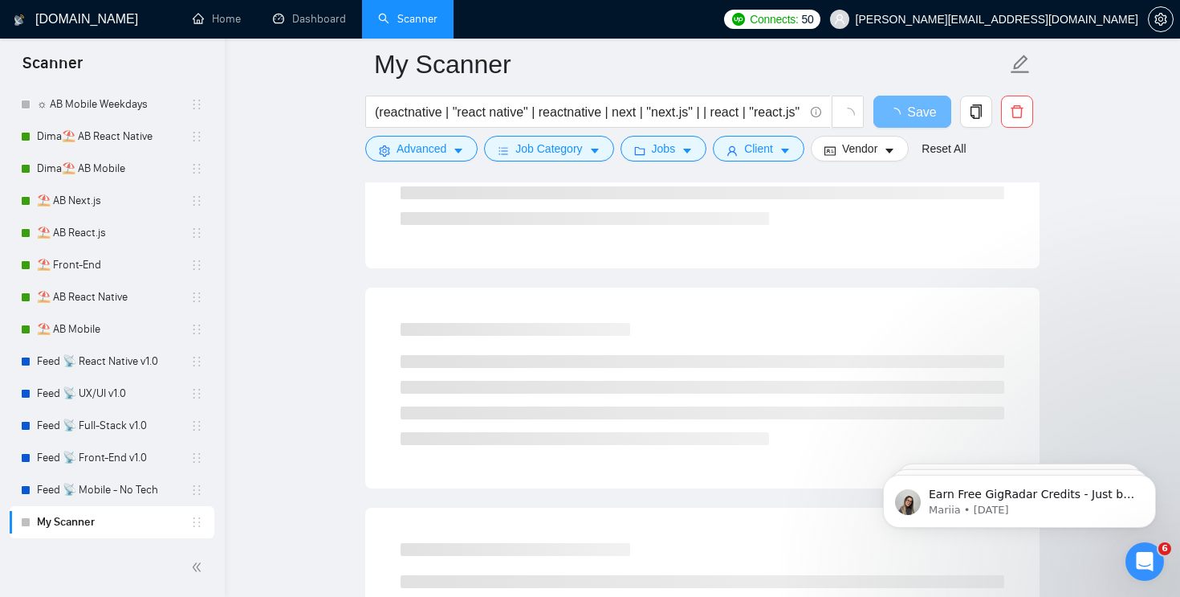
scroll to position [0, 0]
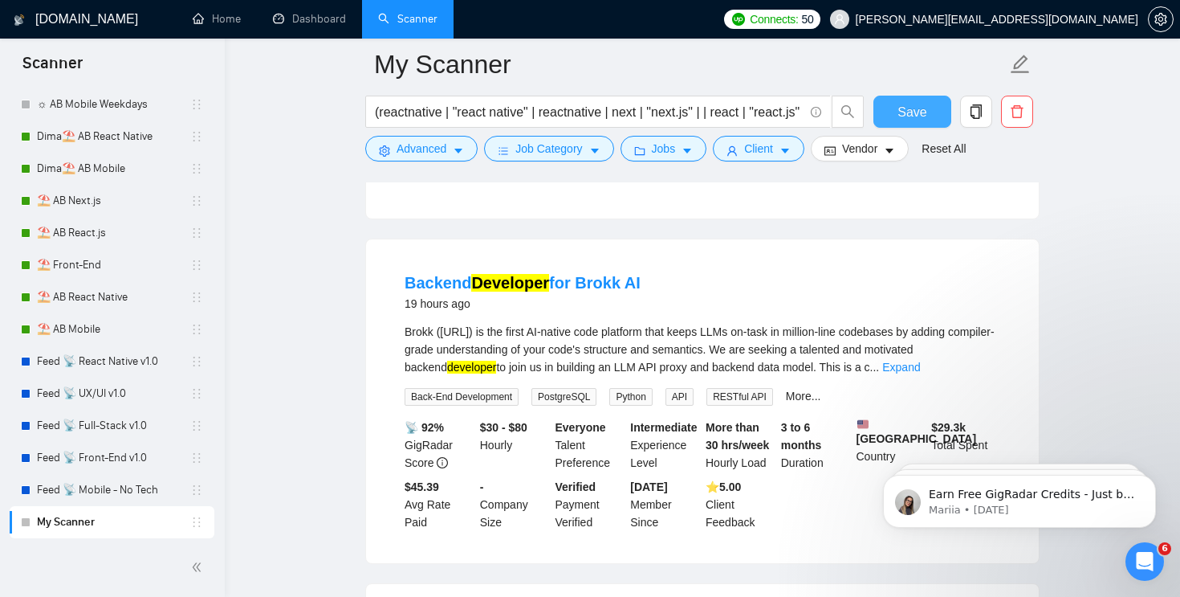
click at [902, 109] on span "Save" at bounding box center [912, 112] width 29 height 20
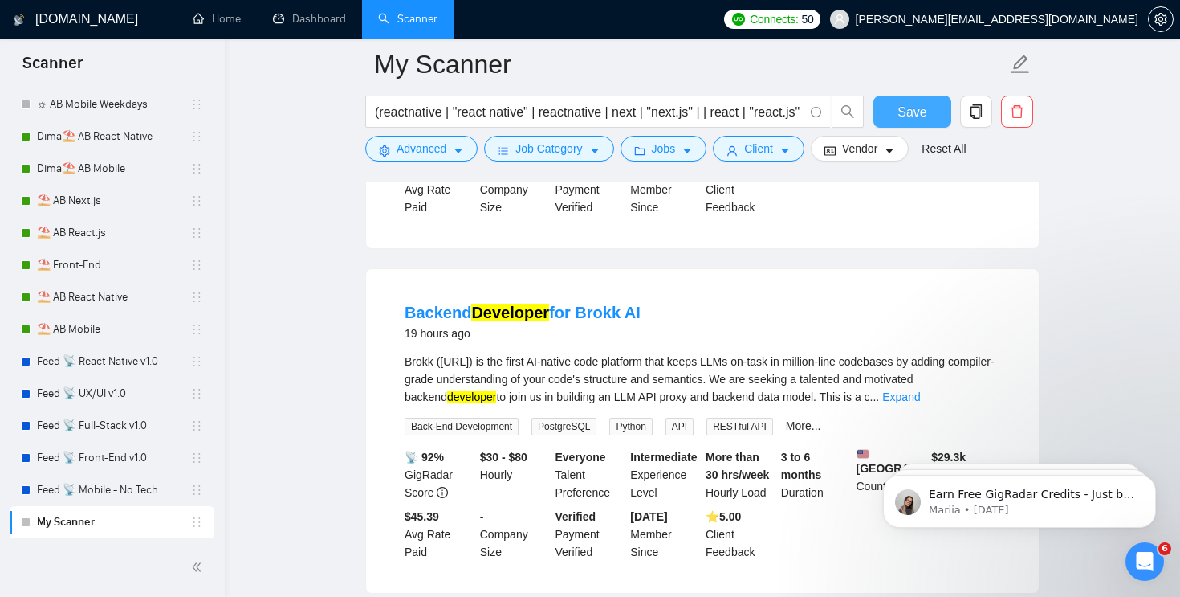
scroll to position [1117, 0]
click at [601, 146] on icon "caret-down" at bounding box center [594, 150] width 11 height 11
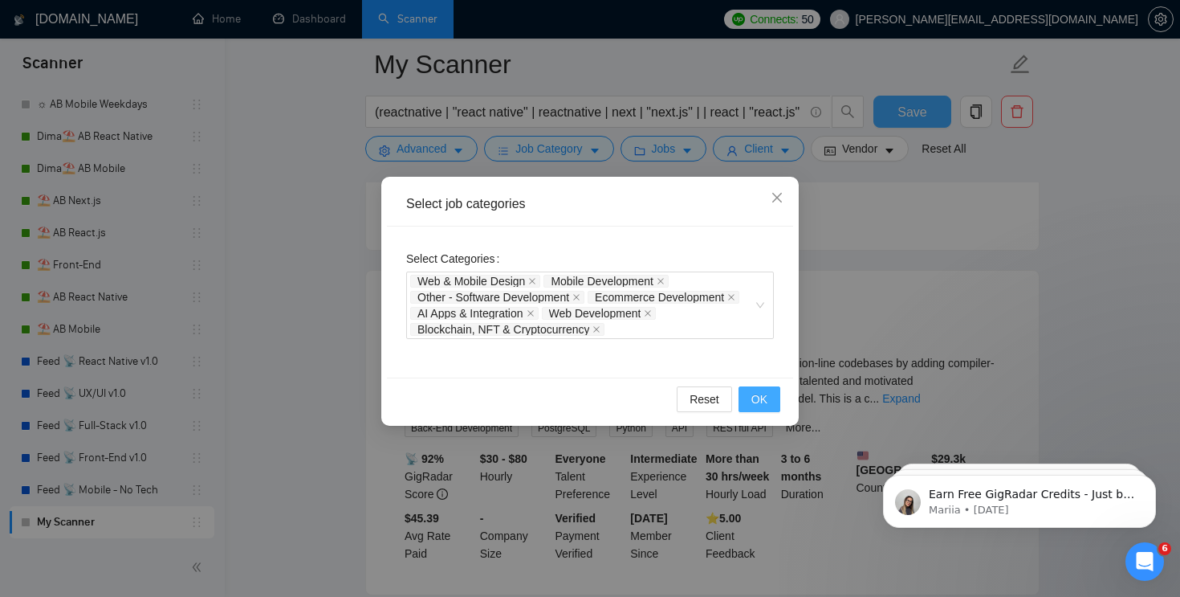
click at [755, 398] on span "OK" at bounding box center [759, 399] width 16 height 18
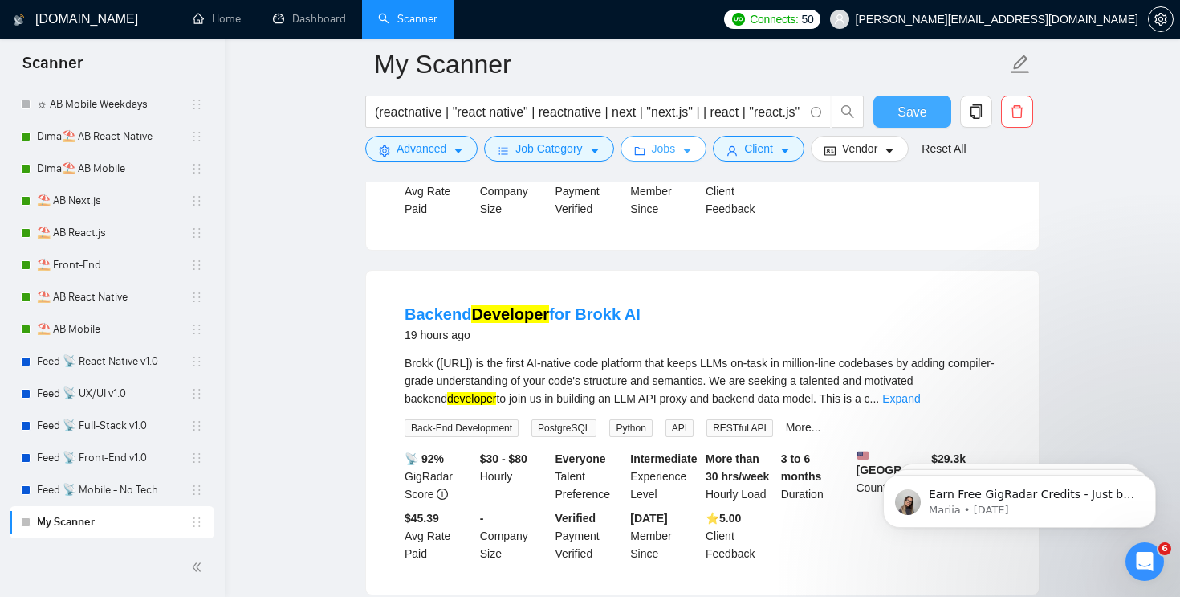
click at [676, 146] on span "Jobs" at bounding box center [664, 149] width 24 height 18
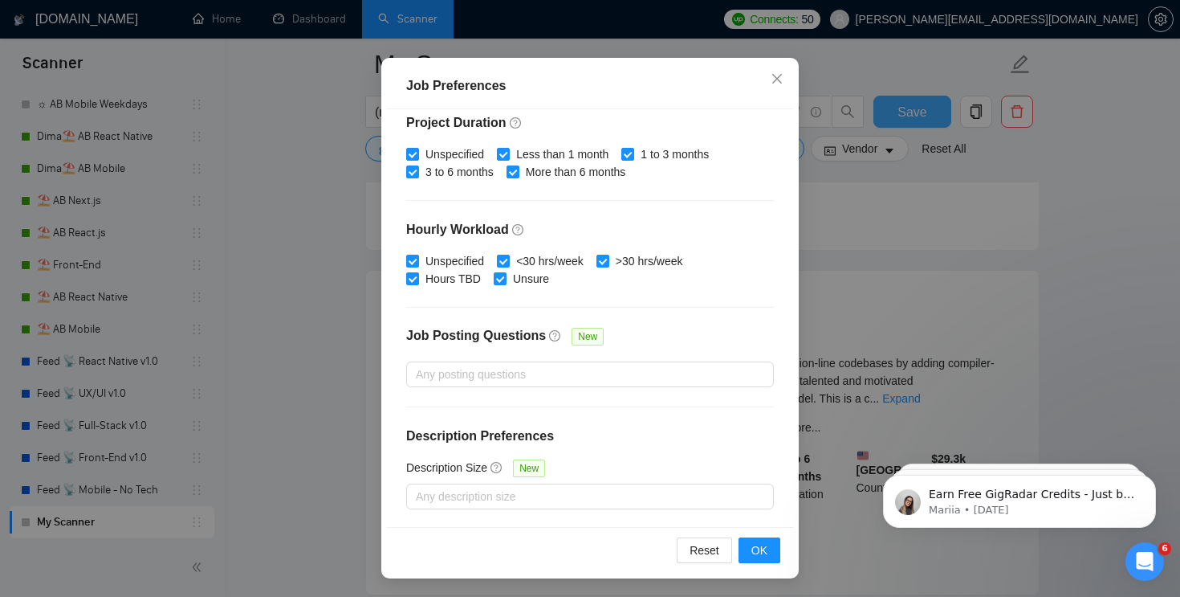
scroll to position [109, 0]
click at [772, 71] on span "Close" at bounding box center [776, 78] width 43 height 43
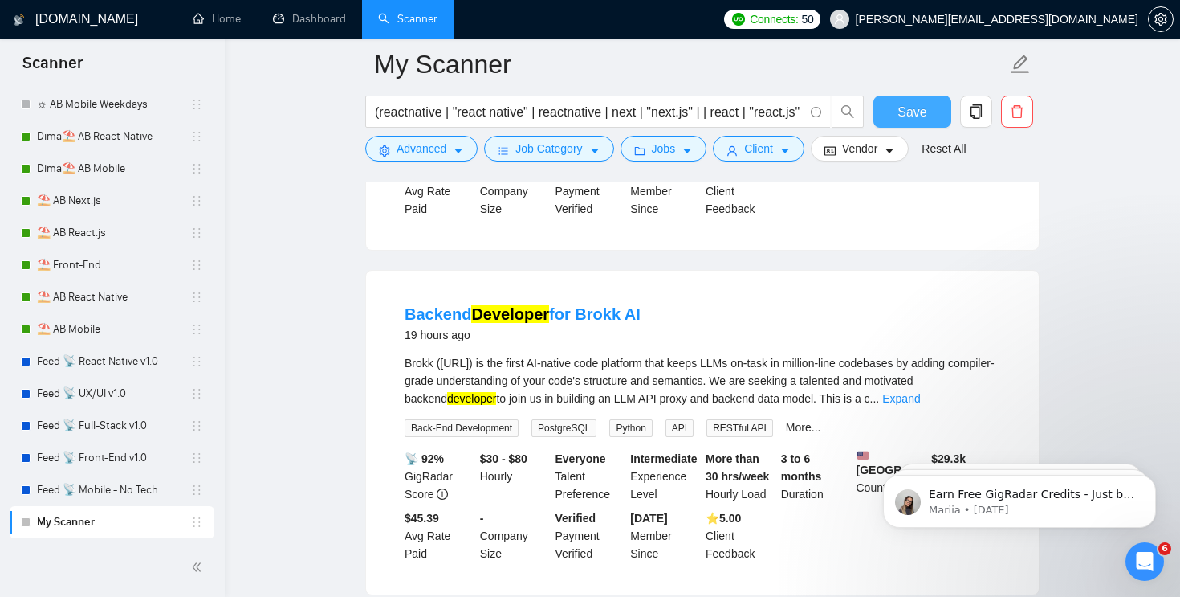
scroll to position [39, 0]
click at [766, 145] on span "Client" at bounding box center [758, 149] width 29 height 18
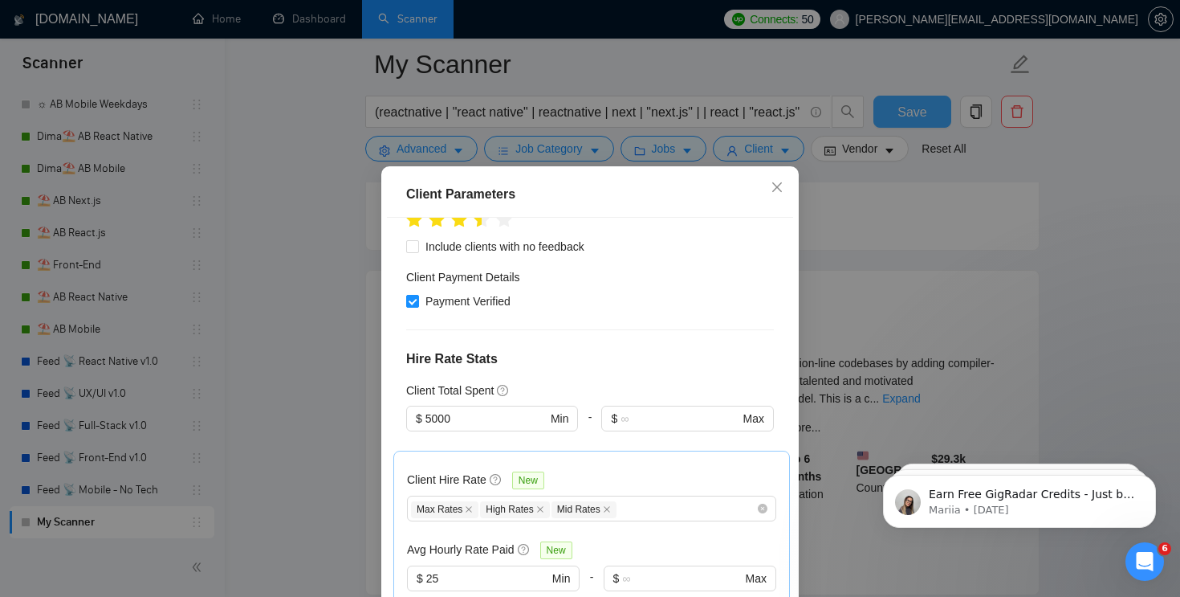
scroll to position [454, 0]
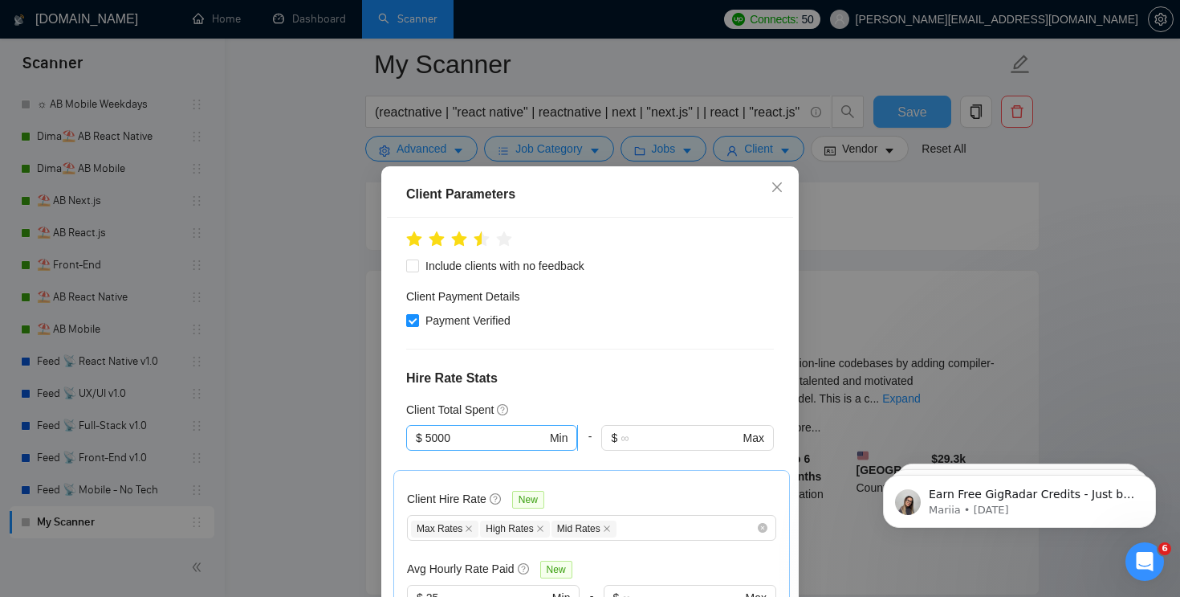
click at [504, 429] on input "5000" at bounding box center [486, 438] width 121 height 18
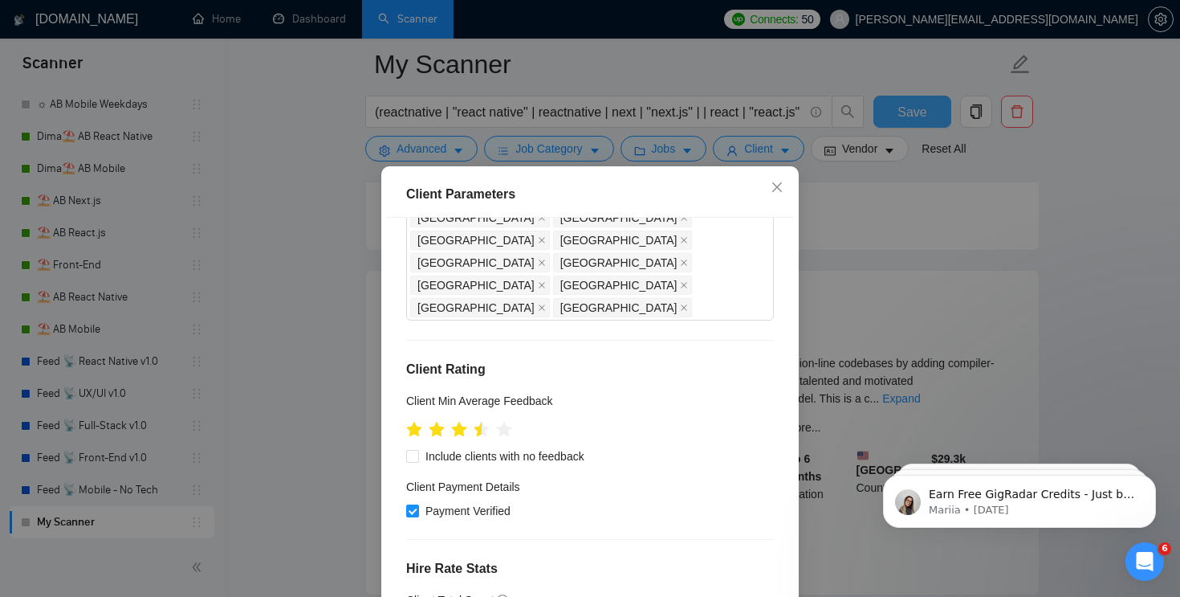
scroll to position [257, 0]
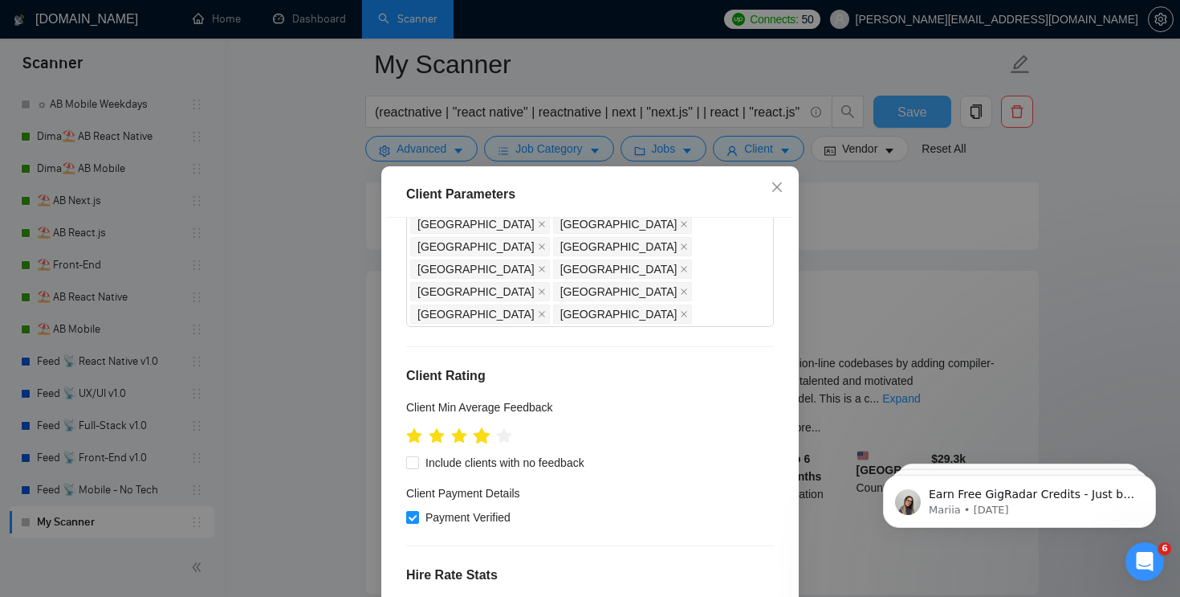
click at [487, 427] on icon "star" at bounding box center [482, 435] width 17 height 16
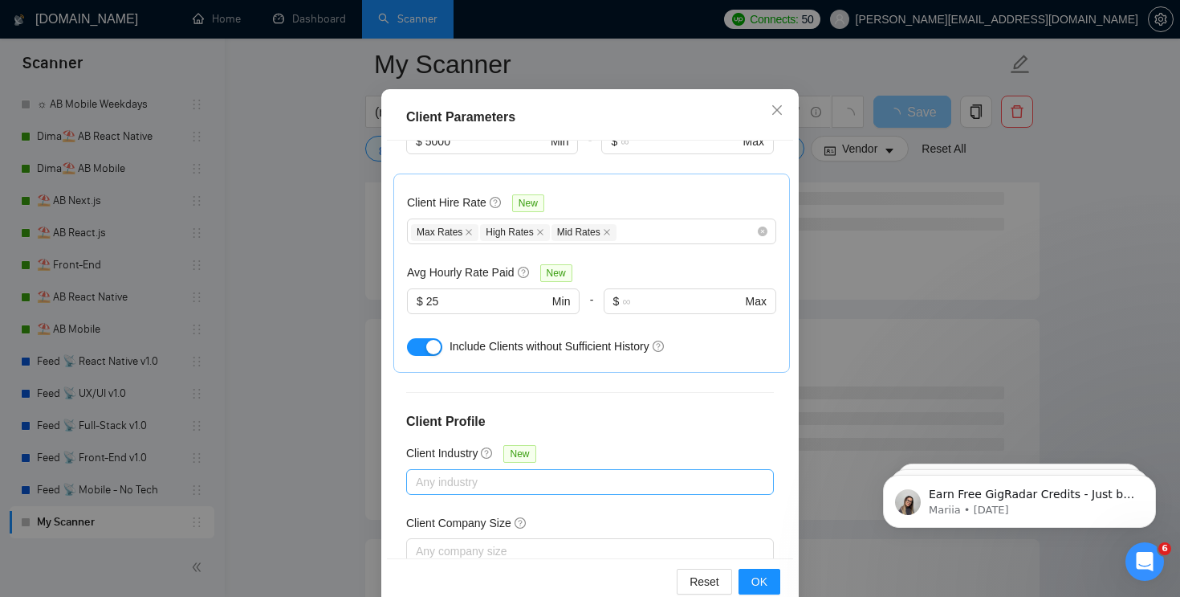
scroll to position [109, 0]
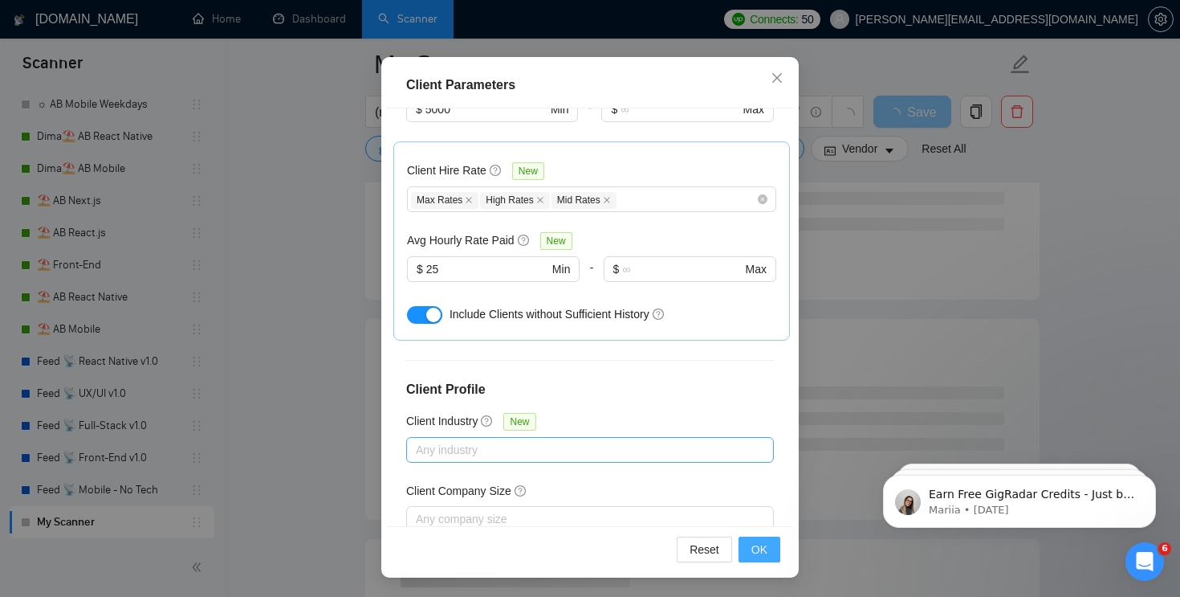
click at [754, 550] on span "OK" at bounding box center [759, 549] width 16 height 18
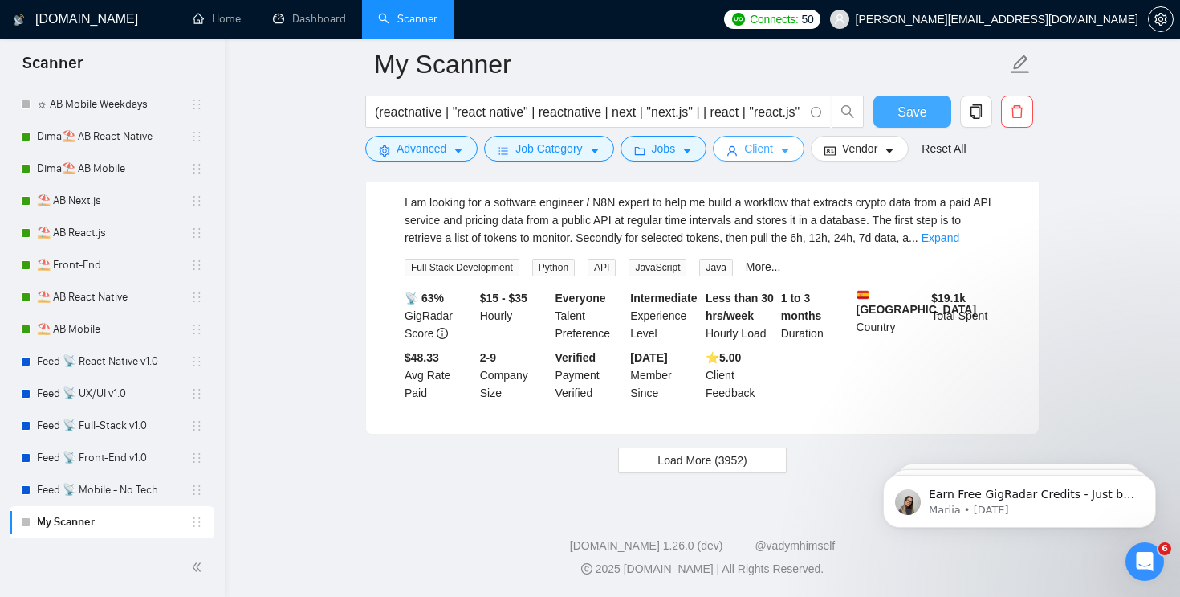
scroll to position [3374, 0]
